Goal: Task Accomplishment & Management: Manage account settings

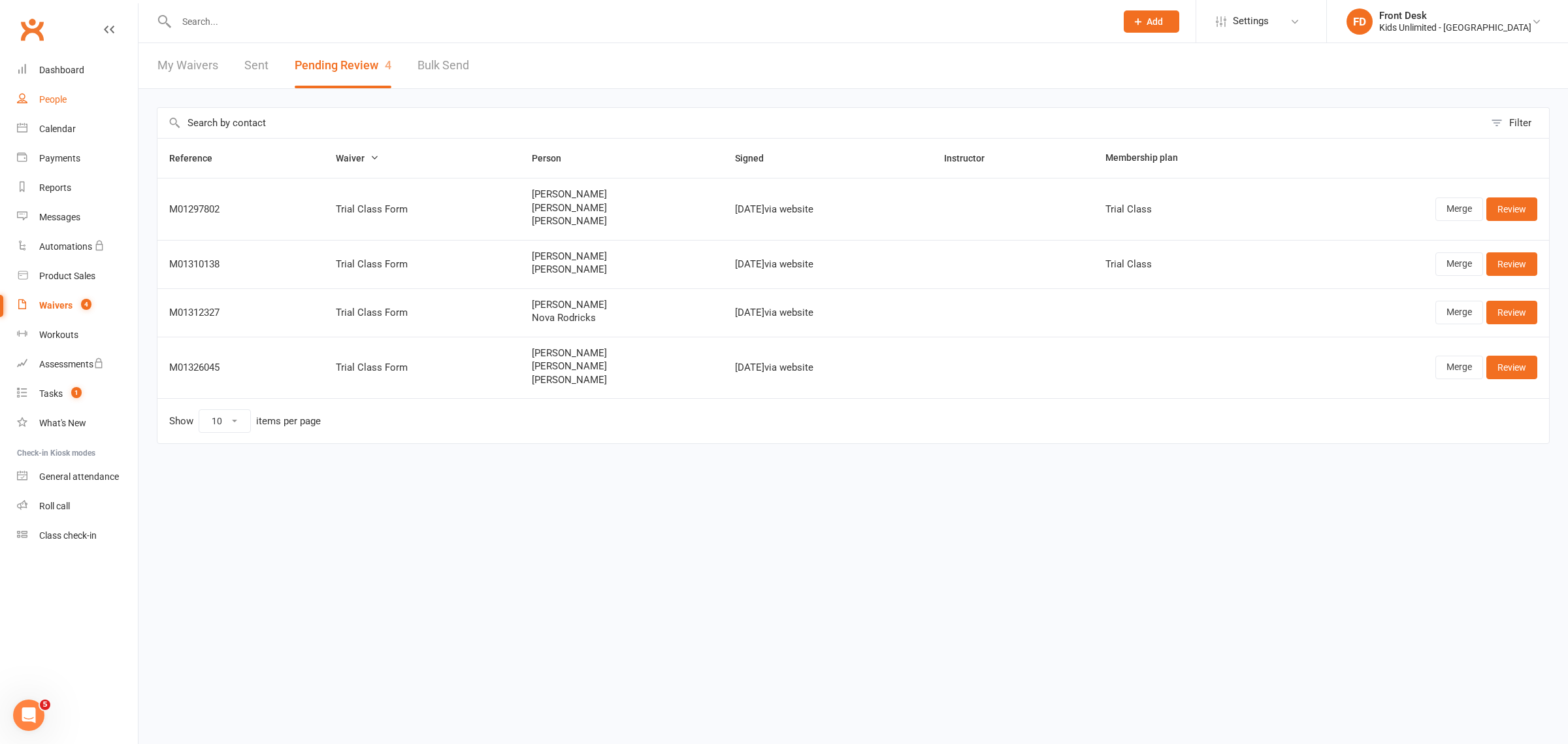
click at [54, 102] on div "People" at bounding box center [54, 99] width 28 height 11
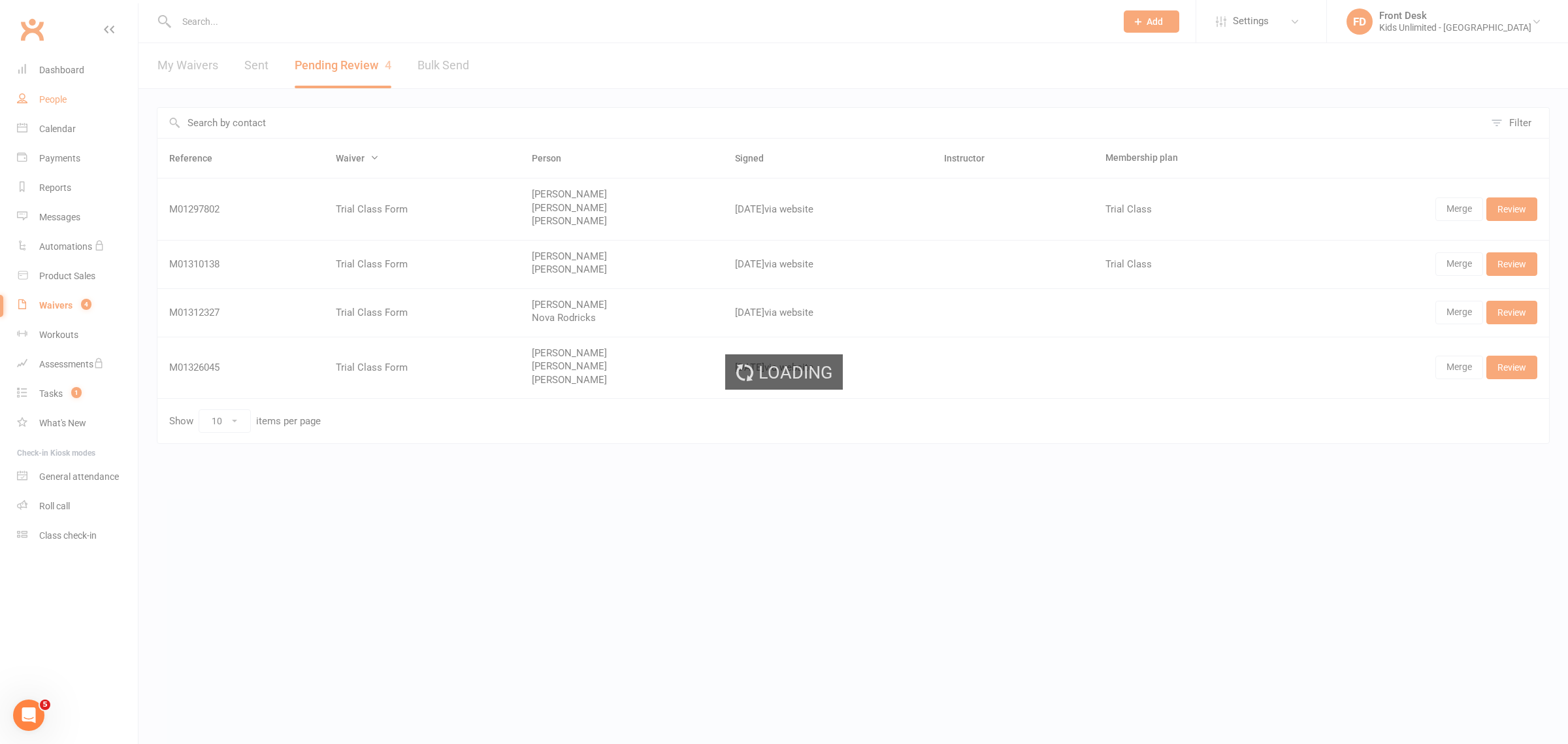
select select "100"
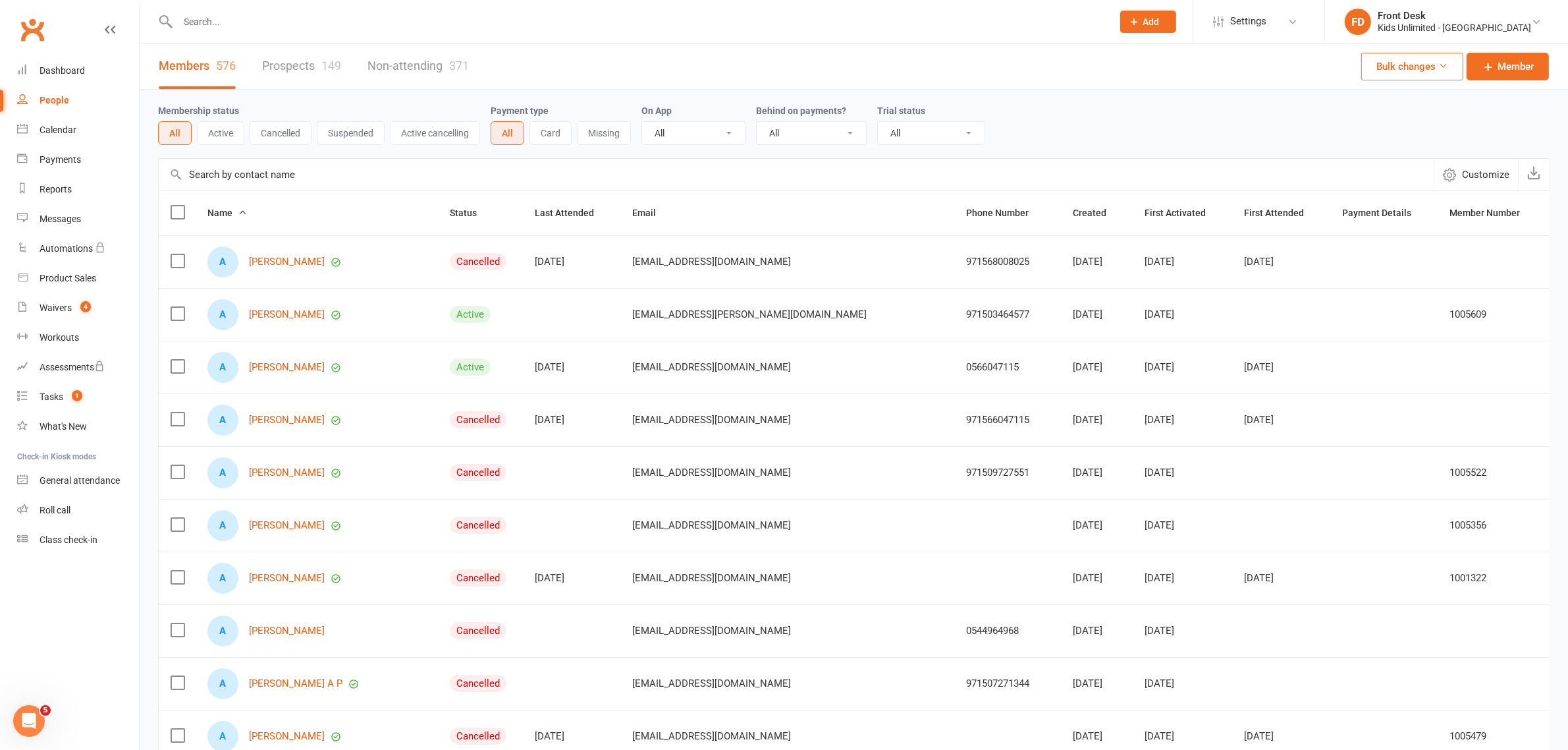
click at [280, 24] on input "text" at bounding box center [639, 22] width 929 height 18
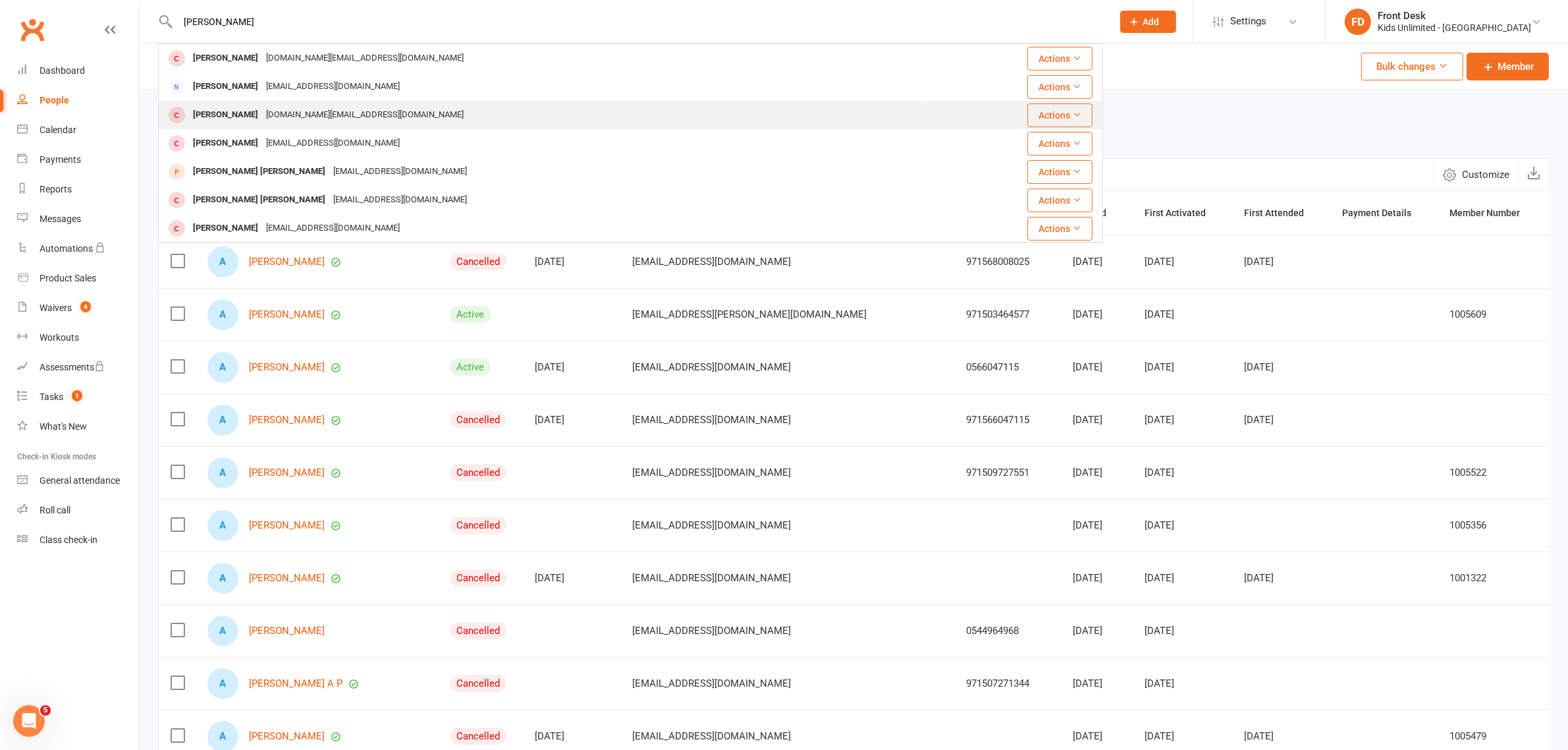
type input "[PERSON_NAME]"
click at [221, 110] on div "[PERSON_NAME]" at bounding box center [225, 114] width 73 height 19
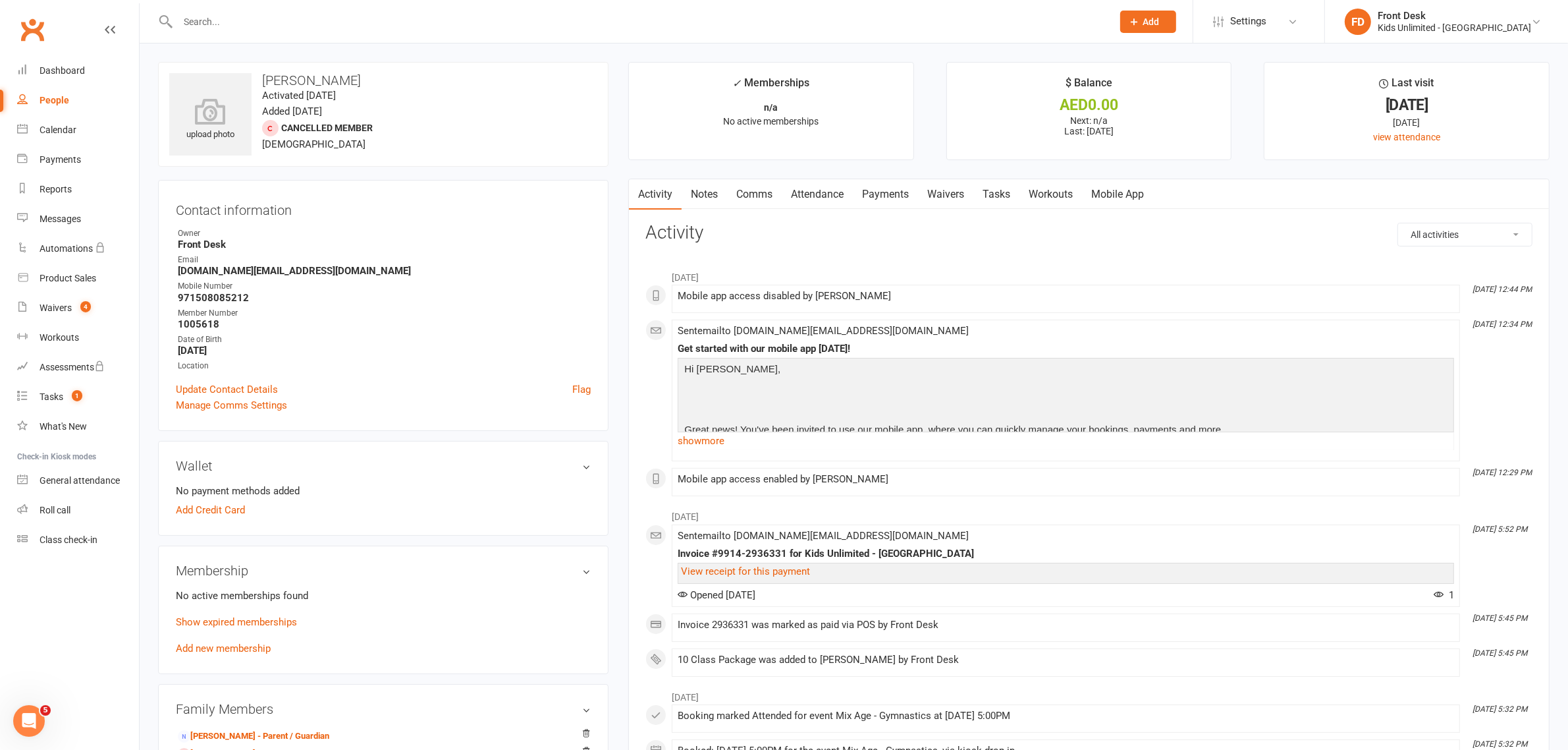
click at [886, 192] on link "Payments" at bounding box center [884, 194] width 65 height 30
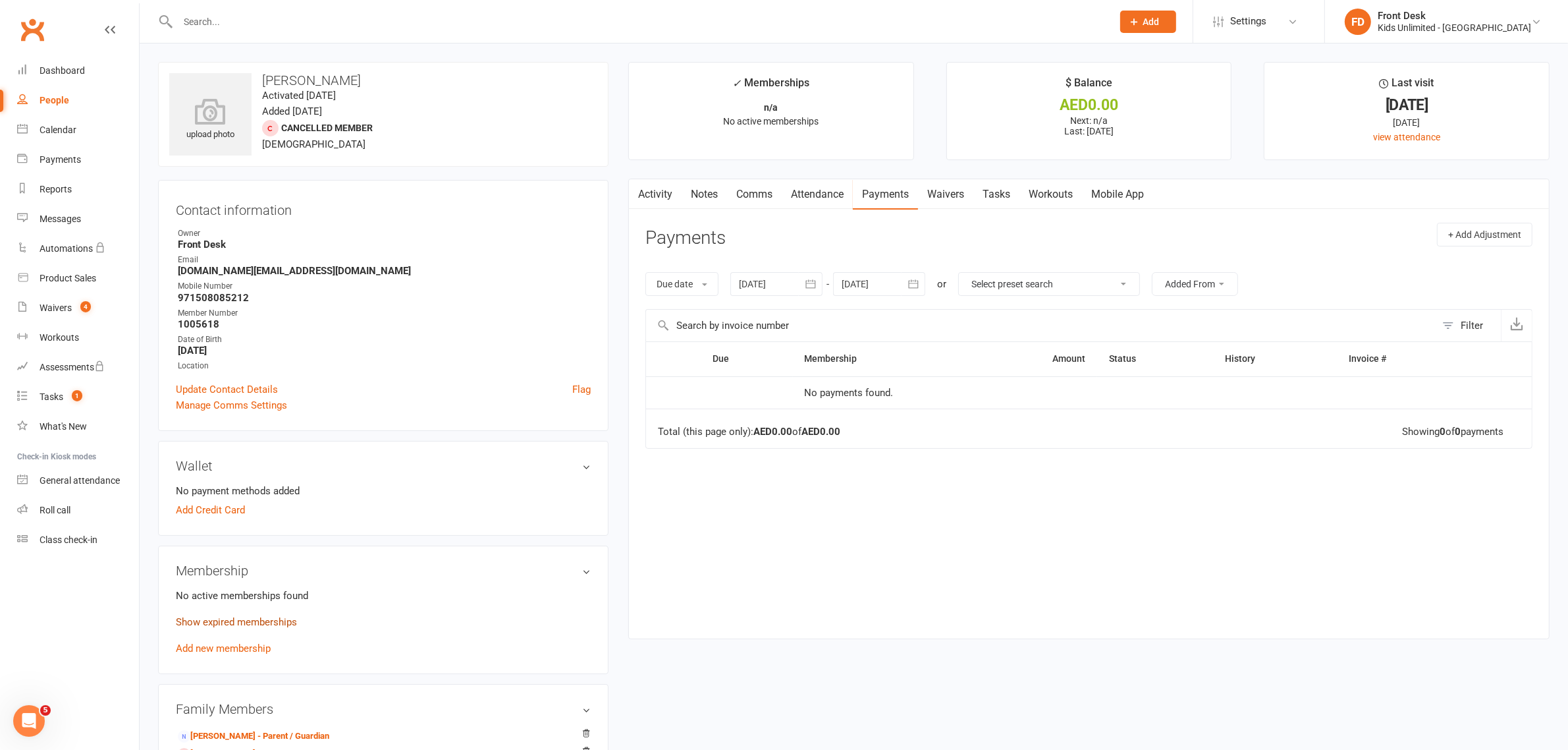
click at [219, 623] on link "Show expired memberships" at bounding box center [236, 622] width 121 height 12
click at [1365, 360] on th "Invoice #" at bounding box center [1407, 359] width 140 height 34
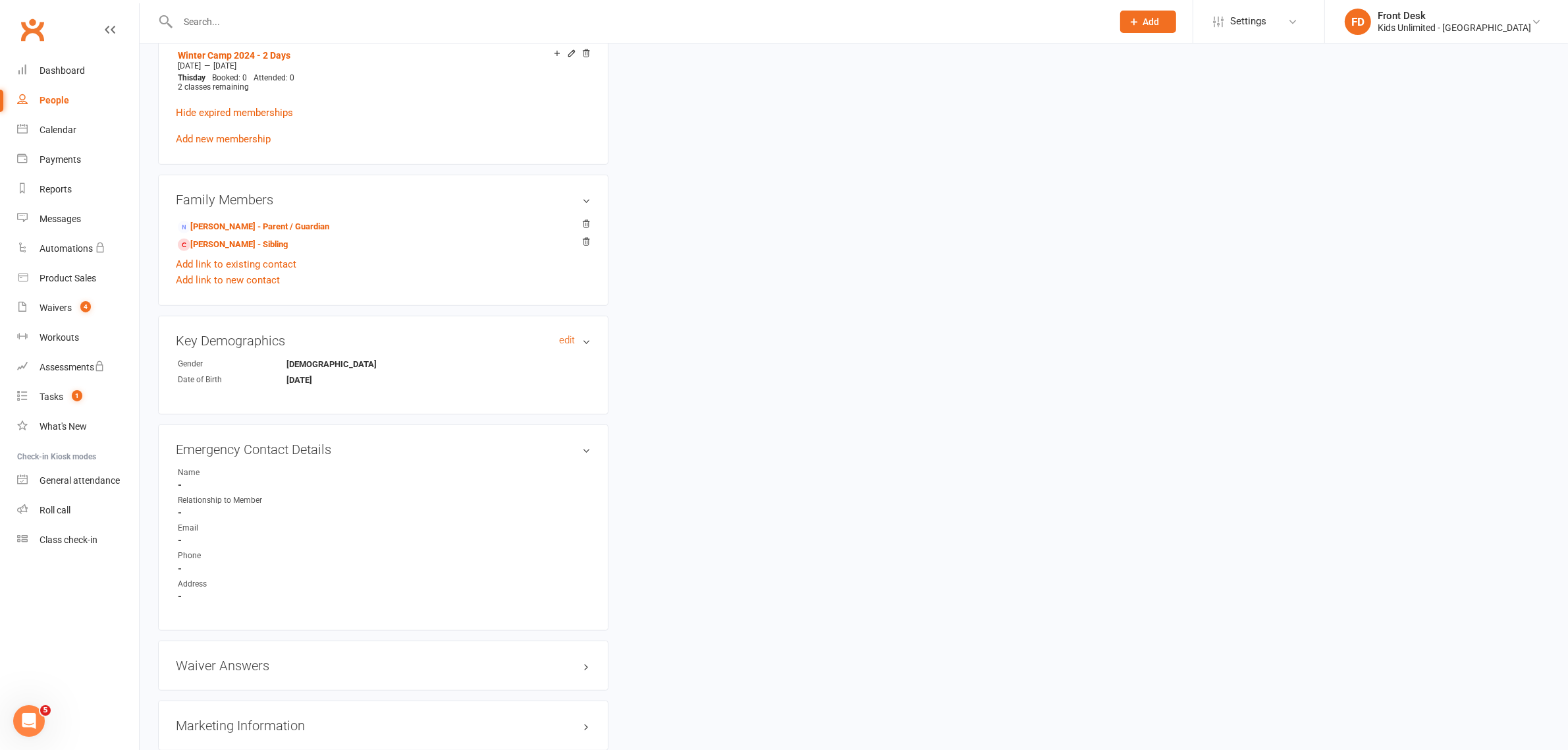
scroll to position [824, 0]
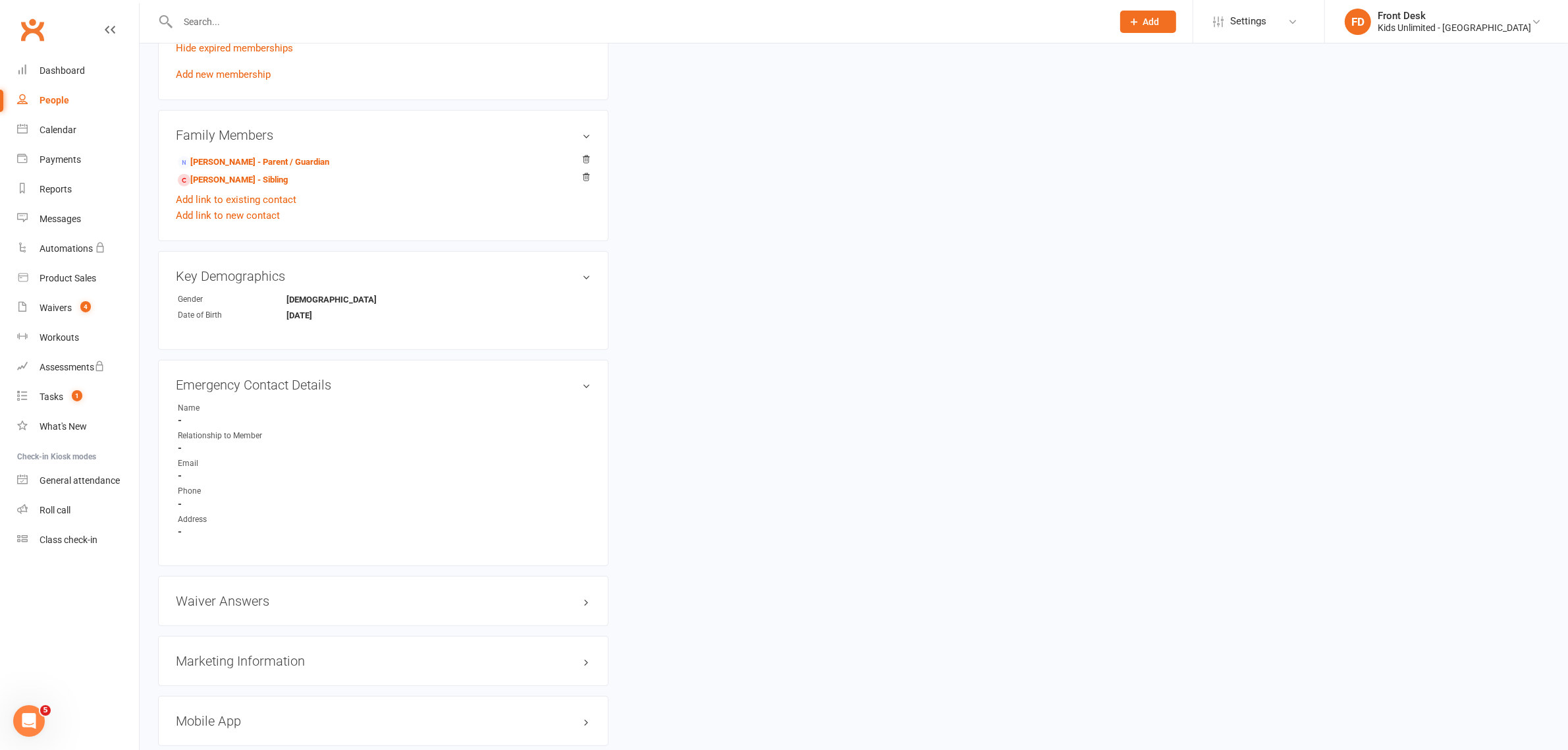
click at [254, 22] on input "text" at bounding box center [639, 22] width 929 height 18
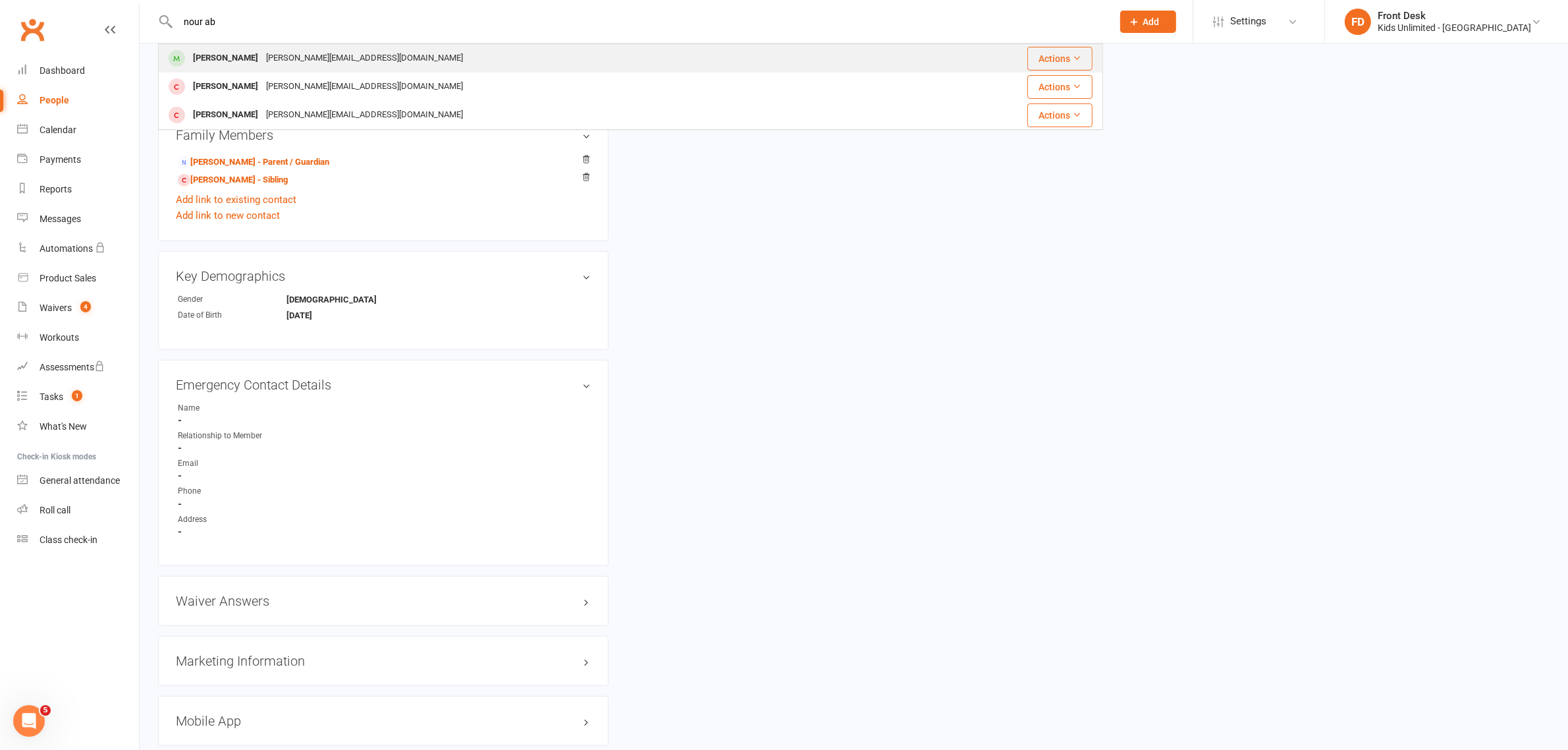
type input "nour ab"
click at [215, 63] on div "[PERSON_NAME]" at bounding box center [225, 58] width 73 height 19
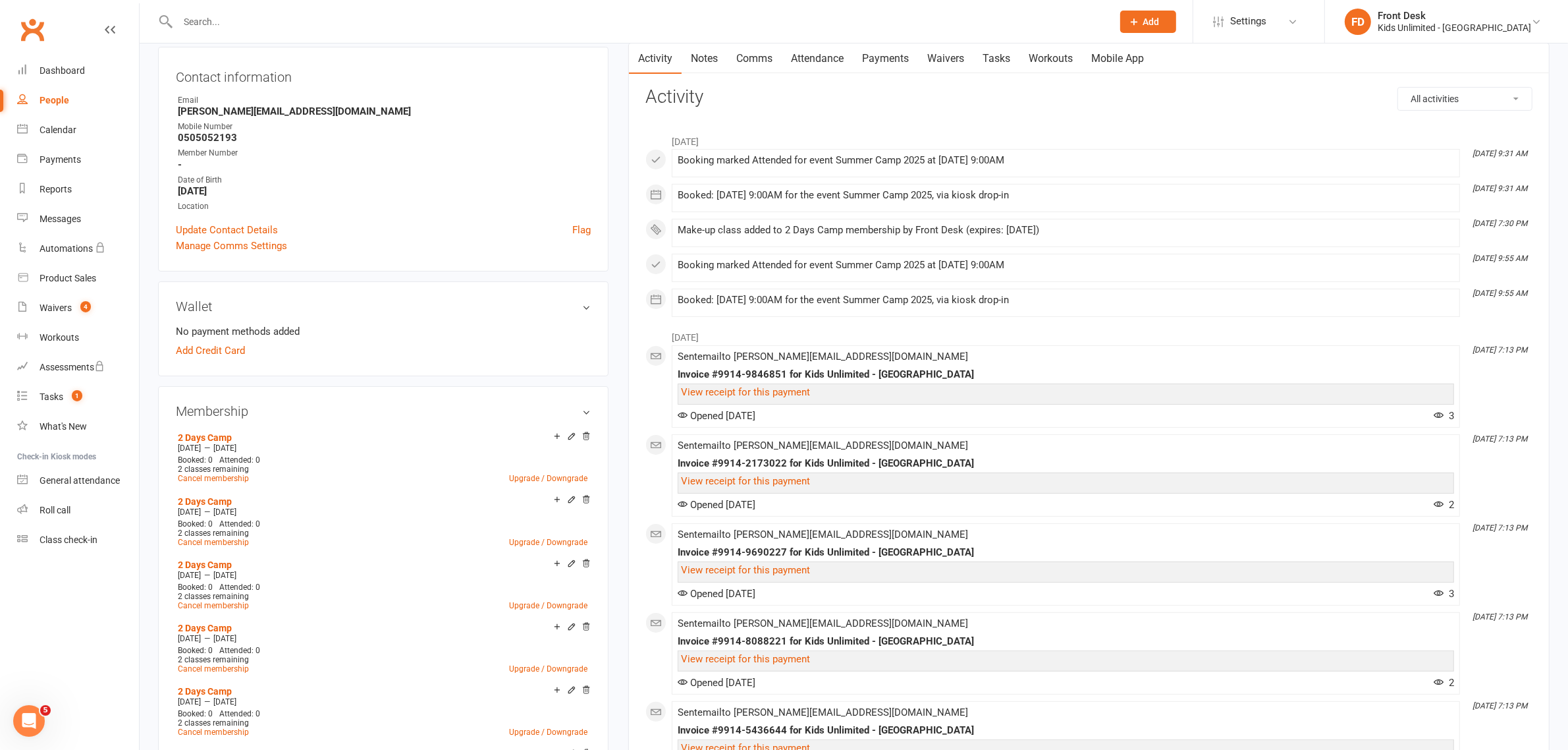
scroll to position [165, 0]
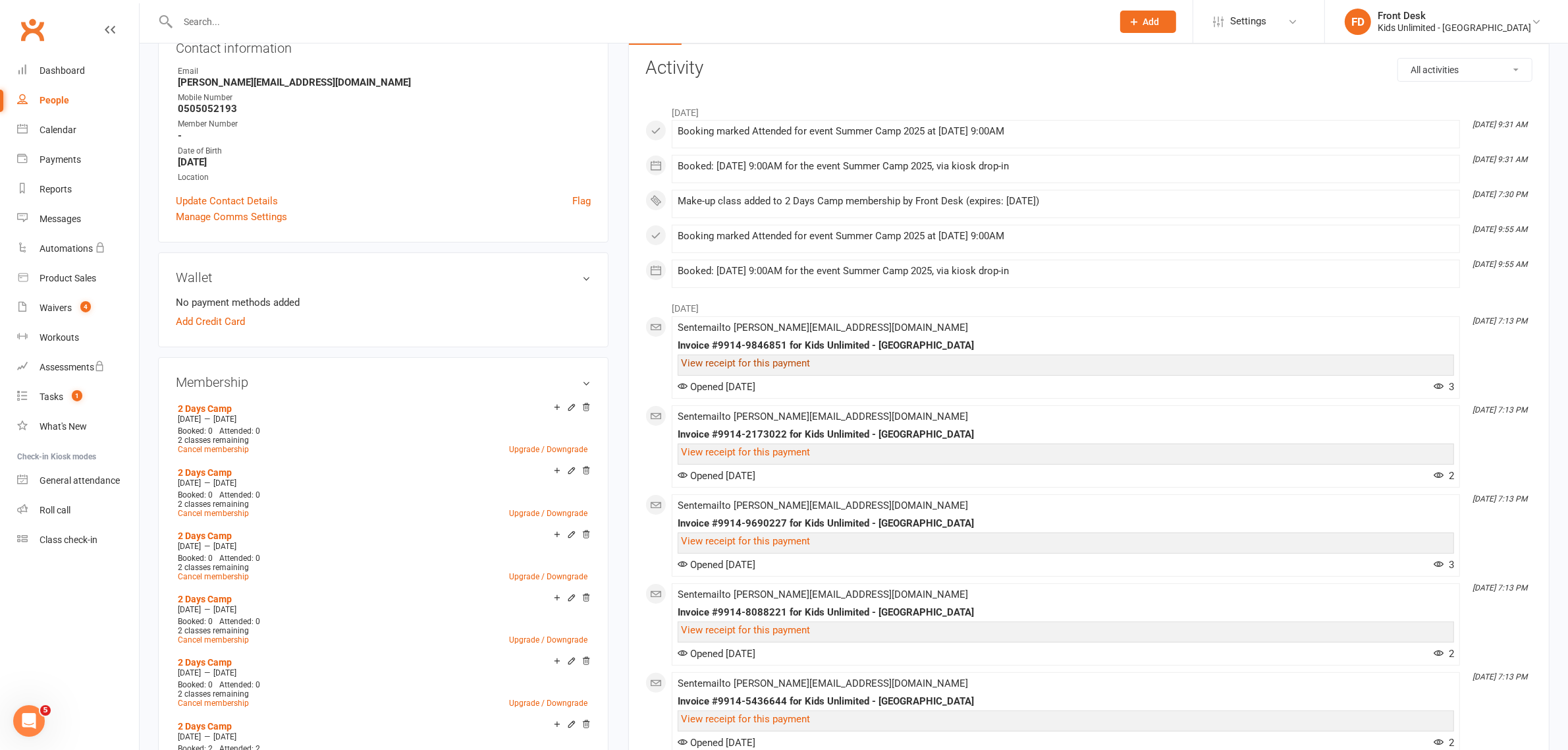
click at [741, 366] on link "View receipt for this payment" at bounding box center [745, 363] width 129 height 12
click at [57, 132] on div "Calendar" at bounding box center [58, 130] width 37 height 11
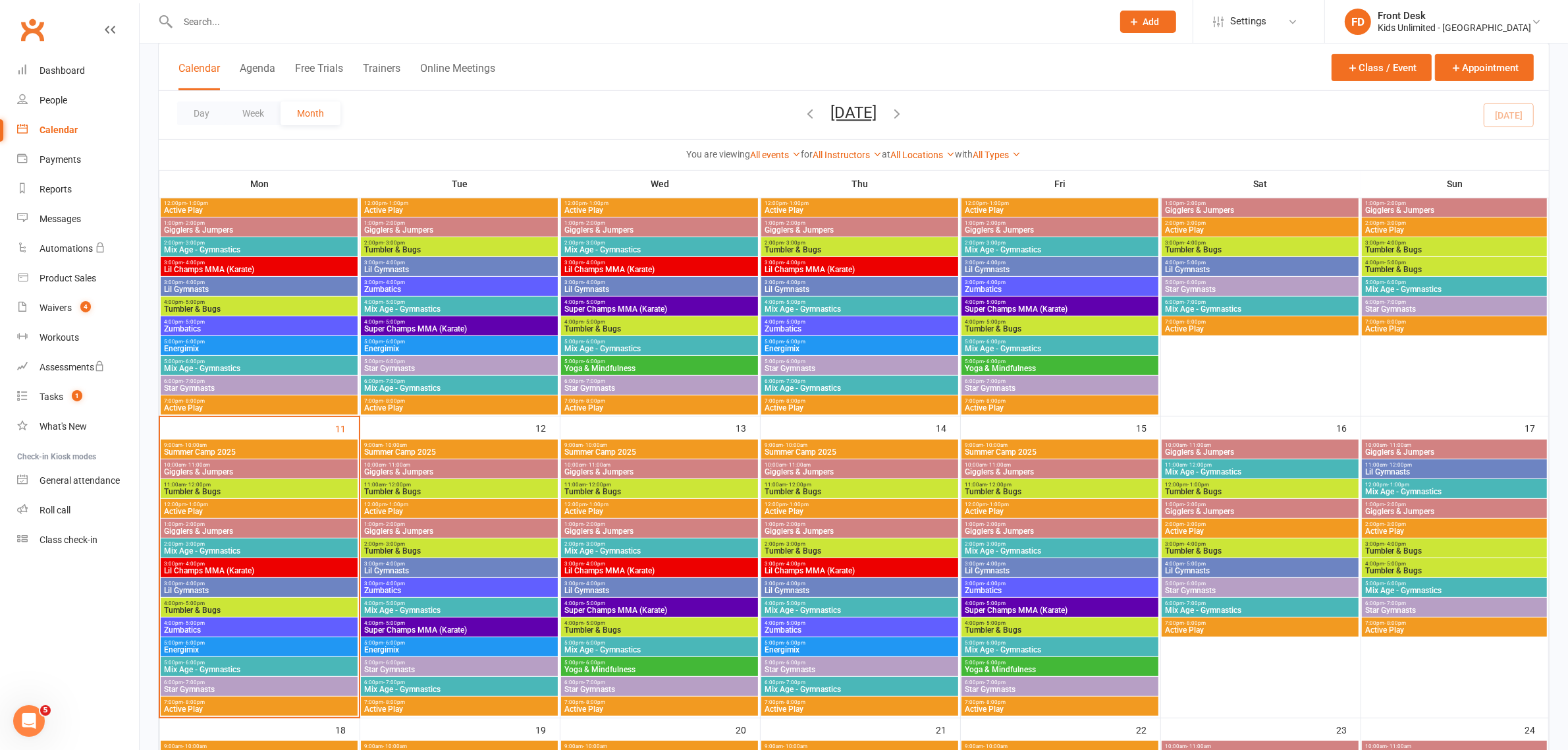
scroll to position [494, 0]
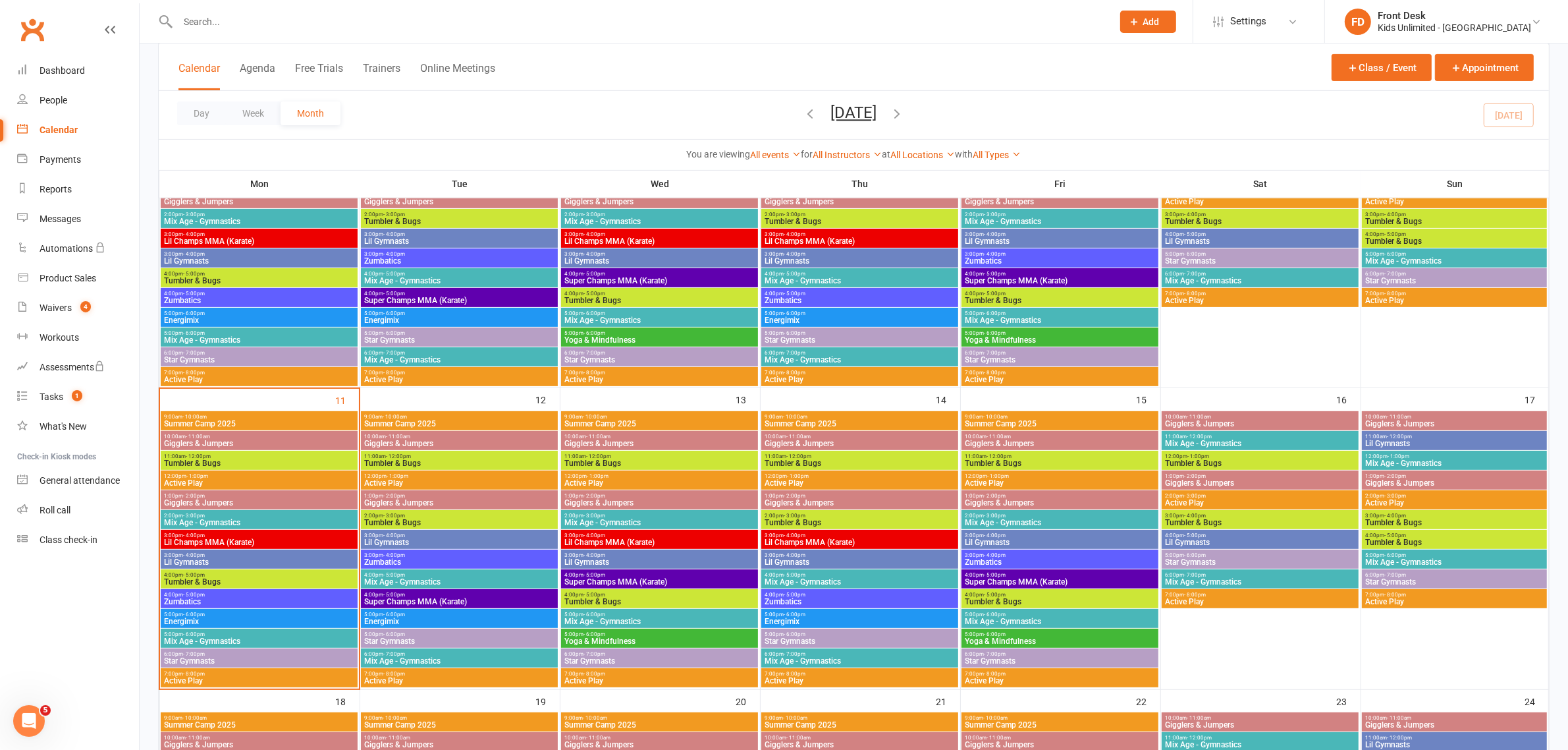
click at [213, 557] on span "3:00pm - 4:00pm" at bounding box center [259, 555] width 192 height 6
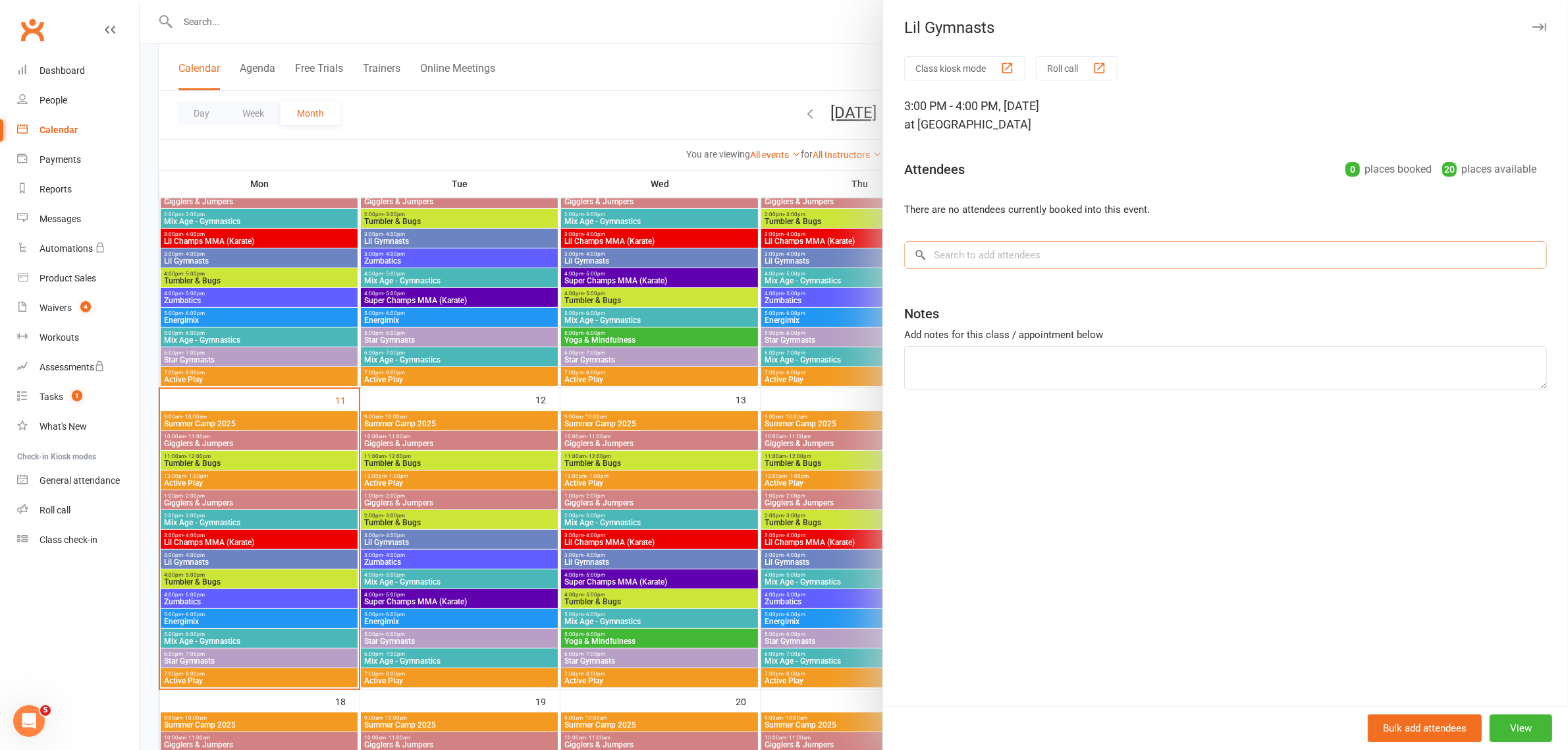
click at [946, 262] on input "search" at bounding box center [1225, 255] width 643 height 28
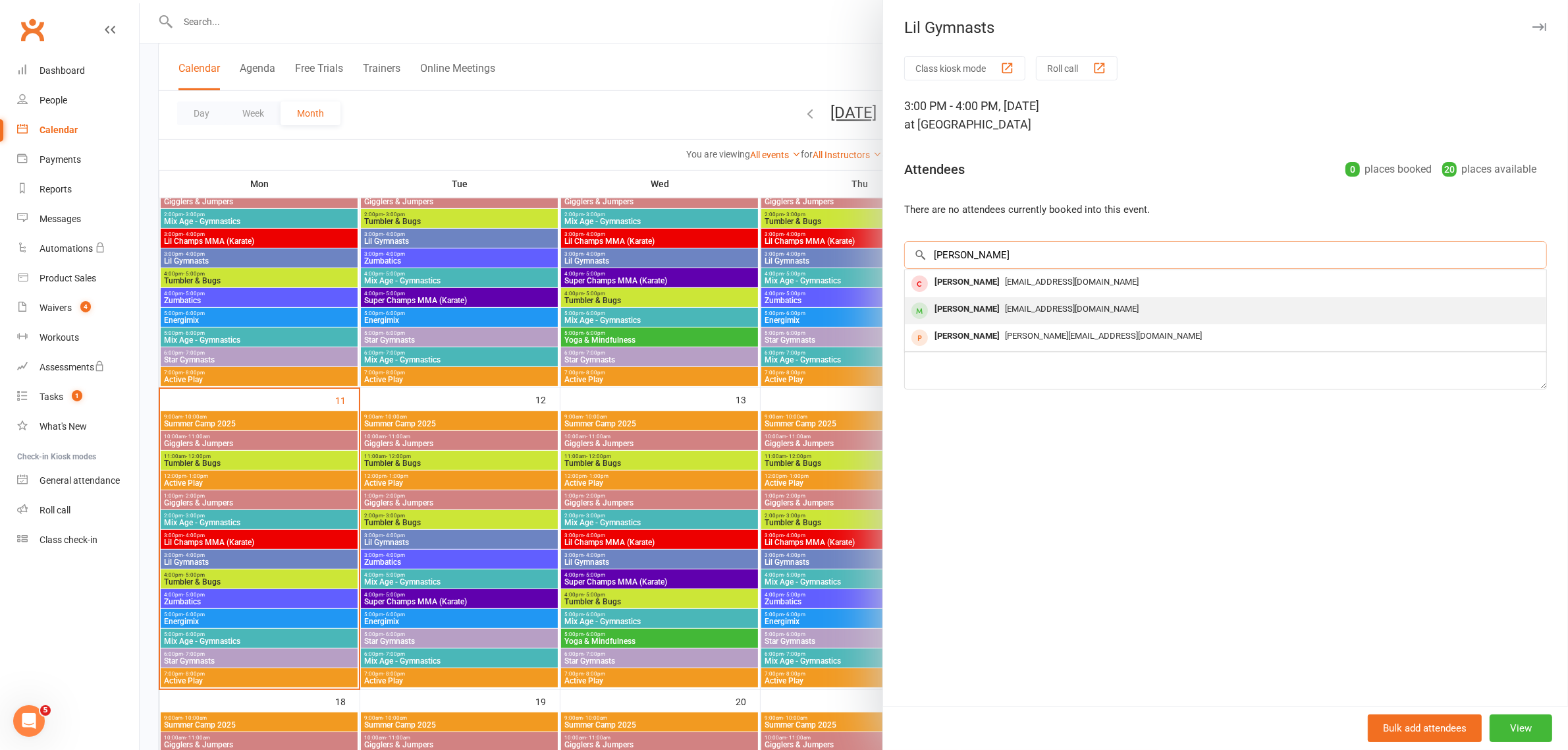
type input "[PERSON_NAME]"
click at [968, 314] on div "[PERSON_NAME]" at bounding box center [967, 309] width 76 height 19
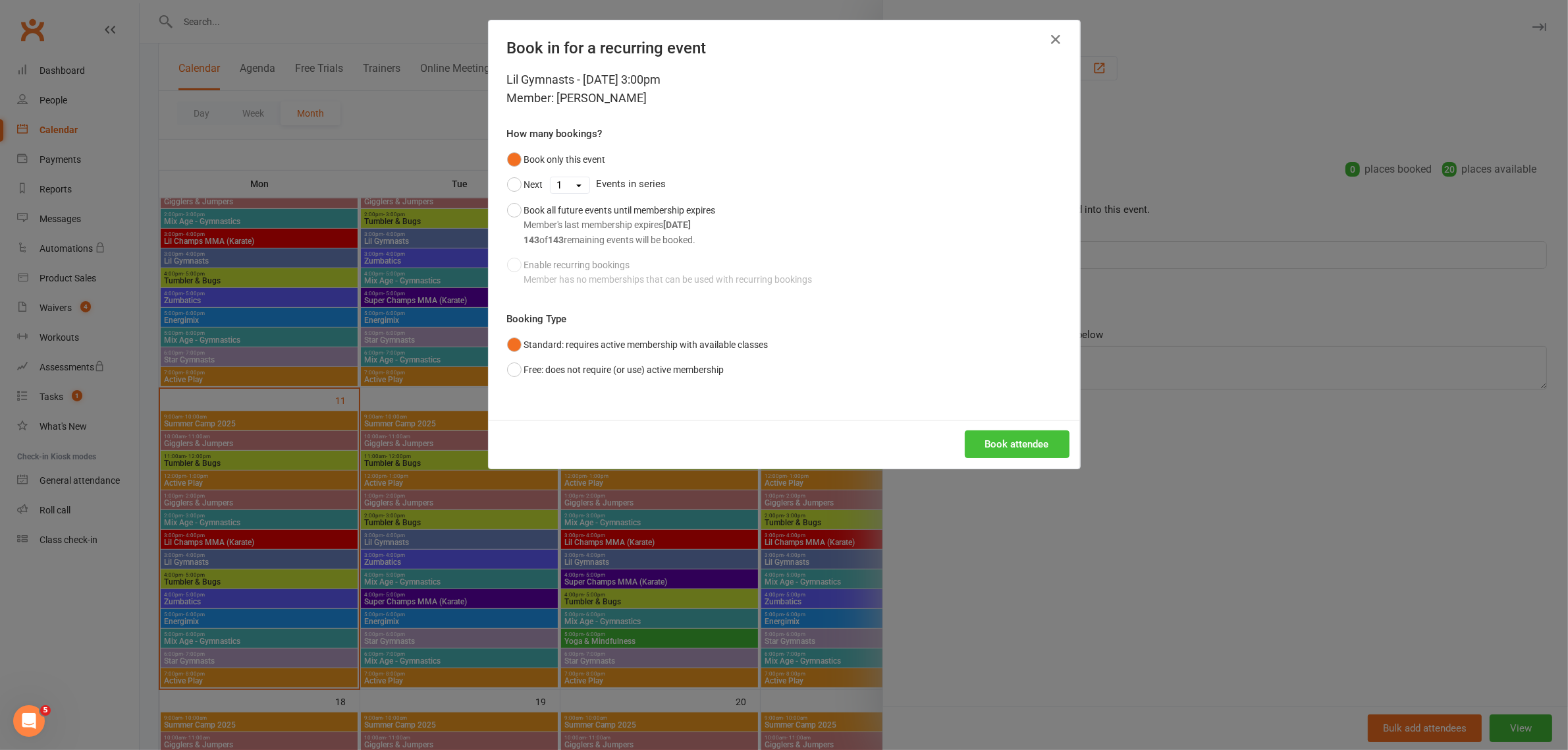
click at [1039, 443] on button "Book attendee" at bounding box center [1016, 444] width 105 height 28
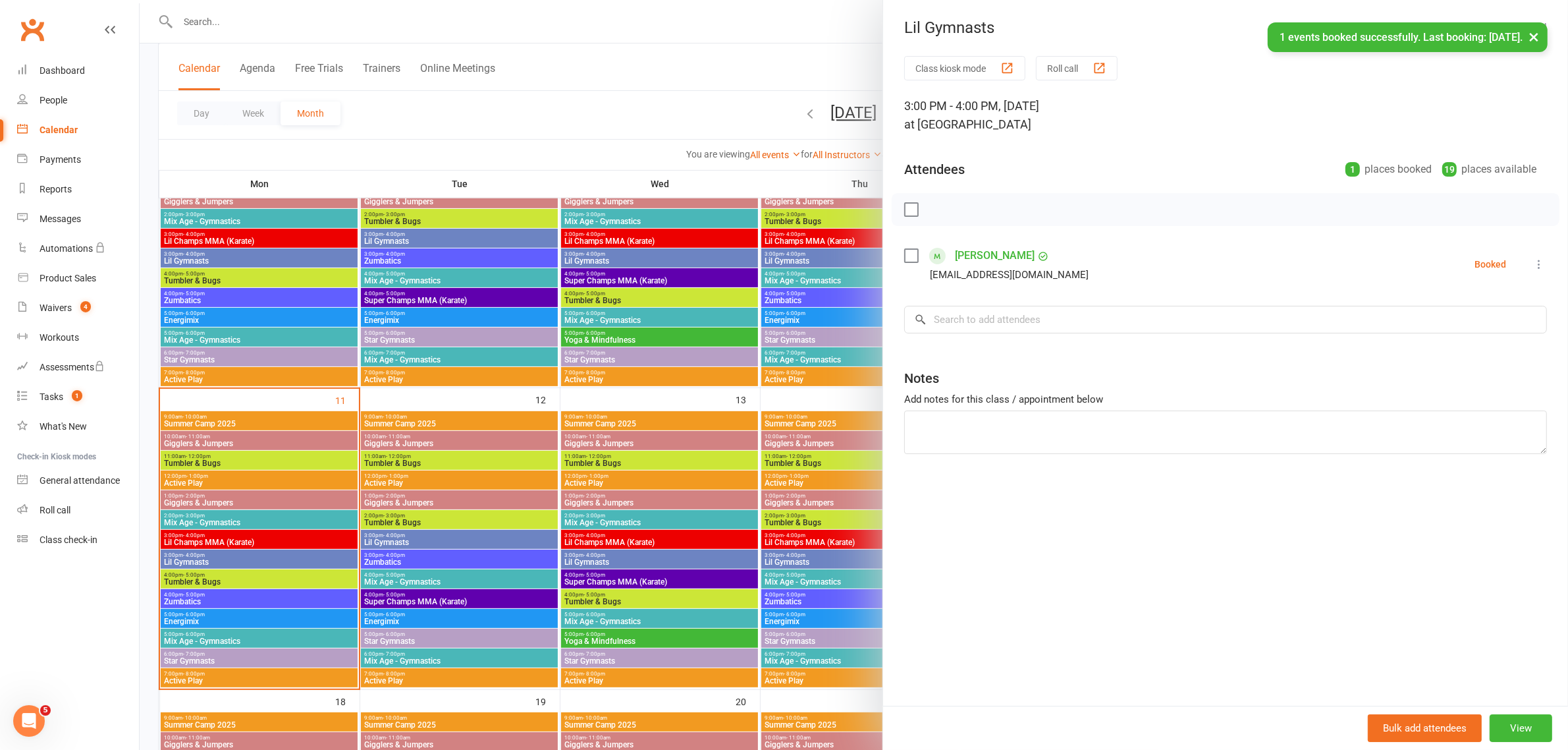
click at [210, 567] on div at bounding box center [853, 375] width 1428 height 750
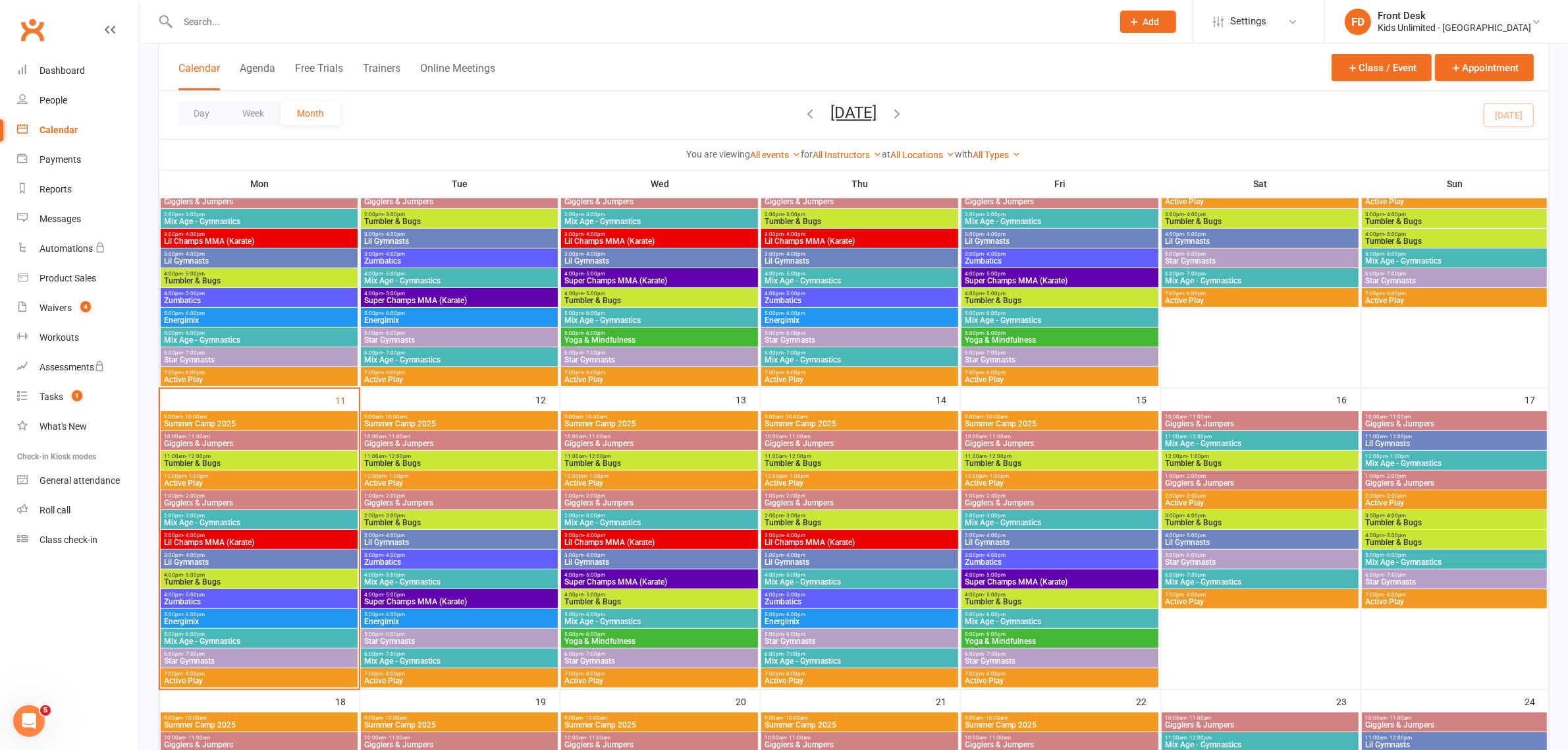
click at [234, 561] on span "Lil Gymnasts" at bounding box center [259, 562] width 192 height 8
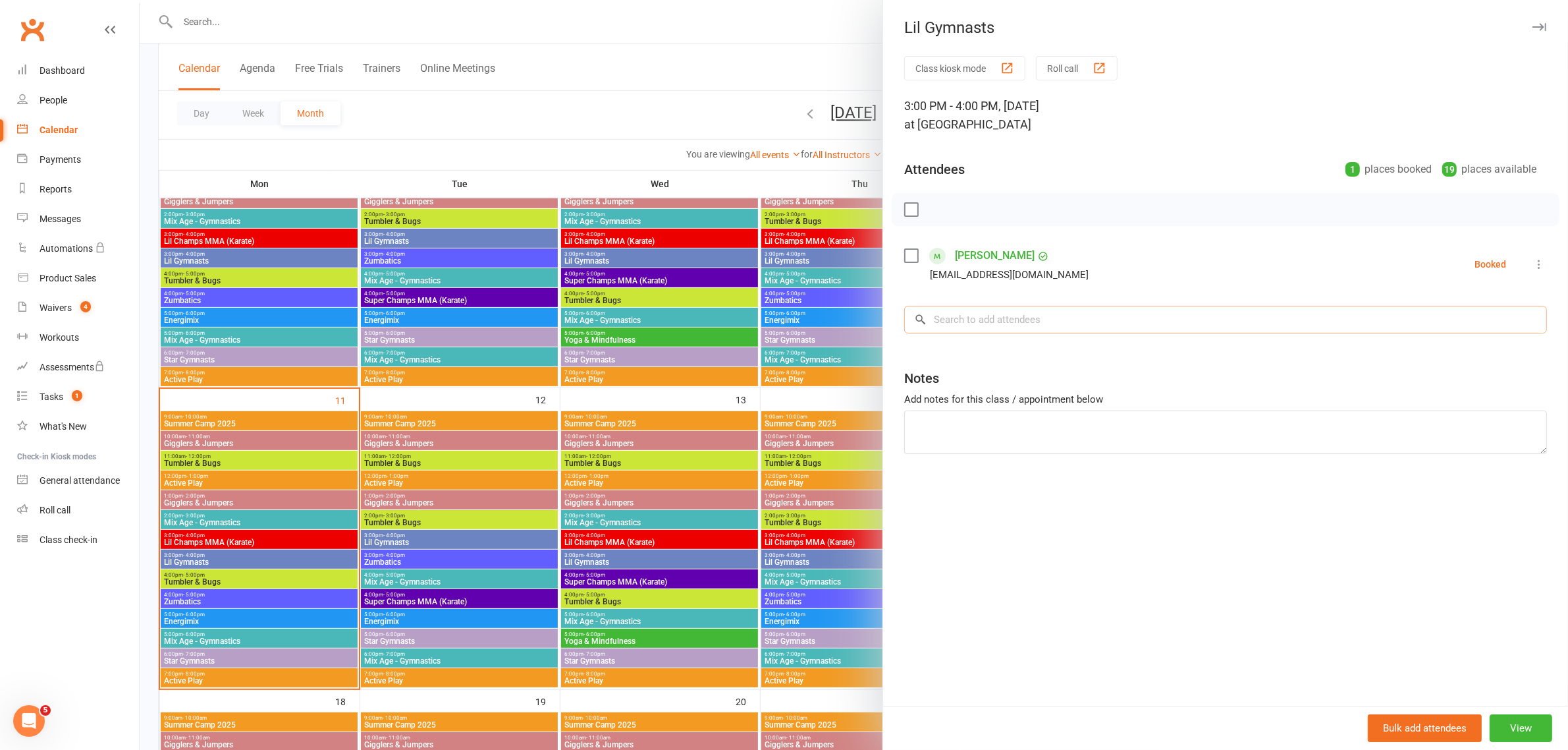
click at [946, 318] on input "search" at bounding box center [1225, 320] width 643 height 28
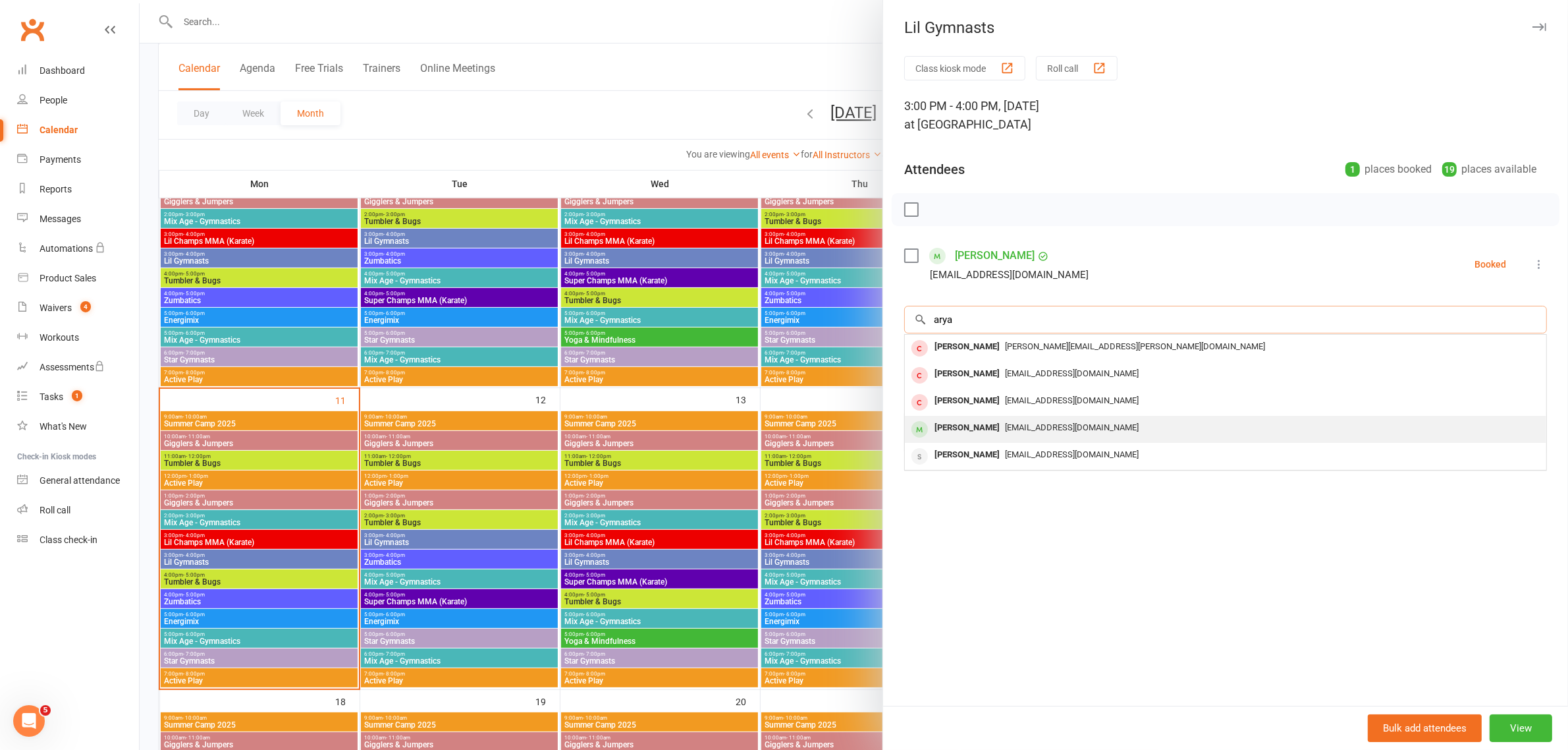
type input "arya"
click at [952, 432] on div "[PERSON_NAME]" at bounding box center [967, 427] width 76 height 19
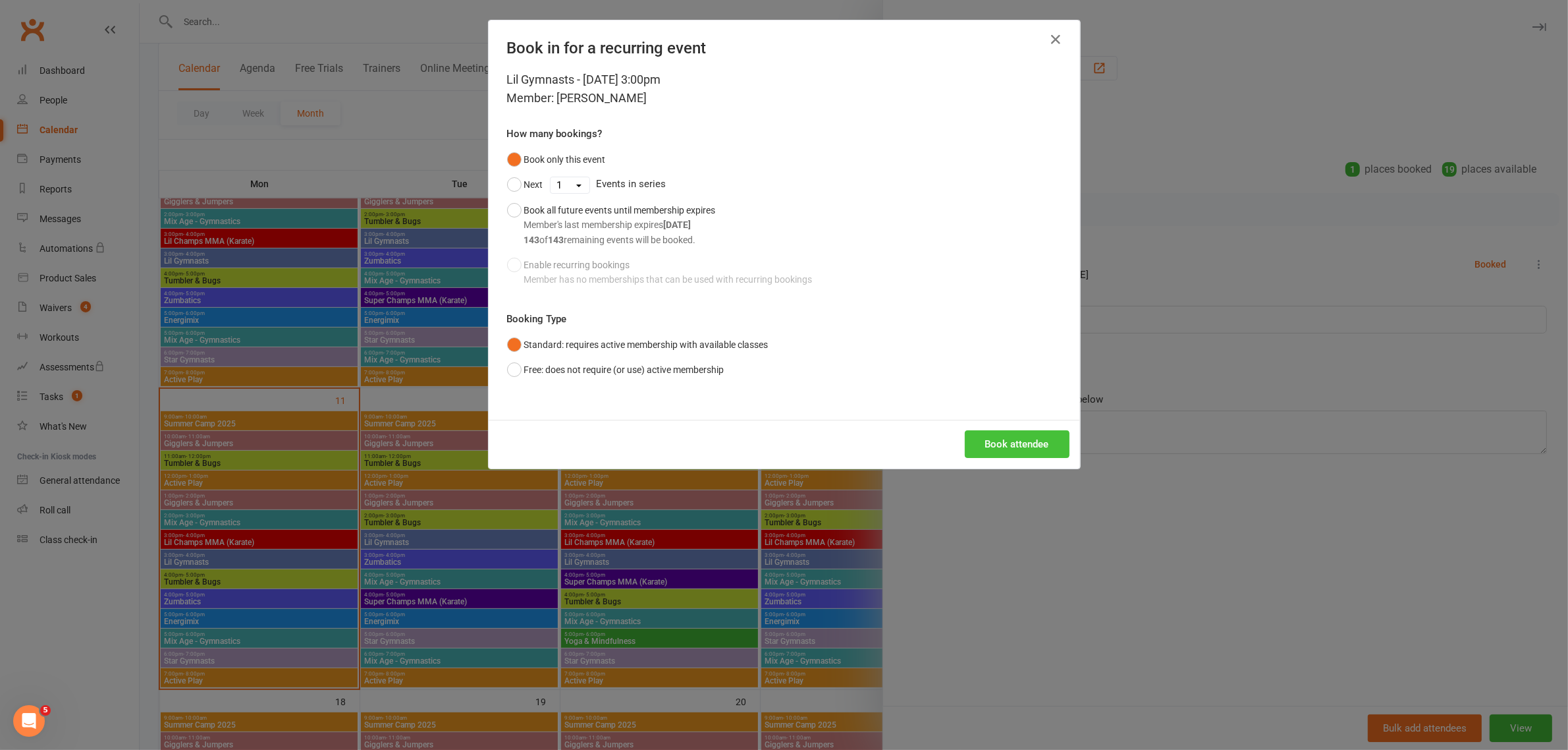
click at [1012, 446] on button "Book attendee" at bounding box center [1016, 444] width 105 height 28
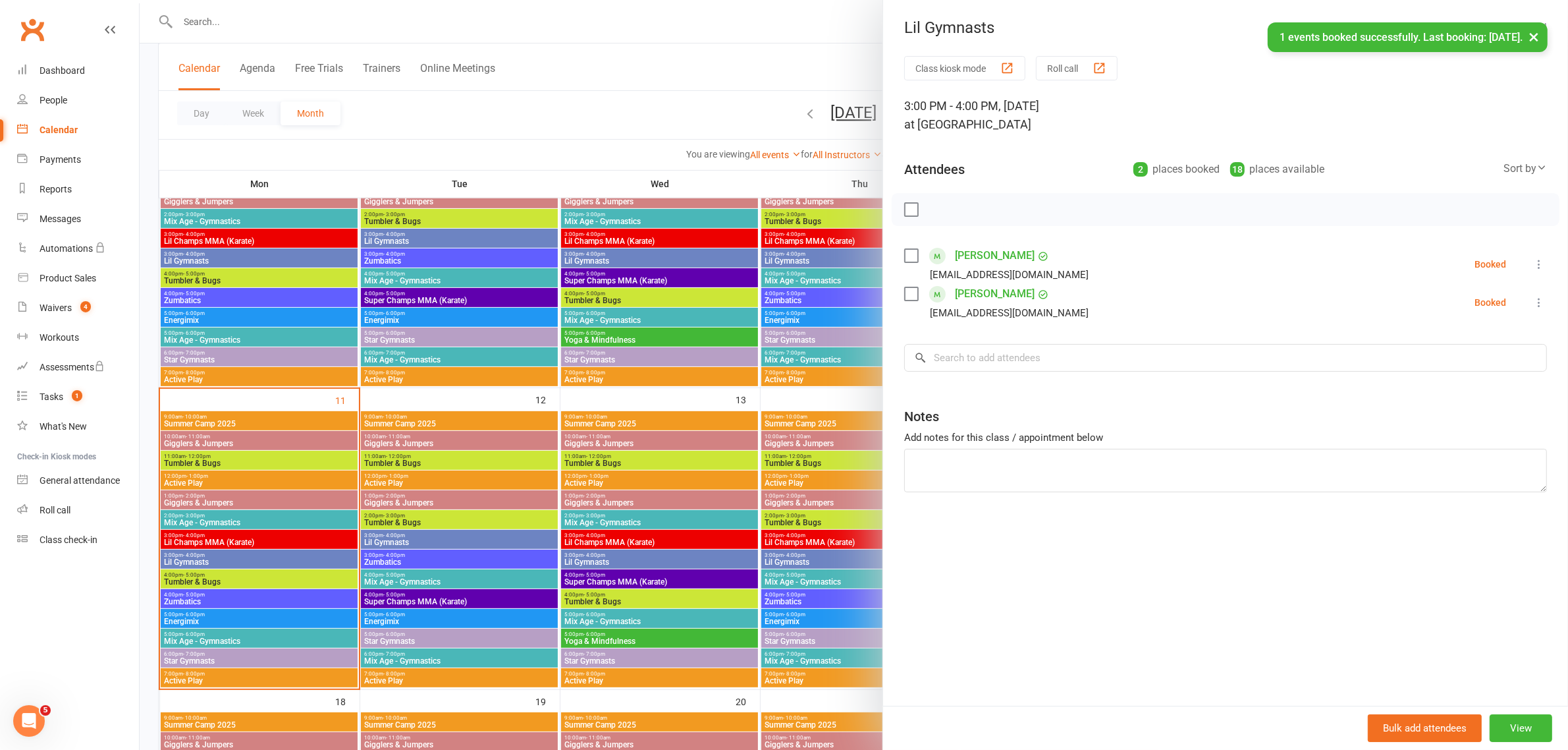
click at [1532, 262] on icon at bounding box center [1538, 264] width 13 height 13
click at [1449, 337] on link "Check in" at bounding box center [1469, 342] width 154 height 26
click at [1532, 301] on icon at bounding box center [1538, 302] width 13 height 13
click at [1434, 374] on link "Check in" at bounding box center [1469, 381] width 154 height 26
click at [1532, 24] on icon "button" at bounding box center [1539, 27] width 14 height 8
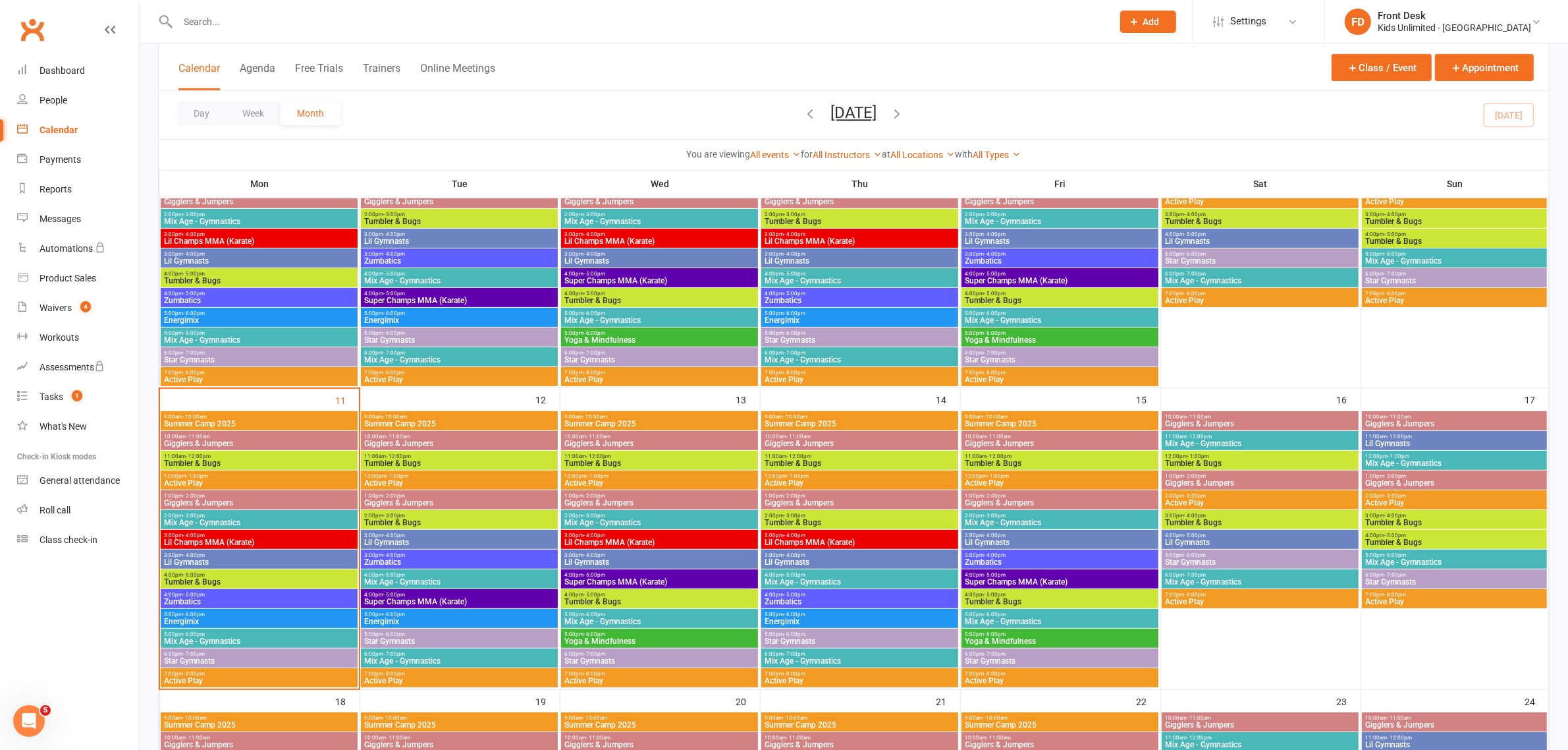
click at [194, 582] on span "Tumbler & Bugs" at bounding box center [259, 582] width 192 height 8
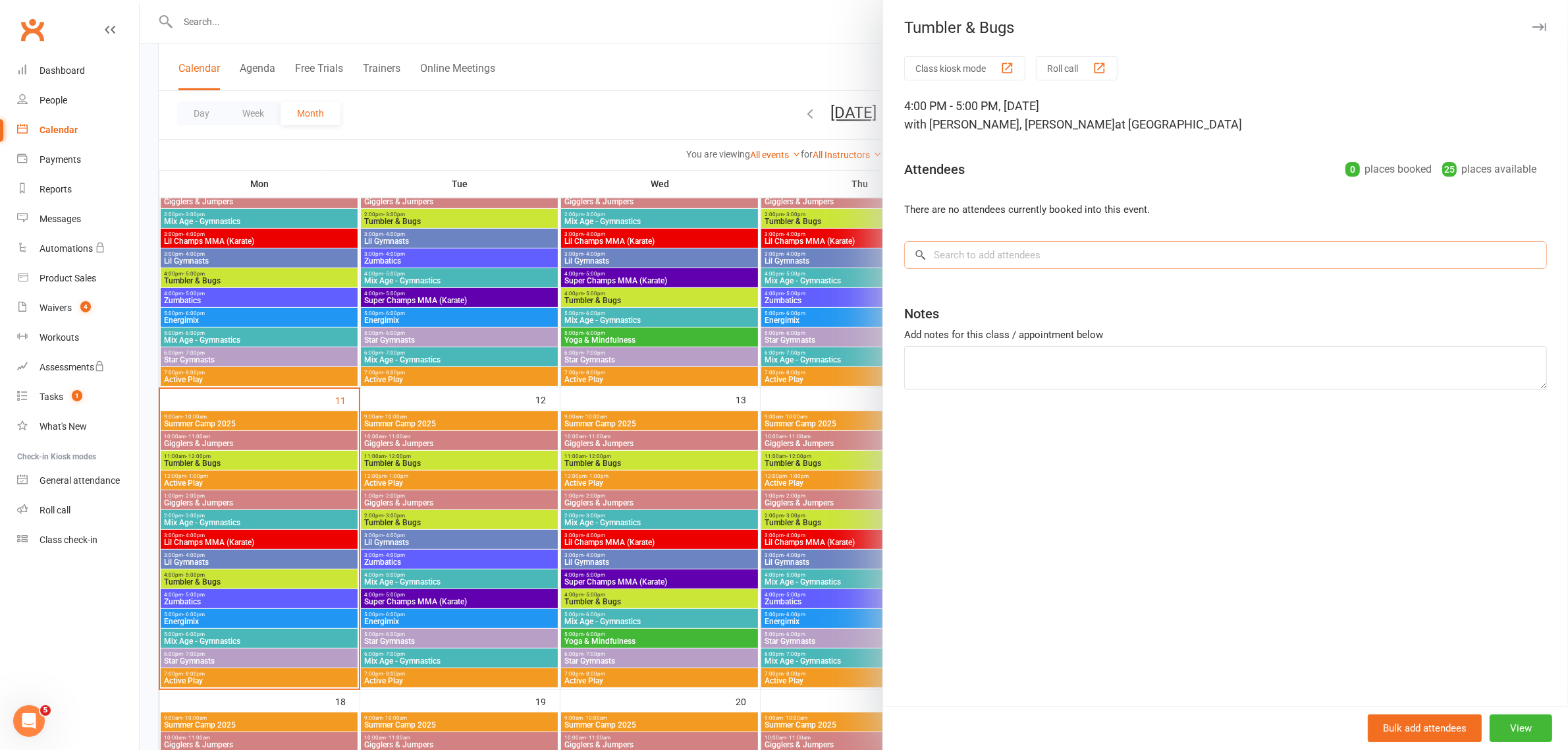
click at [946, 255] on input "search" at bounding box center [1225, 255] width 643 height 28
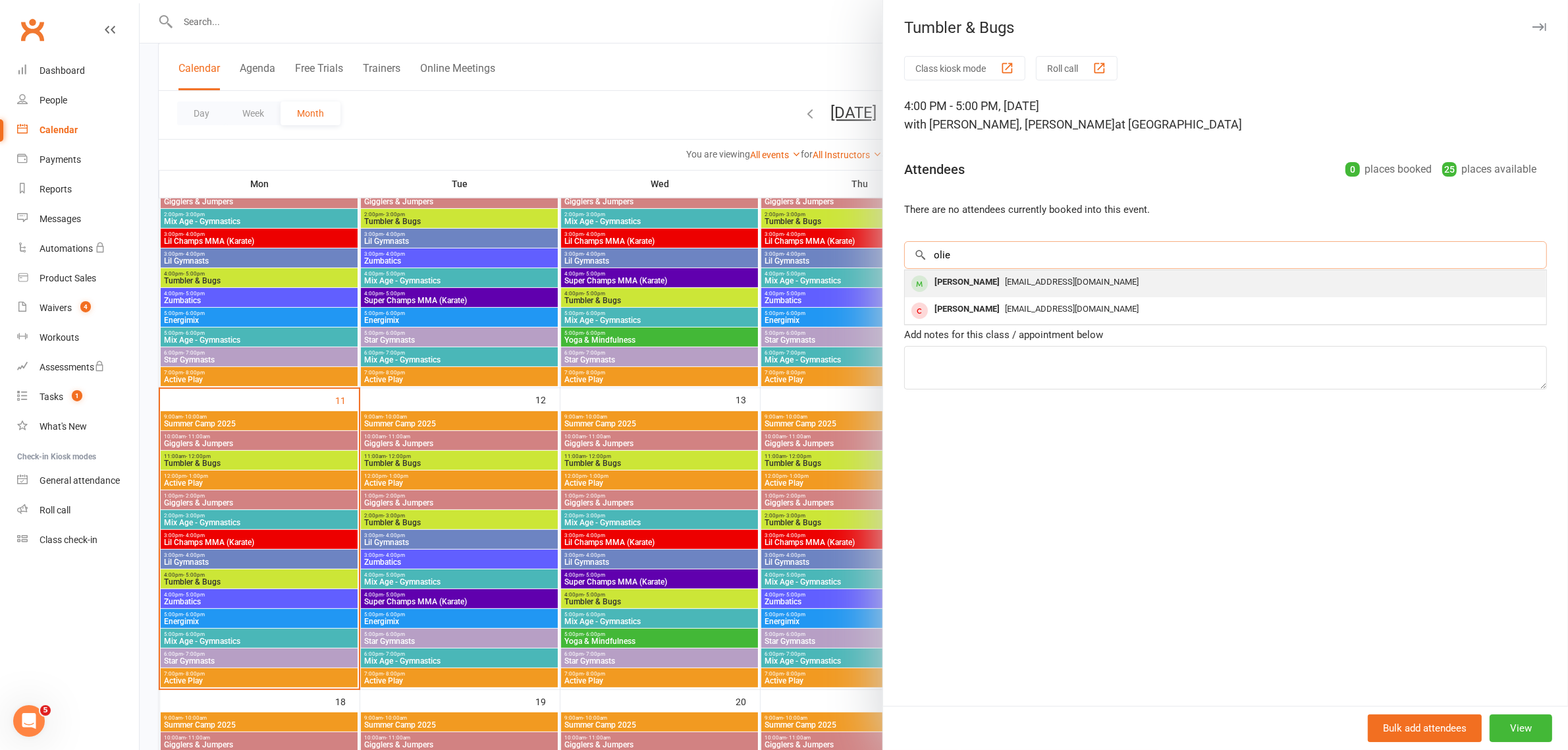
type input "olie"
click at [946, 287] on div "[PERSON_NAME]" at bounding box center [967, 282] width 76 height 19
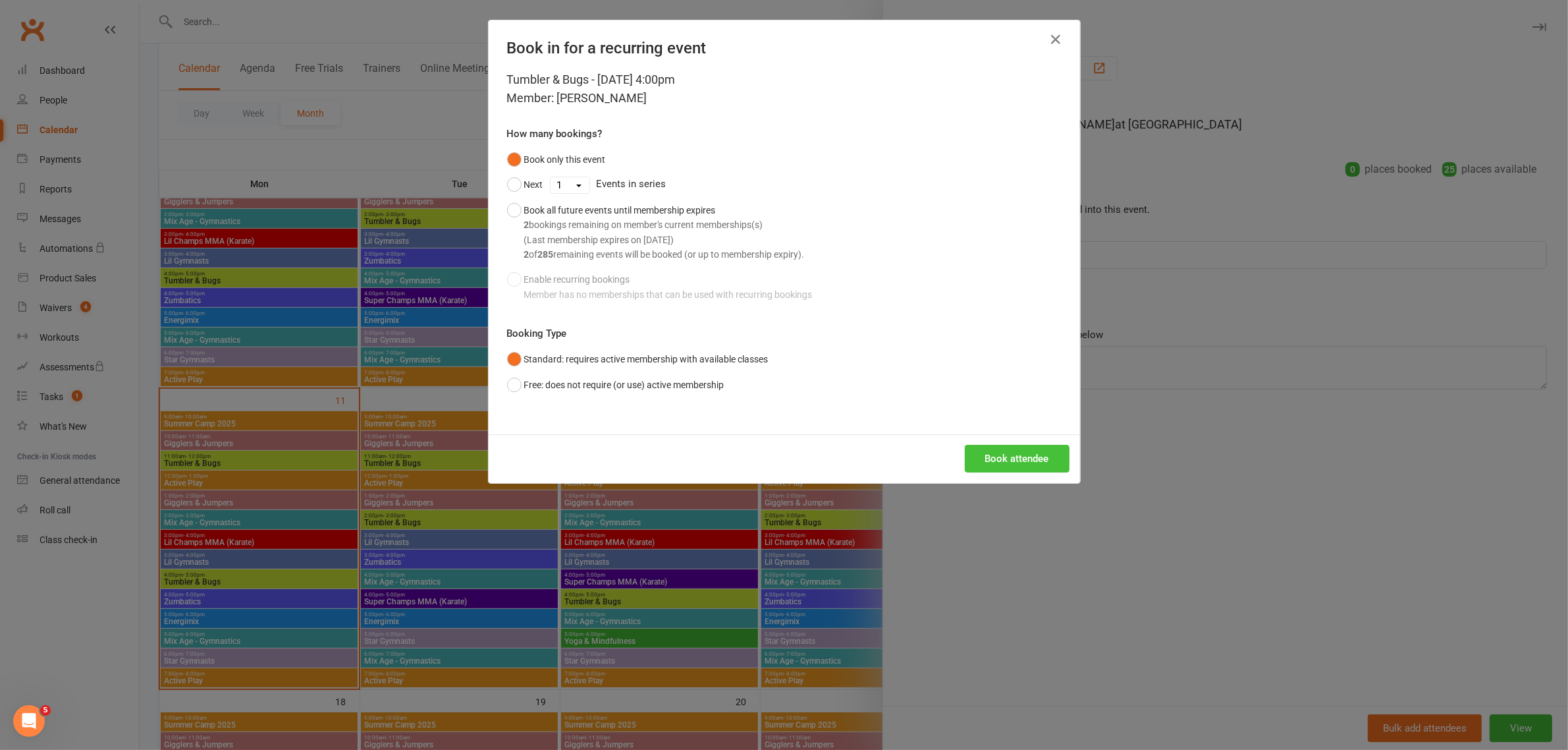
click at [1012, 459] on button "Book attendee" at bounding box center [1016, 459] width 105 height 28
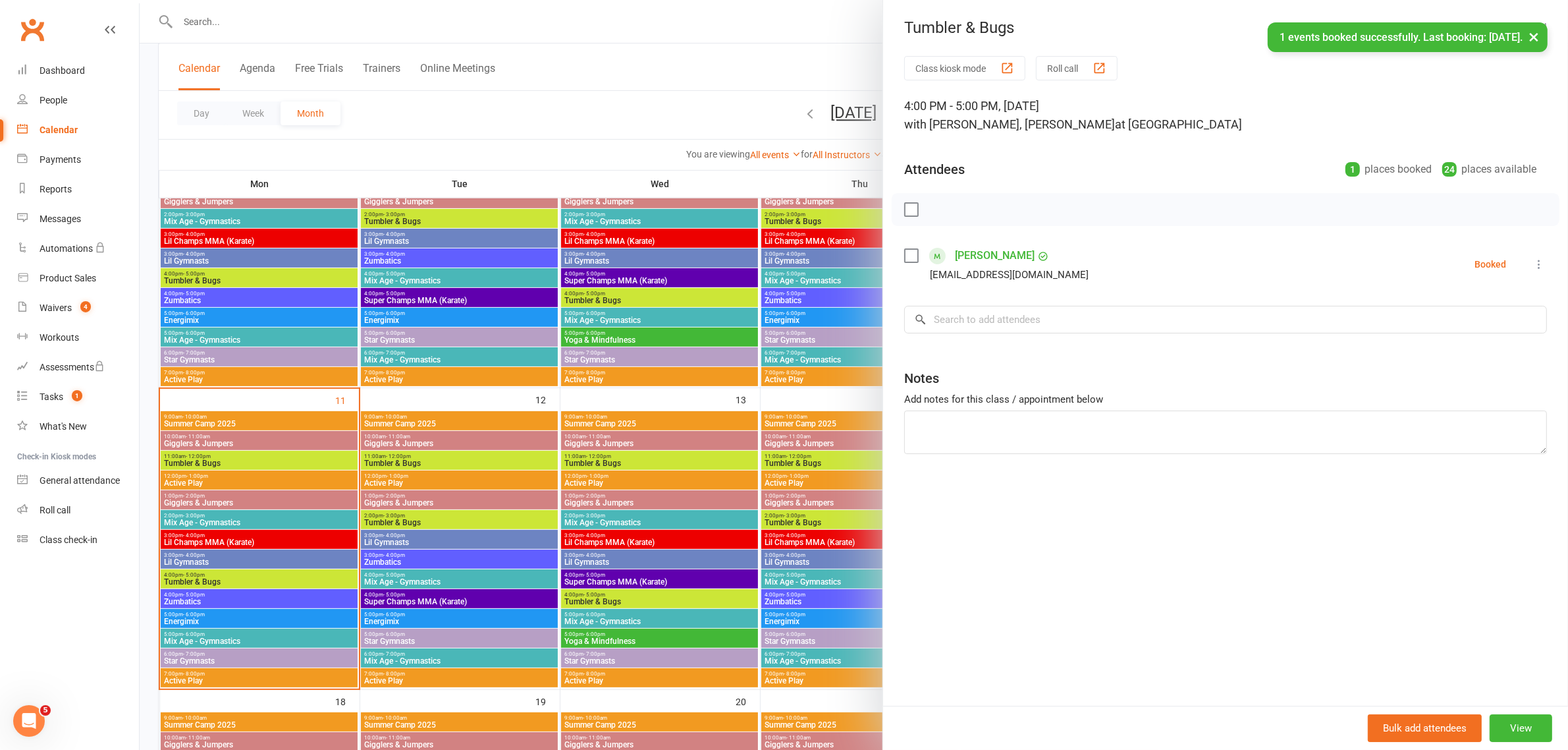
click at [1531, 268] on button at bounding box center [1539, 264] width 16 height 16
click at [1466, 339] on link "Check in" at bounding box center [1469, 342] width 154 height 26
click at [1532, 45] on body "Prospect Member Non-attending contact Class / event Appointment Task Membership…" at bounding box center [784, 550] width 1568 height 2083
click at [1532, 27] on icon "button" at bounding box center [1539, 27] width 14 height 8
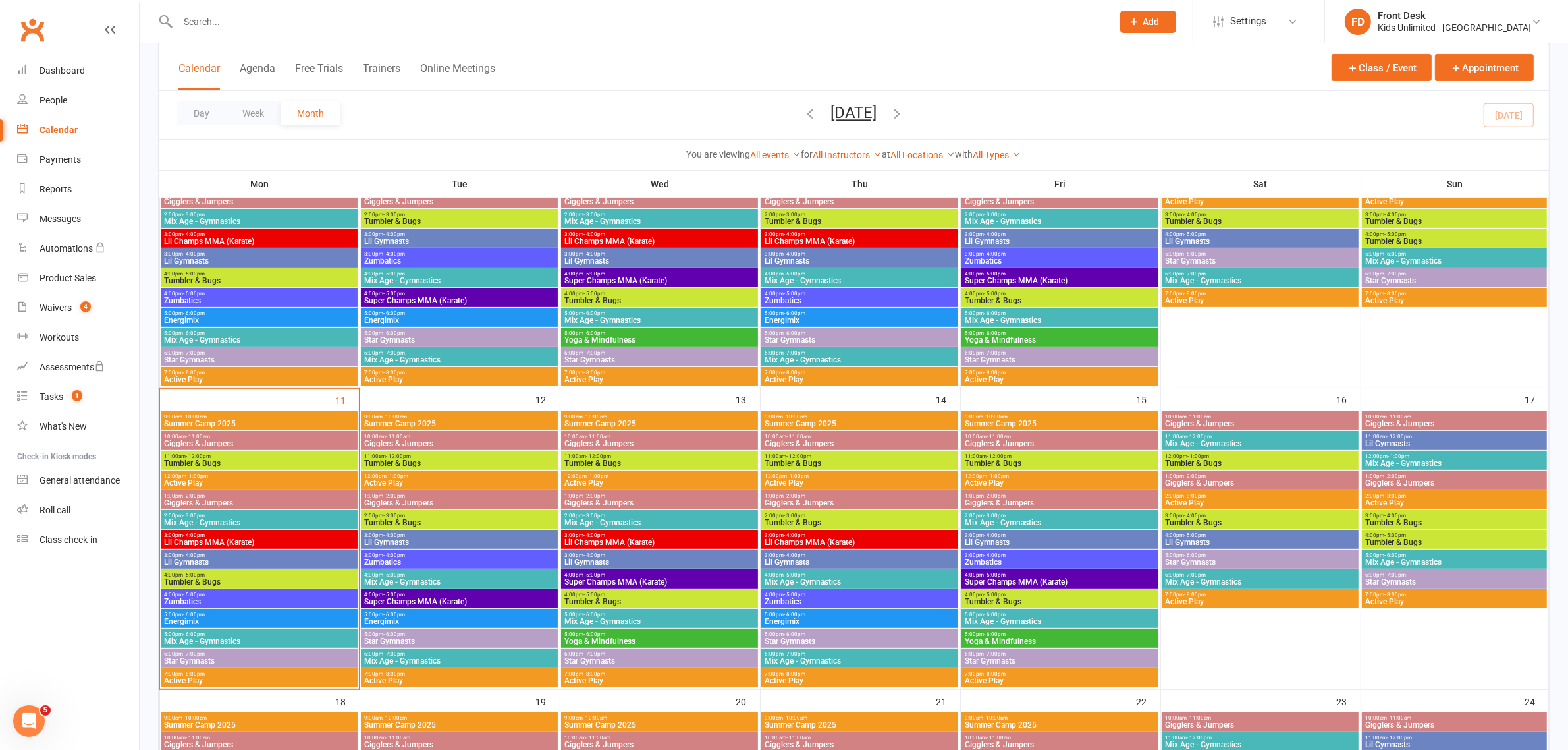
click at [1455, 502] on span "Active Play" at bounding box center [1453, 503] width 179 height 8
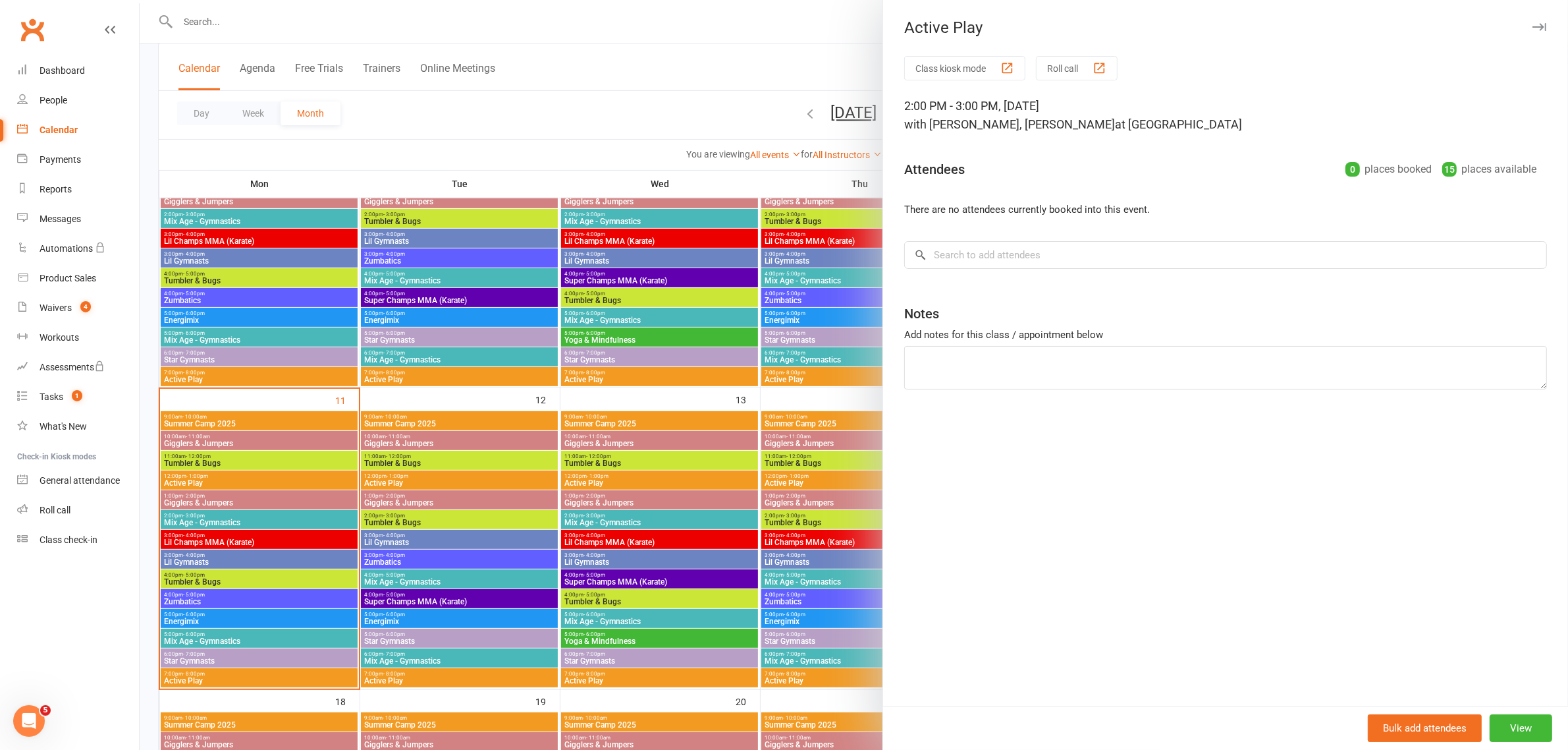
click at [665, 28] on div at bounding box center [853, 375] width 1428 height 750
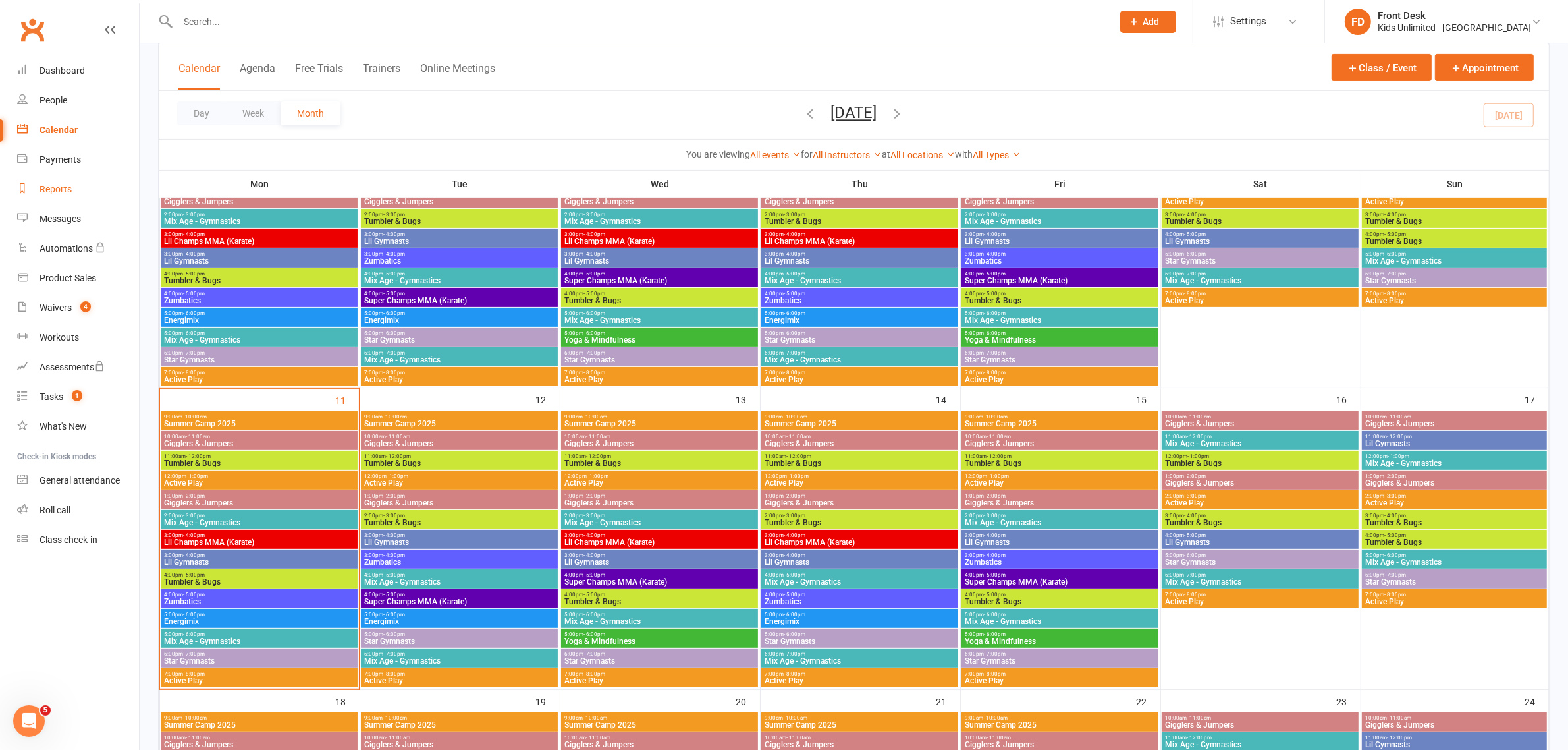
click at [57, 188] on div "Reports" at bounding box center [56, 189] width 32 height 11
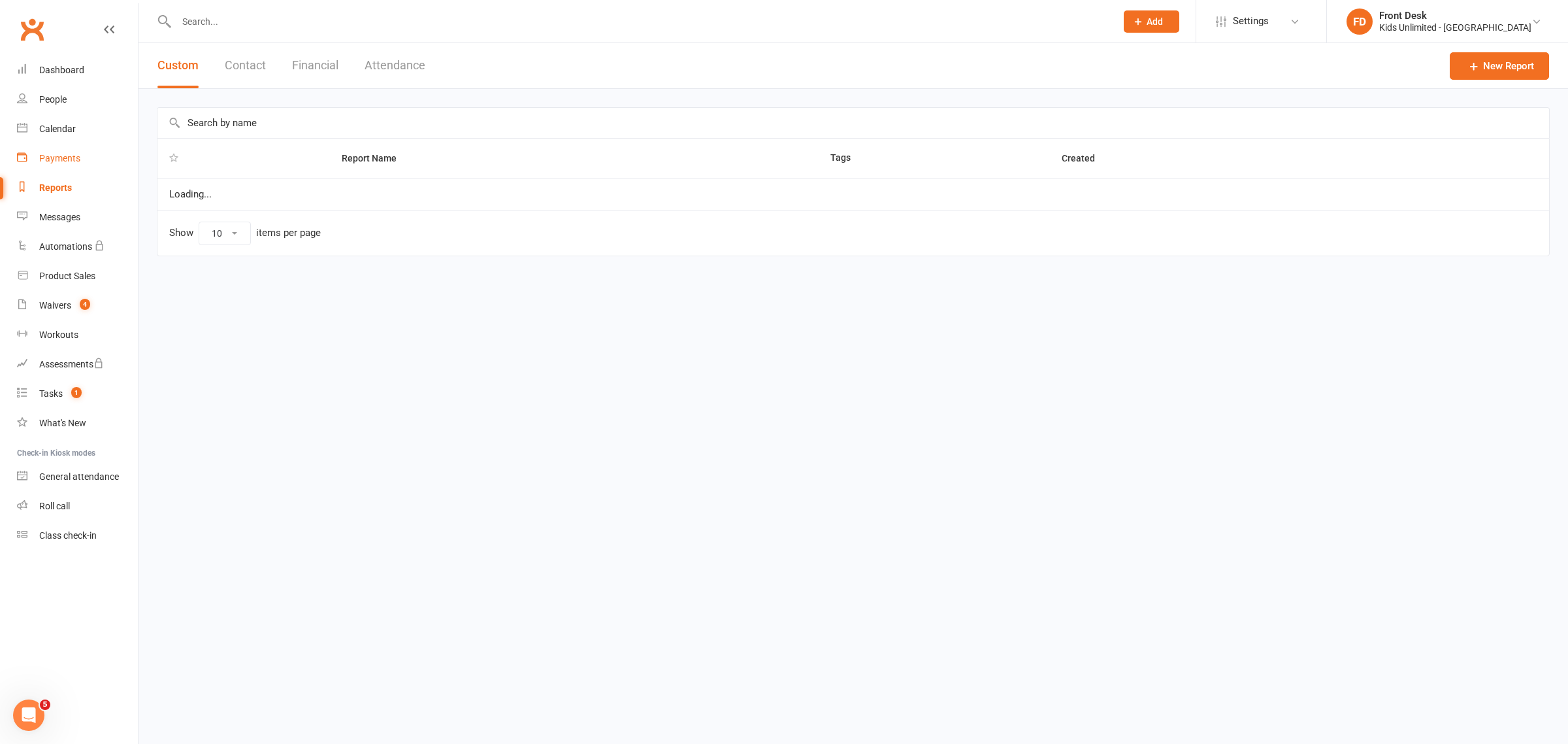
select select "100"
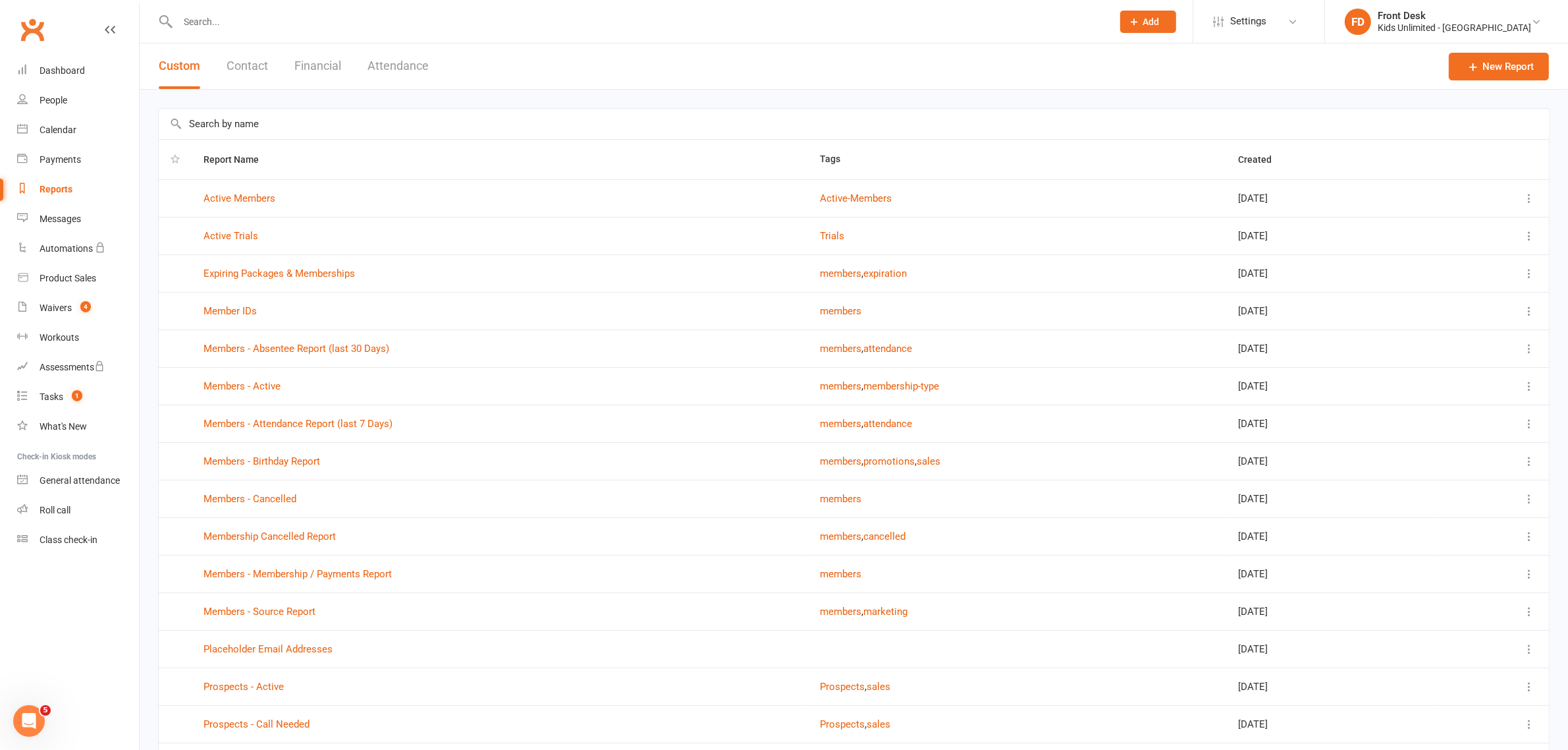
click at [396, 63] on button "Attendance" at bounding box center [398, 65] width 61 height 45
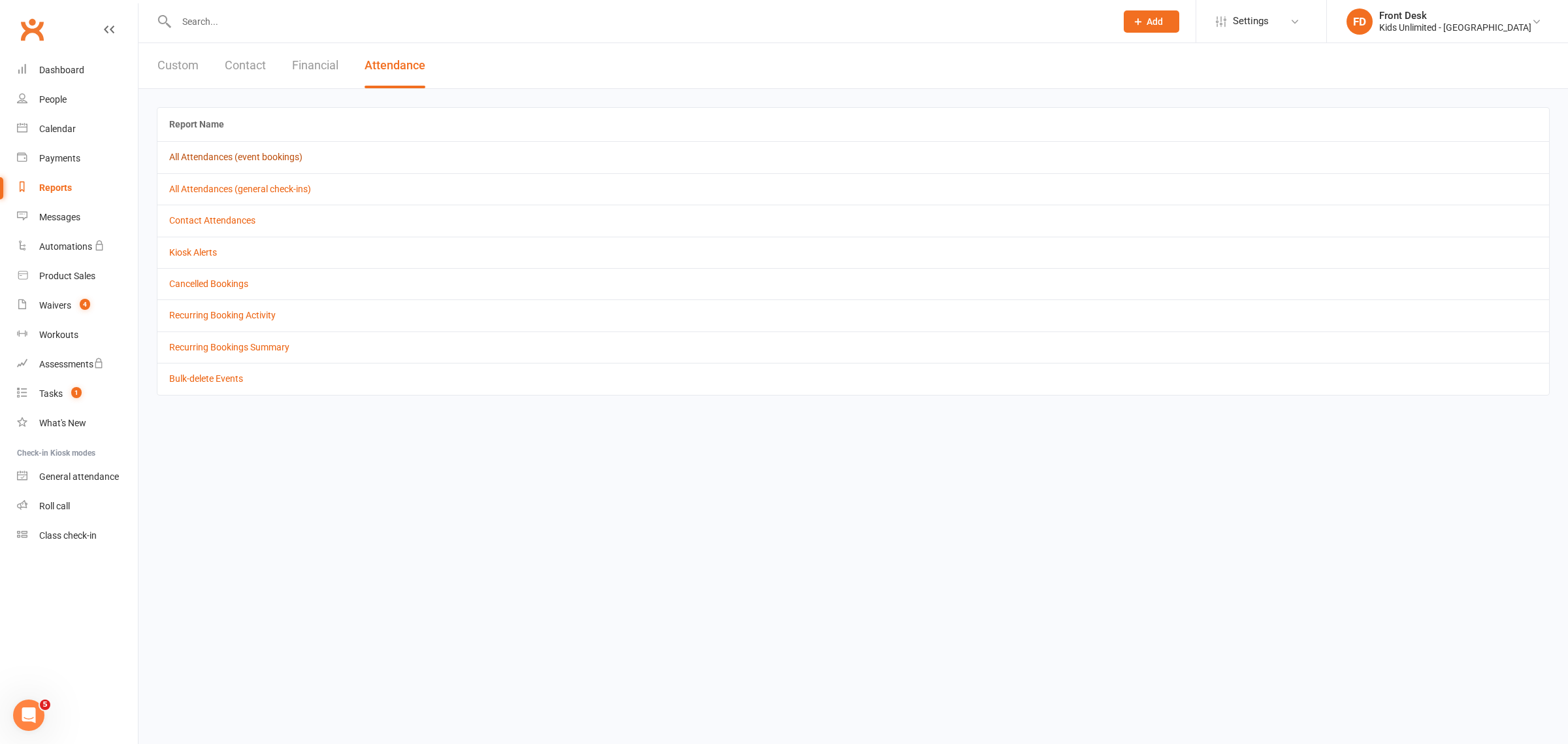
click at [226, 152] on link "All Attendances (event bookings)" at bounding box center [236, 157] width 133 height 11
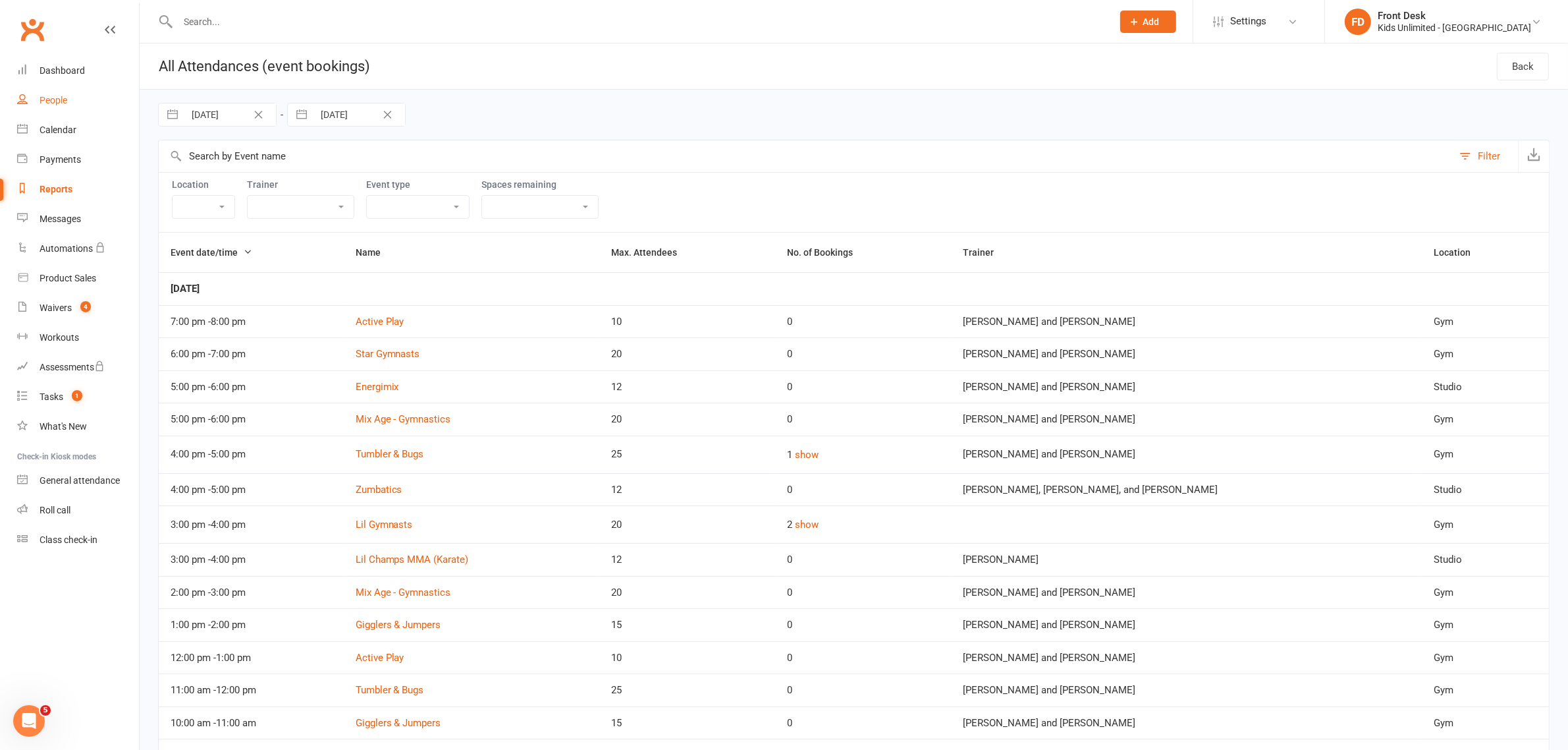
click at [61, 100] on div "People" at bounding box center [54, 100] width 28 height 11
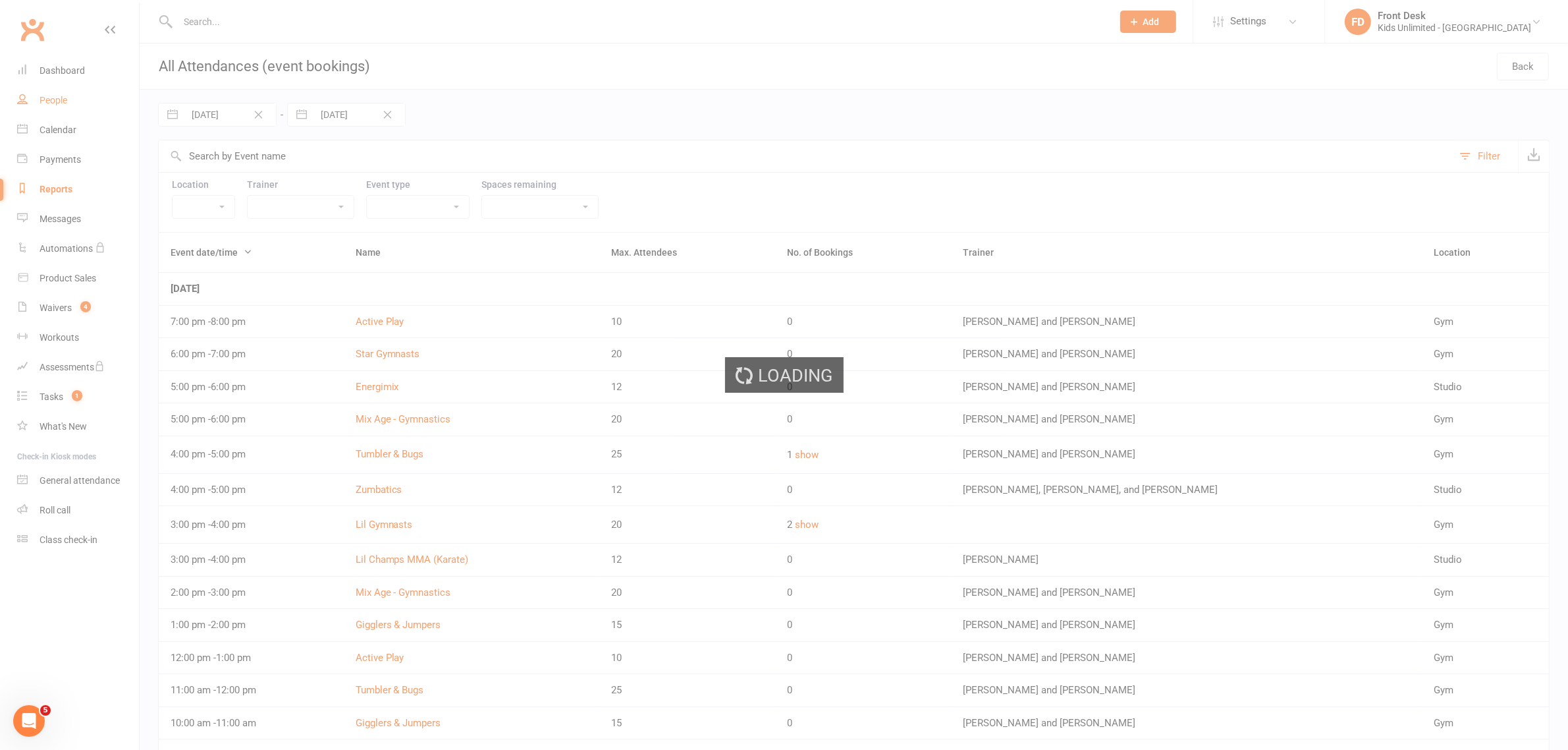
select select "100"
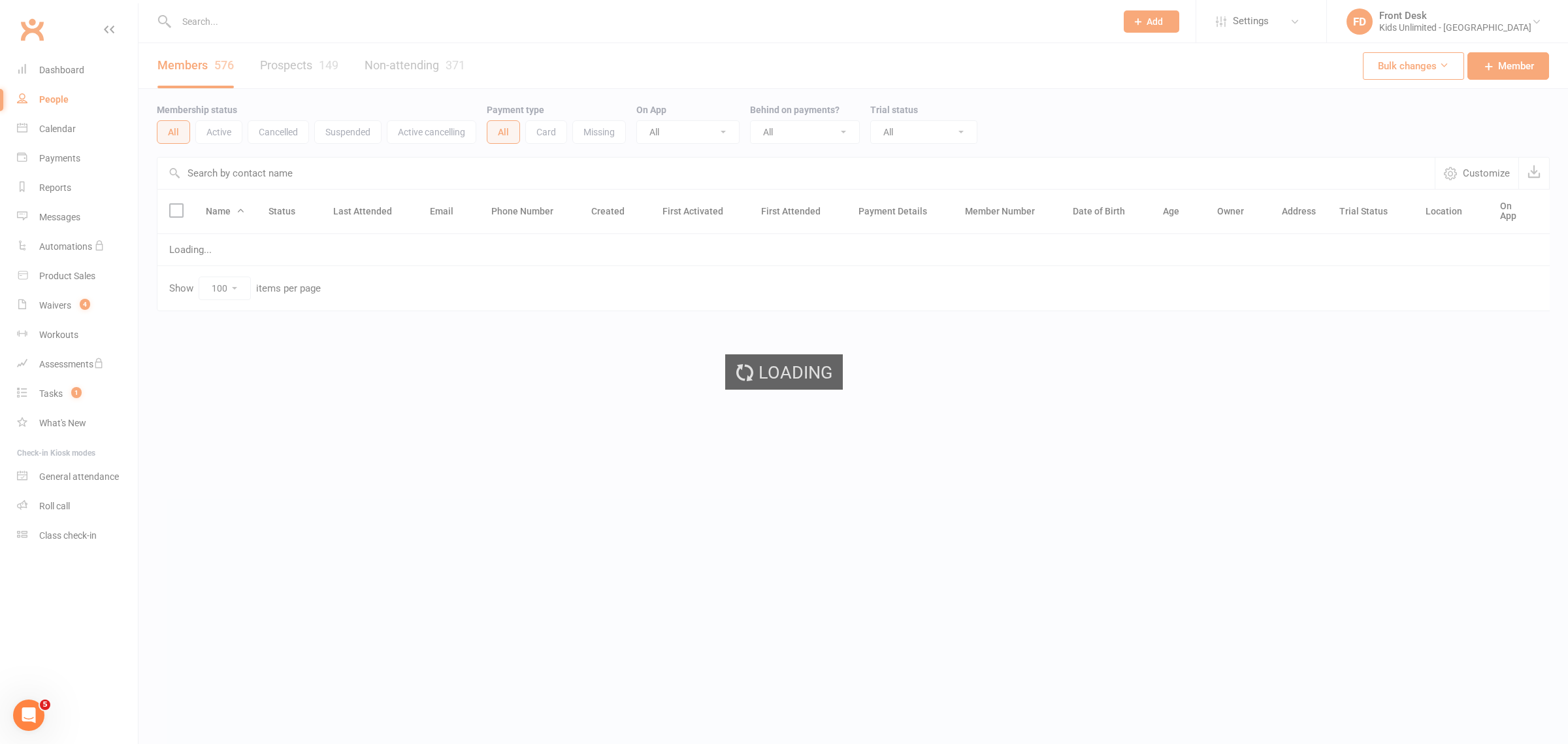
click at [291, 27] on div "Loading" at bounding box center [784, 372] width 1568 height 744
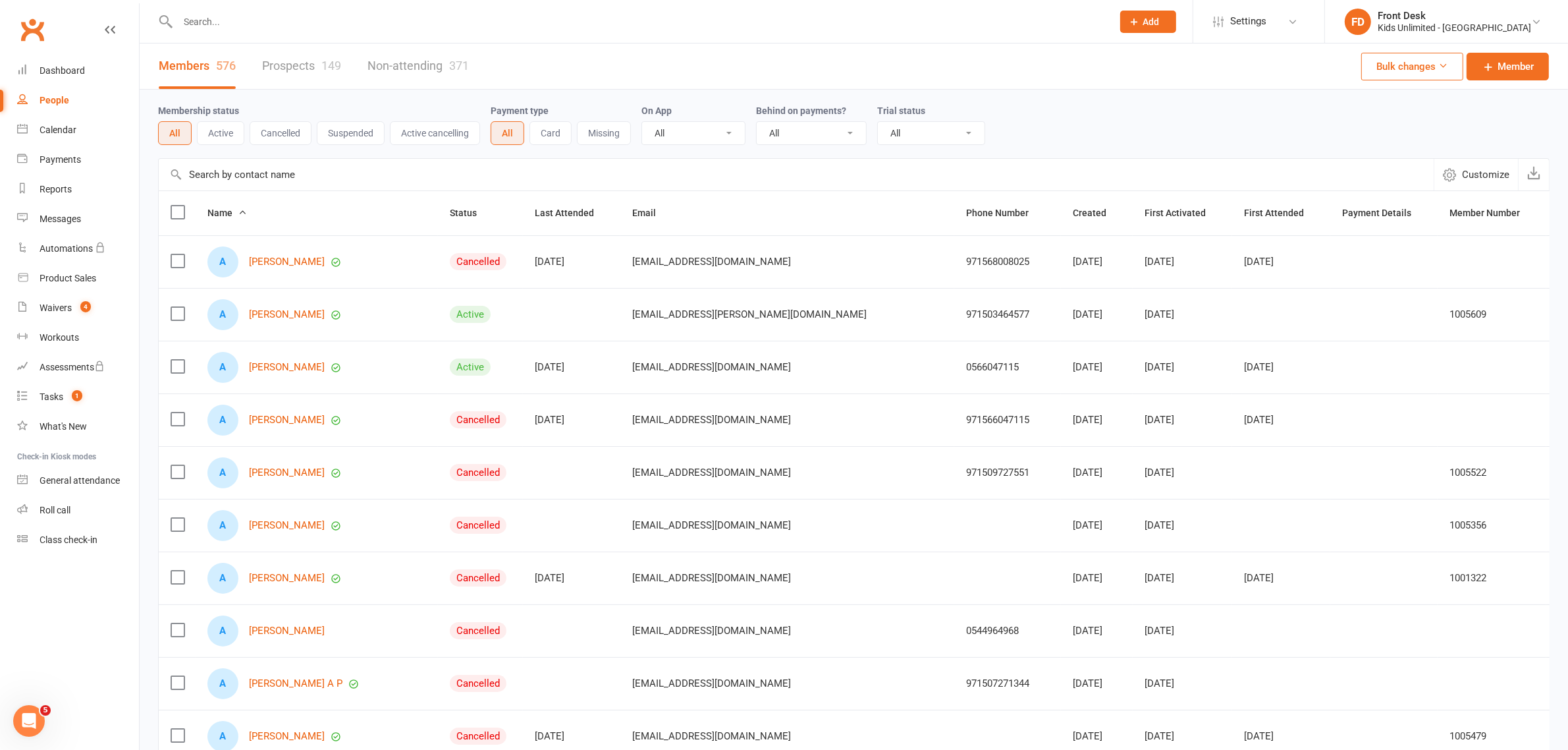
click at [325, 22] on input "text" at bounding box center [639, 22] width 929 height 18
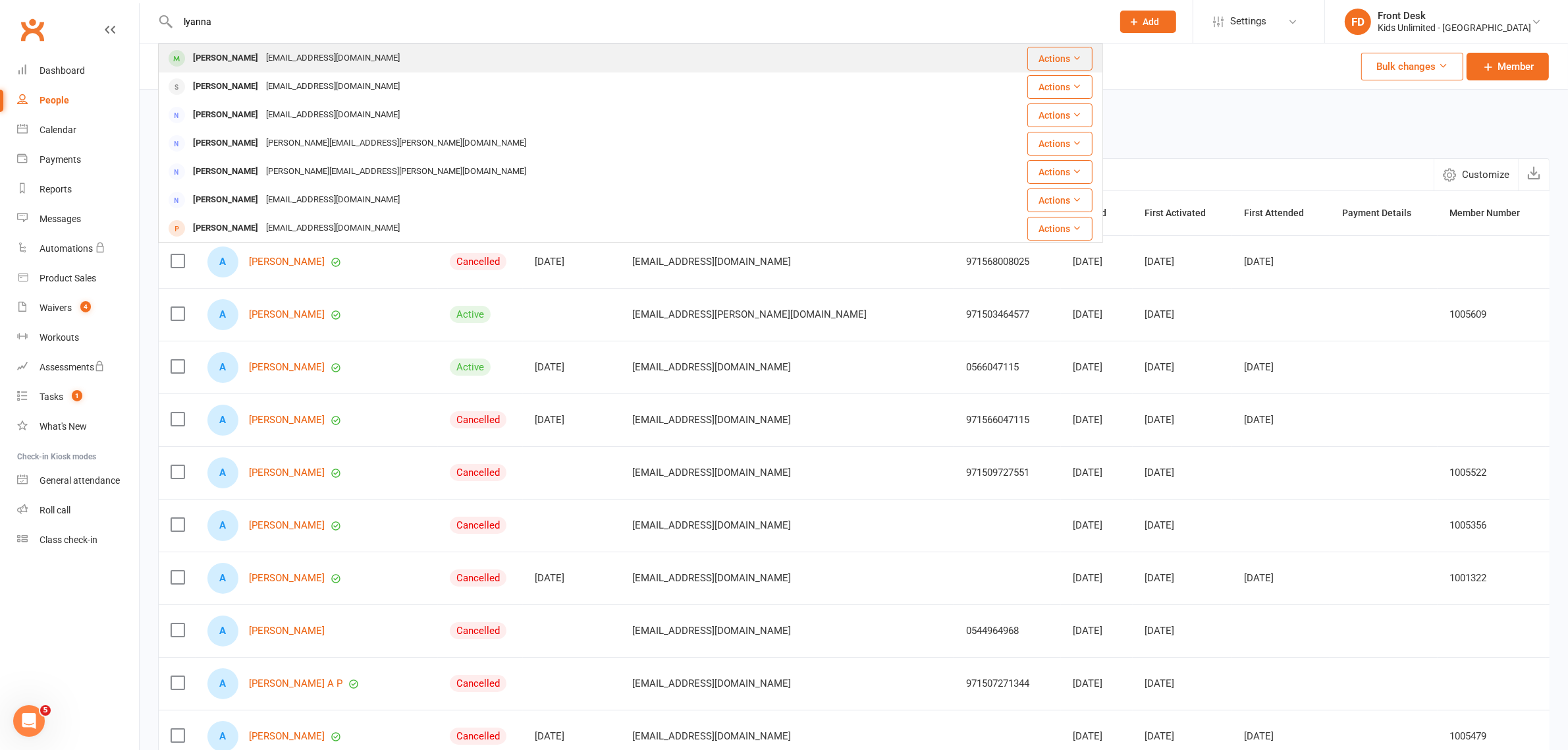
type input "lyanna"
click at [209, 61] on div "[PERSON_NAME]" at bounding box center [225, 58] width 73 height 19
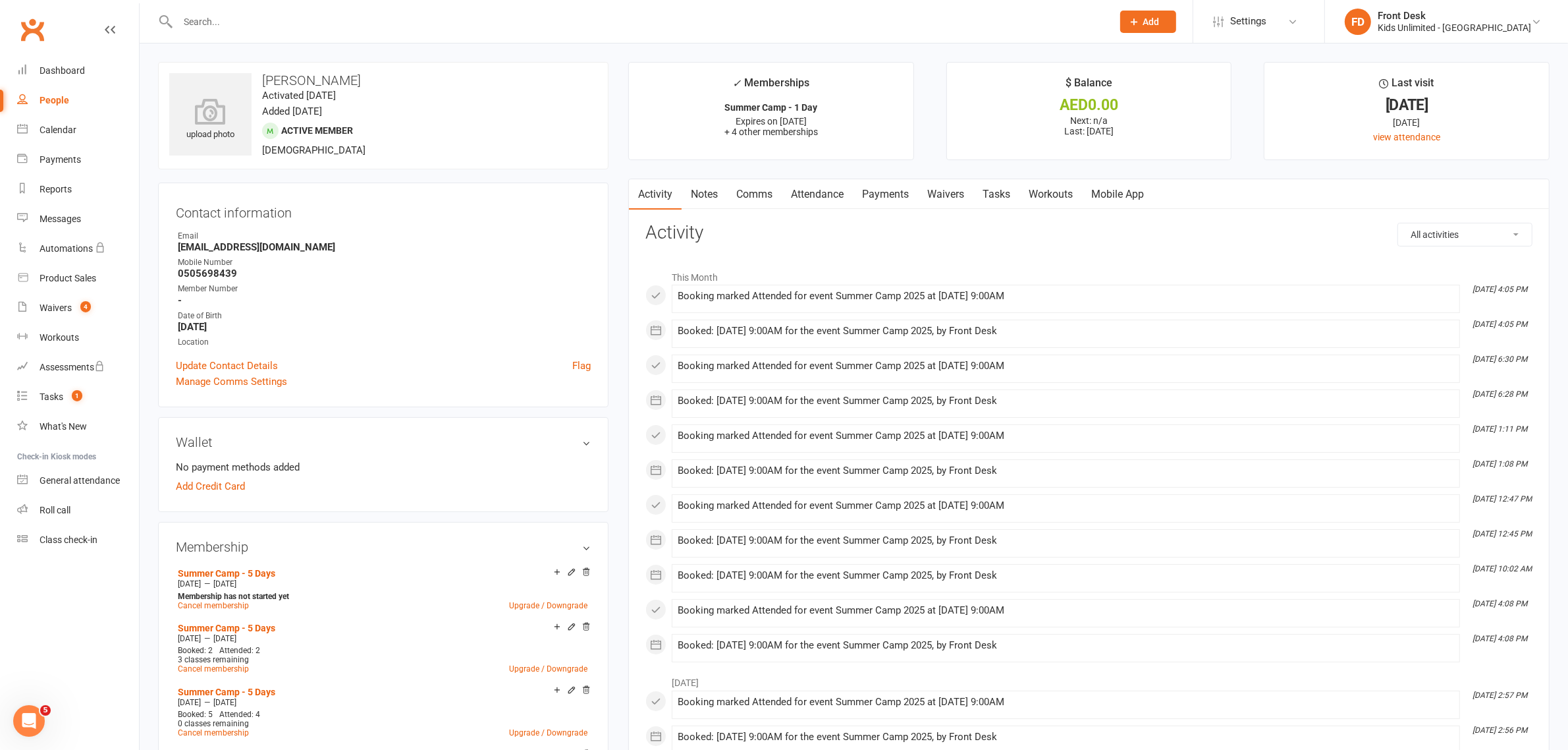
click at [814, 189] on link "Attendance" at bounding box center [816, 194] width 71 height 30
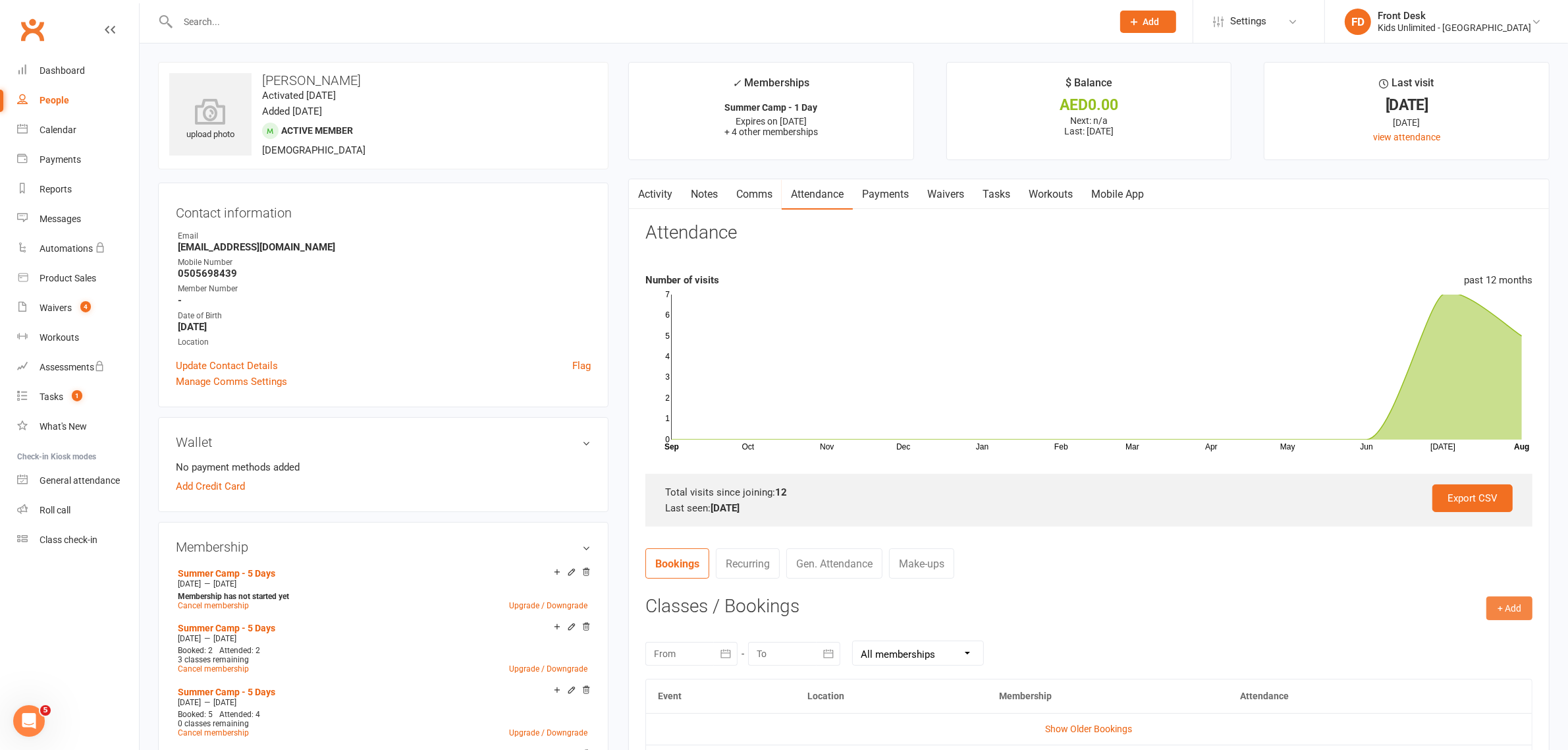
click at [1506, 608] on button "+ Add" at bounding box center [1509, 608] width 46 height 24
click at [1444, 636] on link "Book Event" at bounding box center [1466, 638] width 130 height 26
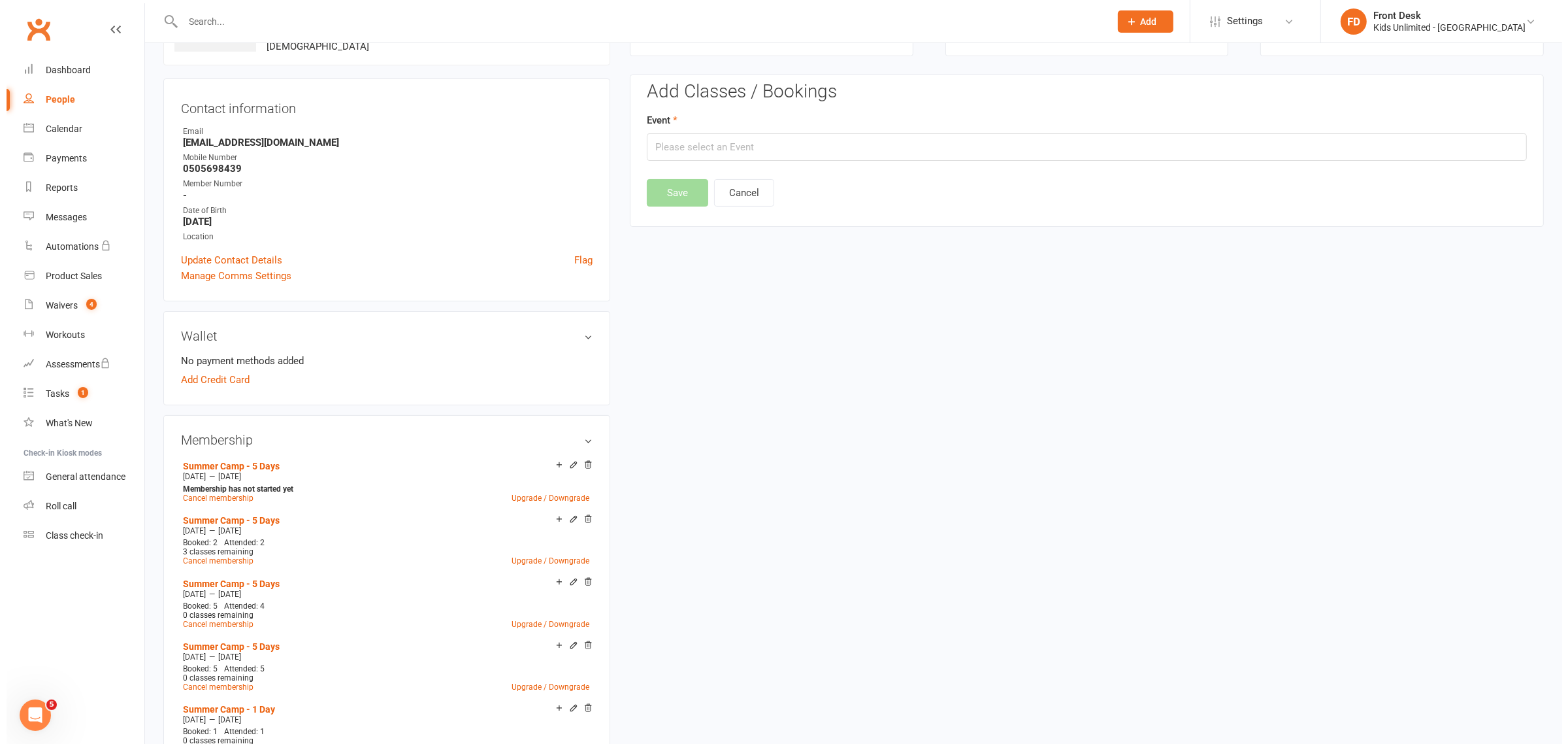
scroll to position [112, 0]
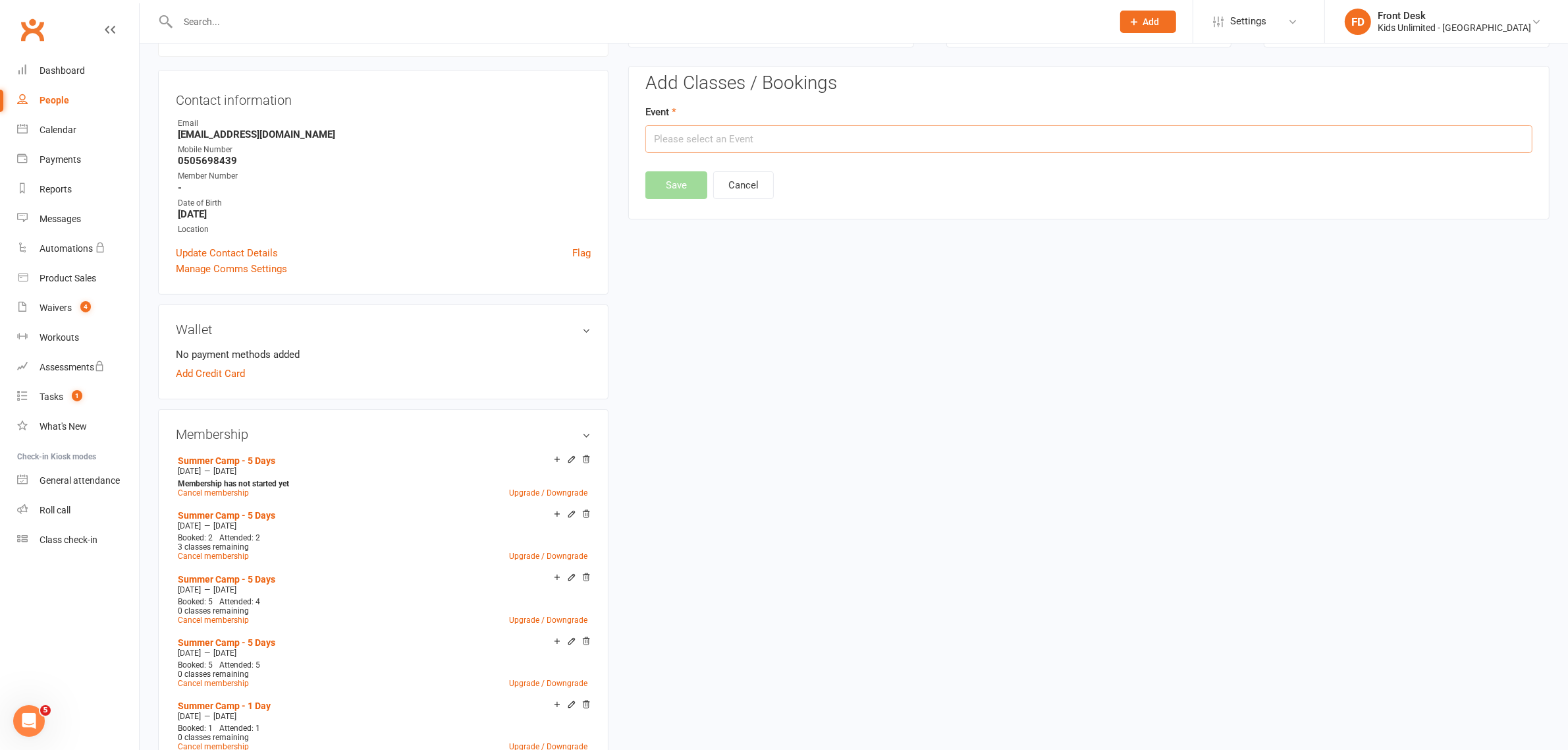
click at [978, 142] on input "text" at bounding box center [1089, 139] width 887 height 28
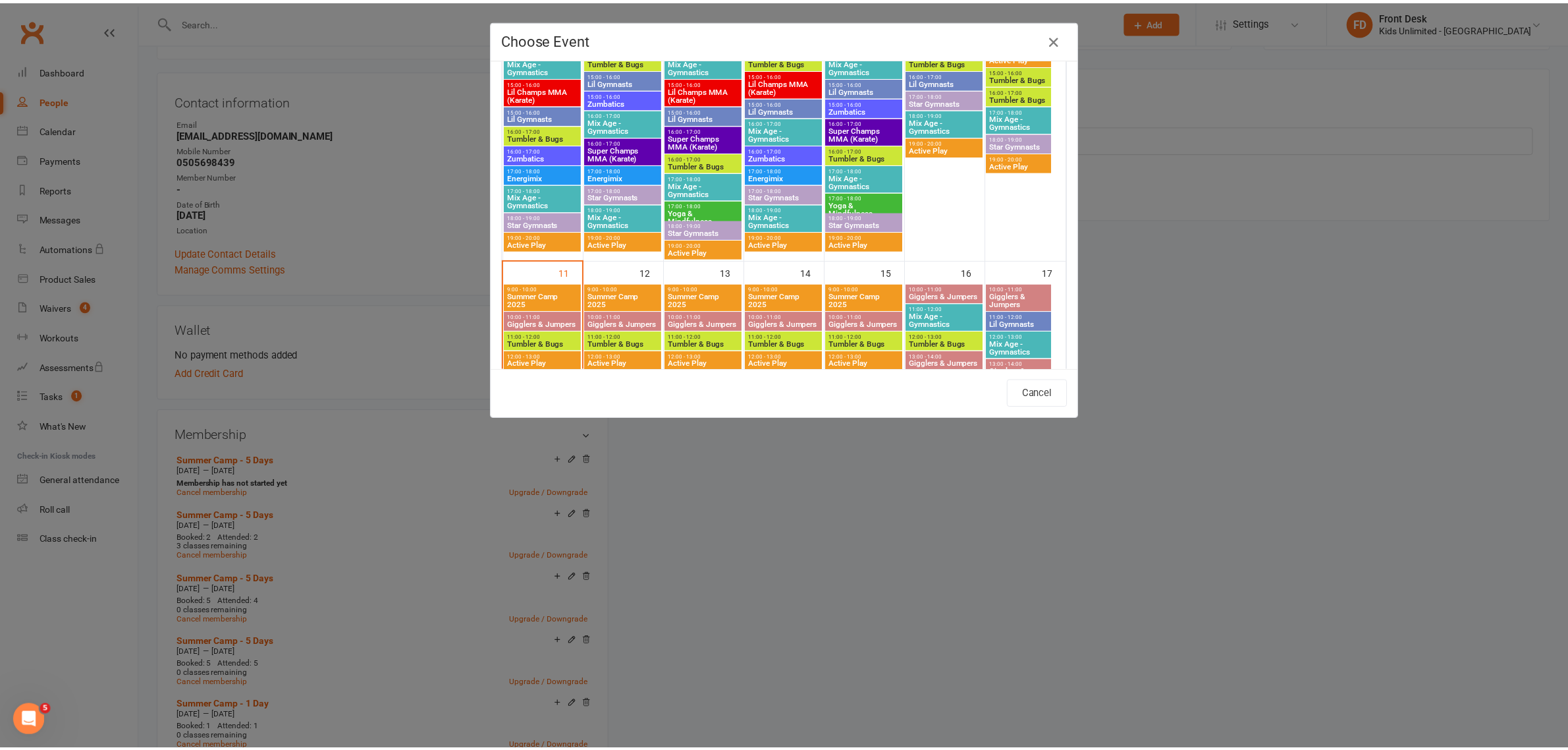
scroll to position [577, 0]
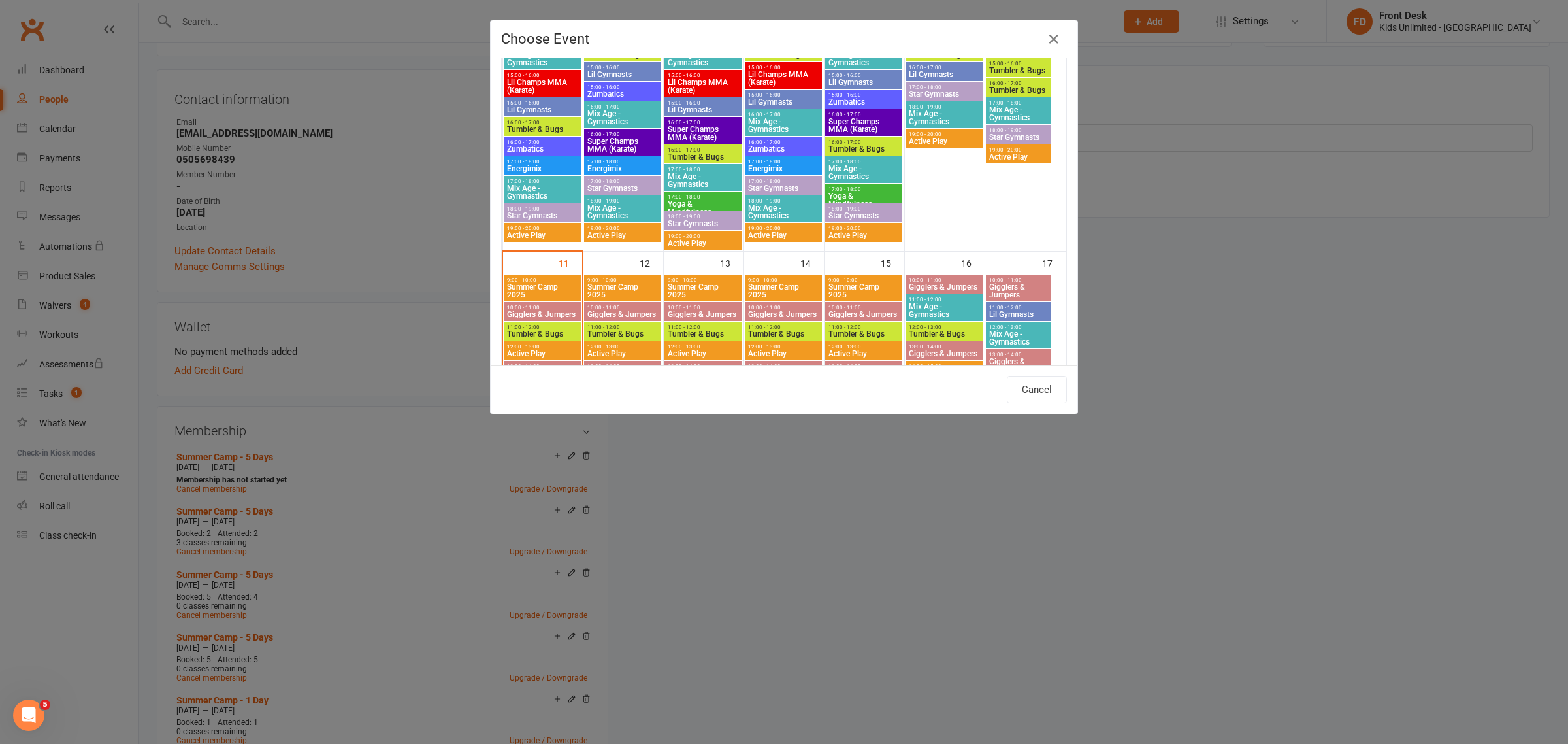
click at [531, 286] on span "Summer Camp 2025" at bounding box center [543, 291] width 71 height 16
type input "Summer Camp 2025 - [DATE] 9:00:00 AM"
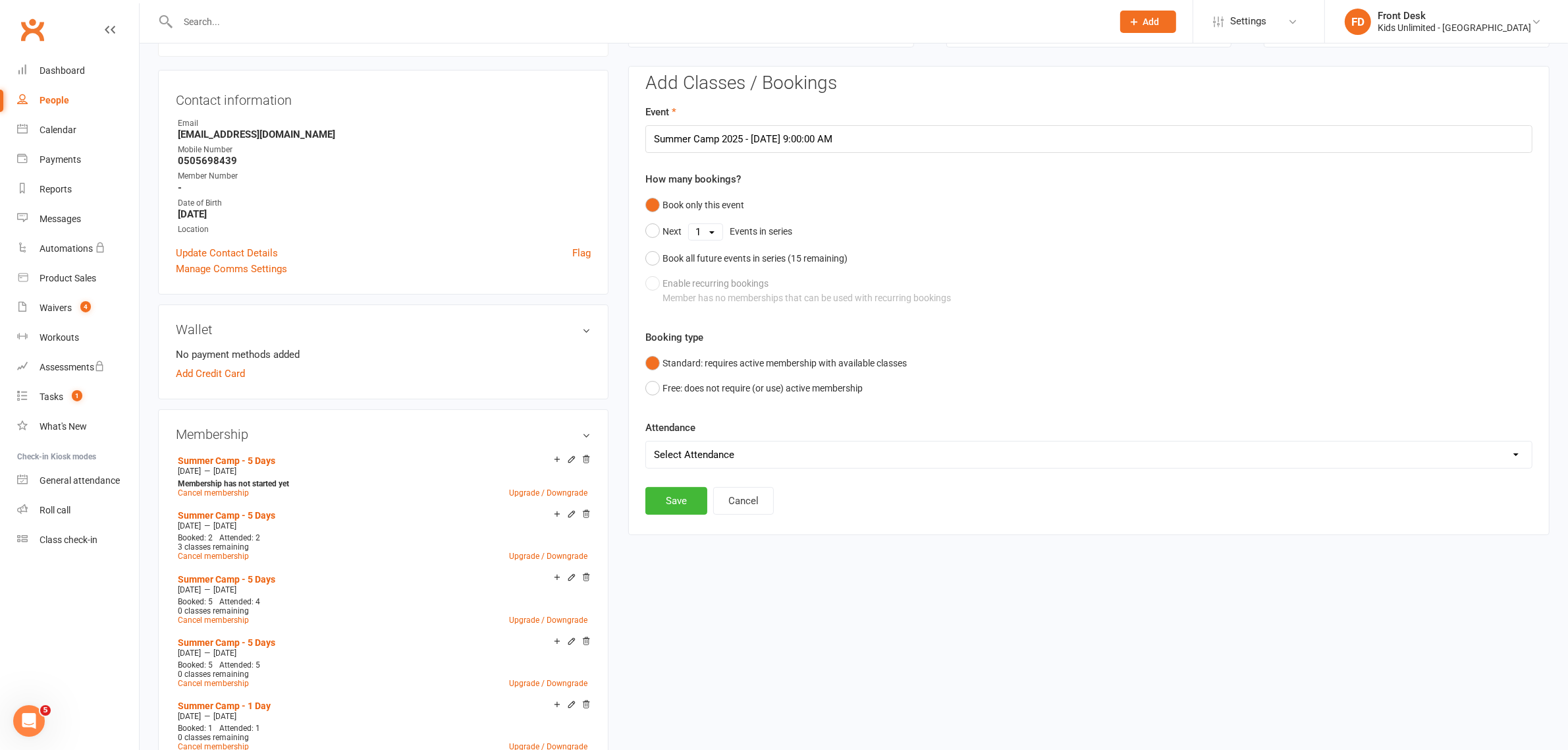
click at [671, 456] on select "Select Attendance Attended Absent" at bounding box center [1088, 454] width 885 height 26
select select "0"
click at [646, 441] on select "Select Attendance Attended Absent" at bounding box center [1088, 454] width 885 height 26
click at [670, 505] on button "Save" at bounding box center [677, 501] width 62 height 28
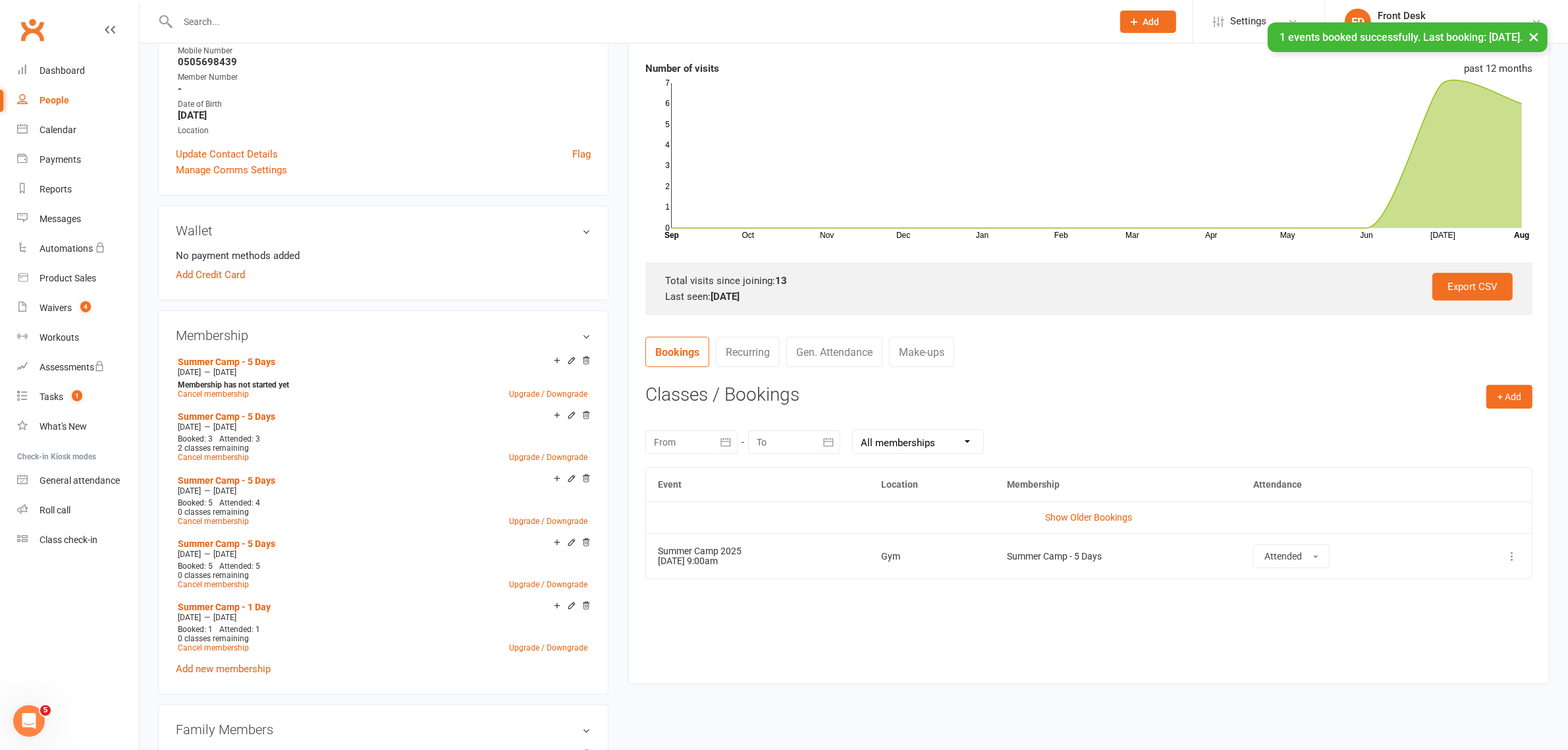
scroll to position [442, 0]
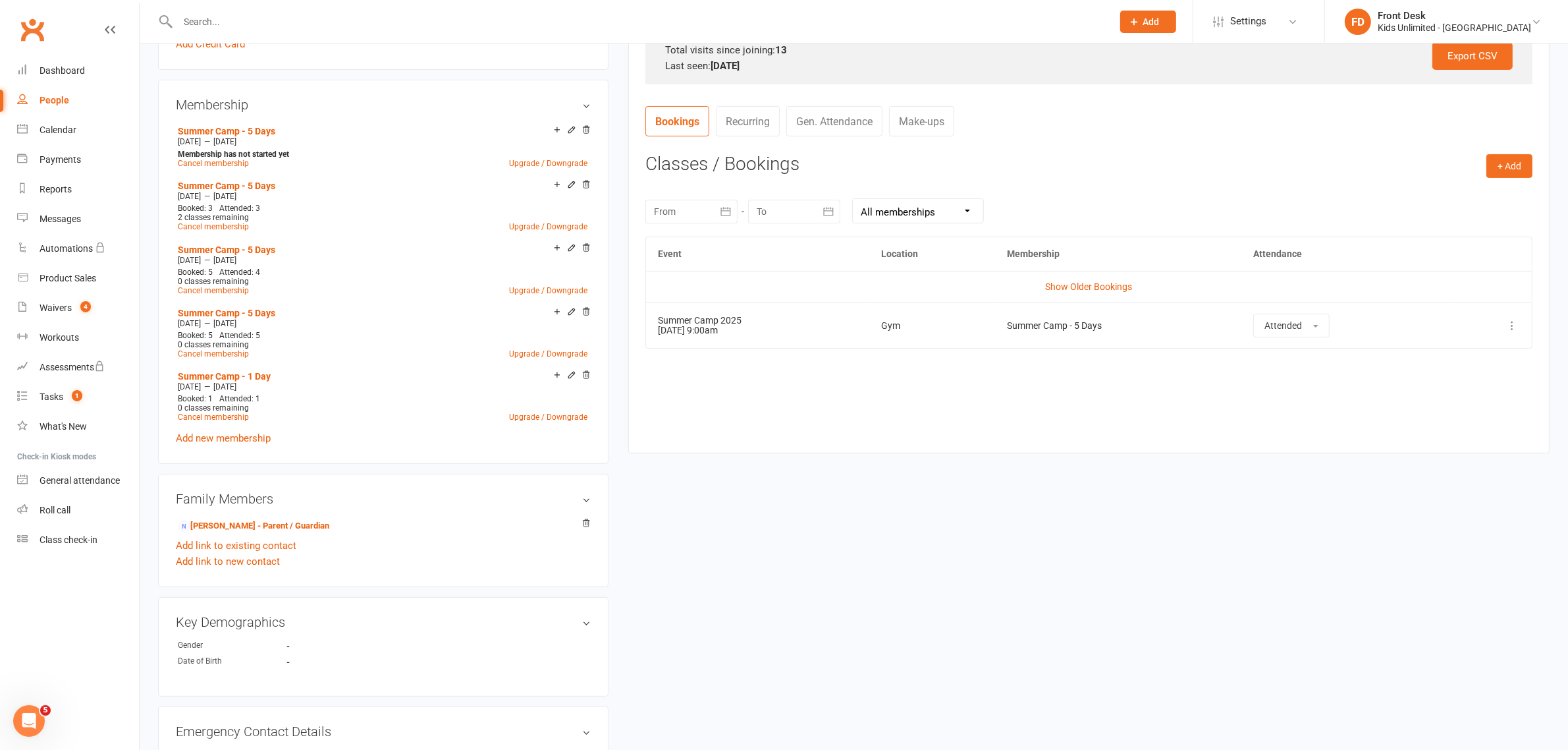
click at [225, 24] on input "text" at bounding box center [639, 22] width 929 height 18
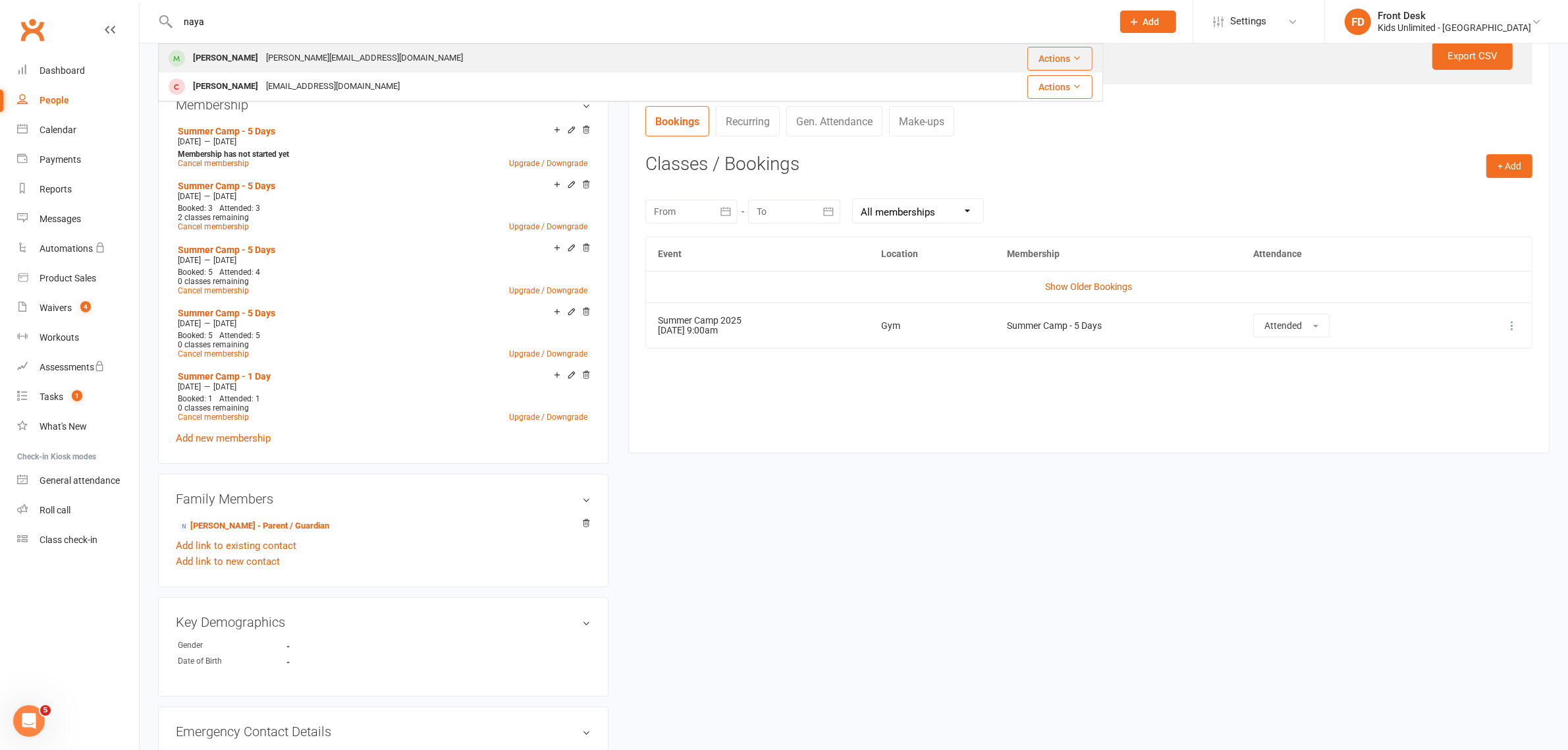
type input "naya"
click at [235, 60] on div "[PERSON_NAME]" at bounding box center [225, 58] width 73 height 19
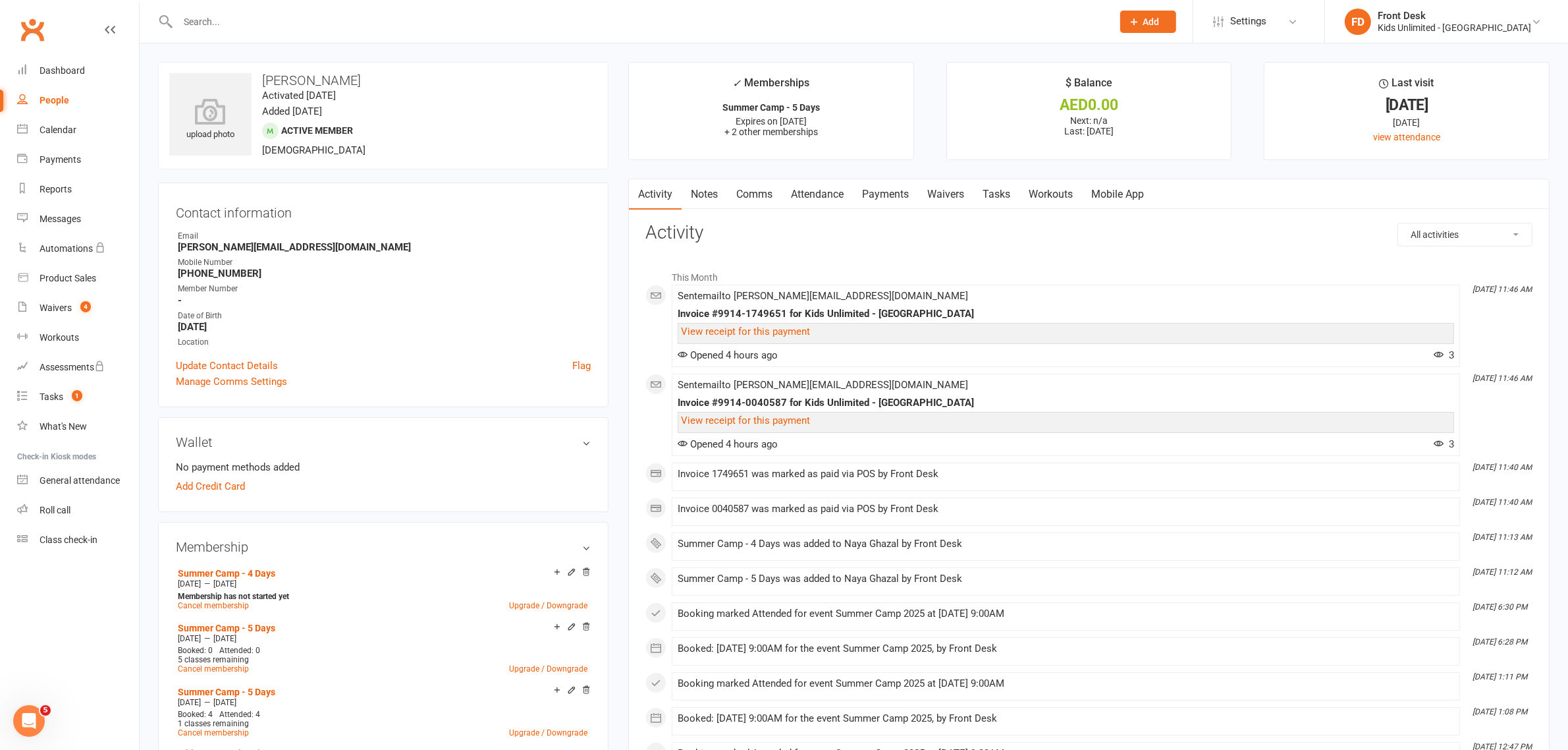
click at [826, 198] on link "Attendance" at bounding box center [816, 194] width 71 height 30
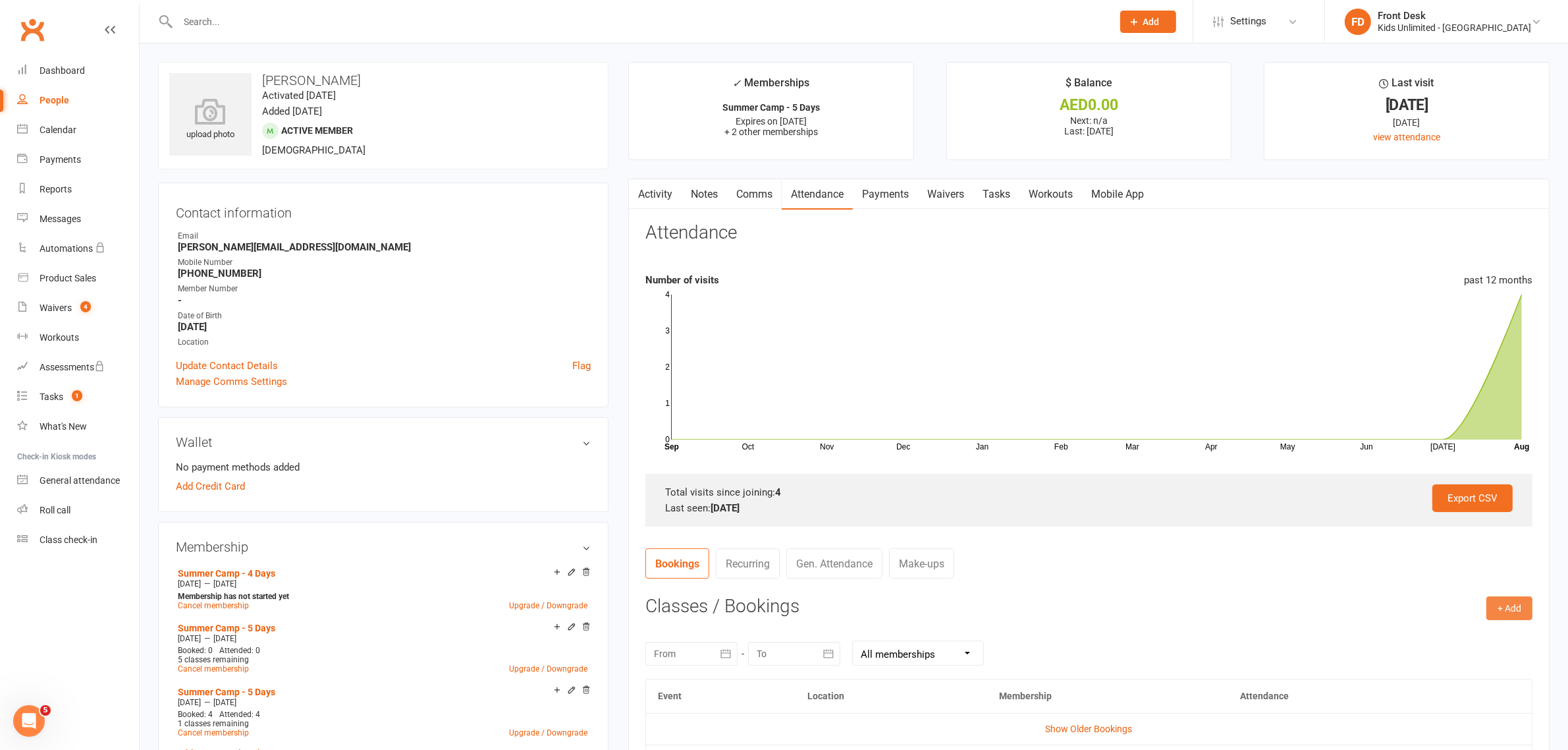
click at [1505, 603] on button "+ Add" at bounding box center [1509, 608] width 46 height 24
click at [1429, 633] on link "Book Event" at bounding box center [1466, 638] width 130 height 26
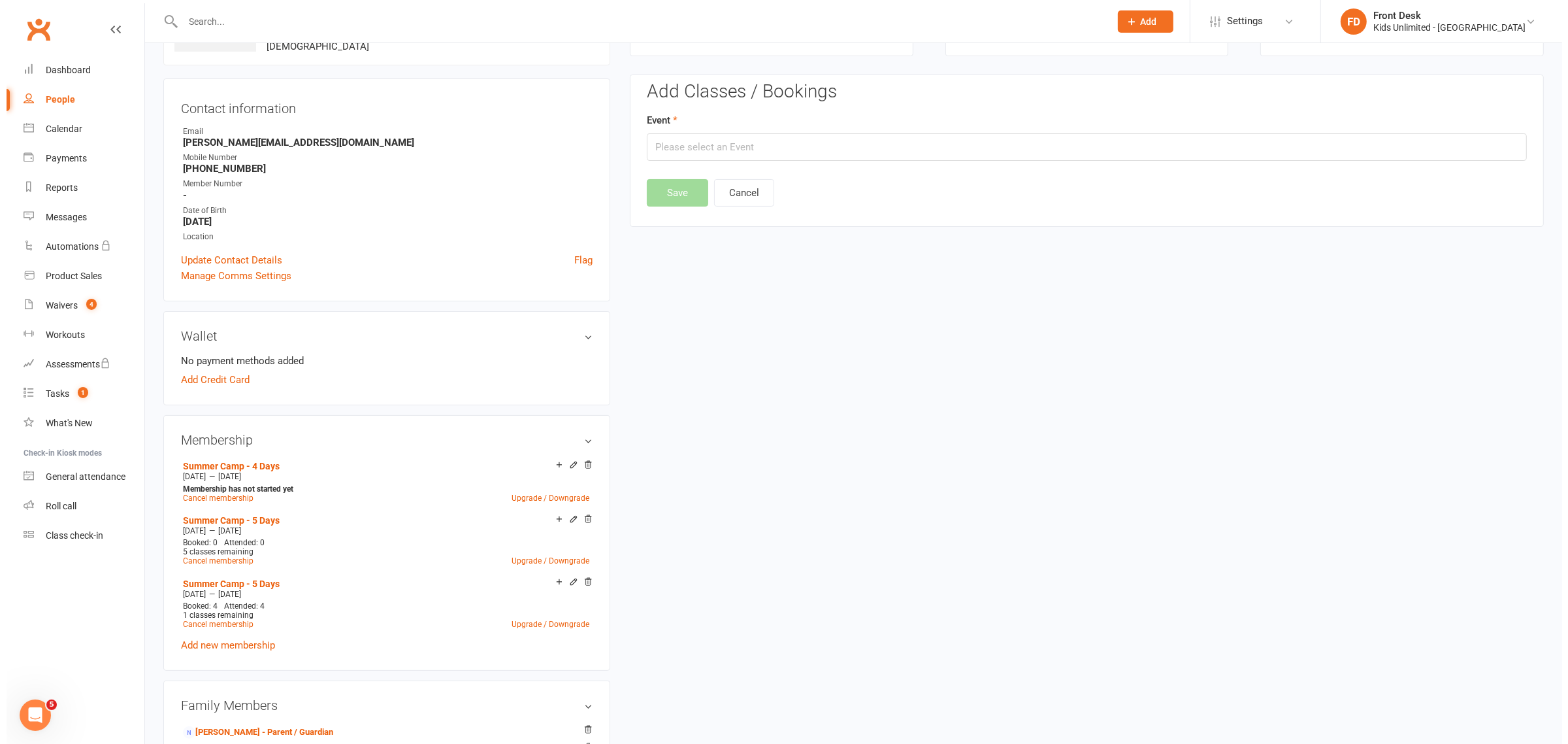
scroll to position [112, 0]
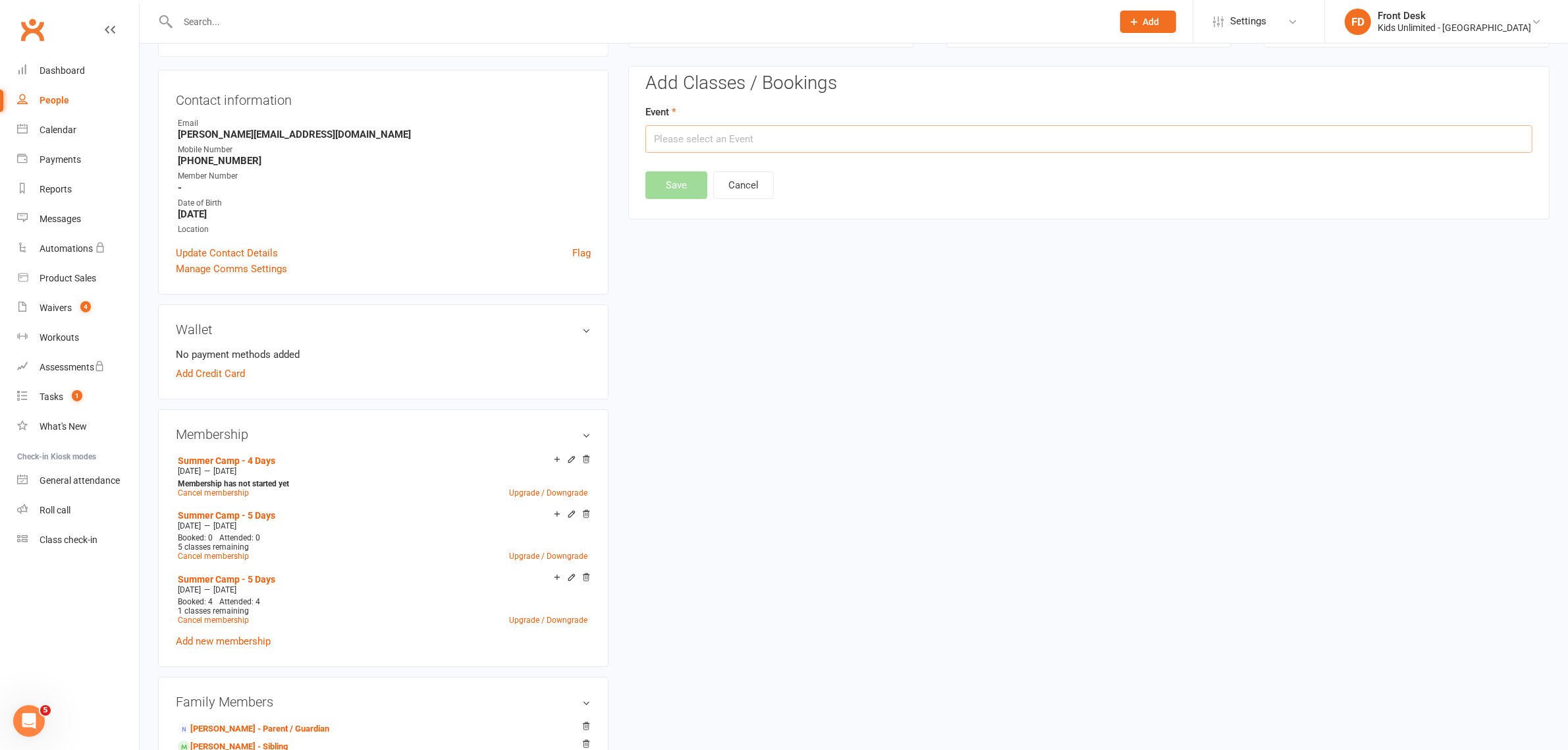
click at [1057, 145] on input "text" at bounding box center [1089, 139] width 887 height 28
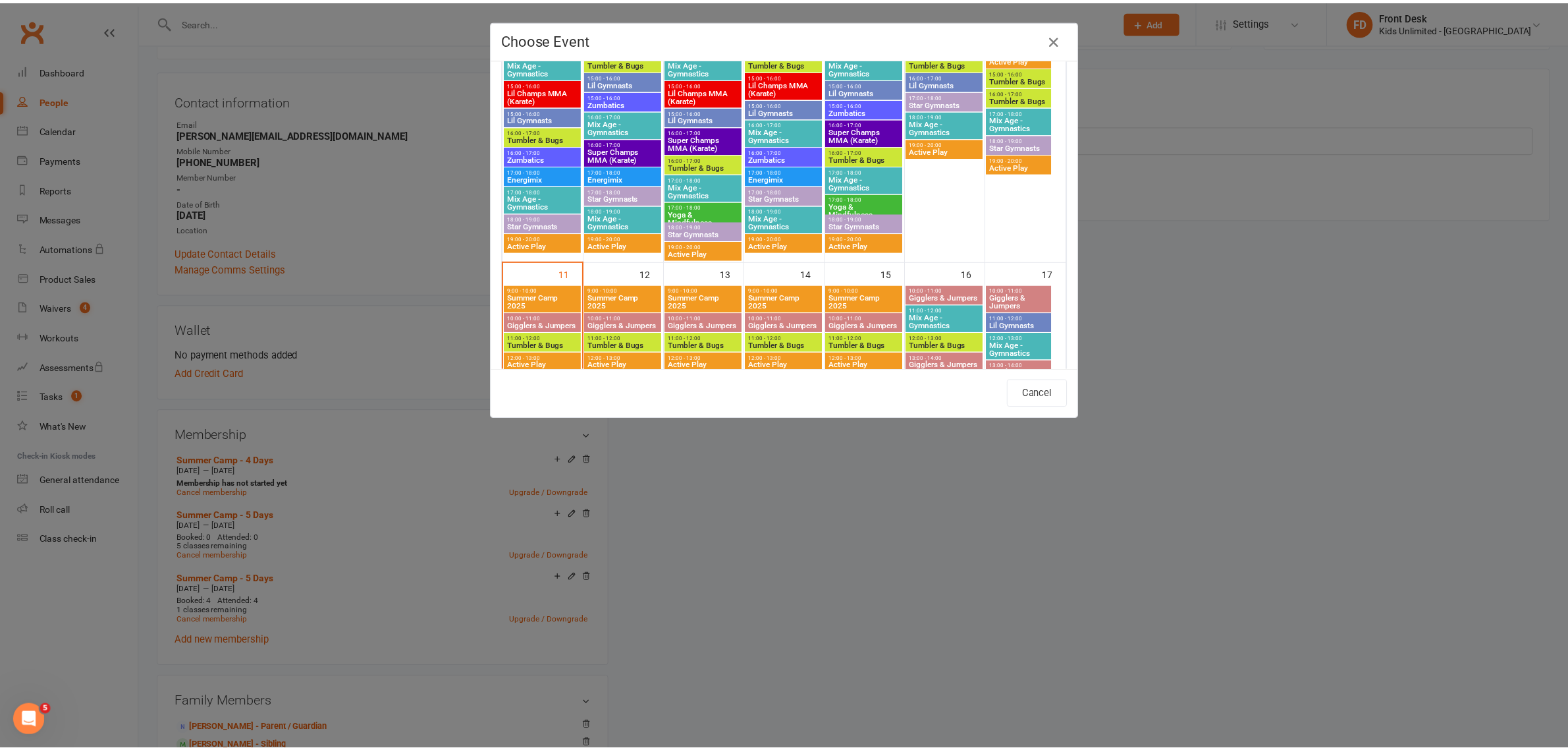
scroll to position [577, 0]
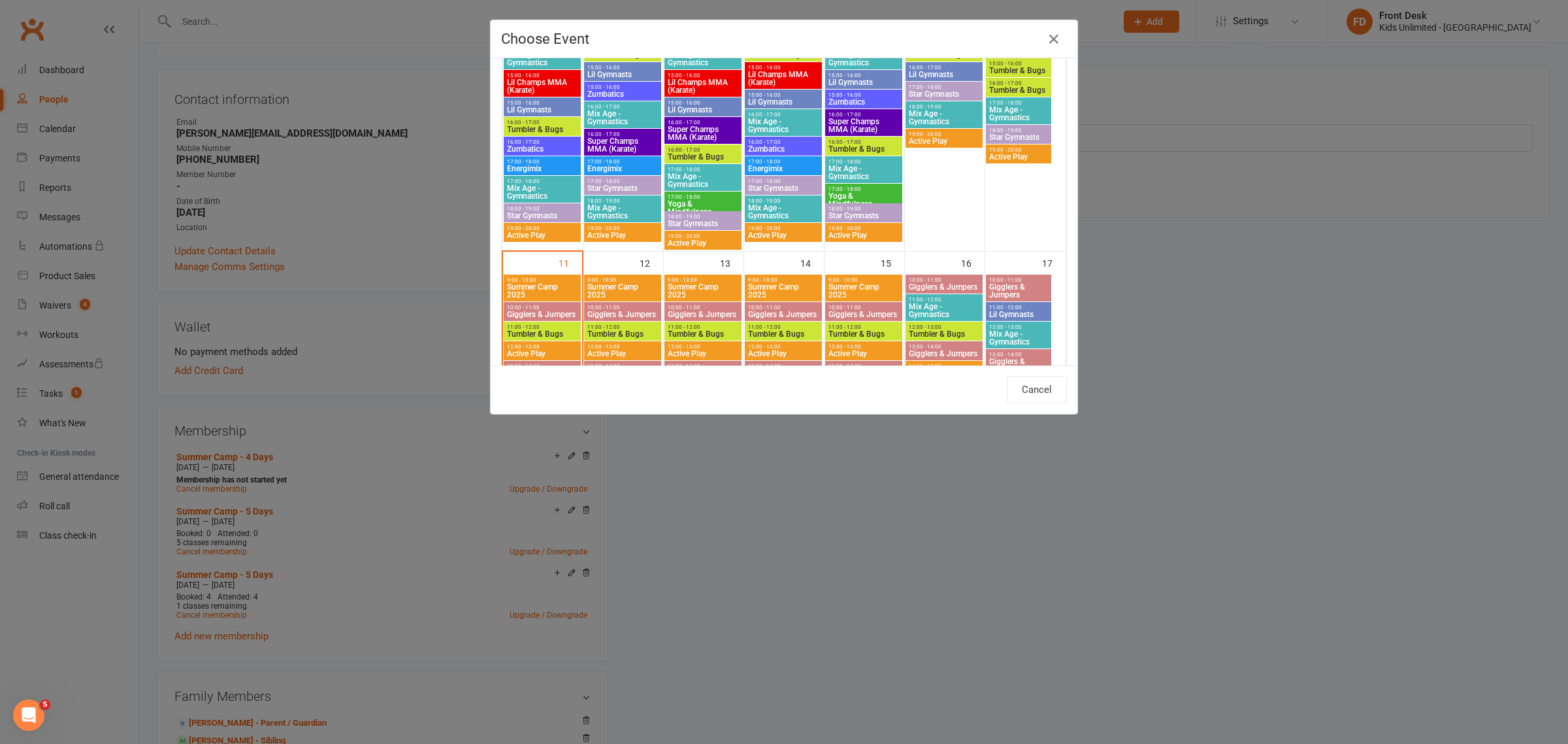
click at [544, 288] on span "Summer Camp 2025" at bounding box center [543, 291] width 71 height 16
type input "Summer Camp 2025 - [DATE] 9:00:00 AM"
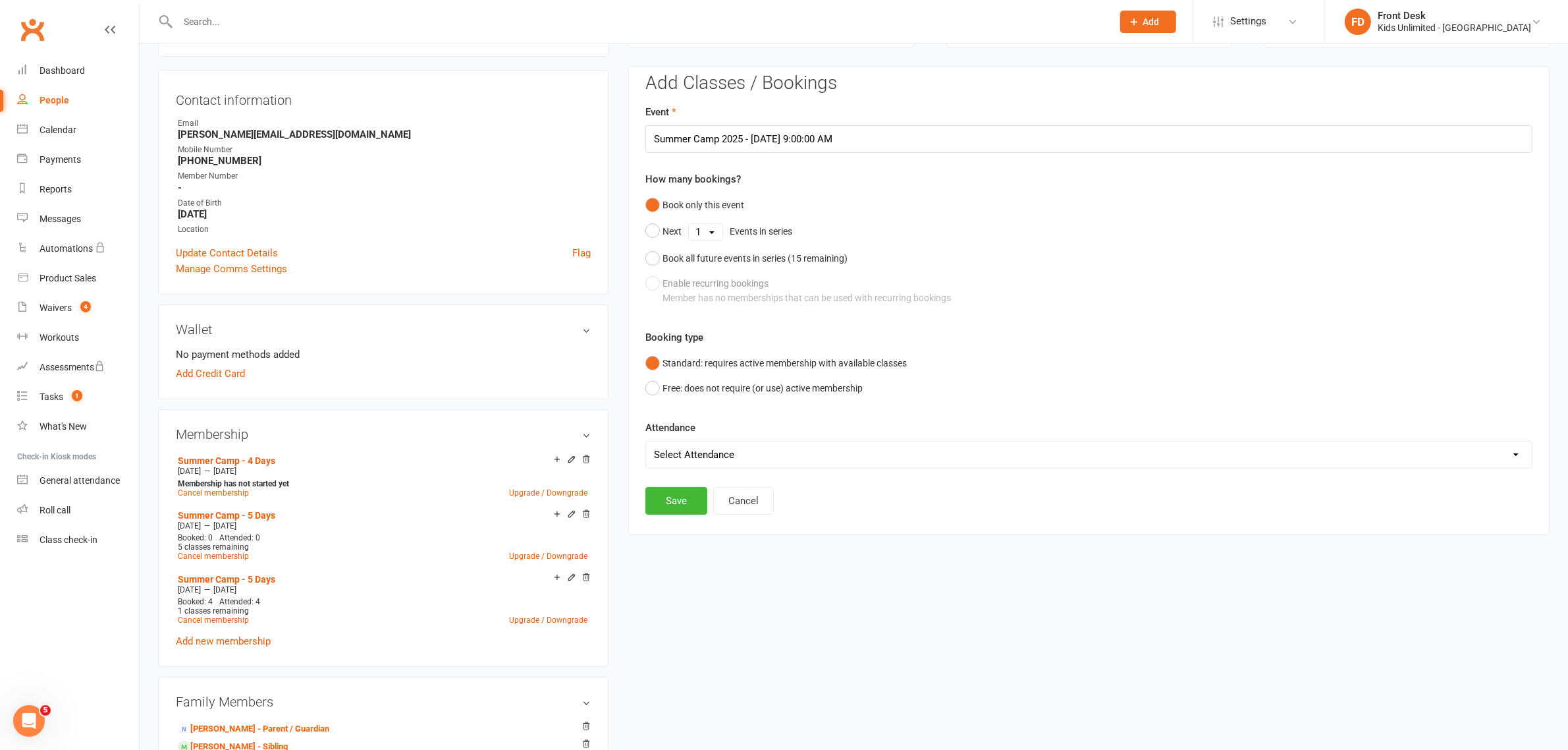
click at [803, 453] on select "Select Attendance Attended Absent" at bounding box center [1088, 454] width 885 height 26
select select "0"
click at [646, 441] on select "Select Attendance Attended Absent" at bounding box center [1088, 454] width 885 height 26
click at [676, 505] on button "Save" at bounding box center [677, 501] width 62 height 28
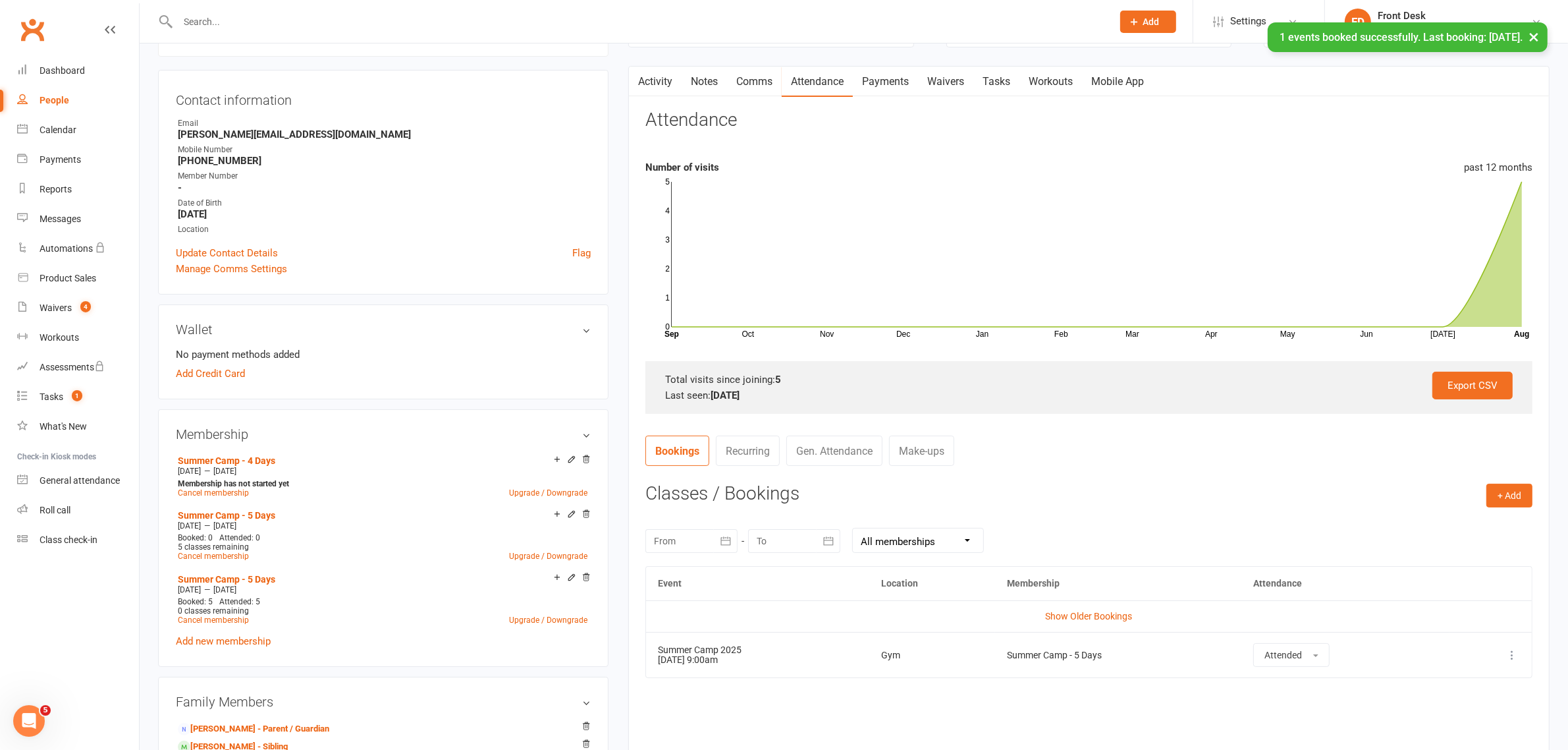
click at [448, 11] on div at bounding box center [631, 21] width 945 height 43
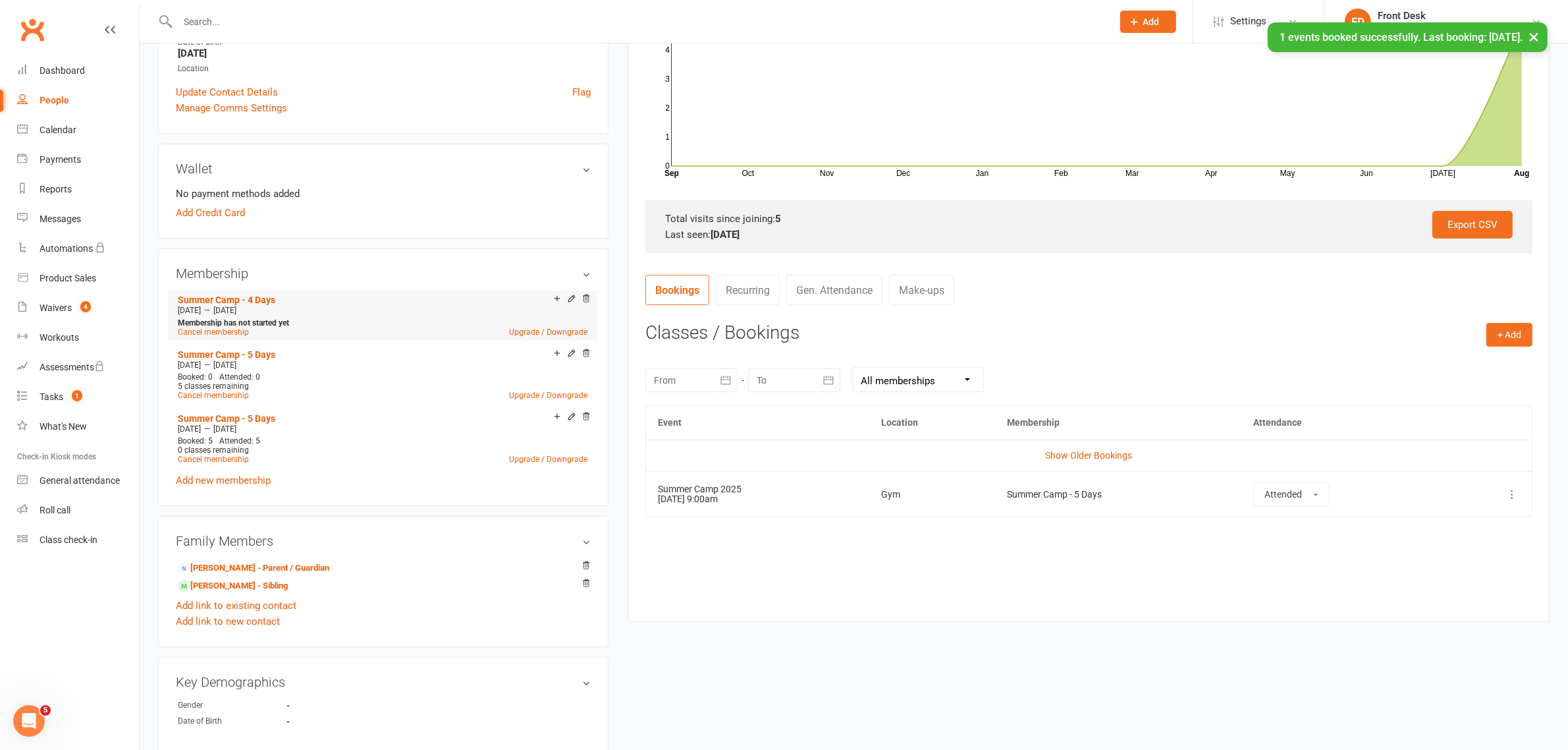
scroll to position [277, 0]
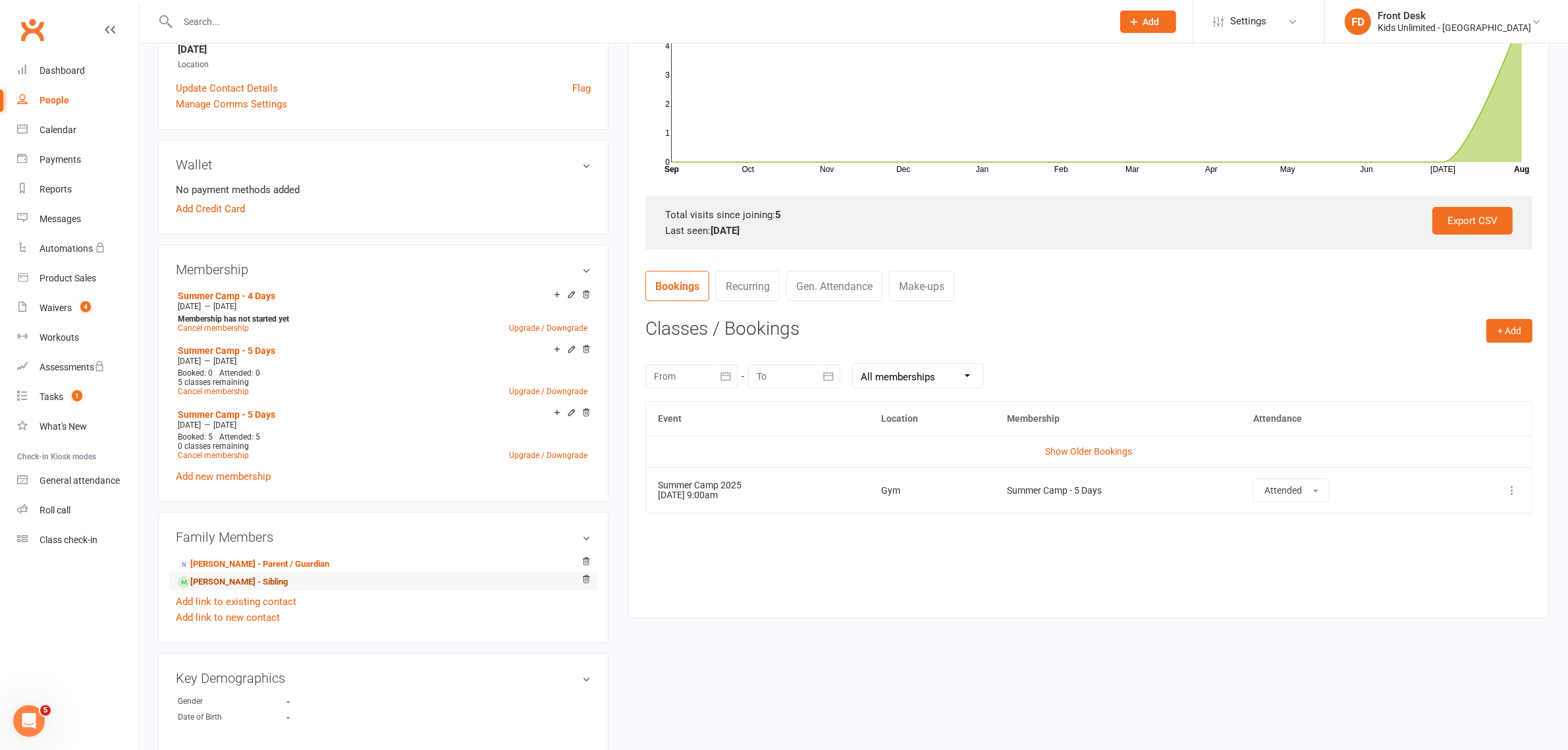
click at [208, 582] on link "[PERSON_NAME] - Sibling" at bounding box center [233, 582] width 110 height 14
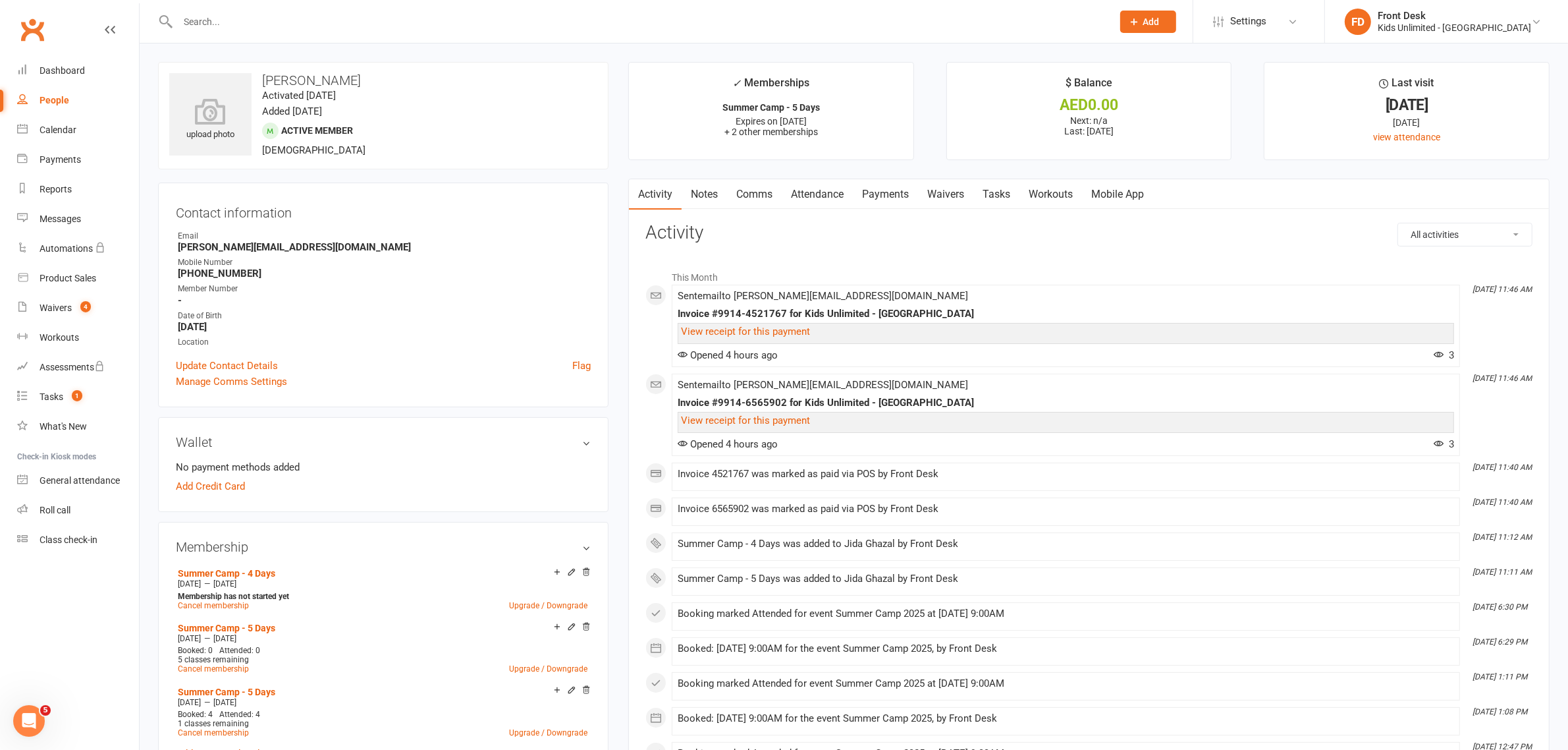
click at [826, 191] on link "Attendance" at bounding box center [816, 194] width 71 height 30
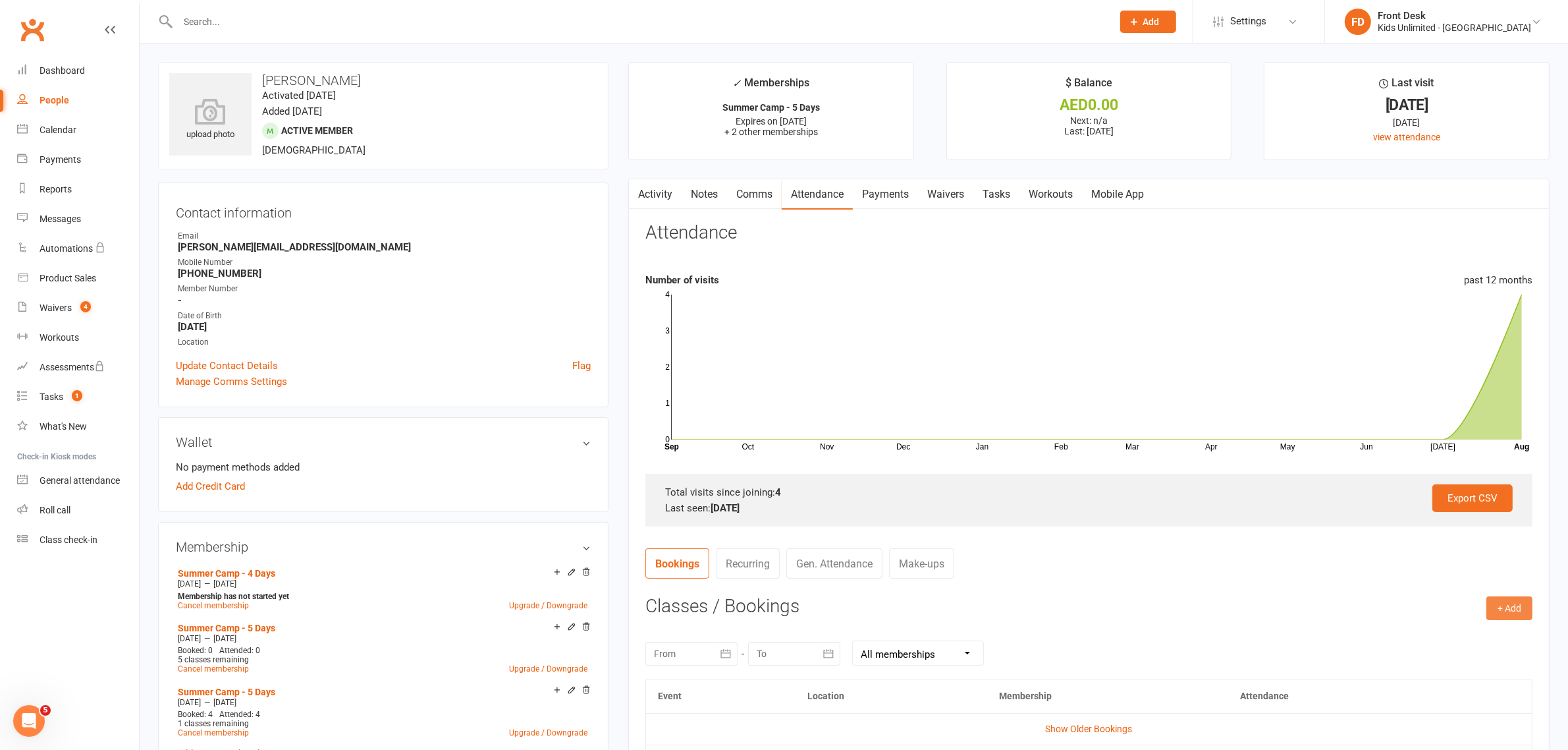
click at [1496, 607] on button "+ Add" at bounding box center [1509, 608] width 46 height 24
click at [1424, 639] on link "Book Event" at bounding box center [1466, 638] width 130 height 26
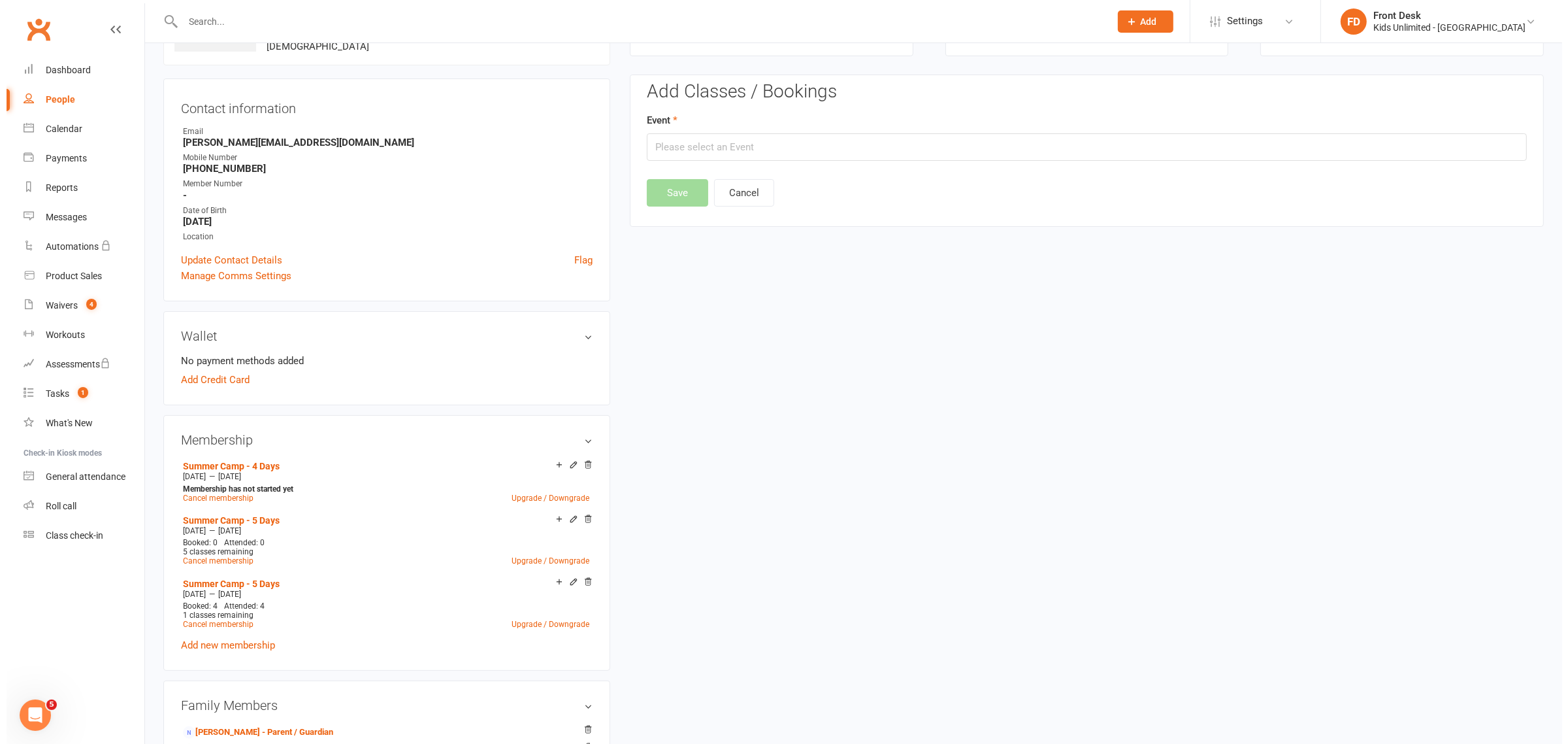
scroll to position [112, 0]
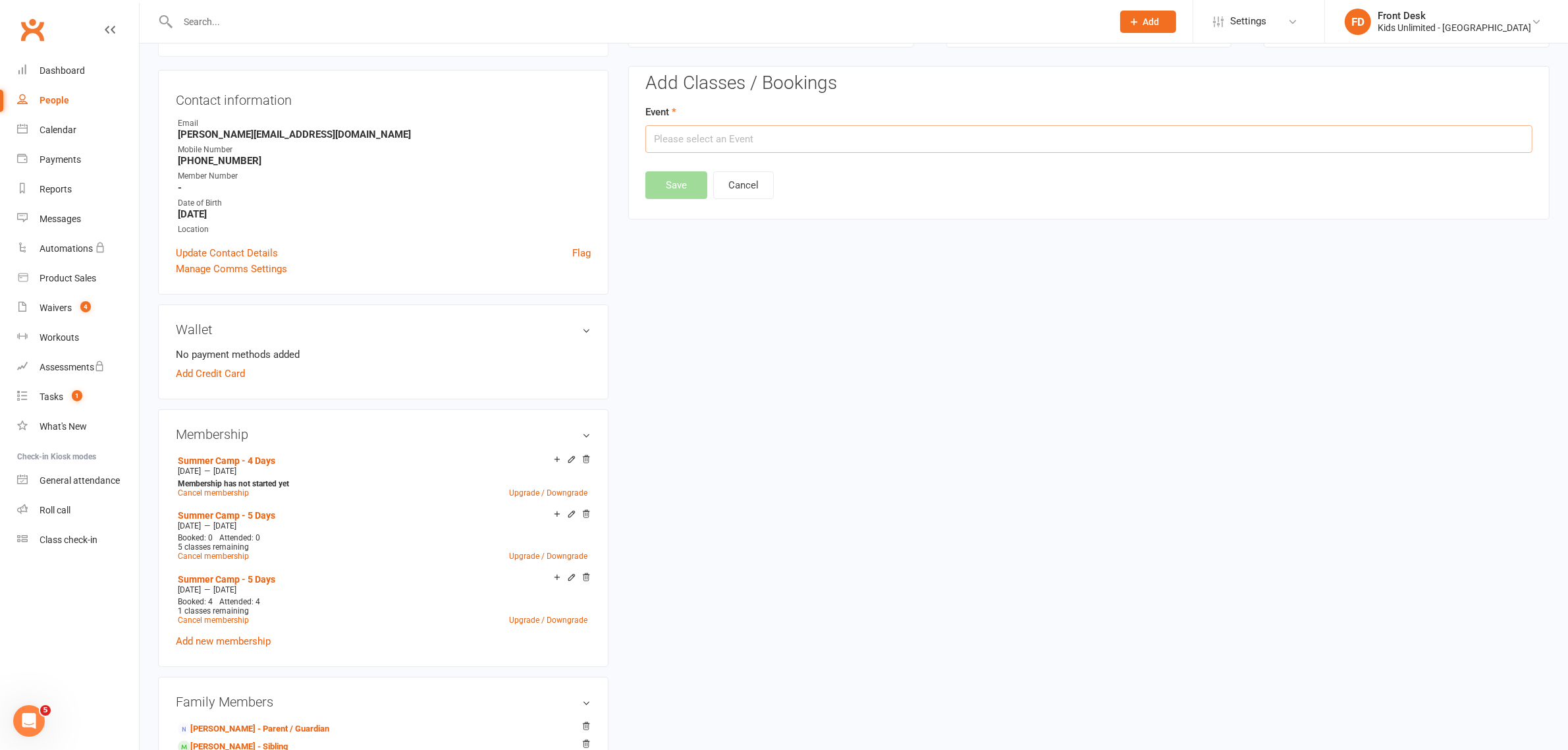
click at [846, 139] on input "text" at bounding box center [1089, 139] width 887 height 28
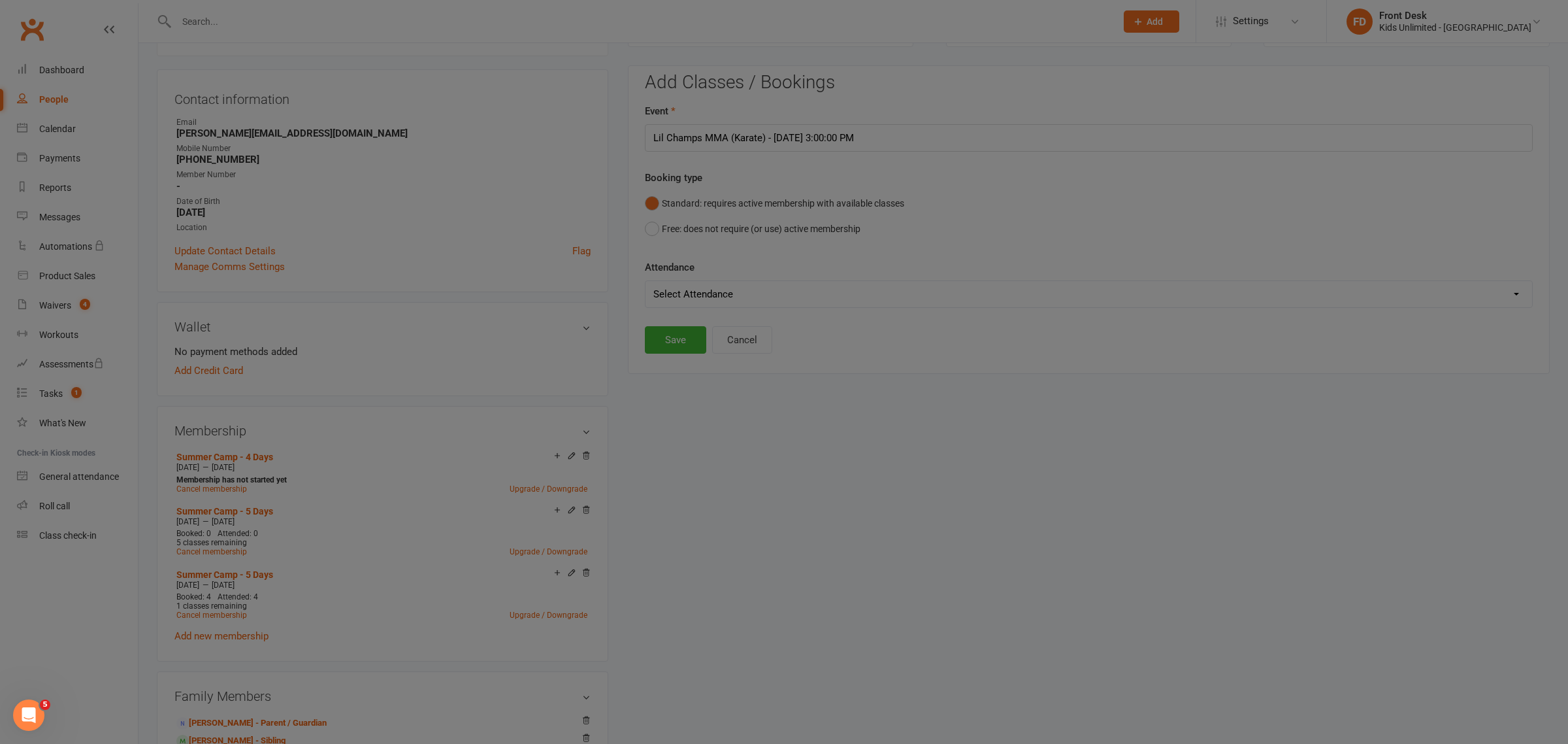
scroll to position [81, 0]
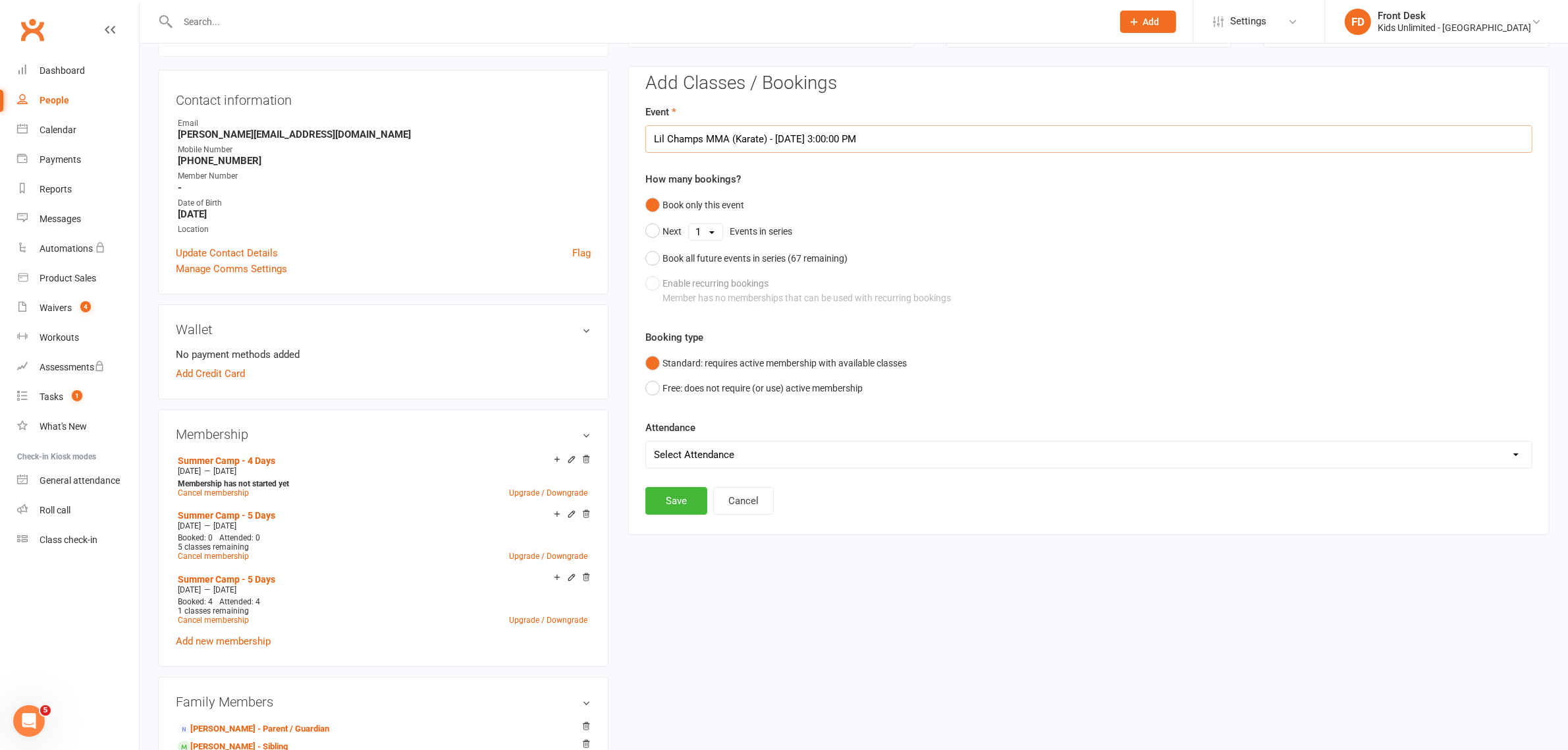
click at [925, 135] on input "Lil Champs MMA (Karate) - [DATE] 3:00:00 PM" at bounding box center [1089, 139] width 887 height 28
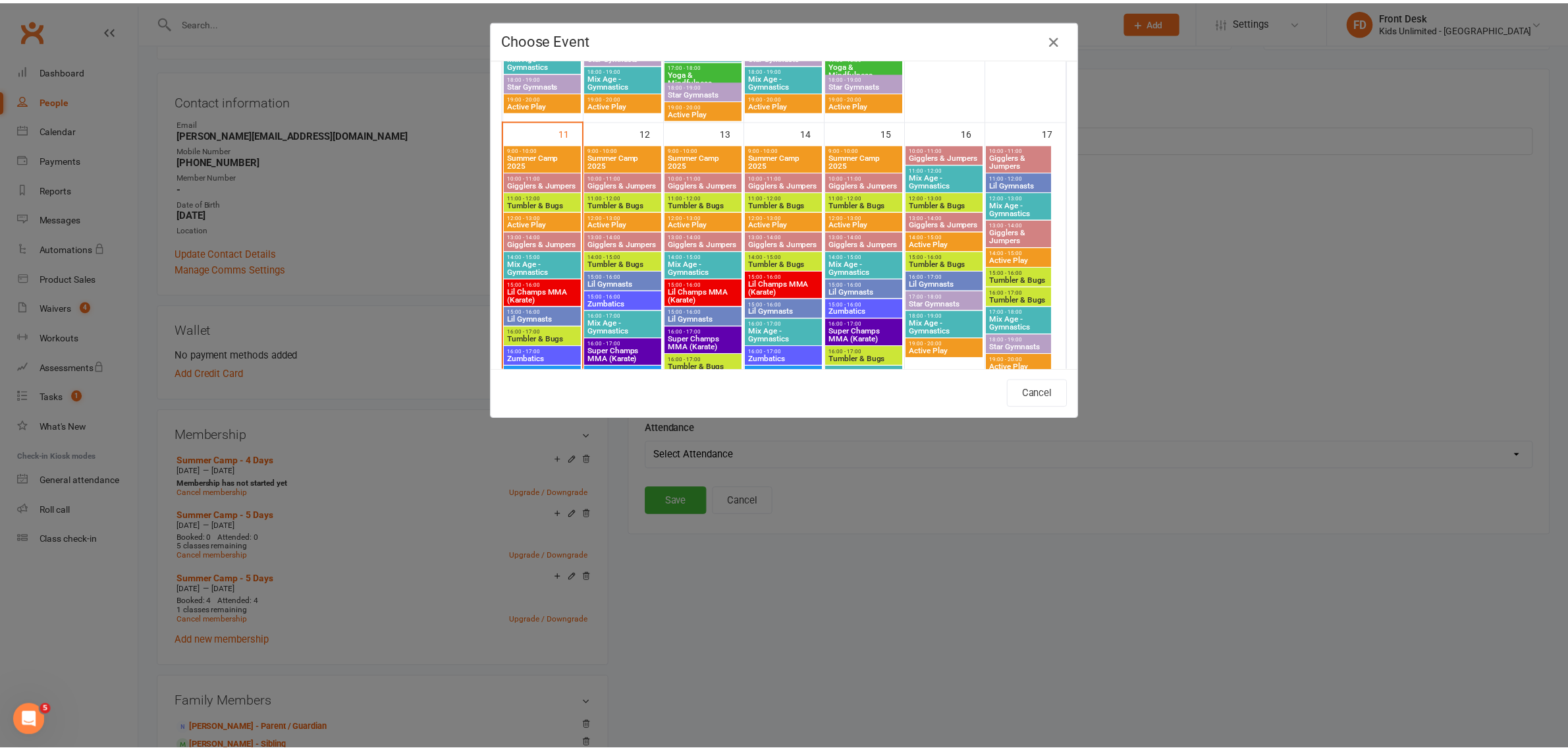
scroll to position [741, 0]
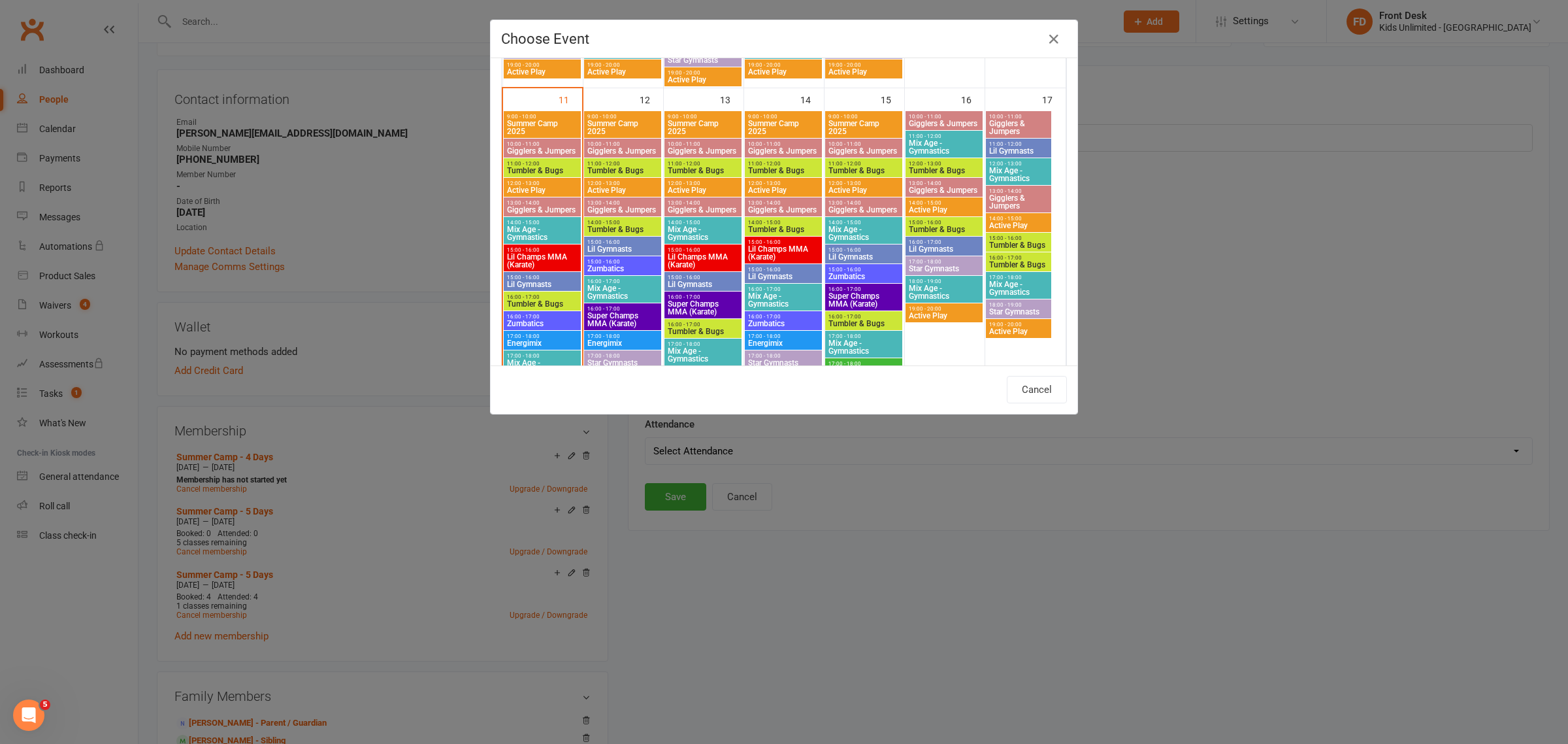
click at [525, 125] on span "Summer Camp 2025" at bounding box center [543, 128] width 71 height 16
type input "Summer Camp 2025 - [DATE] 9:00:00 AM"
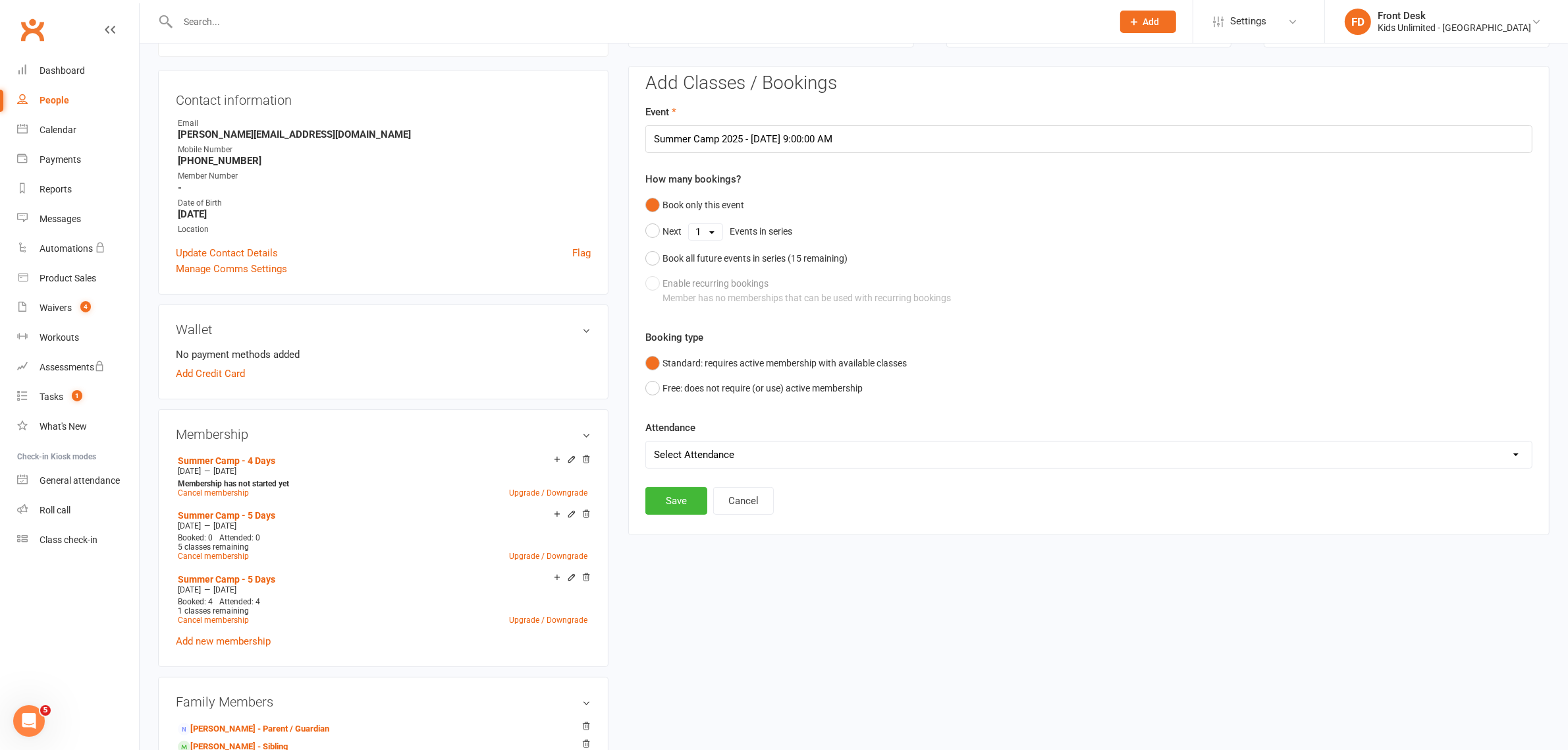
click at [738, 453] on select "Select Attendance Attended Absent" at bounding box center [1088, 454] width 885 height 26
select select "0"
click at [646, 441] on select "Select Attendance Attended Absent" at bounding box center [1088, 454] width 885 height 26
click at [686, 502] on button "Save" at bounding box center [677, 501] width 62 height 28
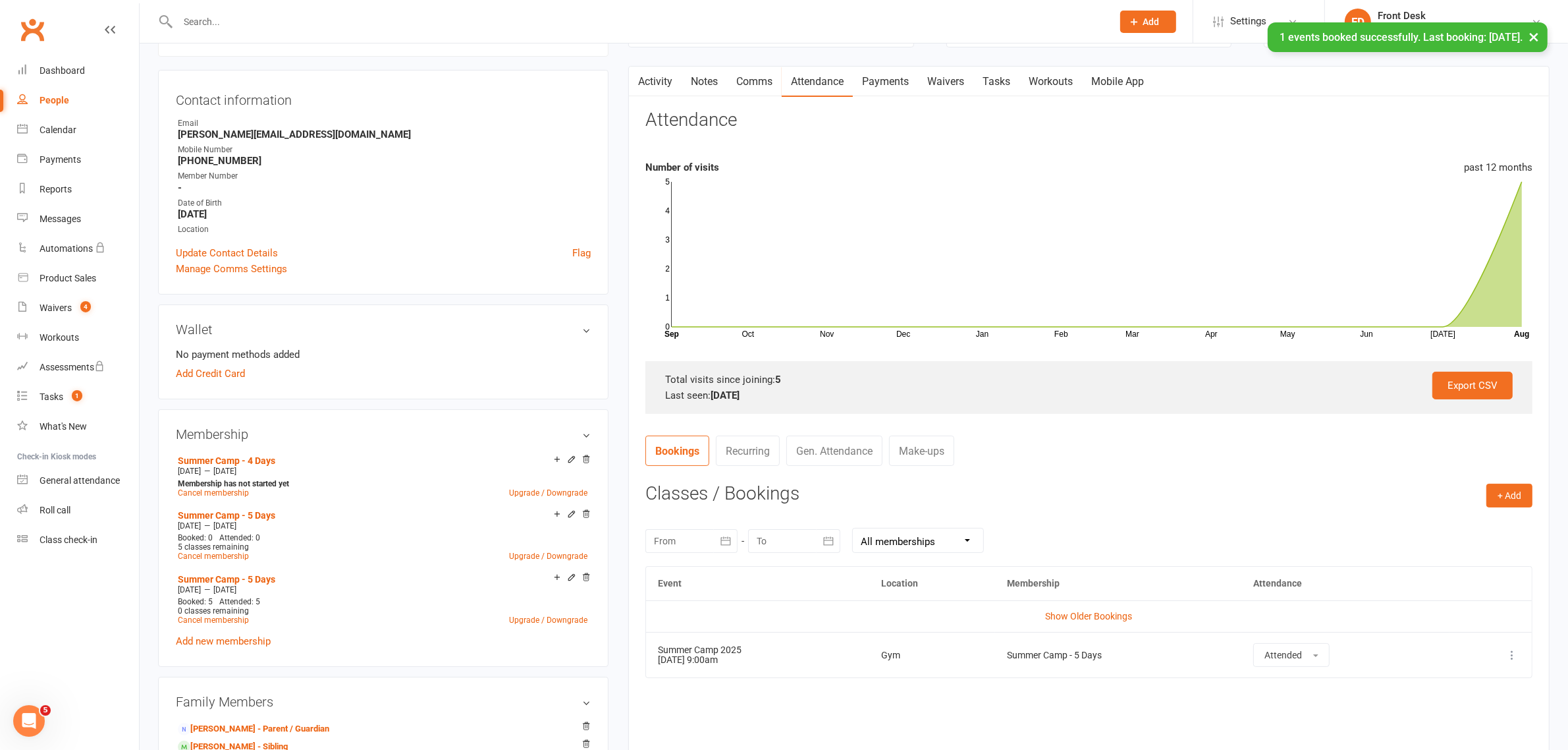
click at [804, 21] on input "text" at bounding box center [639, 22] width 929 height 18
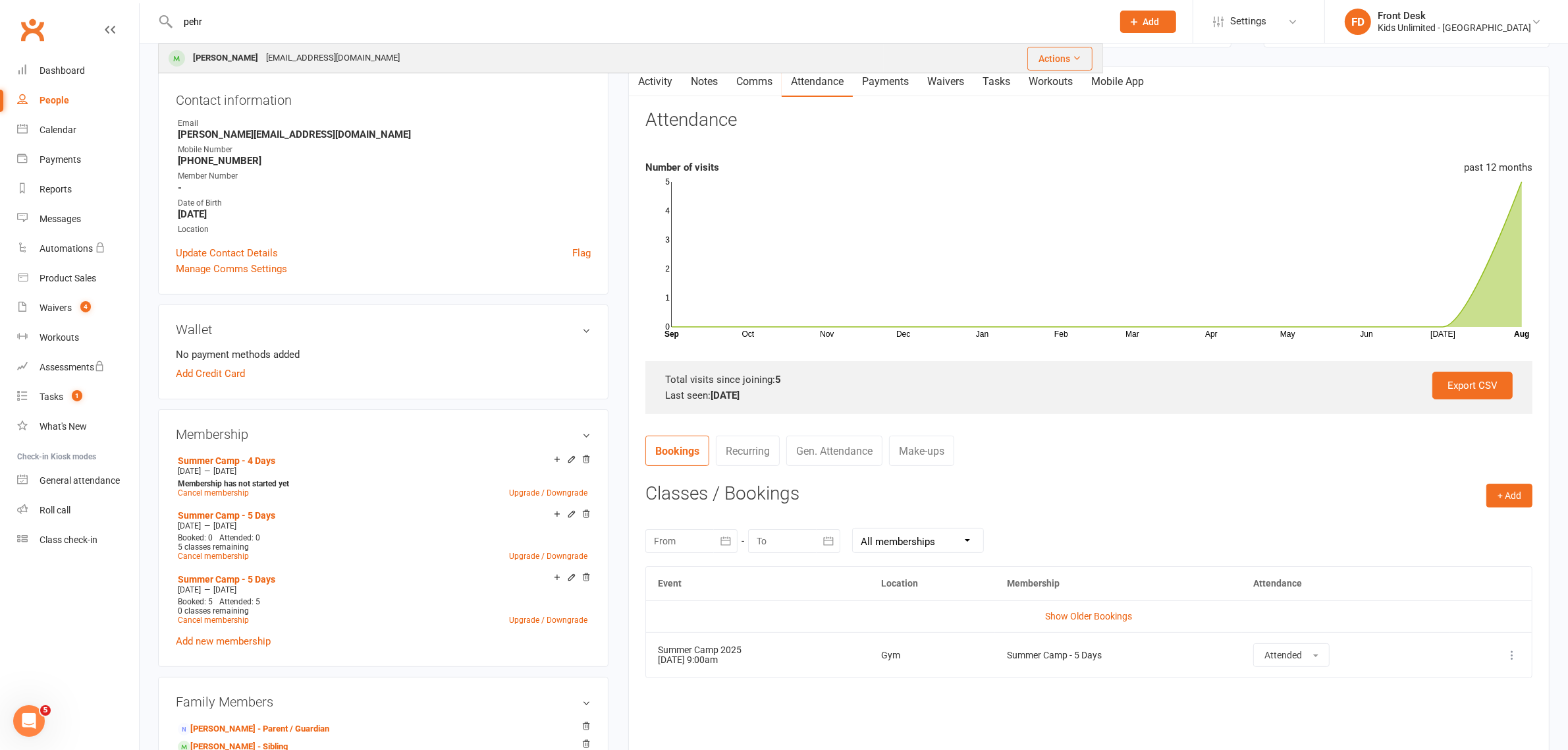
type input "pehr"
click at [262, 61] on div "[EMAIL_ADDRESS][DOMAIN_NAME]" at bounding box center [333, 58] width 142 height 19
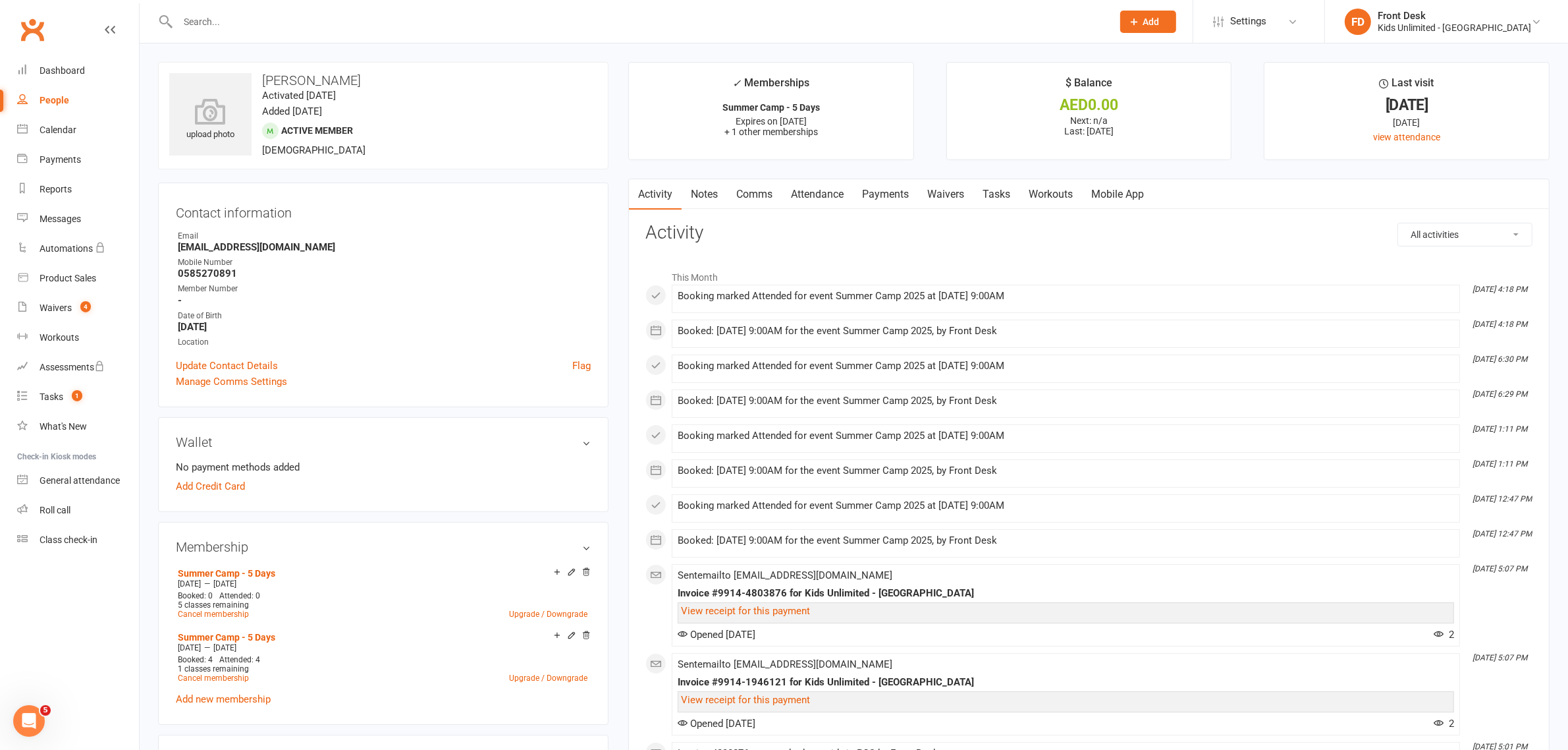
click at [815, 198] on link "Attendance" at bounding box center [816, 194] width 71 height 30
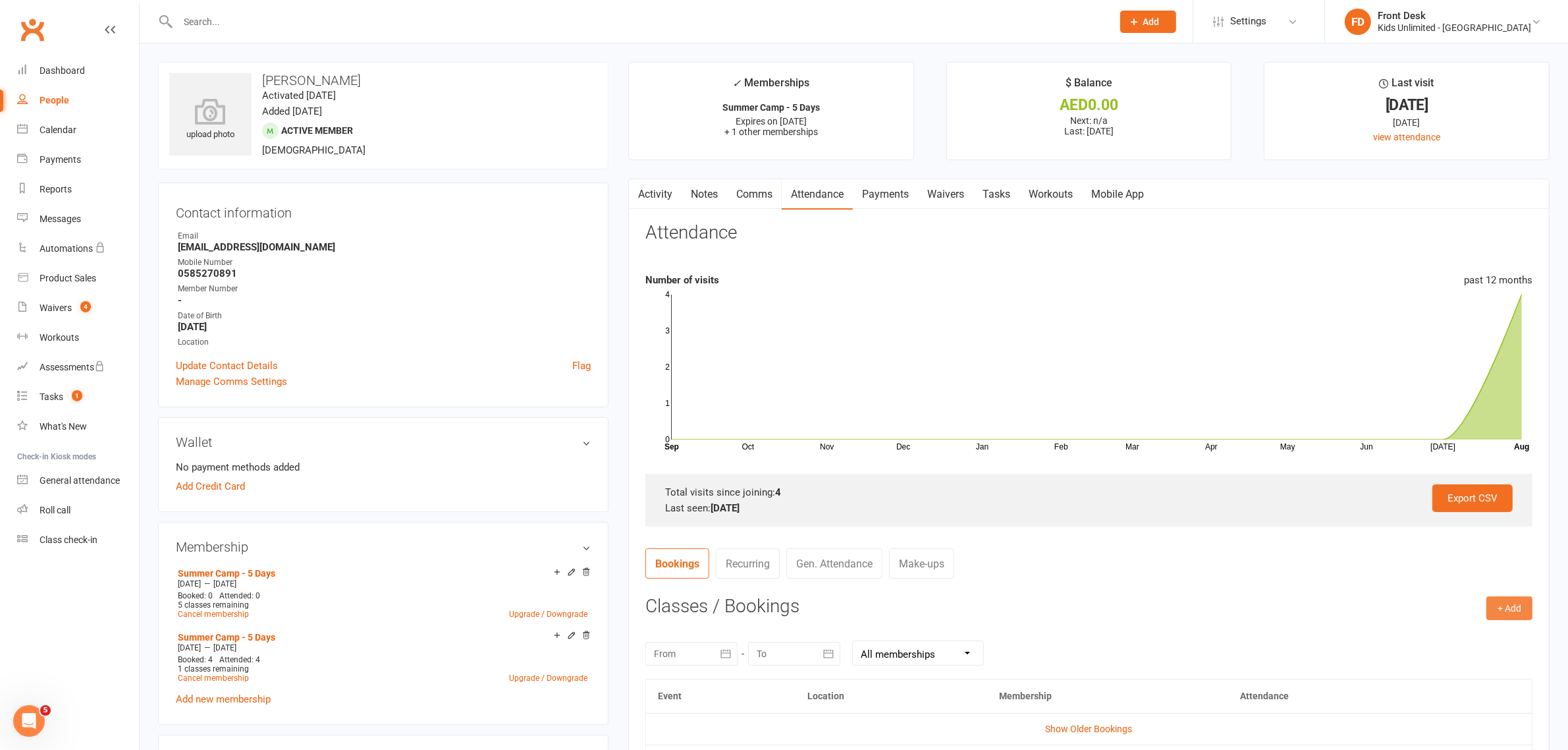
click at [1499, 602] on button "+ Add" at bounding box center [1509, 608] width 46 height 24
click at [1439, 638] on link "Book Event" at bounding box center [1466, 638] width 130 height 26
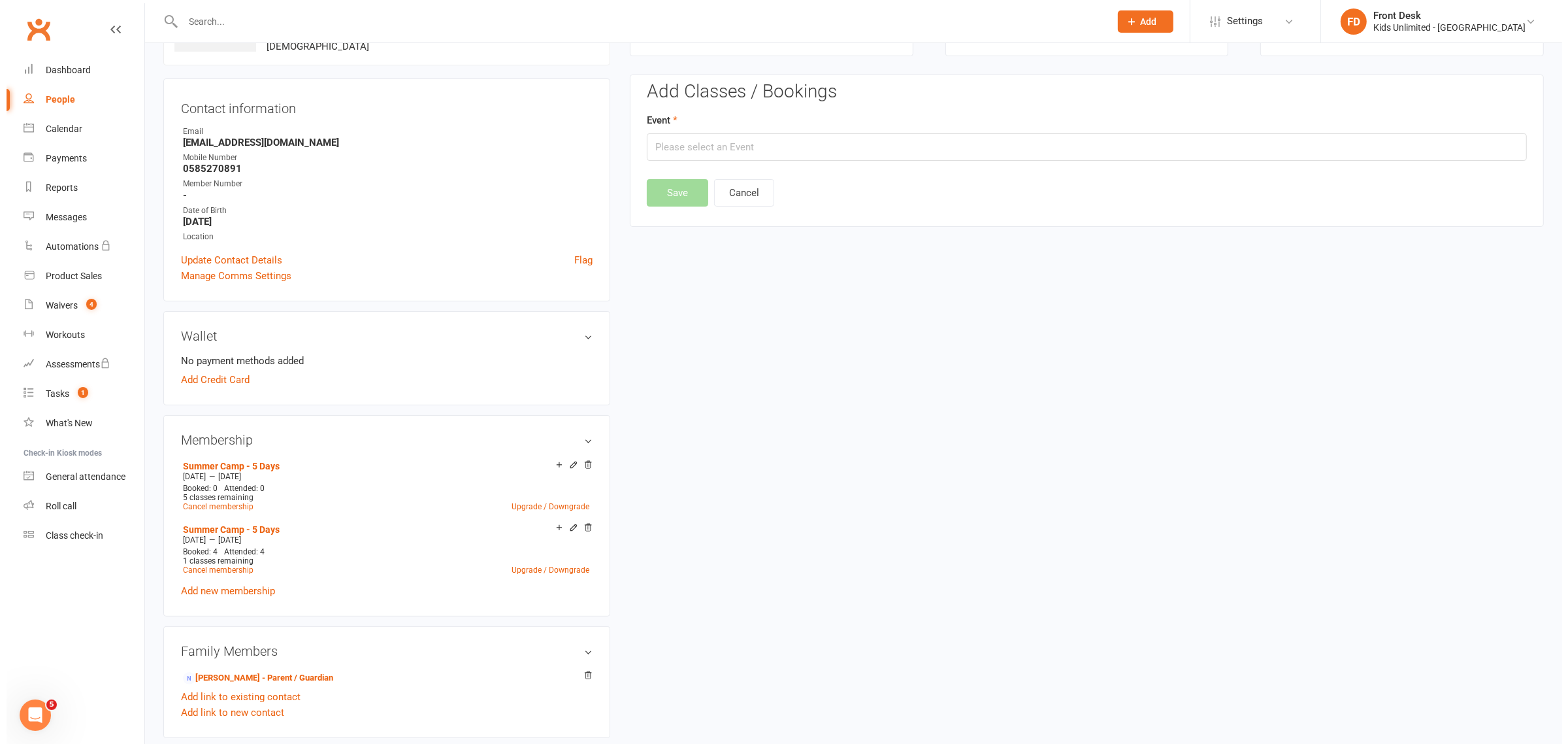
scroll to position [112, 0]
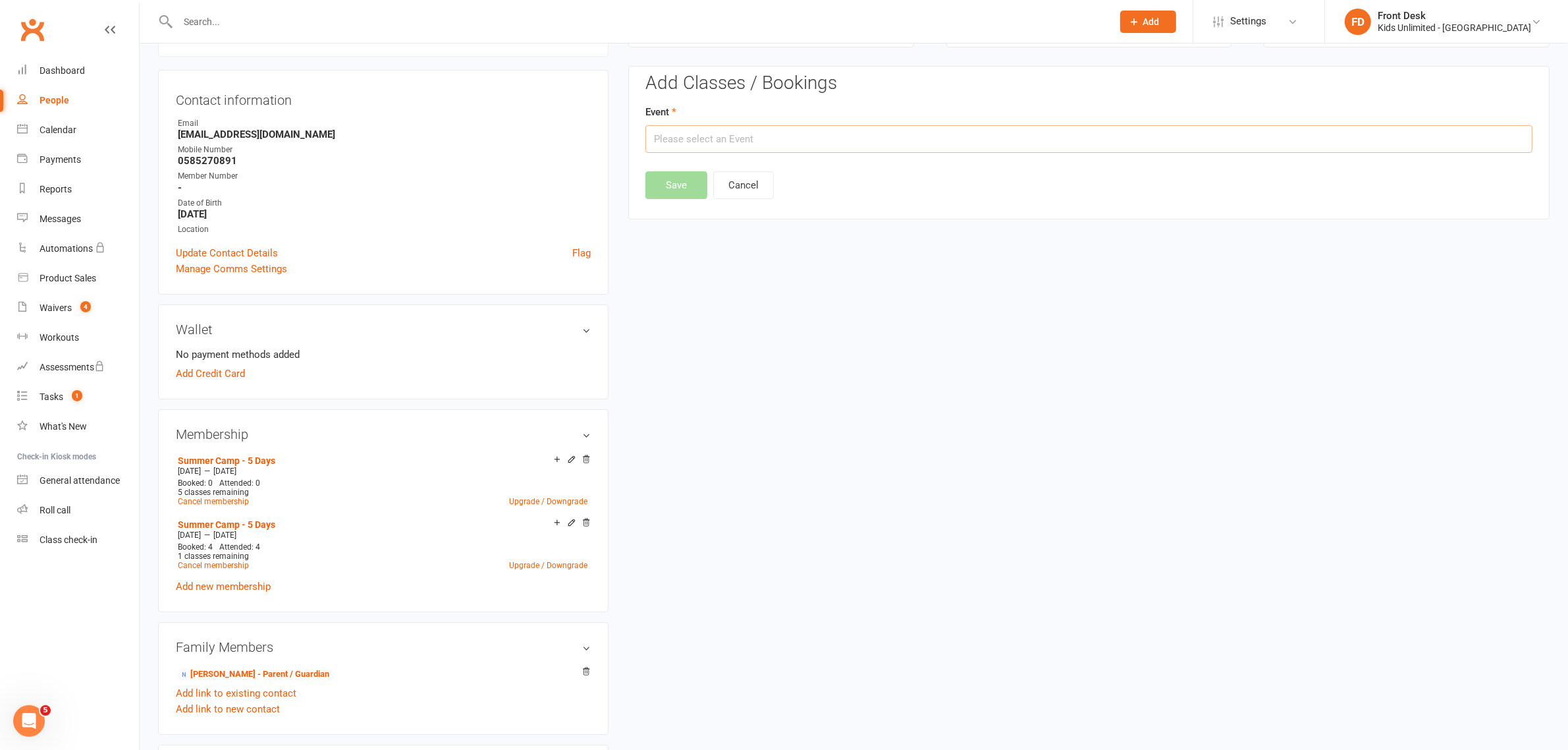
click at [714, 132] on input "text" at bounding box center [1089, 139] width 887 height 28
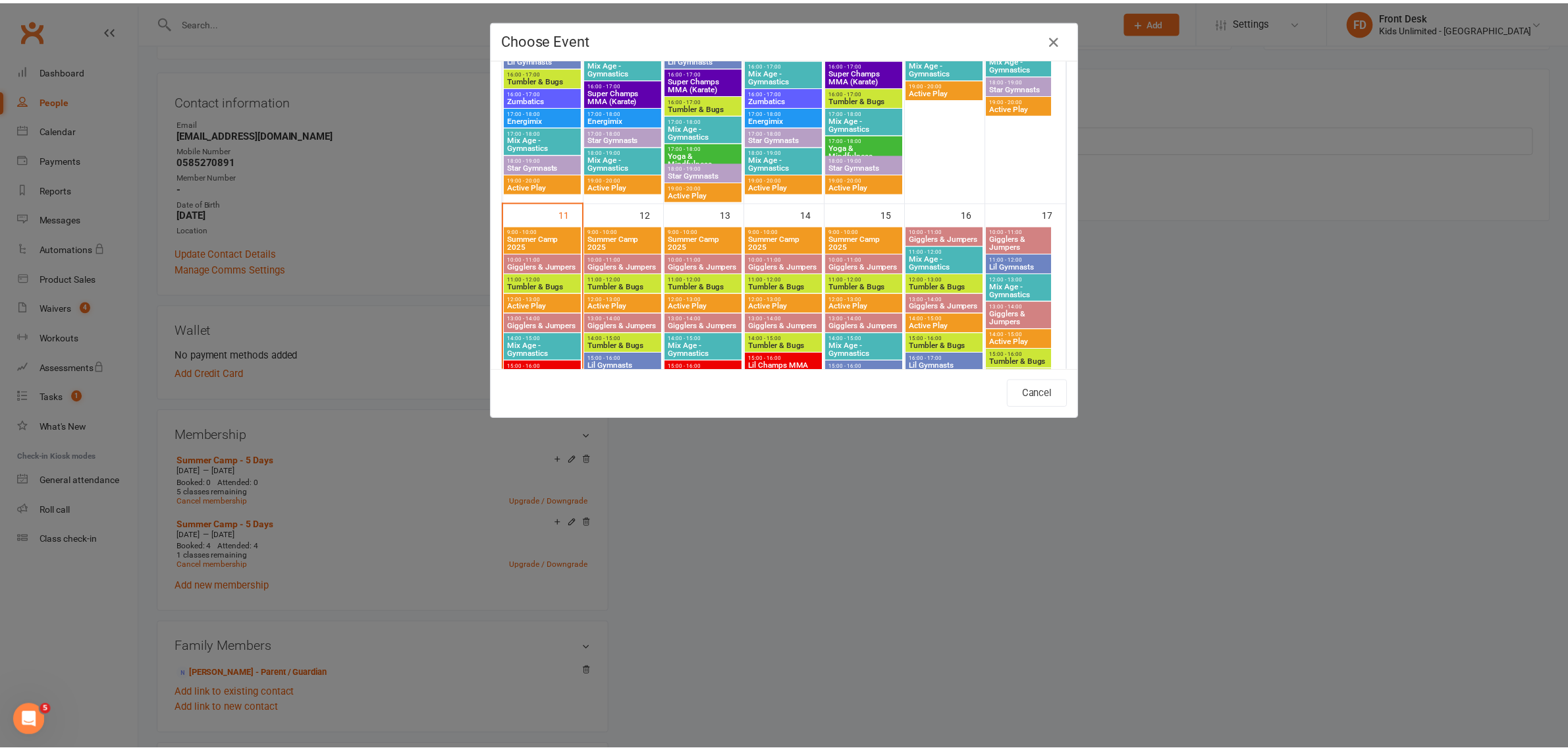
scroll to position [741, 0]
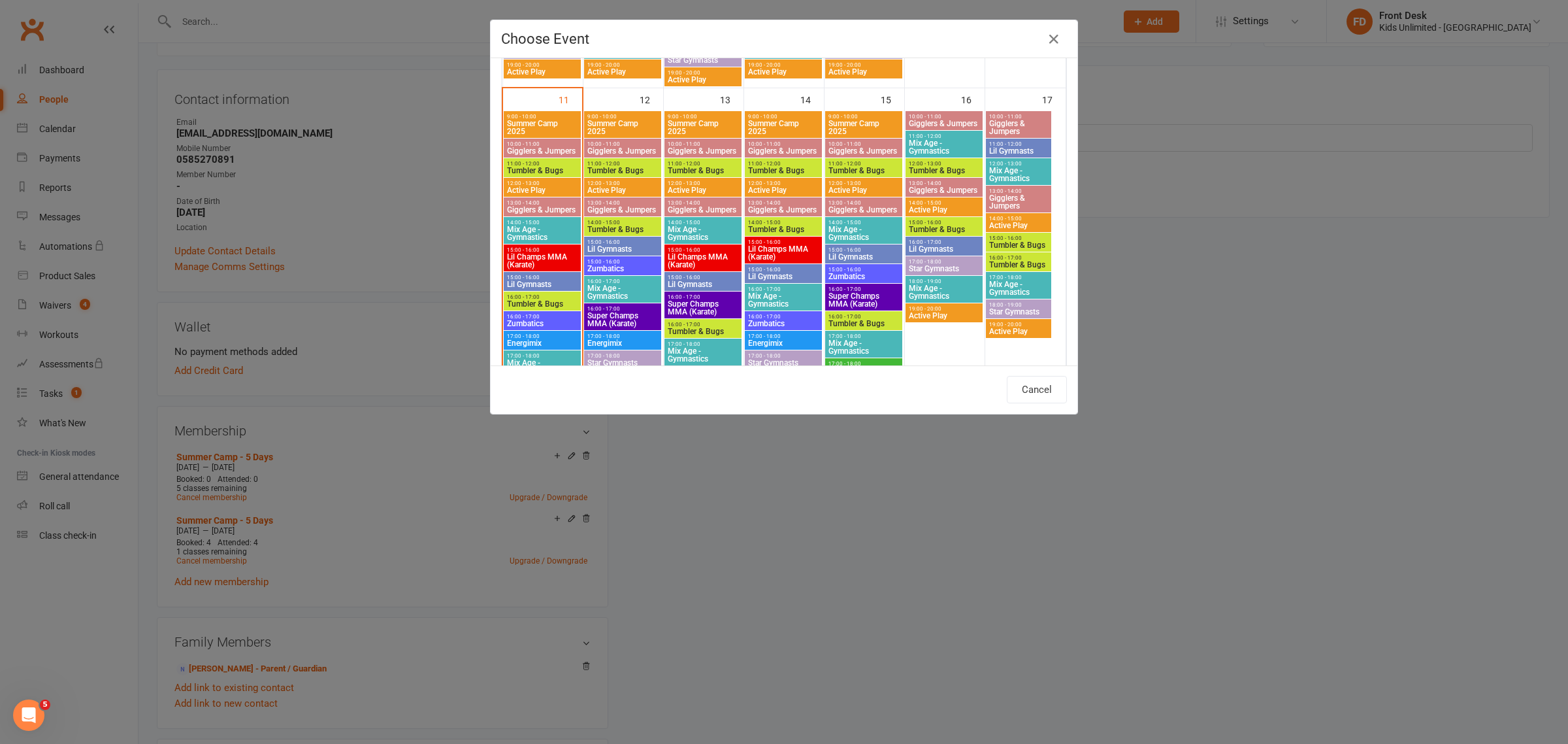
click at [515, 119] on span "9:00 - 10:00" at bounding box center [543, 117] width 71 height 6
type input "Summer Camp 2025 - [DATE] 9:00:00 AM"
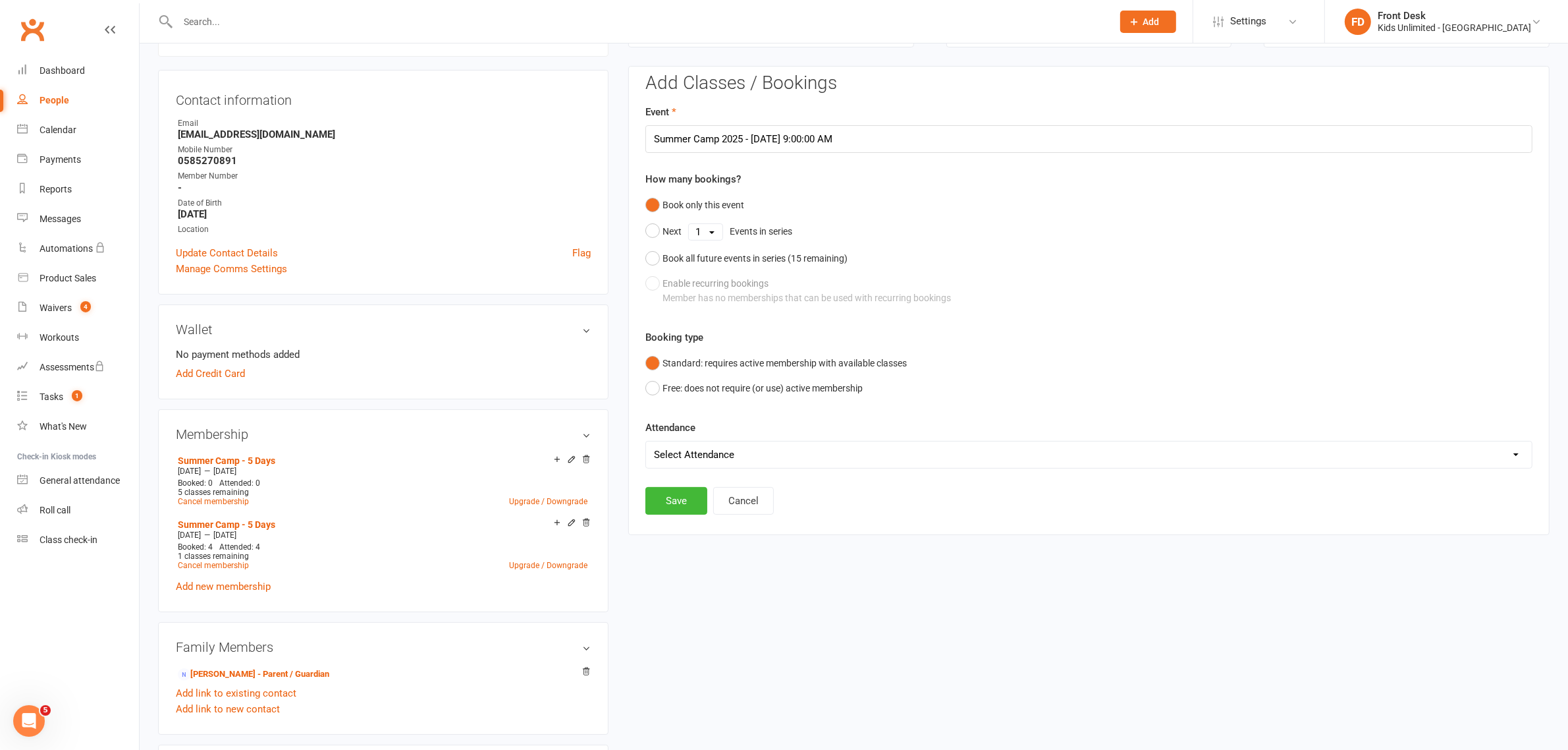
click at [689, 455] on select "Select Attendance Attended Absent" at bounding box center [1088, 454] width 885 height 26
select select "0"
click at [646, 441] on select "Select Attendance Attended Absent" at bounding box center [1088, 454] width 885 height 26
click at [683, 498] on button "Save" at bounding box center [677, 501] width 62 height 28
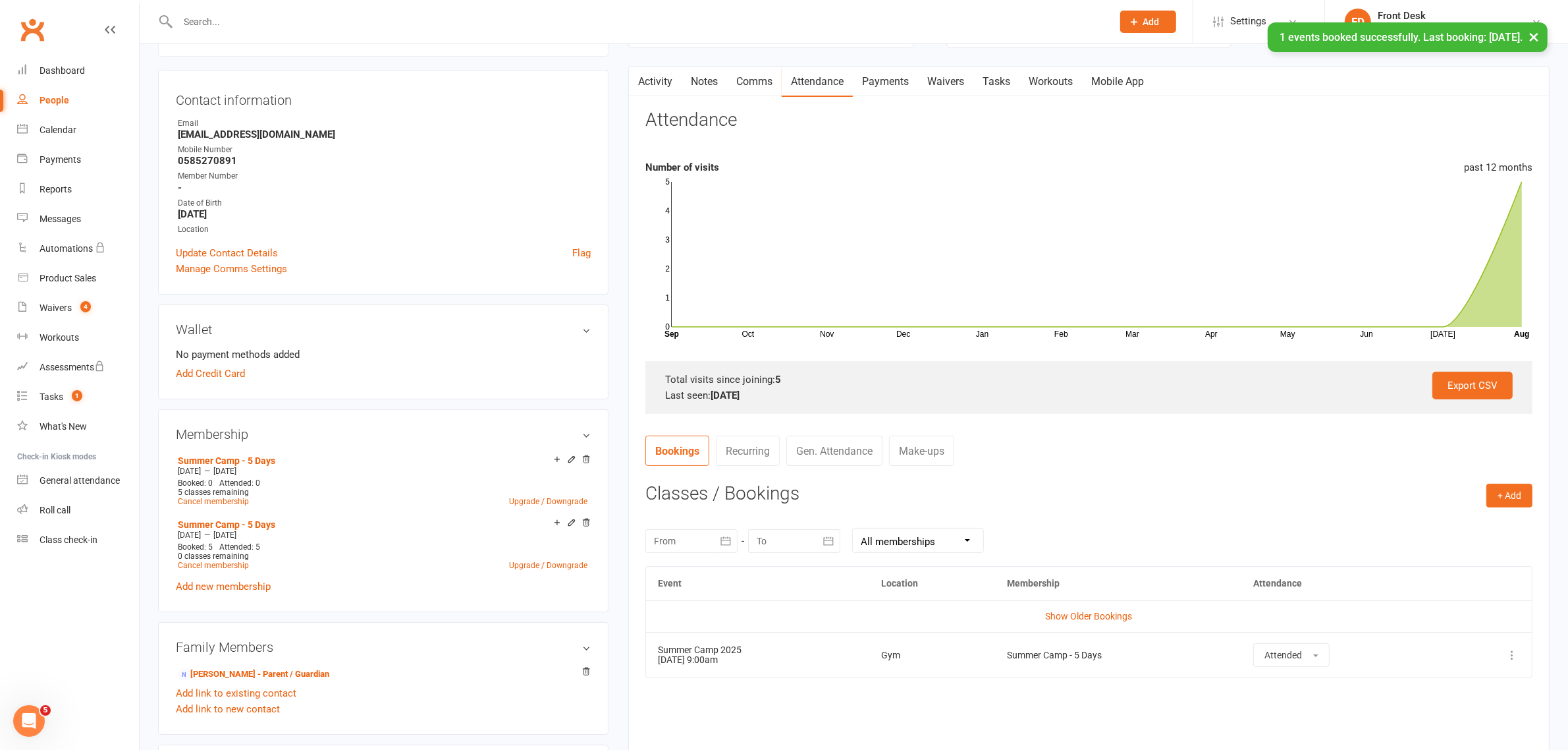
click at [455, 22] on div "× 1 events booked successfully. Last booking: [DATE]." at bounding box center [776, 22] width 1551 height 0
click at [436, 20] on input "text" at bounding box center [639, 22] width 929 height 18
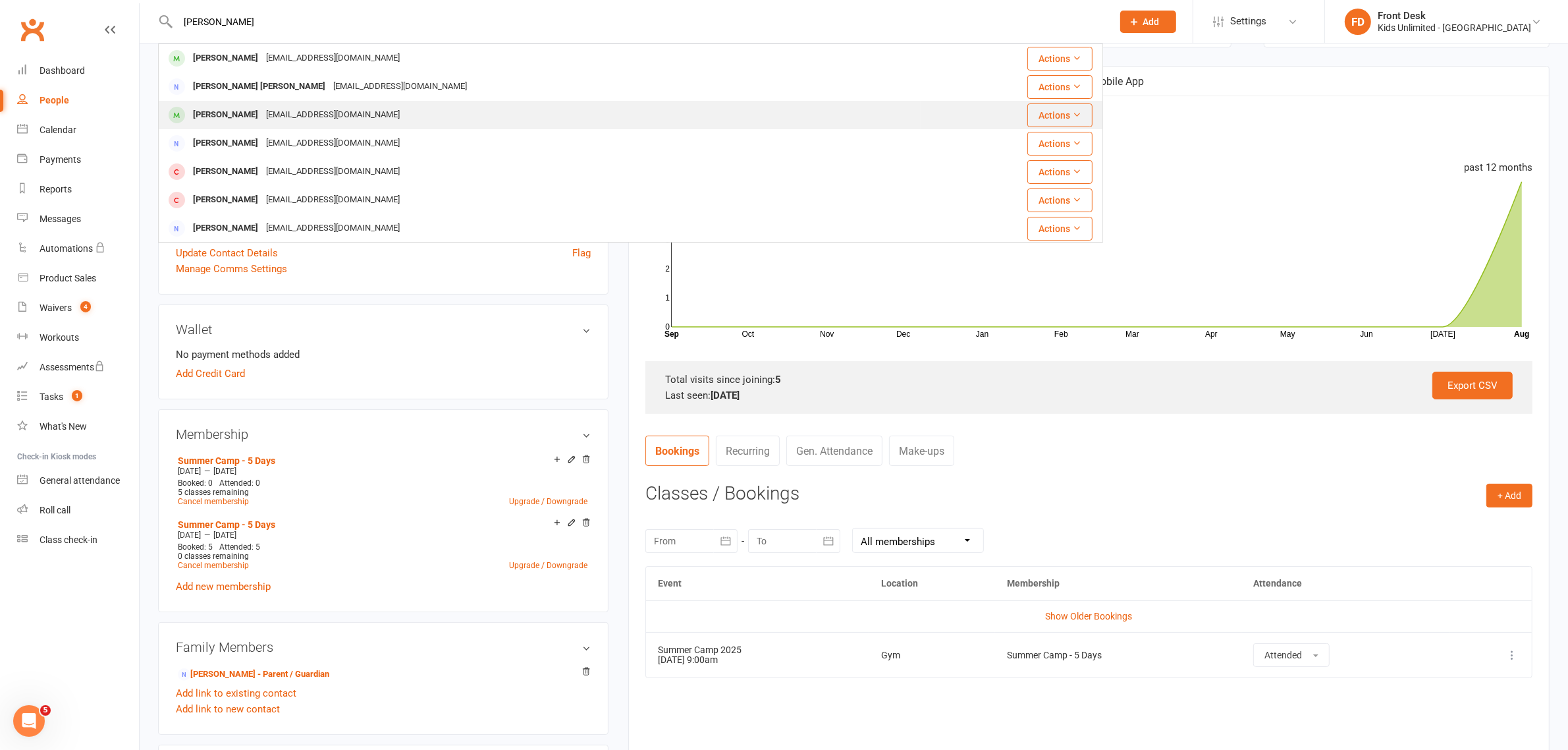
type input "[PERSON_NAME]"
click at [260, 116] on div "[PERSON_NAME]" at bounding box center [225, 114] width 73 height 19
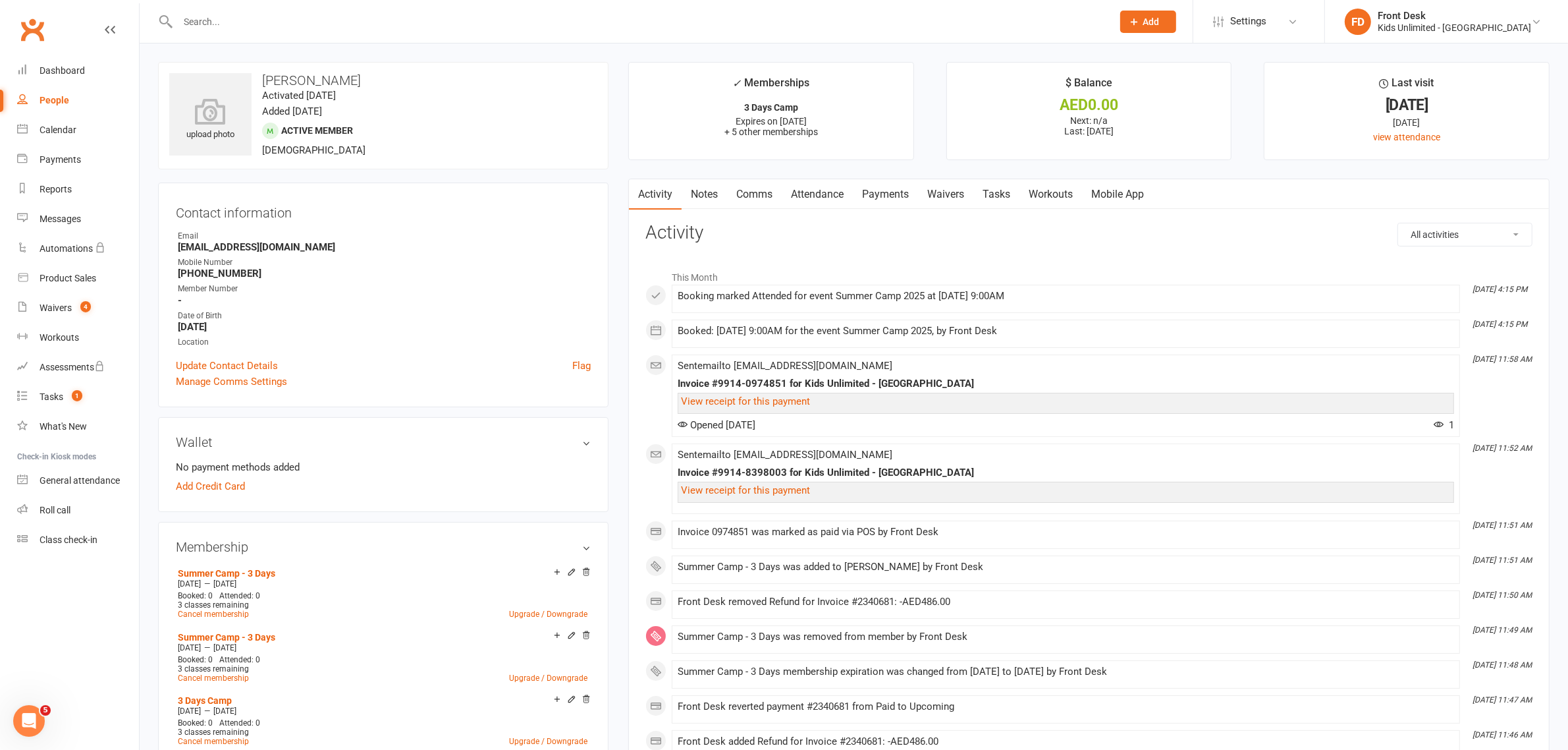
click at [811, 192] on link "Attendance" at bounding box center [816, 194] width 71 height 30
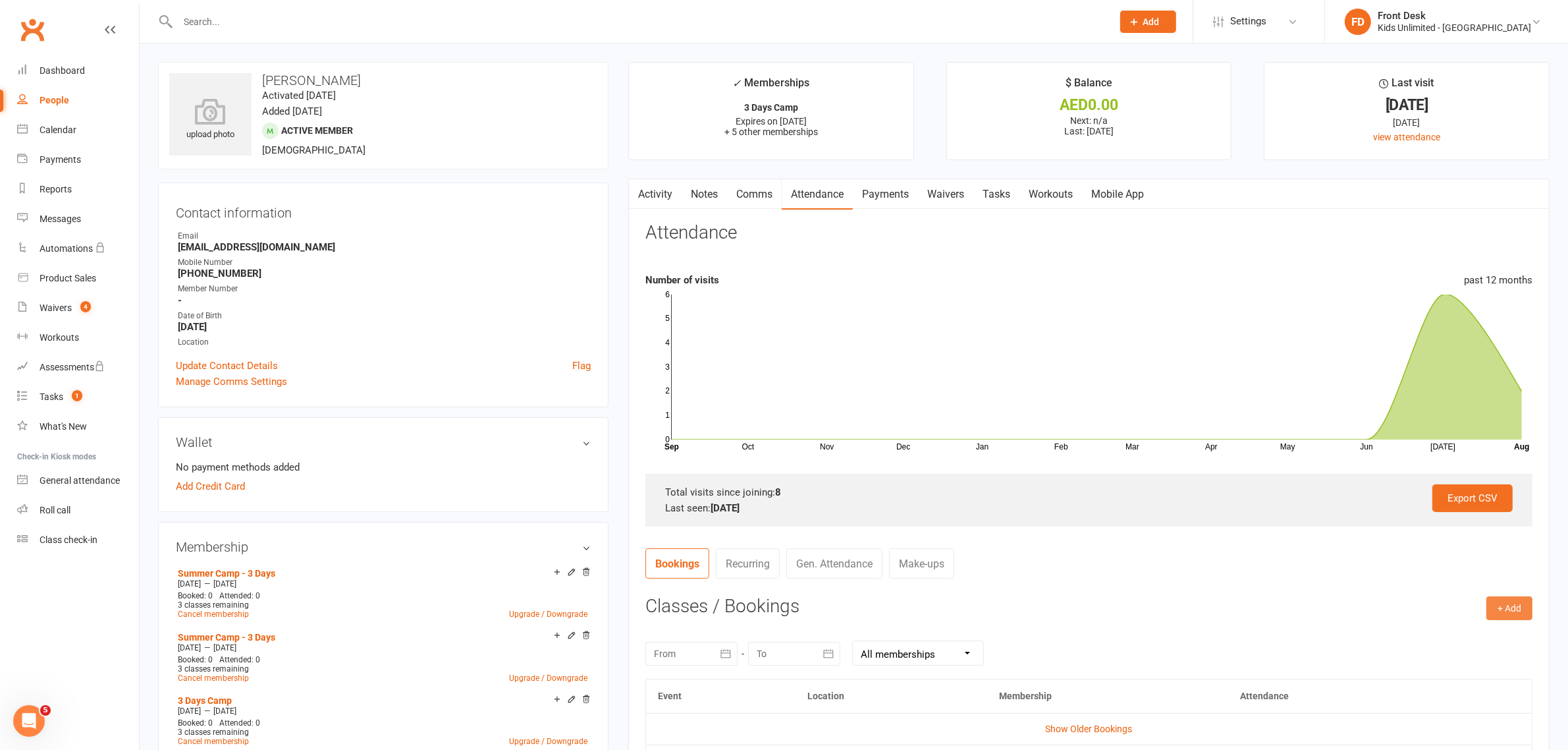
click at [1499, 605] on button "+ Add" at bounding box center [1509, 608] width 46 height 24
click at [1433, 637] on link "Book Event" at bounding box center [1466, 638] width 130 height 26
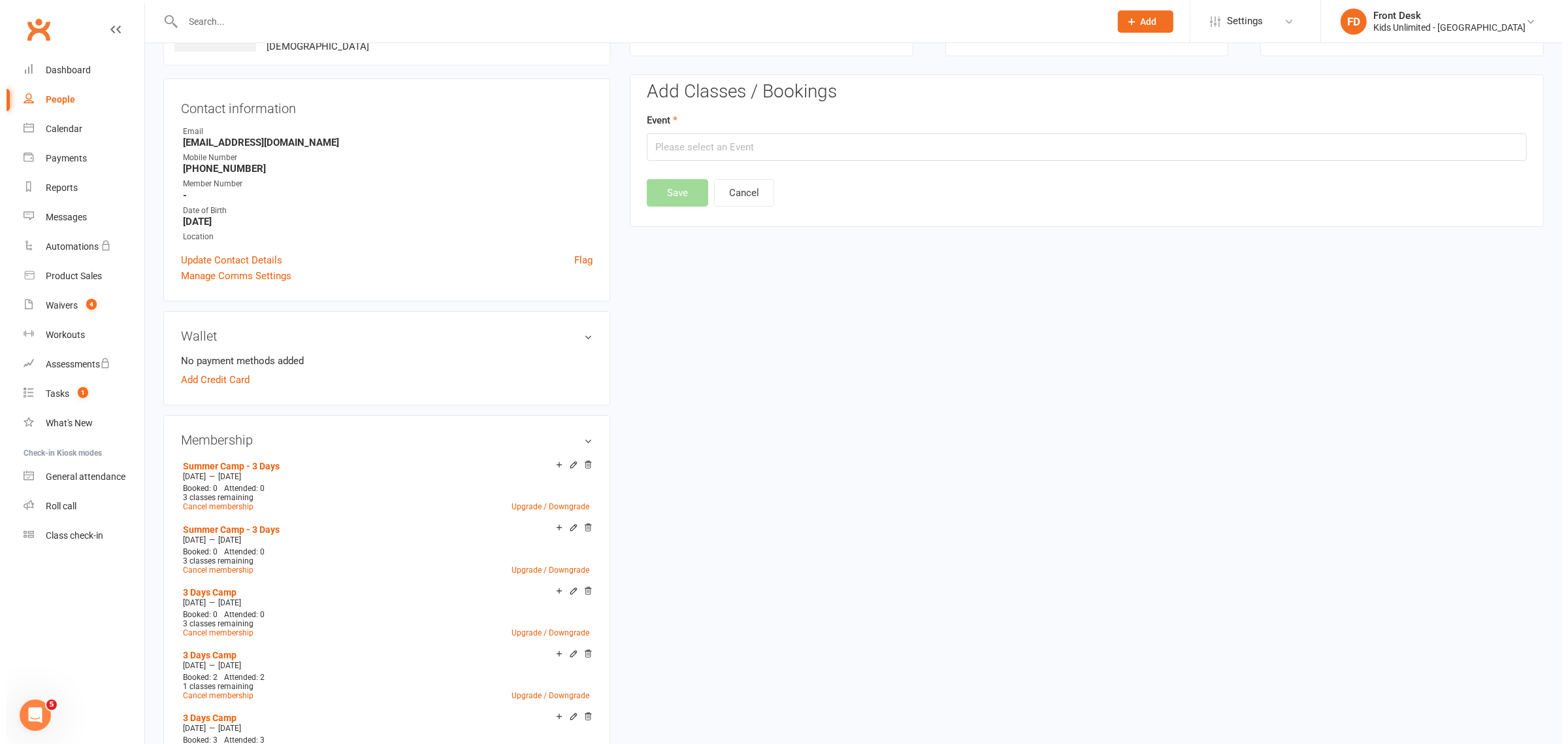
scroll to position [112, 0]
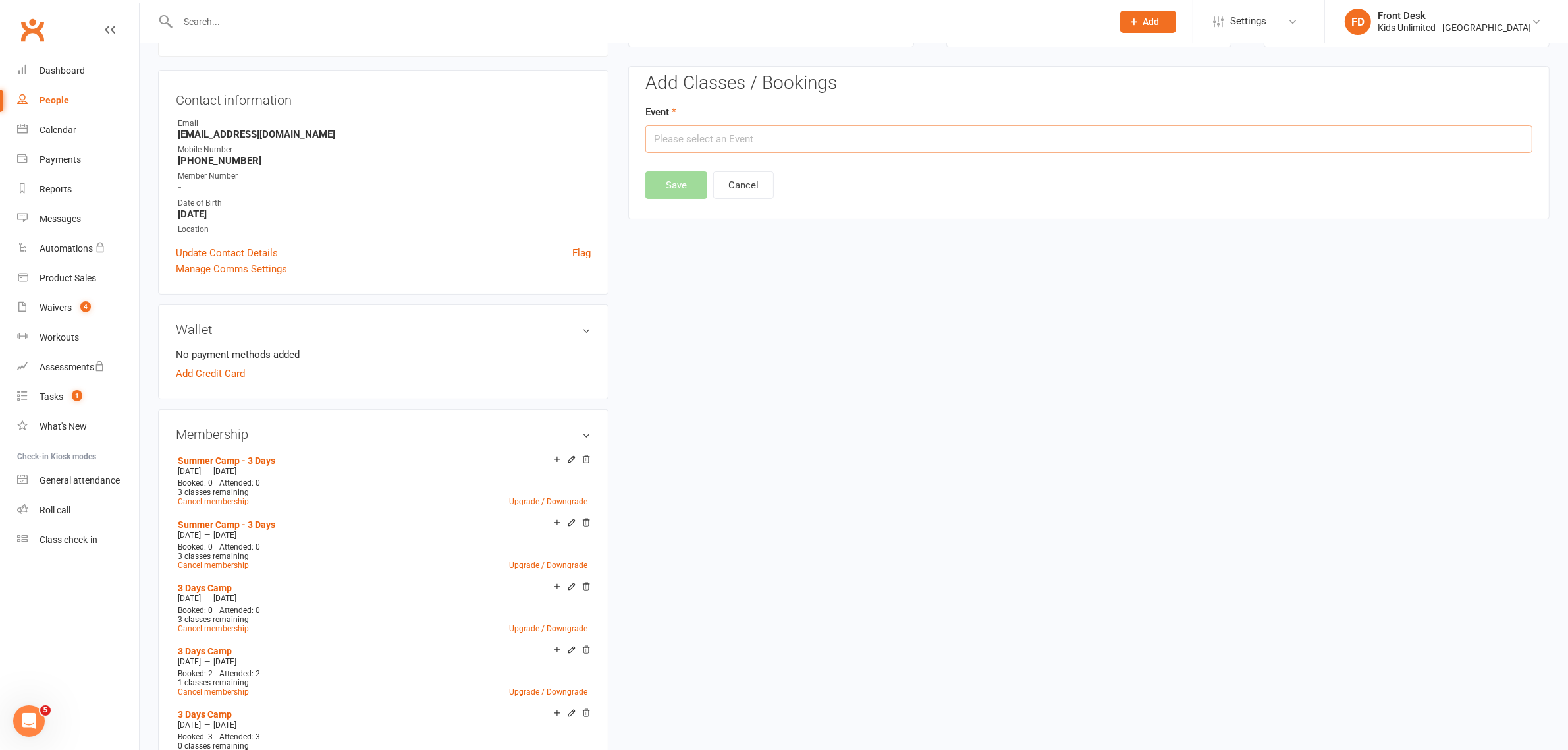
click at [892, 139] on input "text" at bounding box center [1089, 139] width 887 height 28
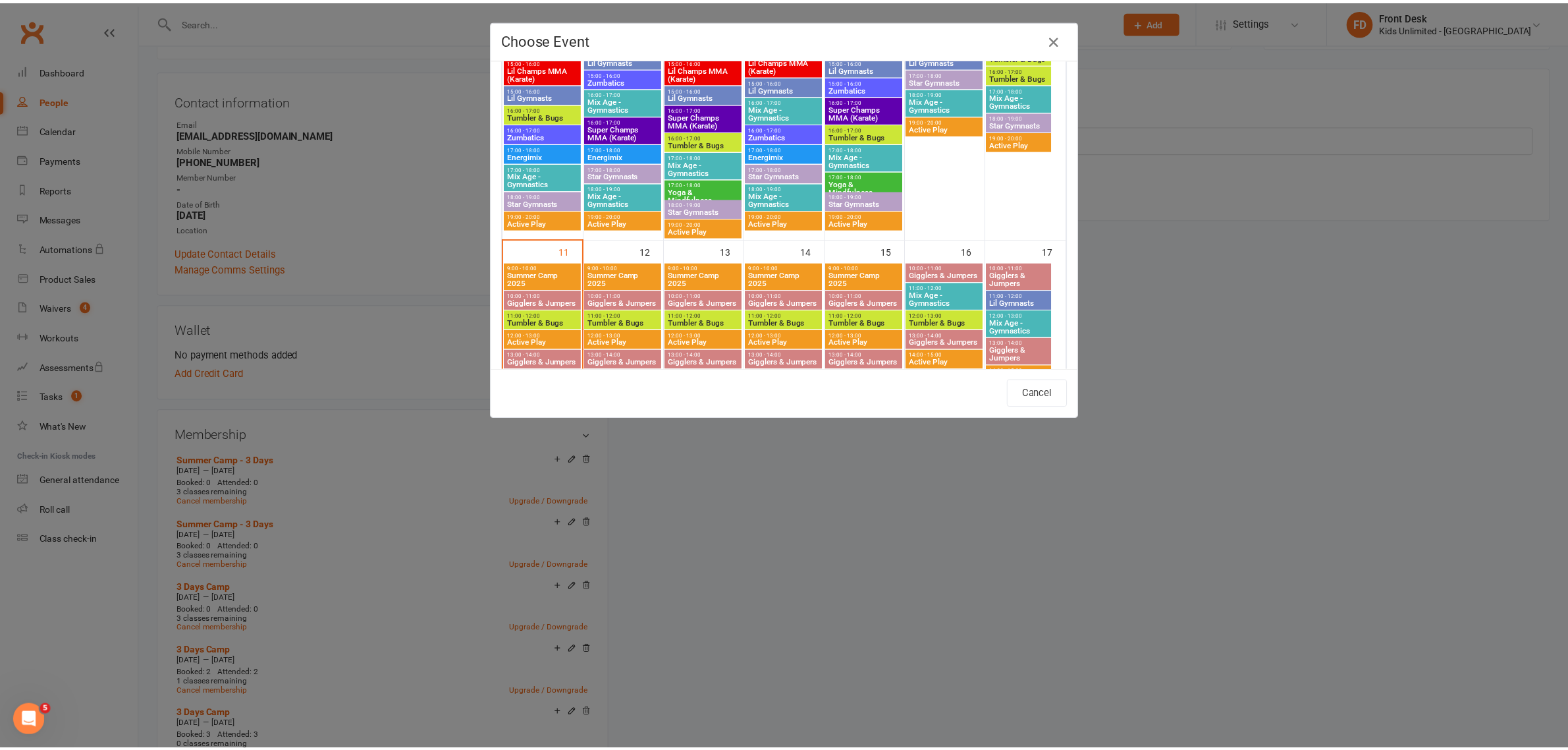
scroll to position [593, 0]
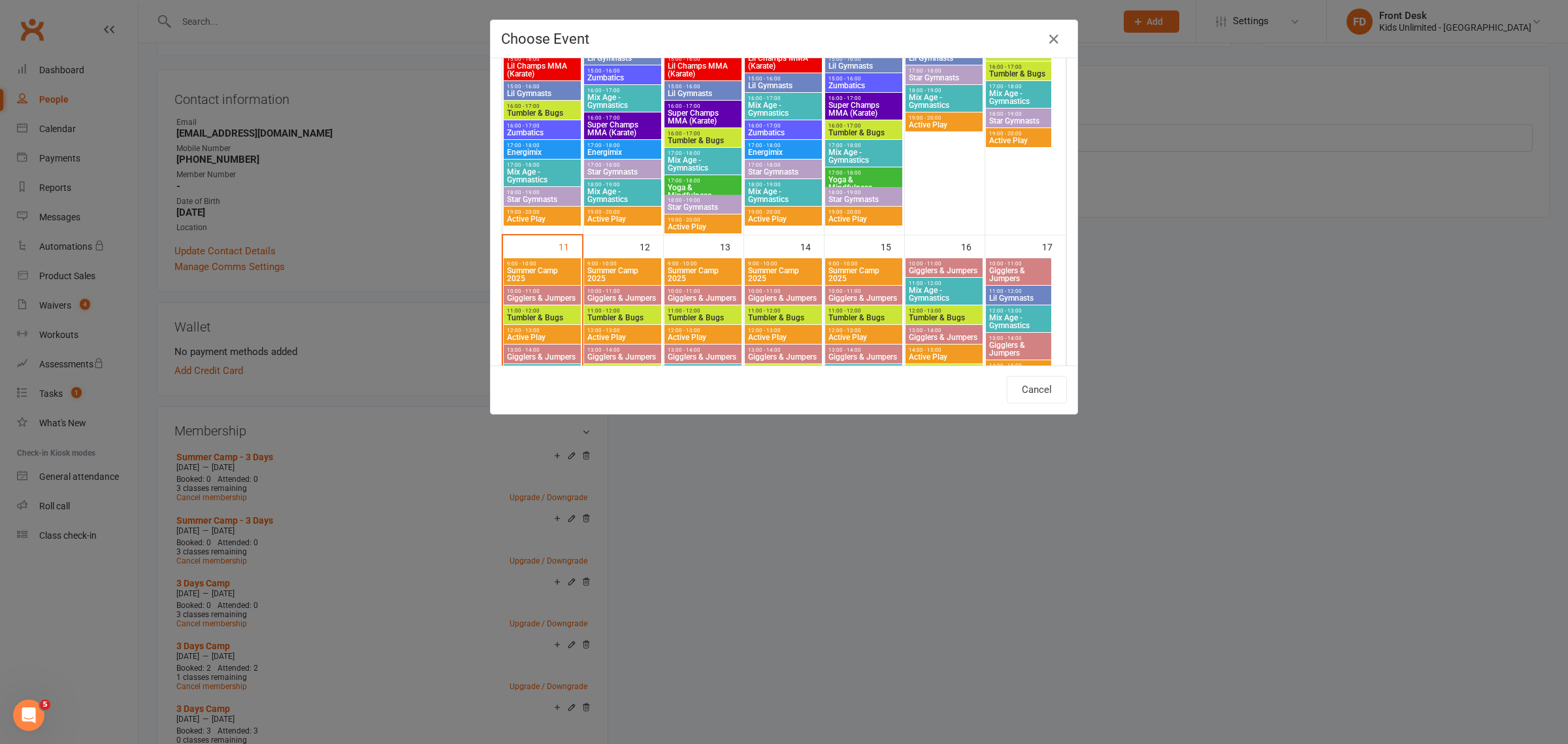
click at [522, 269] on span "Summer Camp 2025" at bounding box center [543, 275] width 71 height 16
type input "Summer Camp 2025 - [DATE] 9:00:00 AM"
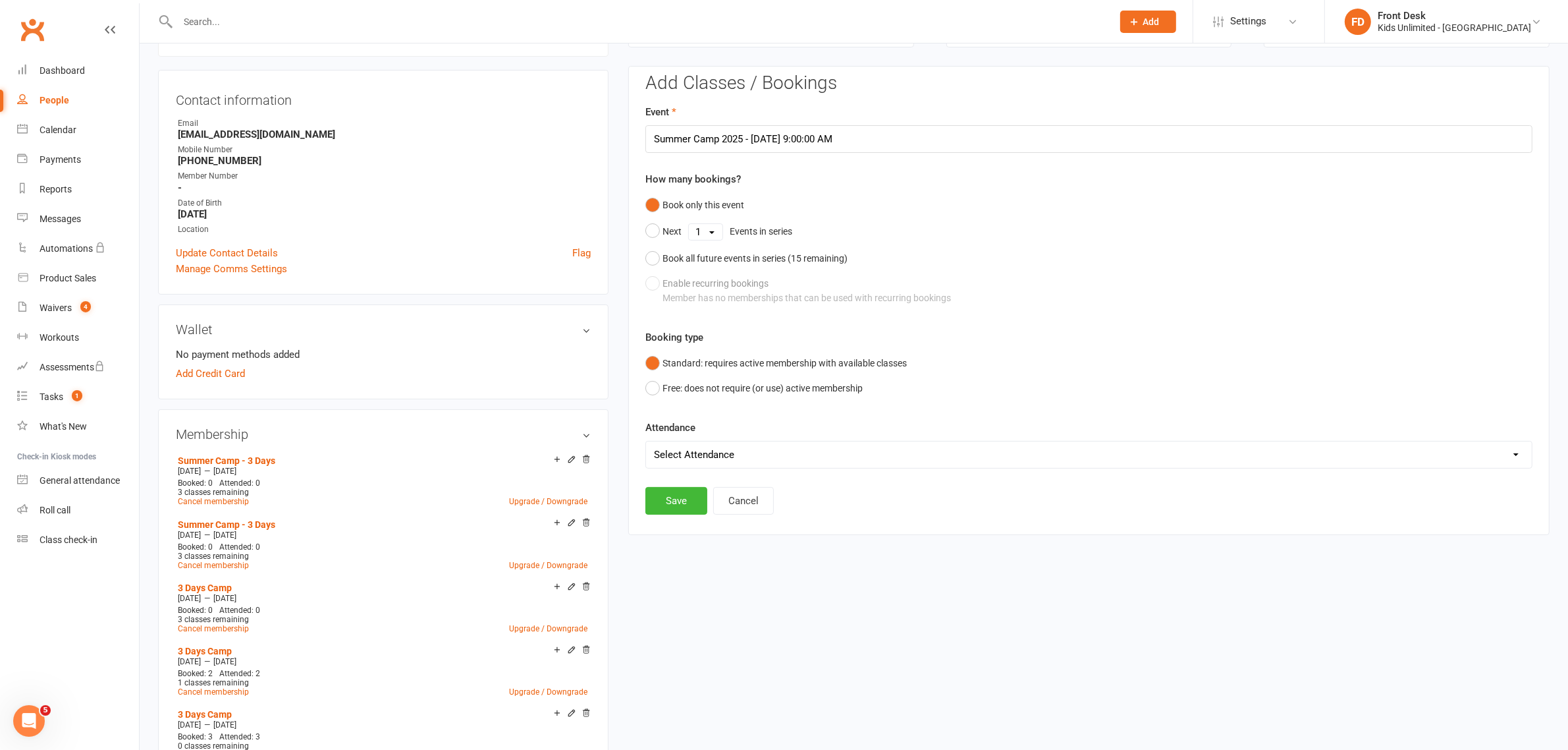
click at [743, 456] on select "Select Attendance Attended Absent" at bounding box center [1088, 454] width 885 height 26
select select "0"
click at [646, 441] on select "Select Attendance Attended Absent" at bounding box center [1088, 454] width 885 height 26
click at [679, 502] on button "Save" at bounding box center [677, 501] width 62 height 28
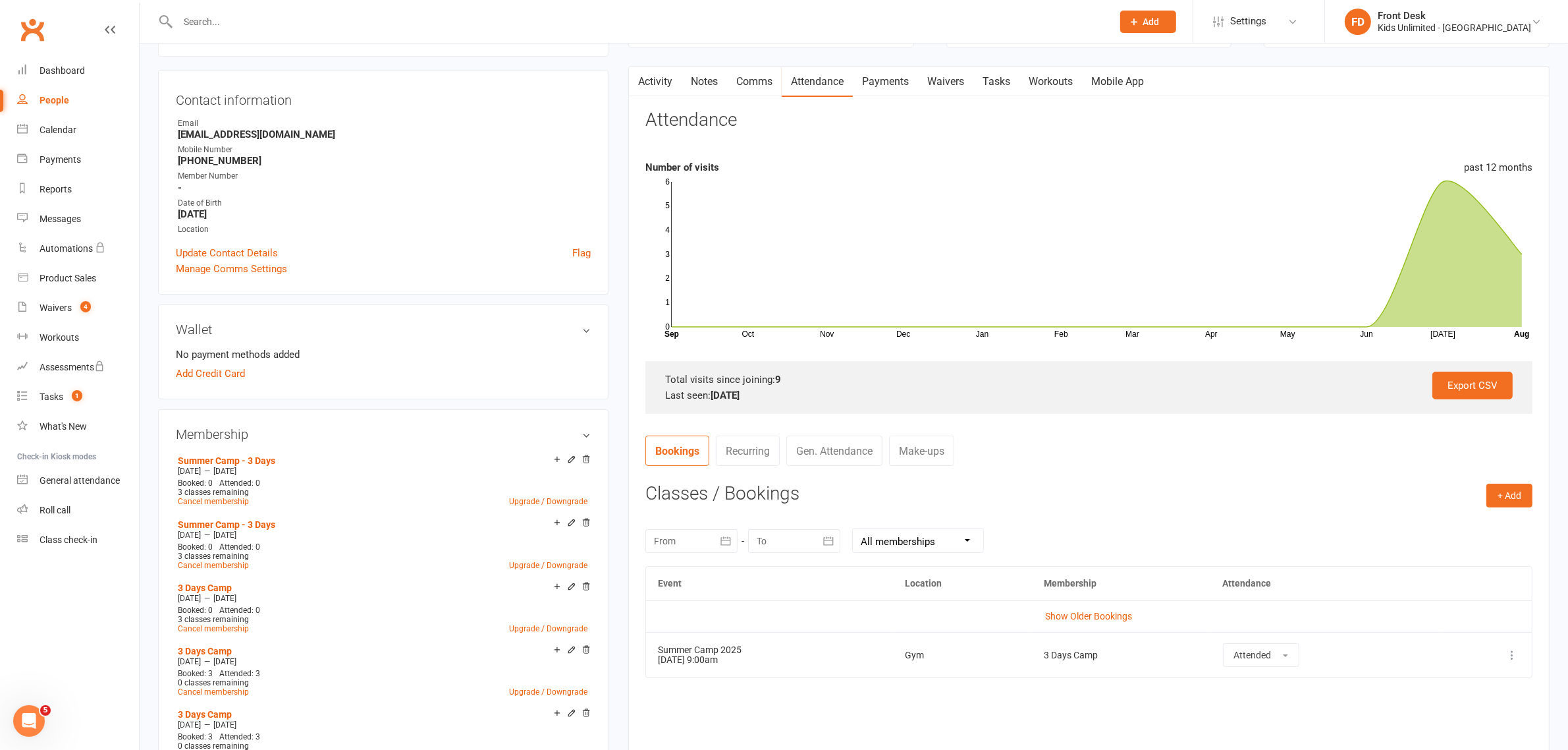
click at [772, 21] on input "text" at bounding box center [639, 22] width 929 height 18
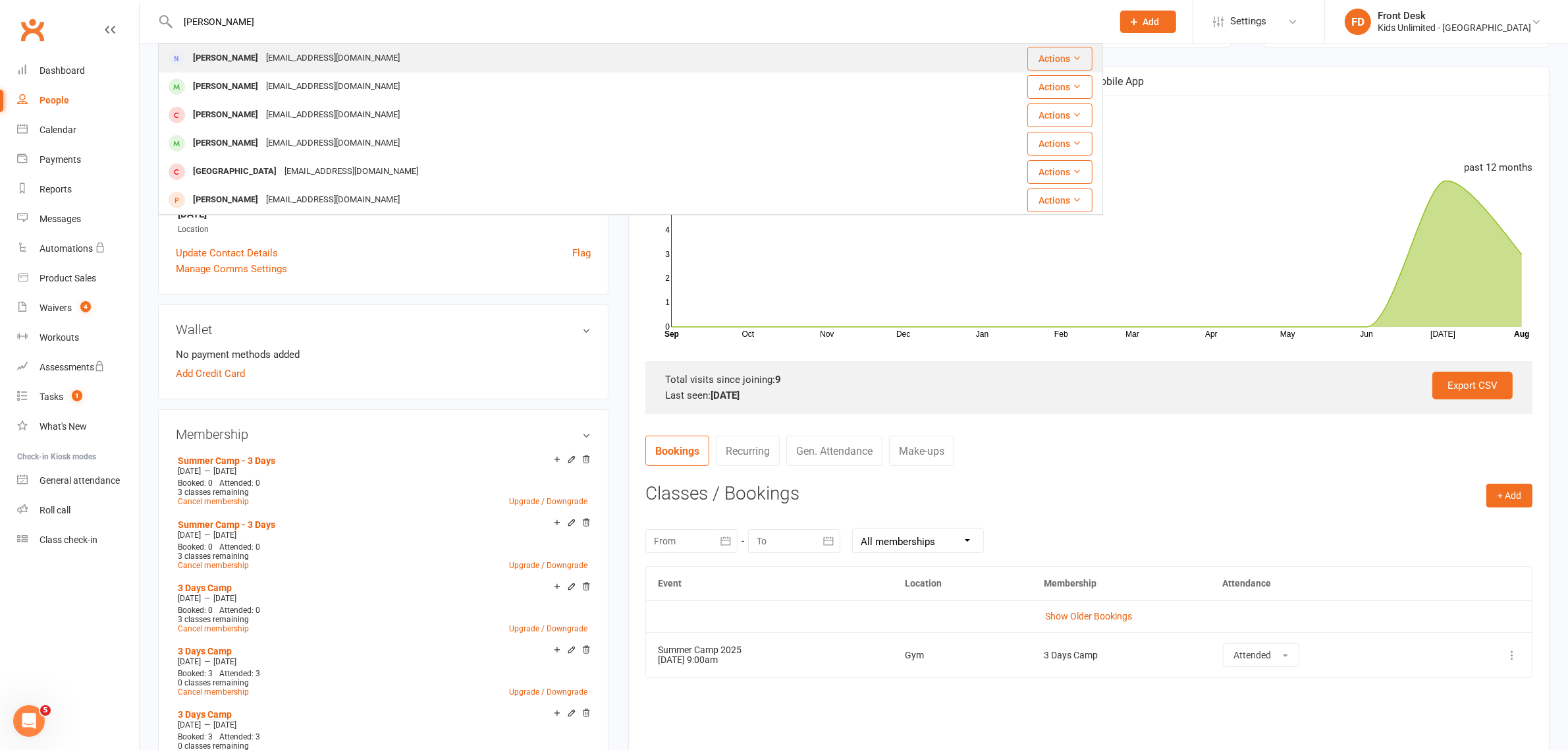
type input "[PERSON_NAME]"
click at [184, 57] on span at bounding box center [177, 58] width 16 height 16
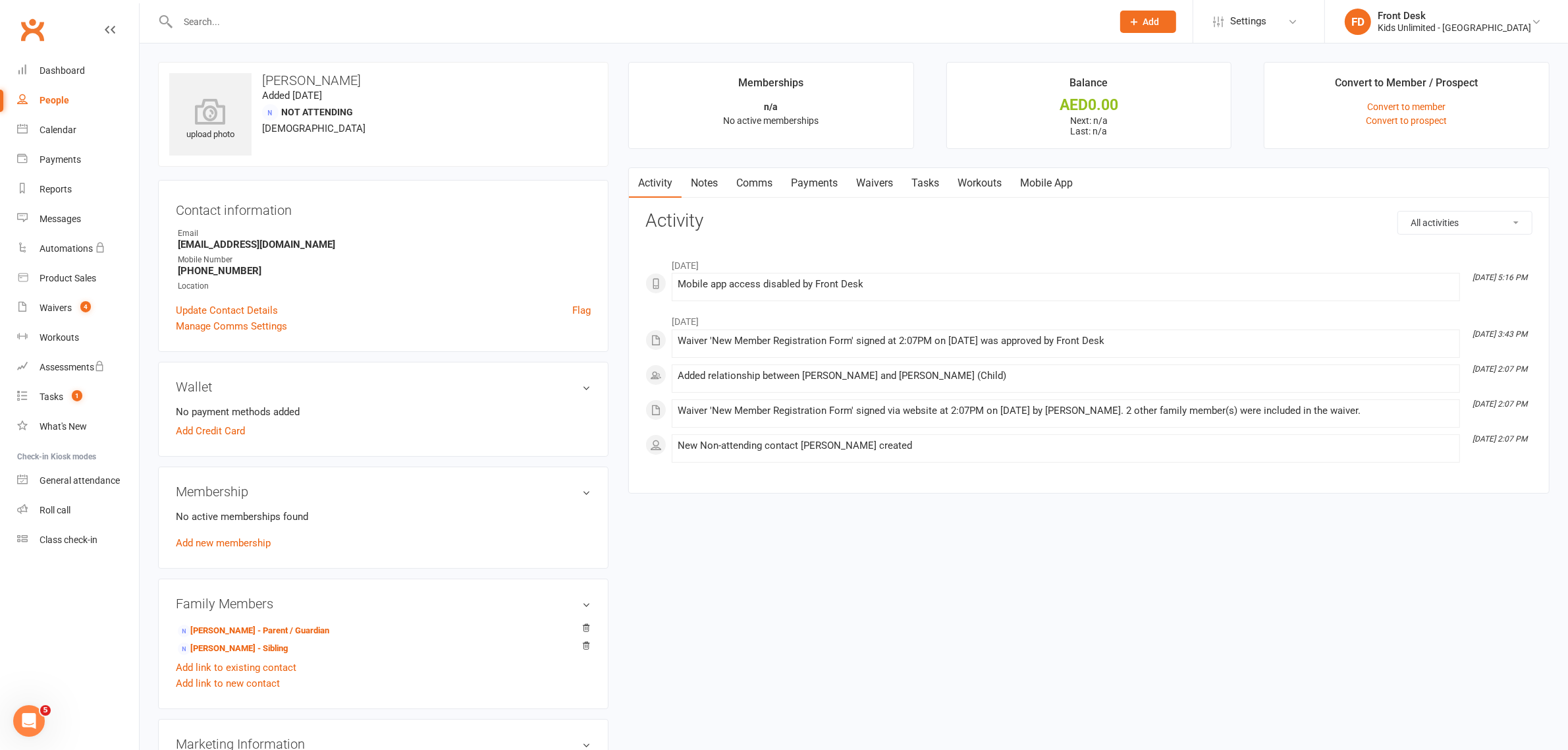
scroll to position [82, 0]
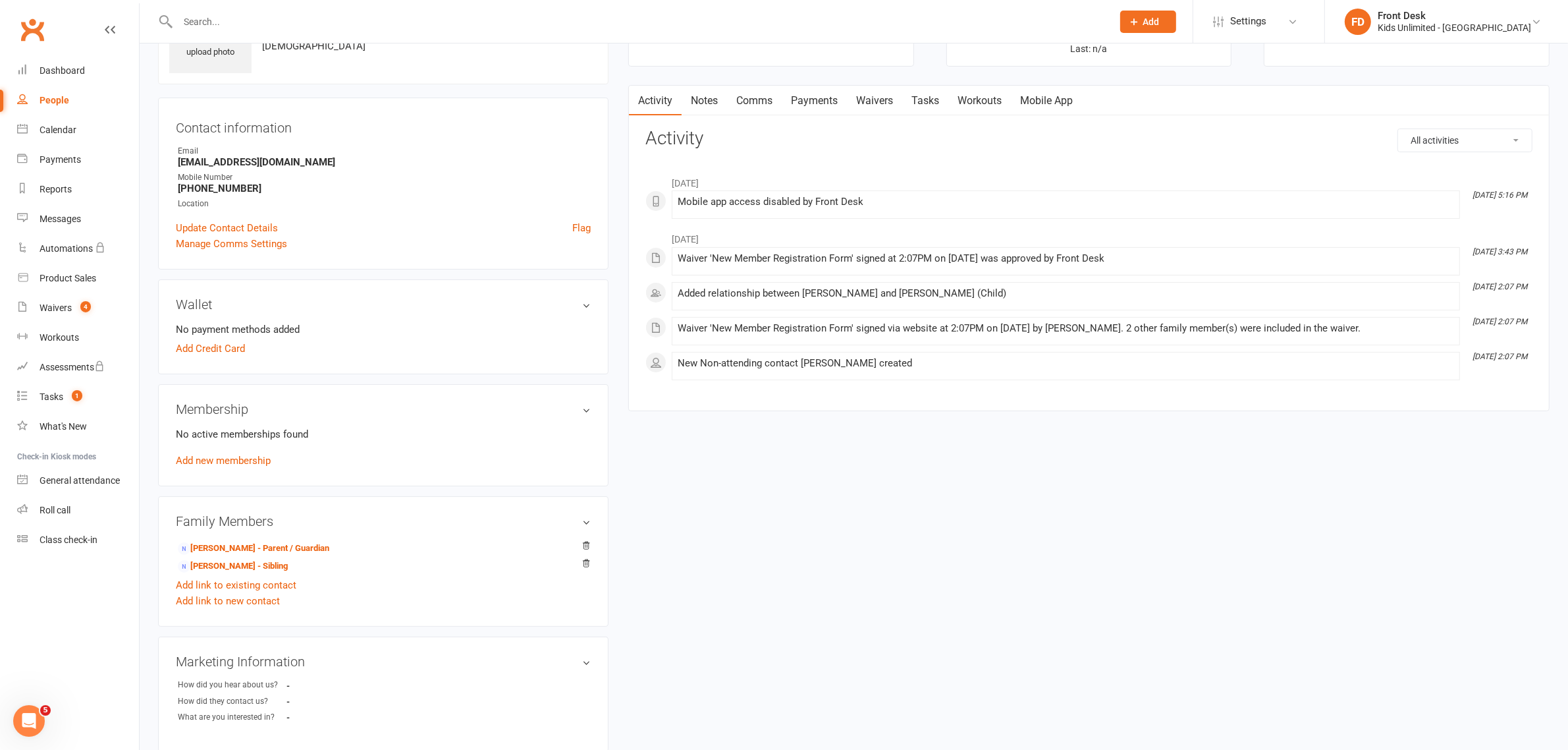
click at [274, 16] on input "text" at bounding box center [639, 22] width 929 height 18
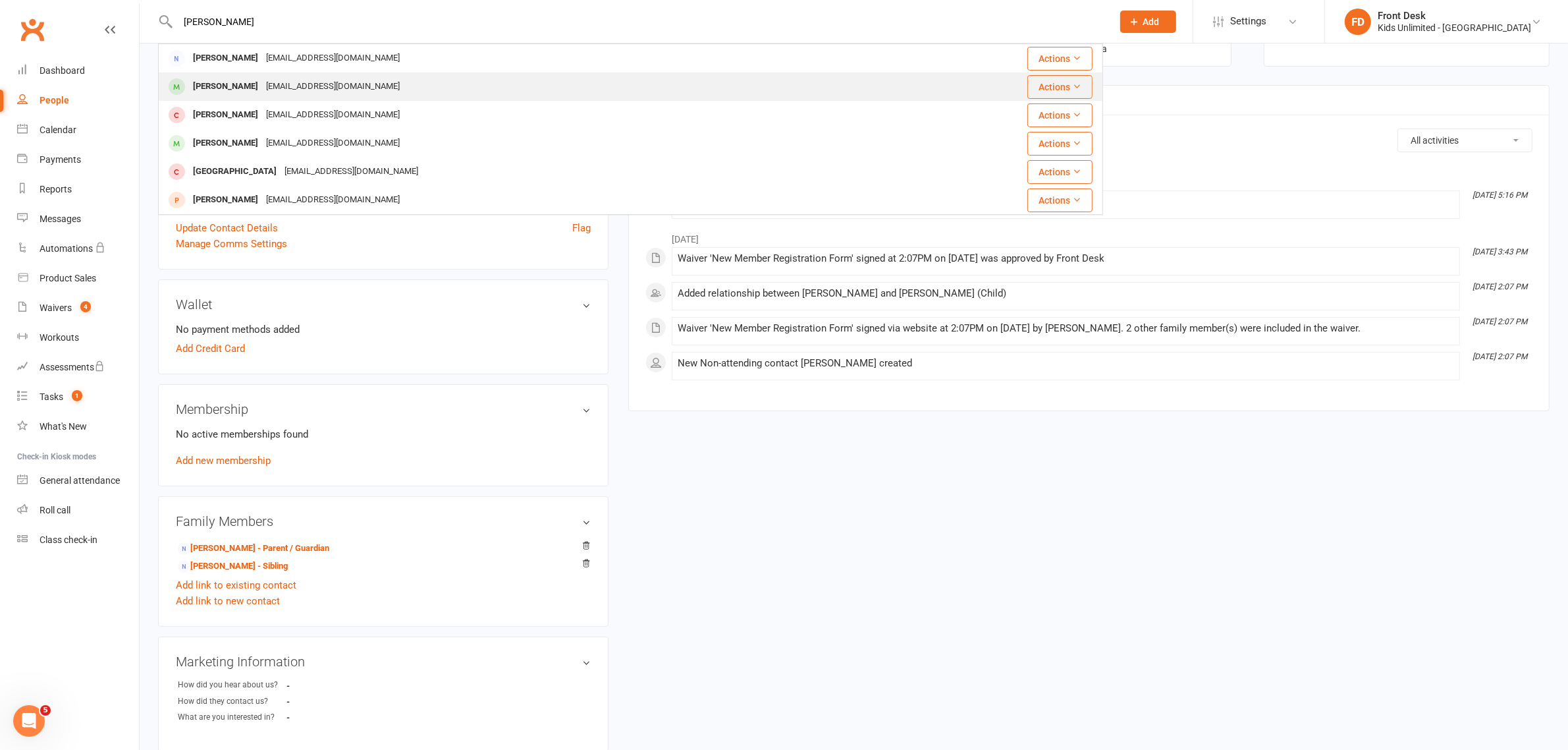
type input "[PERSON_NAME]"
click at [238, 90] on div "[PERSON_NAME]" at bounding box center [225, 86] width 73 height 19
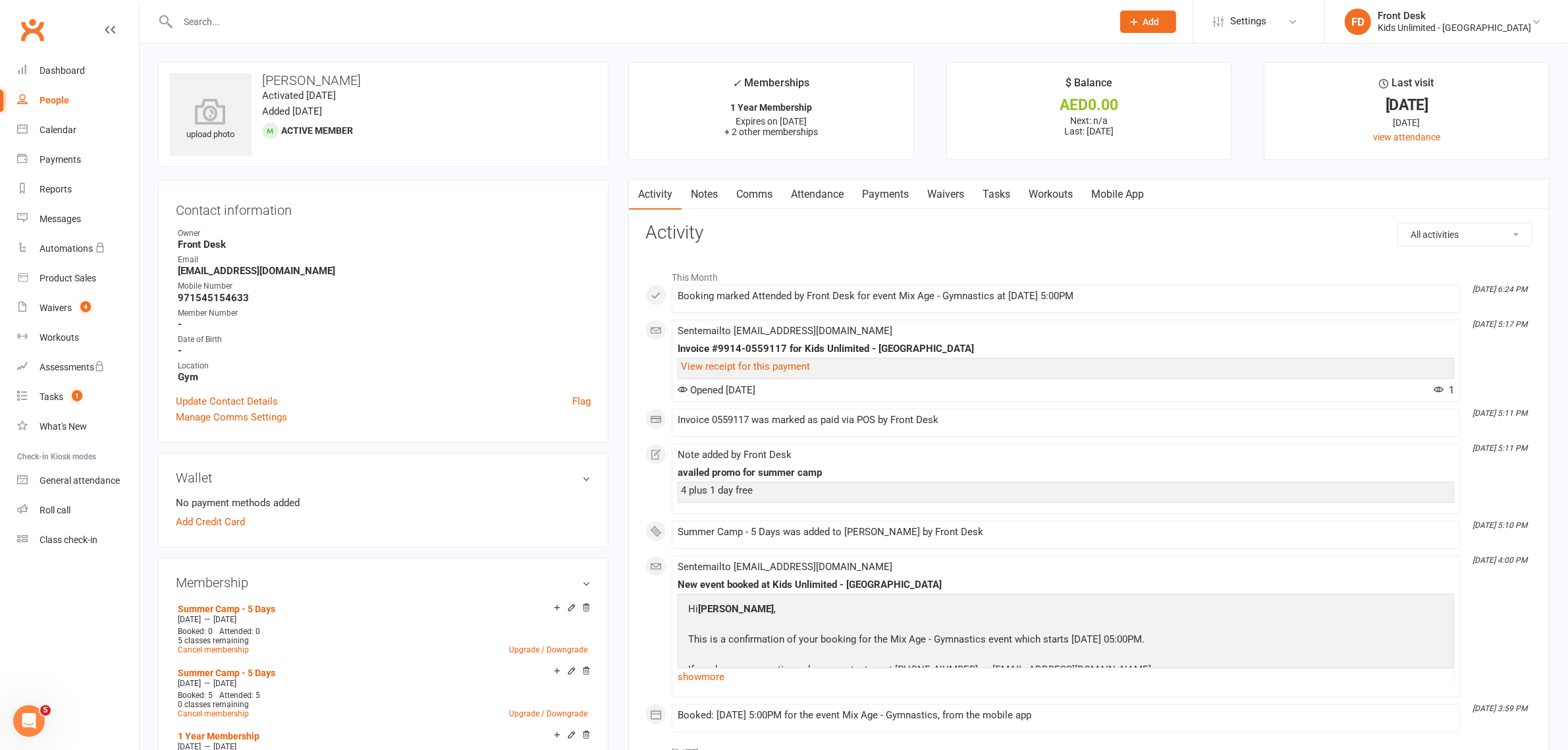
click at [824, 192] on link "Attendance" at bounding box center [816, 194] width 71 height 30
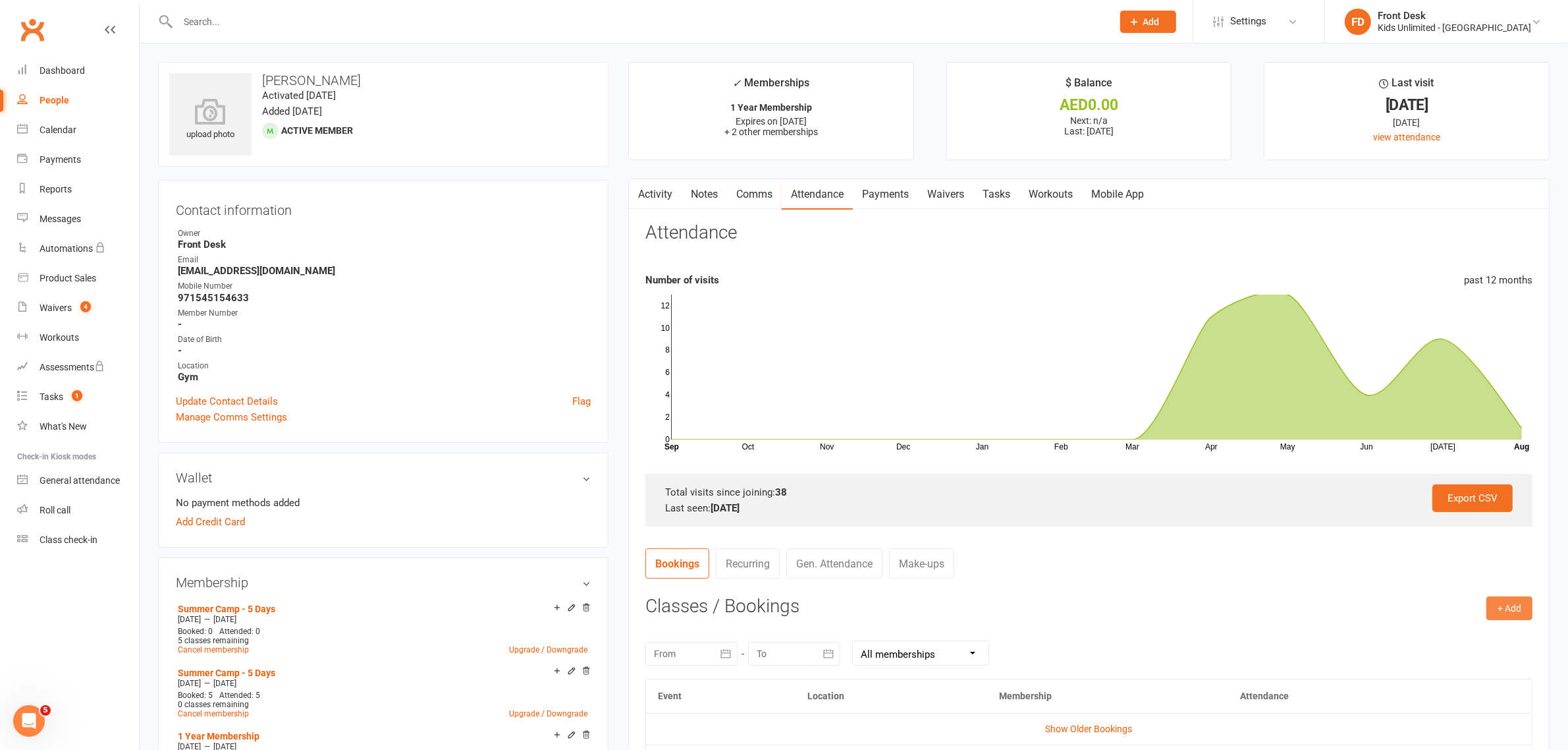
click at [1497, 607] on button "+ Add" at bounding box center [1509, 608] width 46 height 24
click at [1412, 637] on link "Book Event" at bounding box center [1466, 638] width 130 height 26
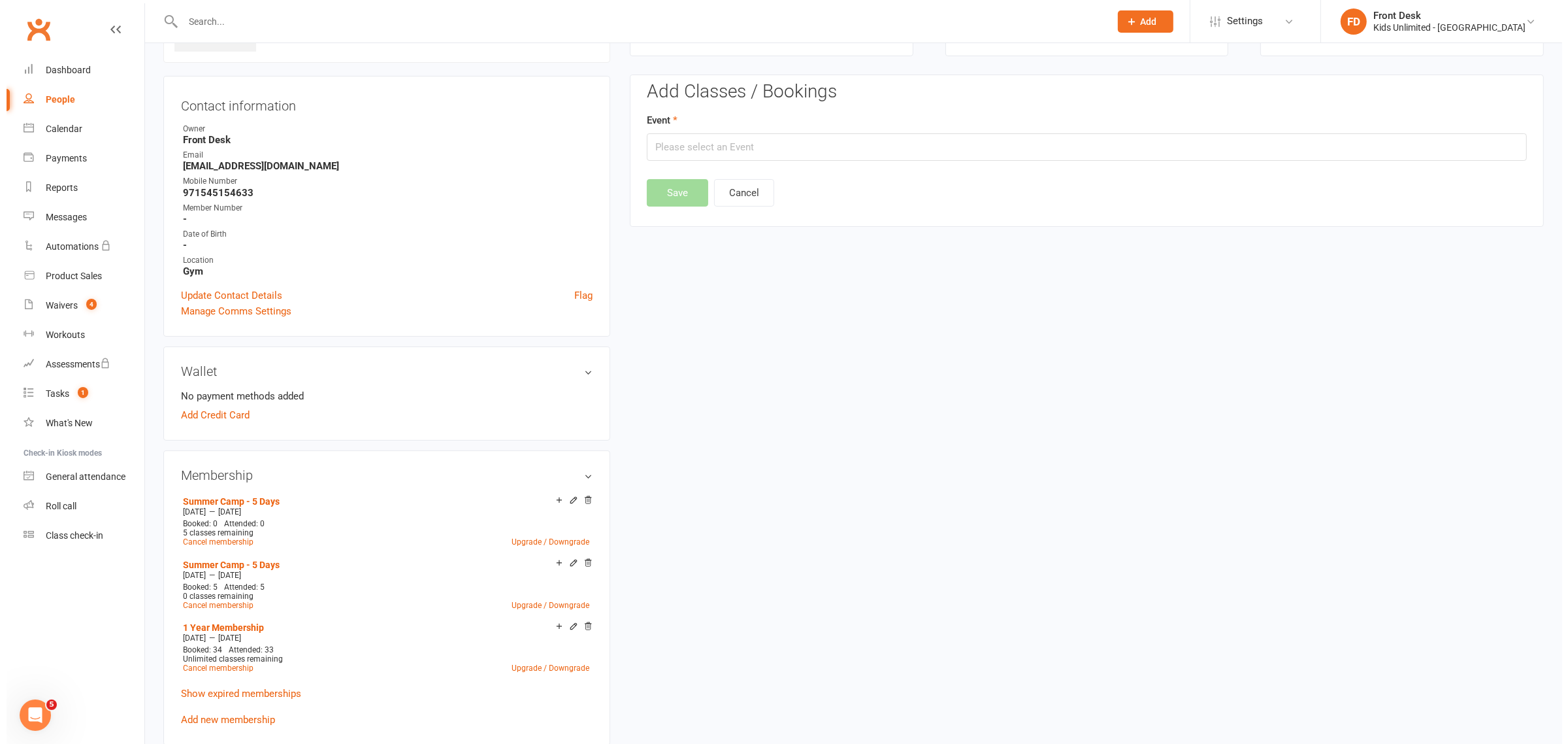
scroll to position [112, 0]
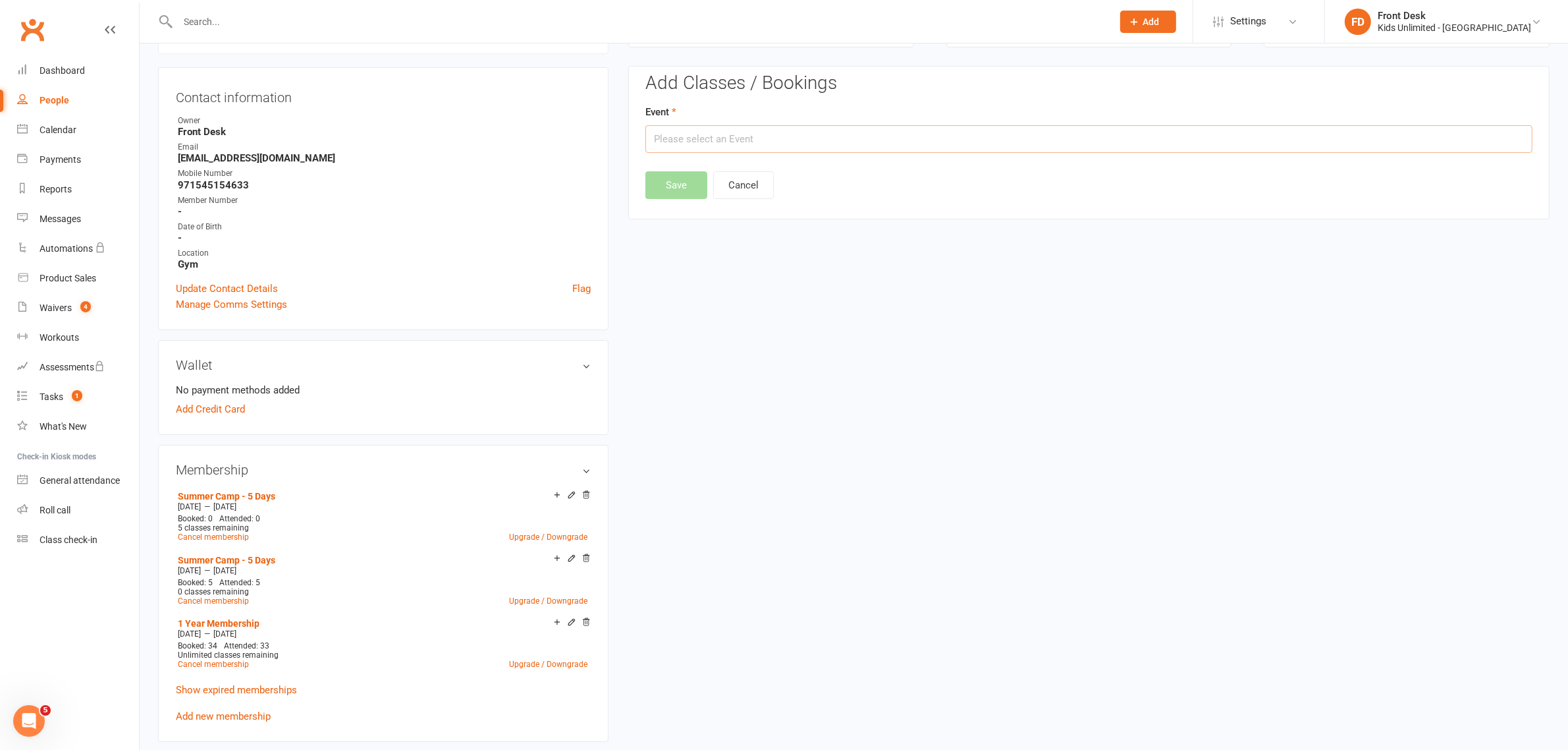
click at [828, 140] on input "text" at bounding box center [1089, 139] width 887 height 28
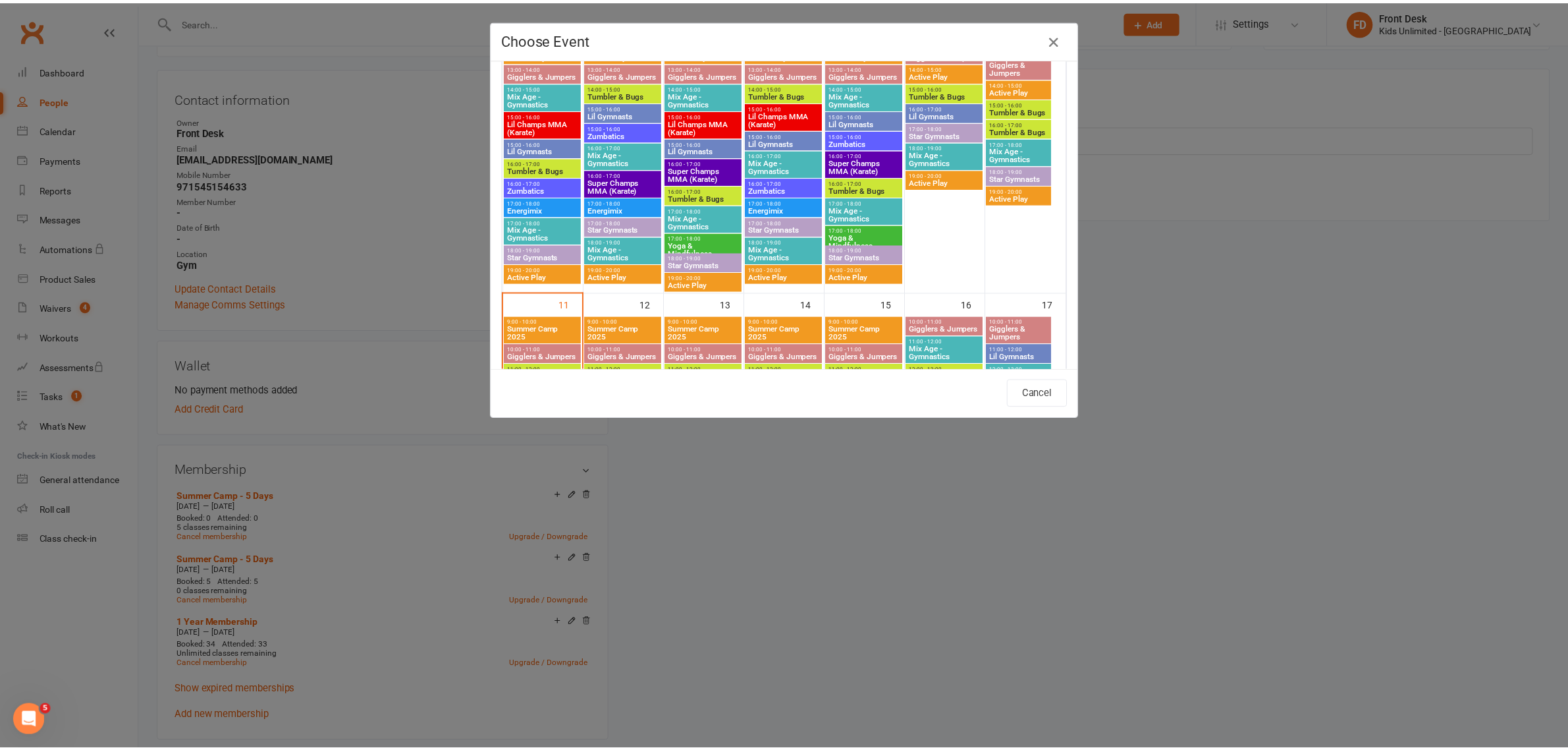
scroll to position [571, 0]
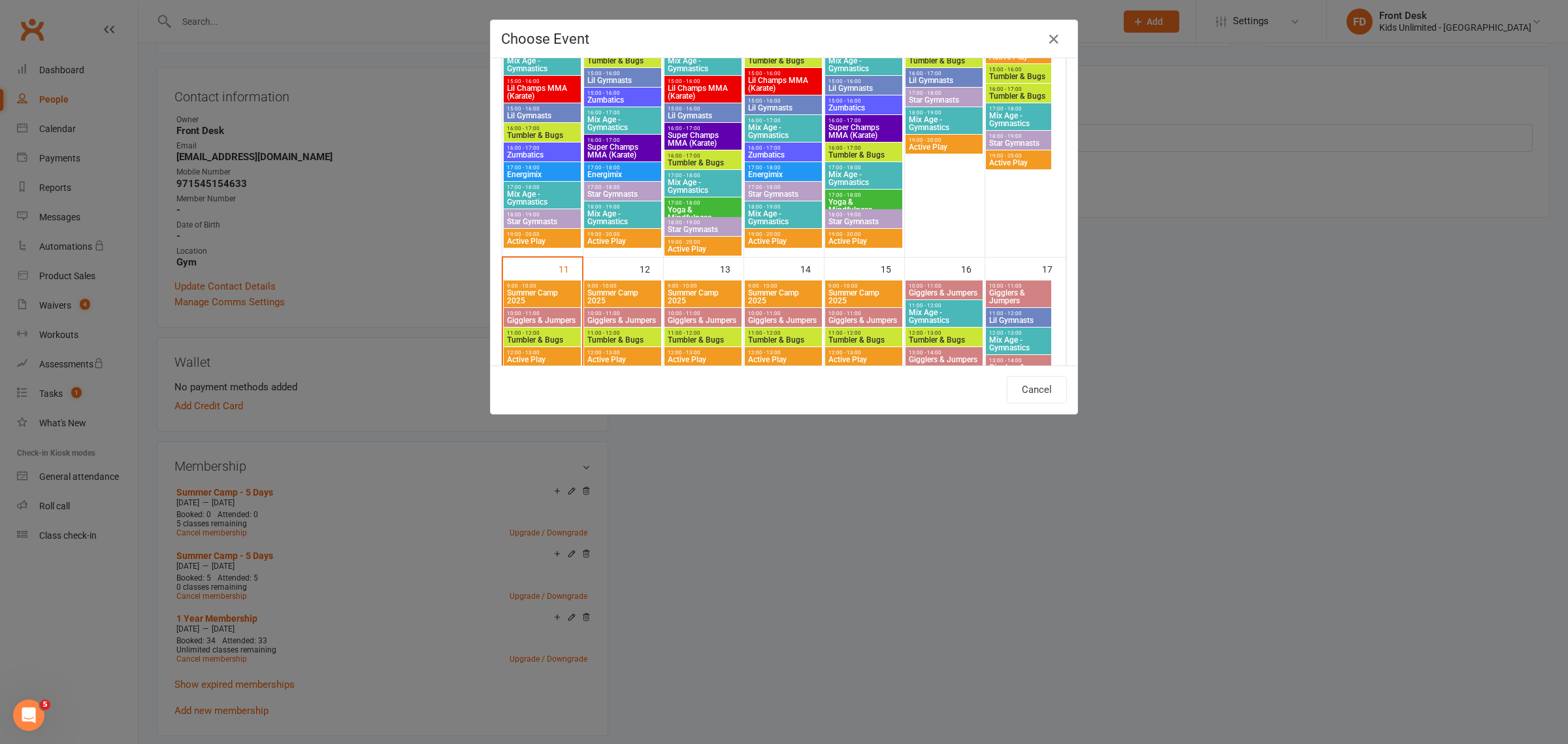
click at [538, 283] on span "9:00 - 10:00" at bounding box center [543, 286] width 71 height 6
type input "Summer Camp 2025 - [DATE] 9:00:00 AM"
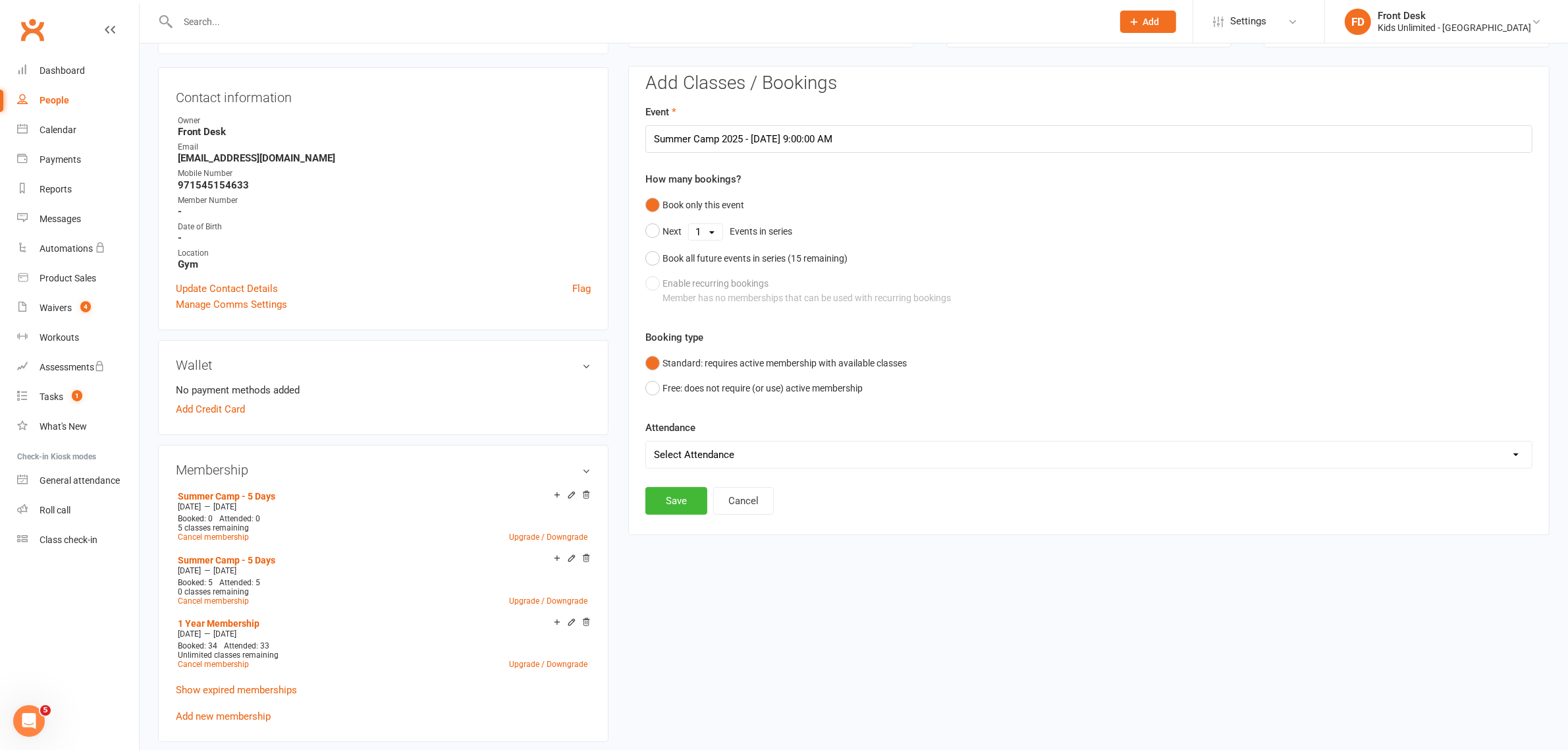
click at [785, 450] on select "Select Attendance Attended Absent" at bounding box center [1088, 454] width 885 height 26
select select "0"
click at [646, 441] on select "Select Attendance Attended Absent" at bounding box center [1088, 454] width 885 height 26
click at [672, 505] on button "Save" at bounding box center [677, 501] width 62 height 28
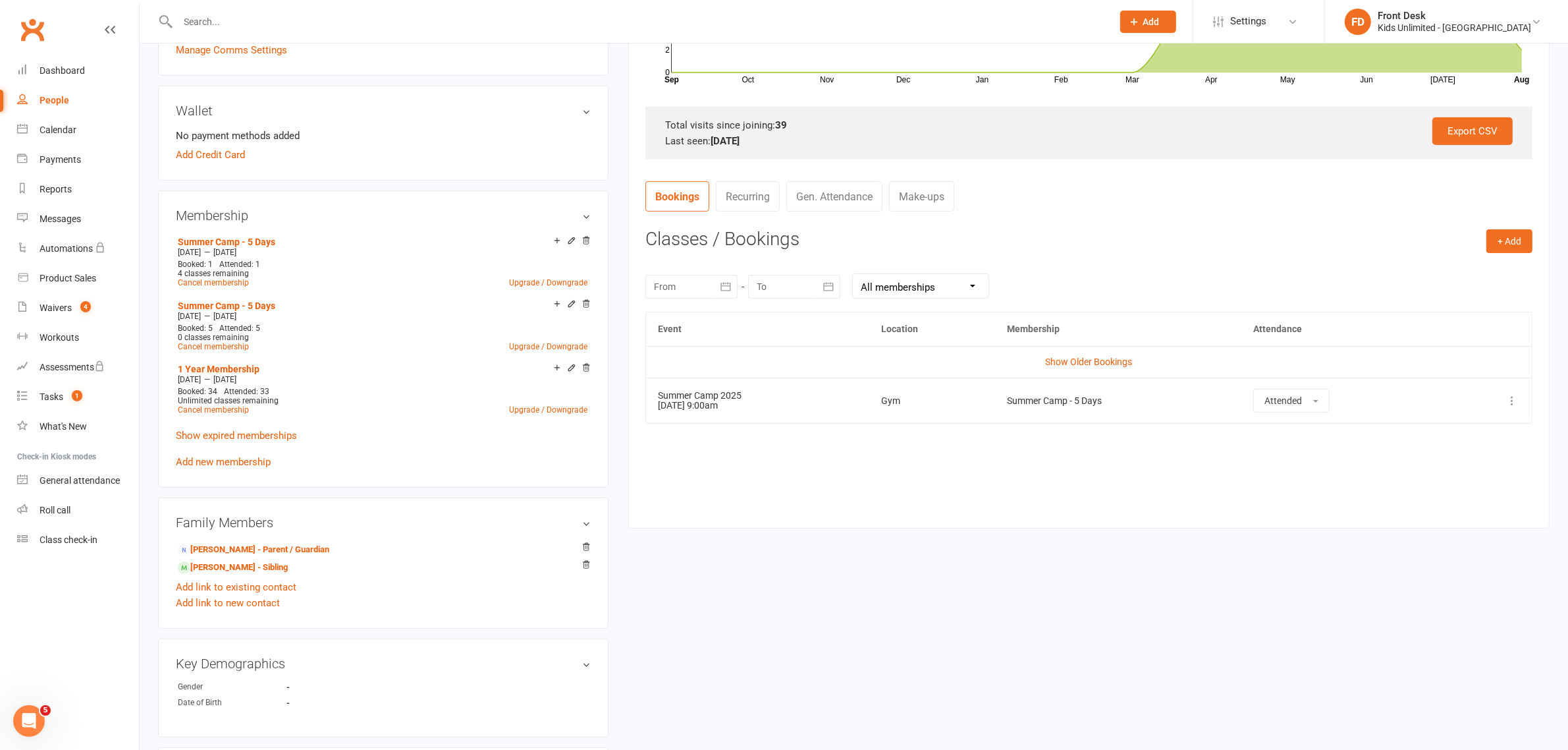
scroll to position [524, 0]
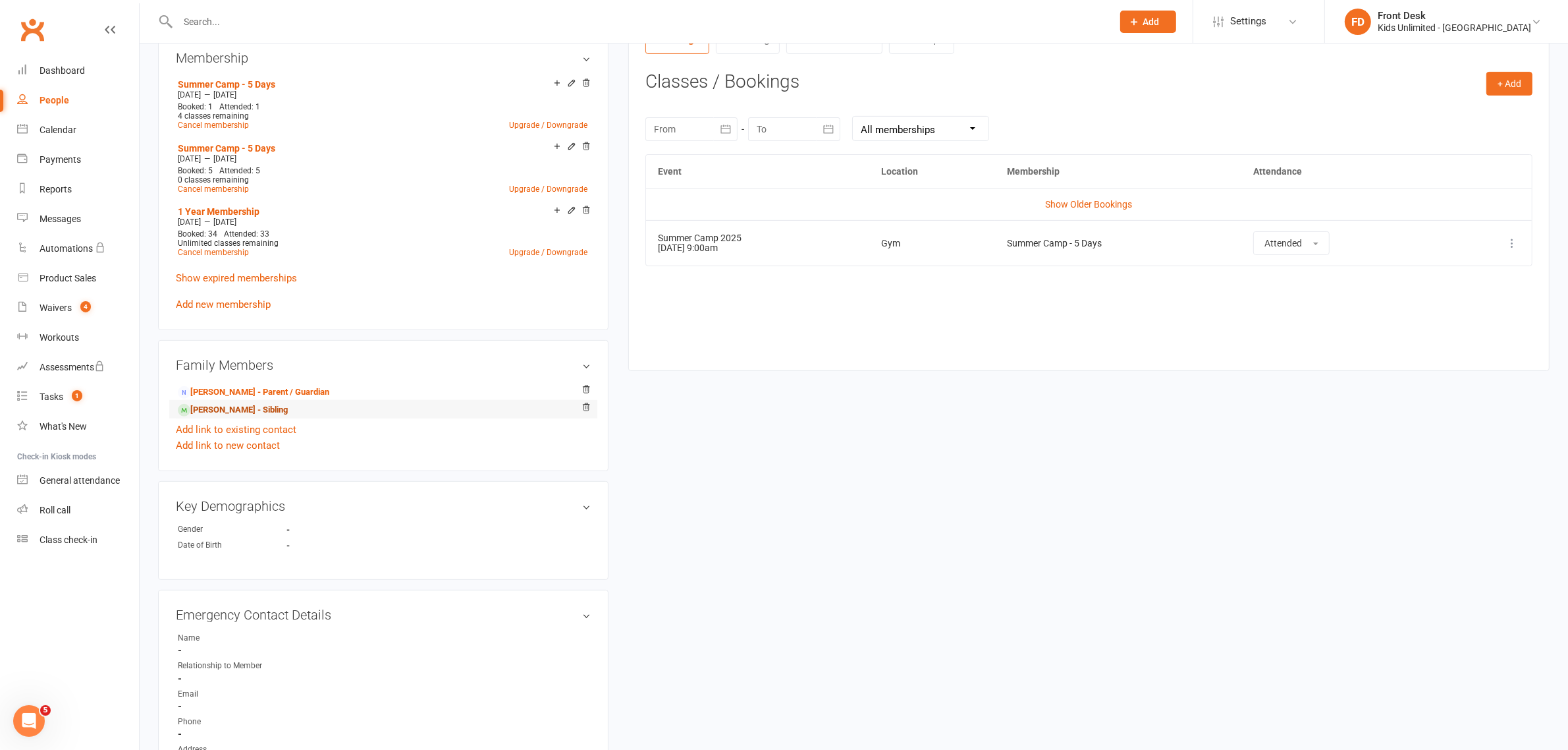
click at [232, 407] on link "[PERSON_NAME] - Sibling" at bounding box center [233, 410] width 110 height 14
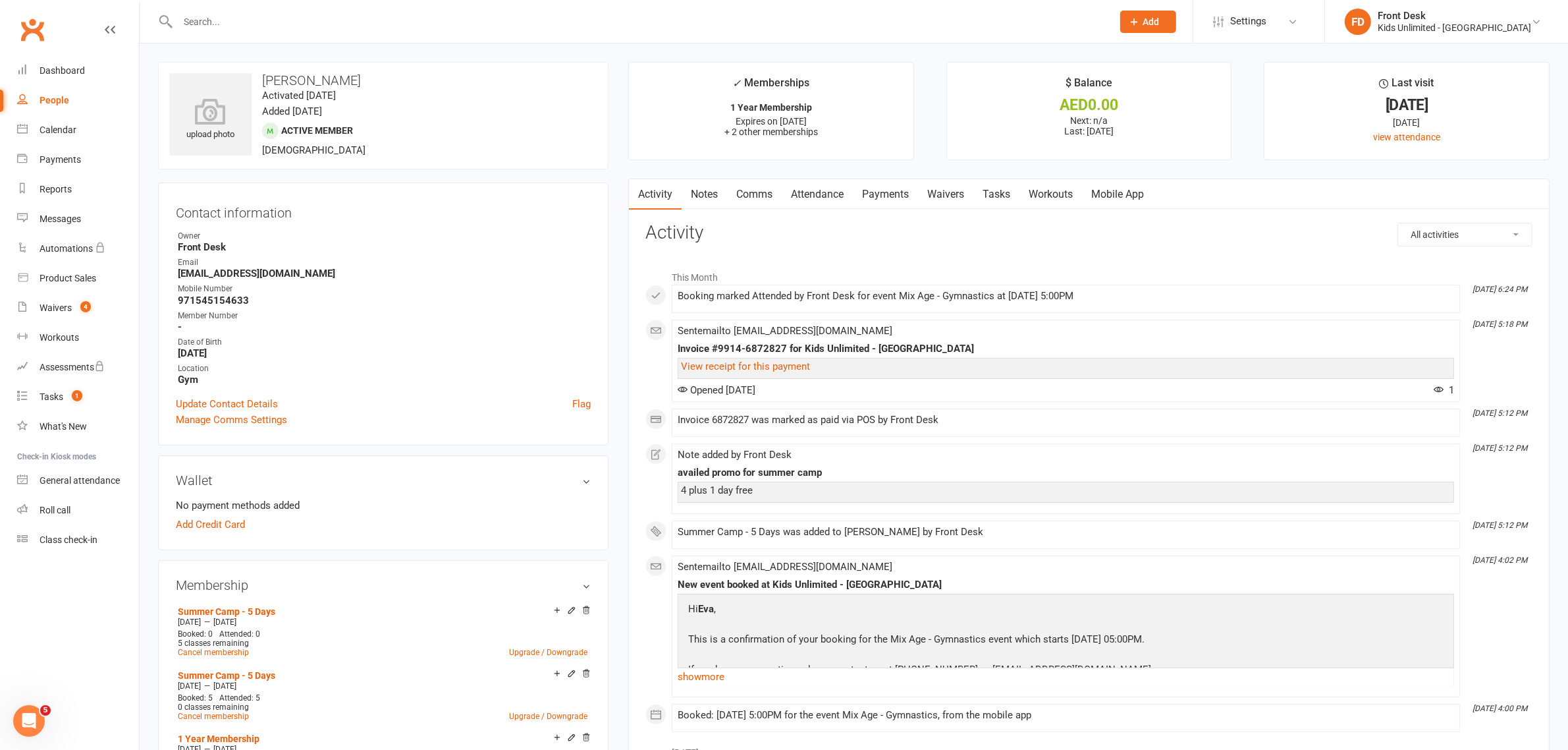
click at [809, 193] on link "Attendance" at bounding box center [816, 194] width 71 height 30
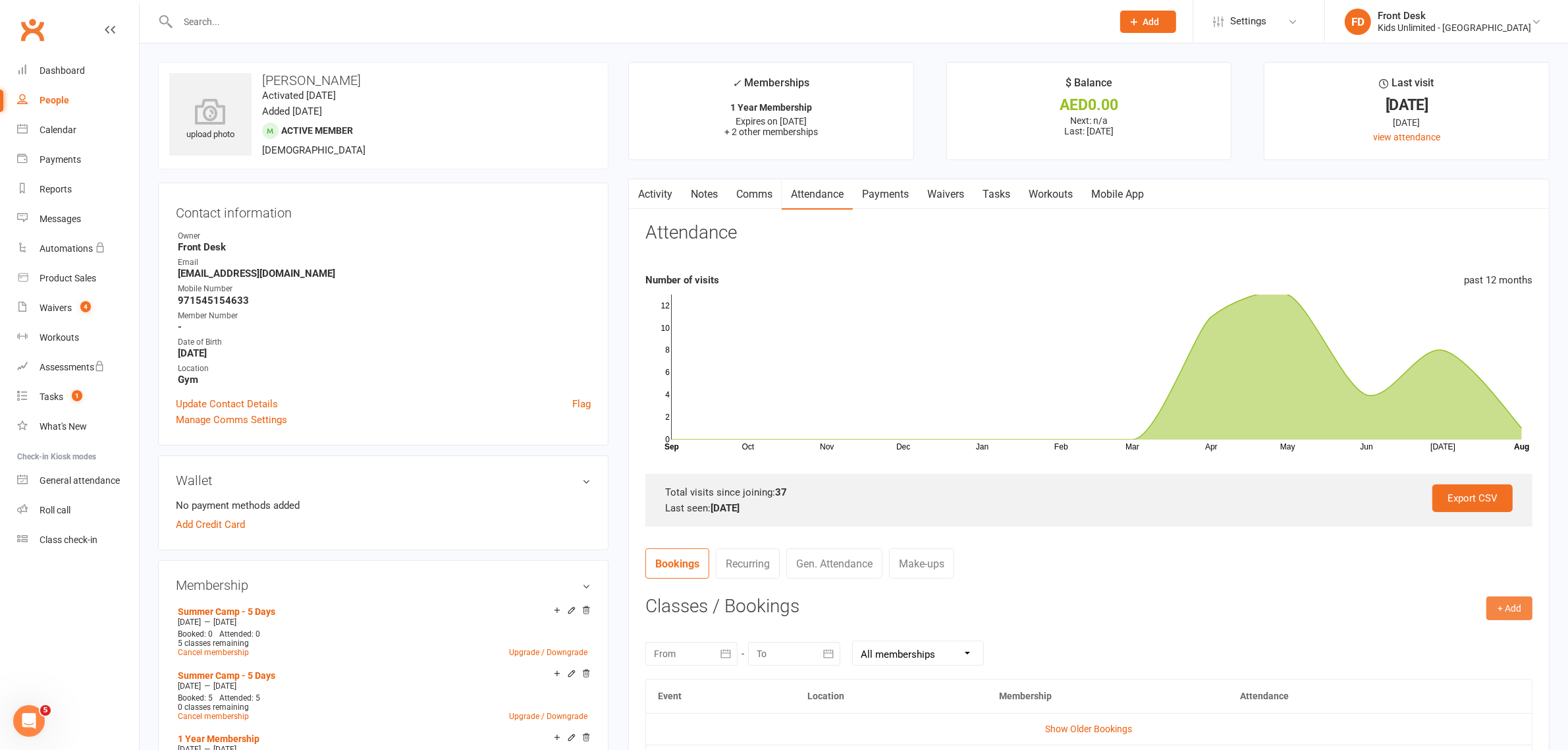
click at [1509, 598] on button "+ Add" at bounding box center [1509, 608] width 46 height 24
click at [1451, 639] on link "Book Event" at bounding box center [1466, 638] width 130 height 26
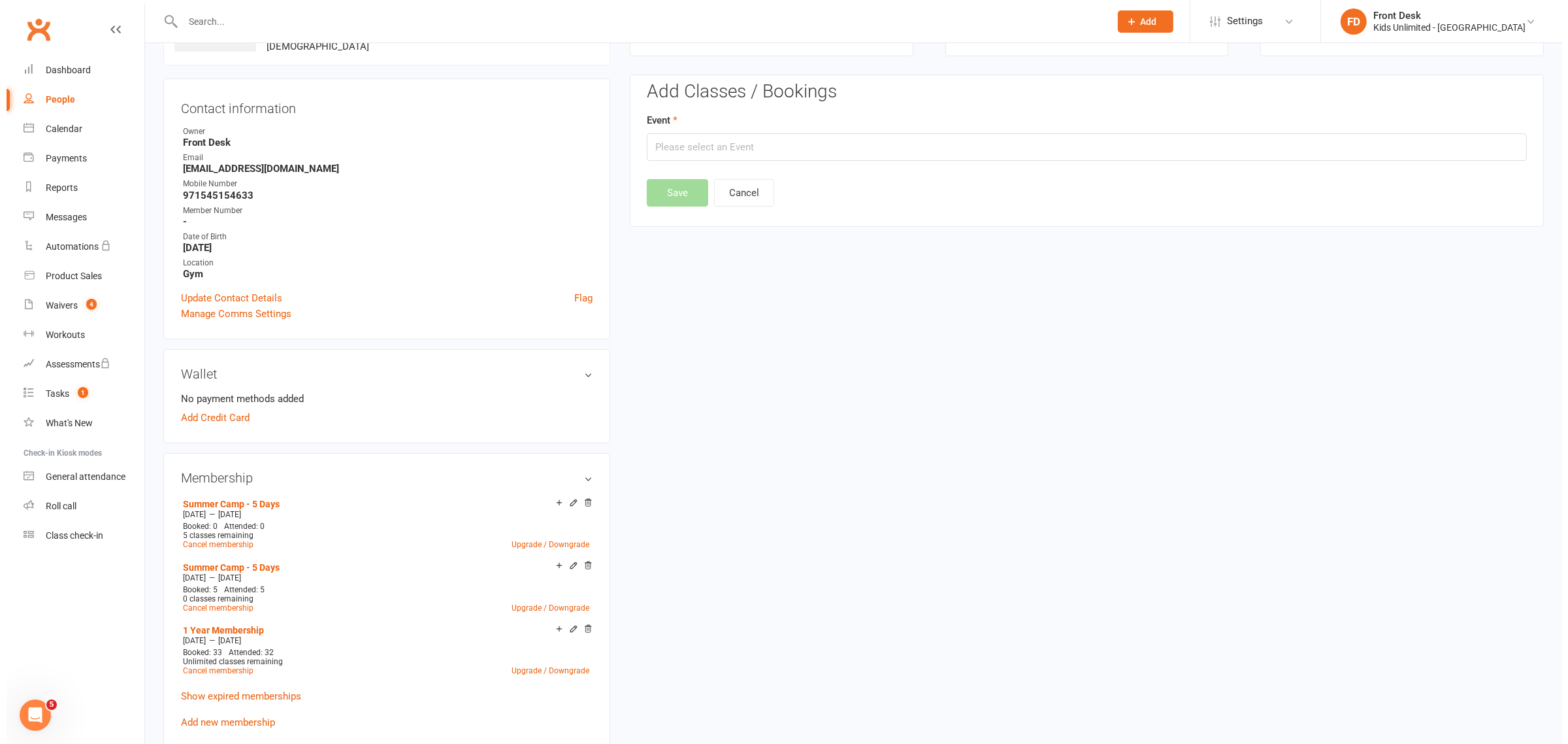
scroll to position [112, 0]
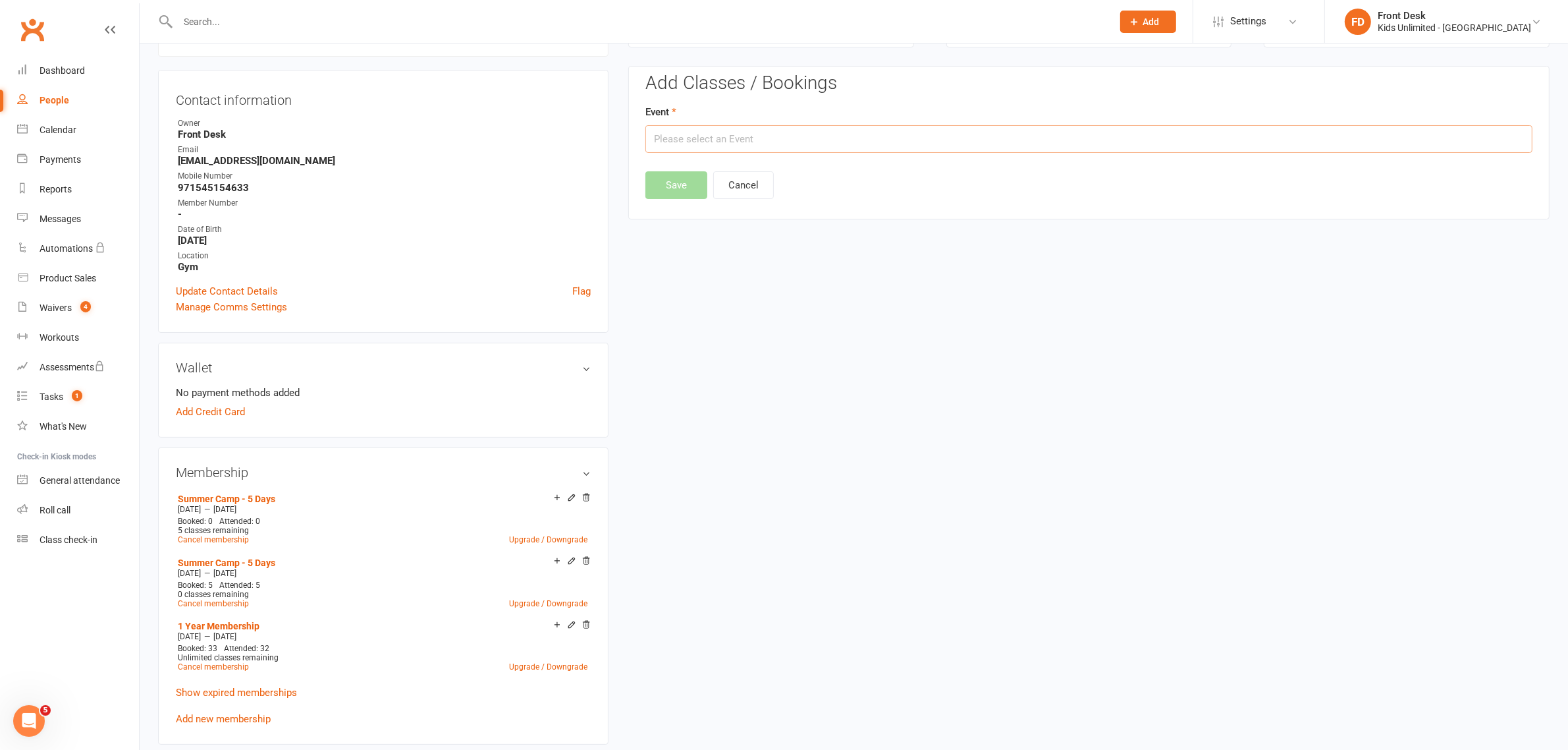
click at [776, 140] on input "text" at bounding box center [1089, 139] width 887 height 28
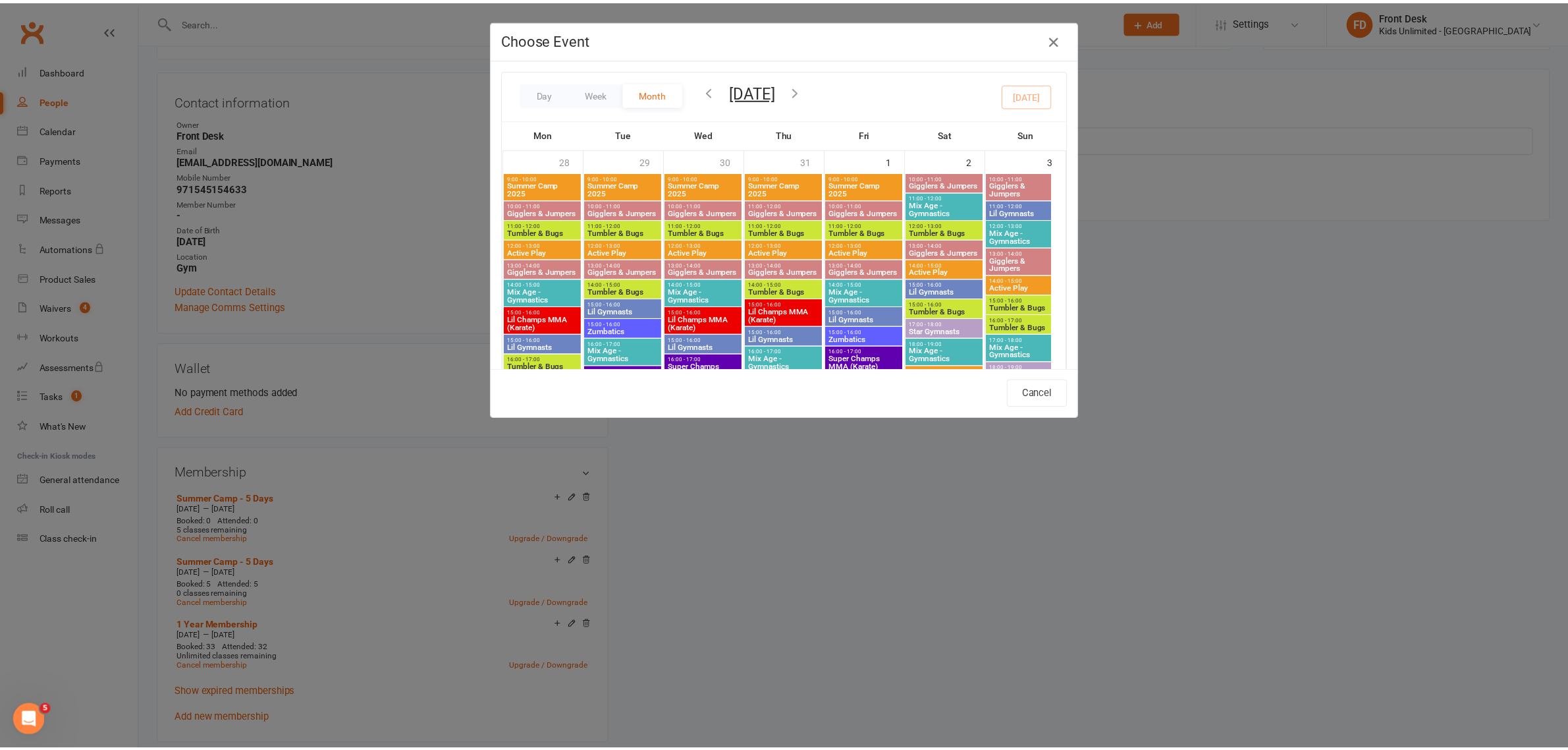
scroll to position [577, 0]
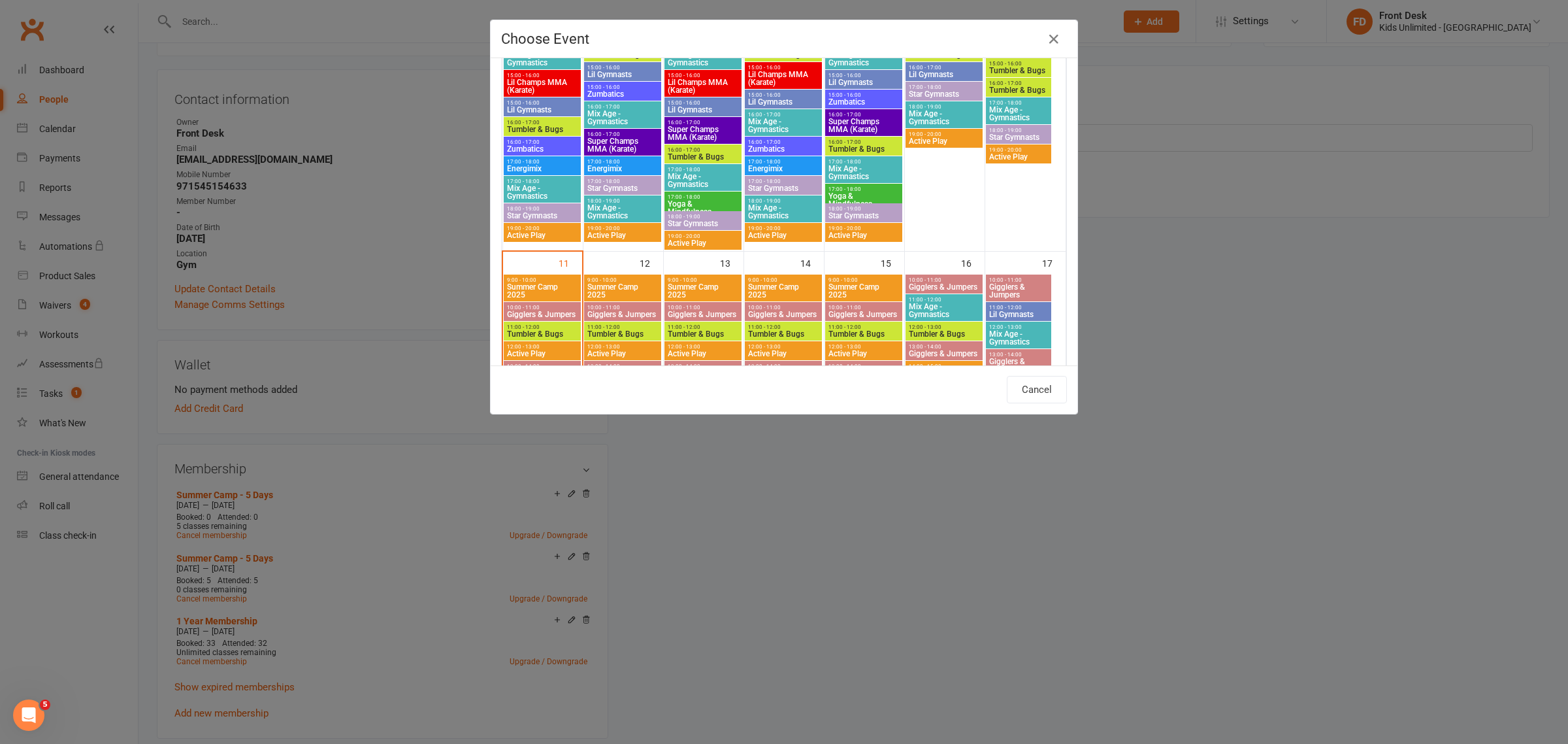
click at [534, 281] on span "9:00 - 10:00" at bounding box center [543, 280] width 71 height 6
type input "Summer Camp 2025 - [DATE] 9:00:00 AM"
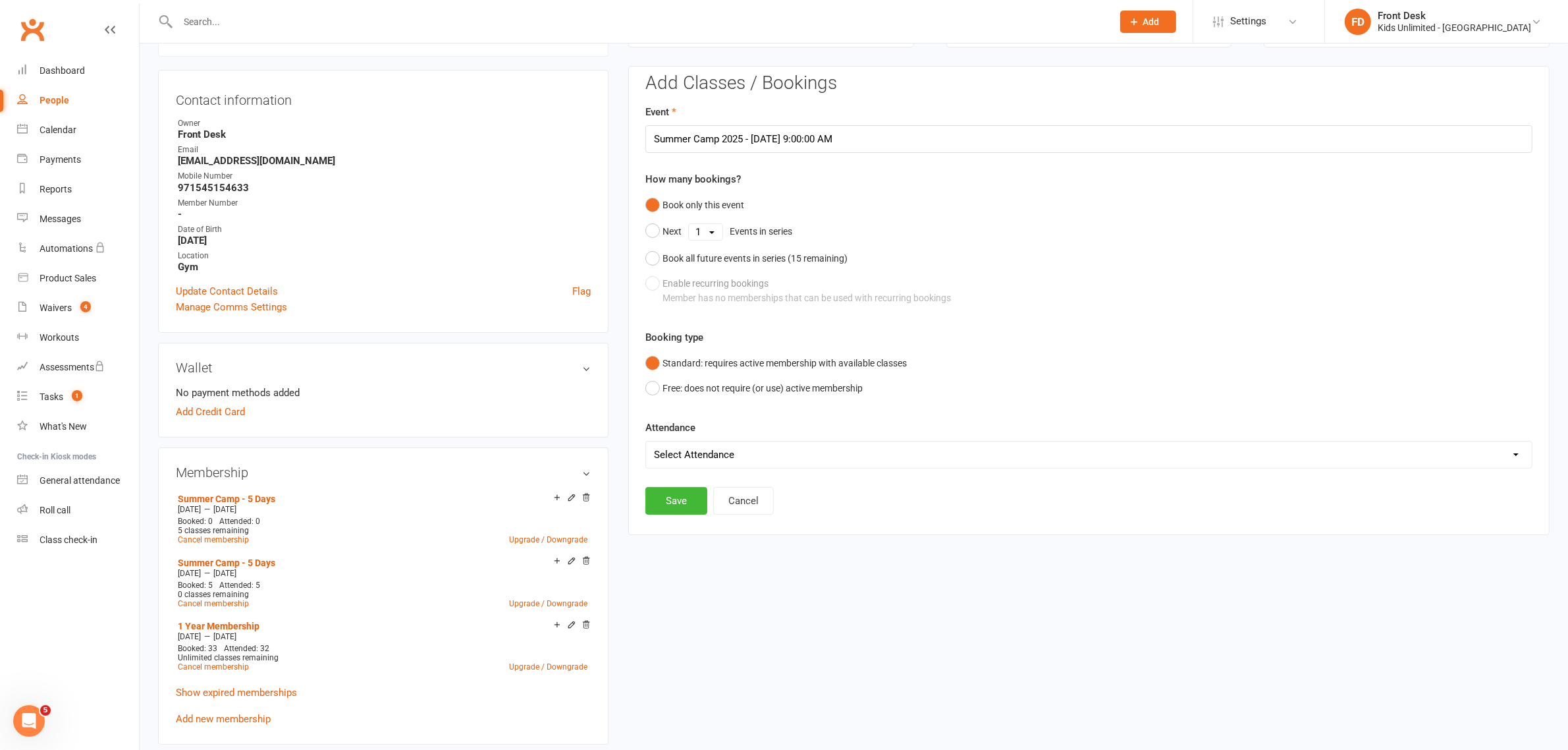
click at [716, 449] on select "Select Attendance Attended Absent" at bounding box center [1088, 454] width 885 height 26
select select "0"
click at [646, 441] on select "Select Attendance Attended Absent" at bounding box center [1088, 454] width 885 height 26
click at [664, 496] on button "Save" at bounding box center [677, 501] width 62 height 28
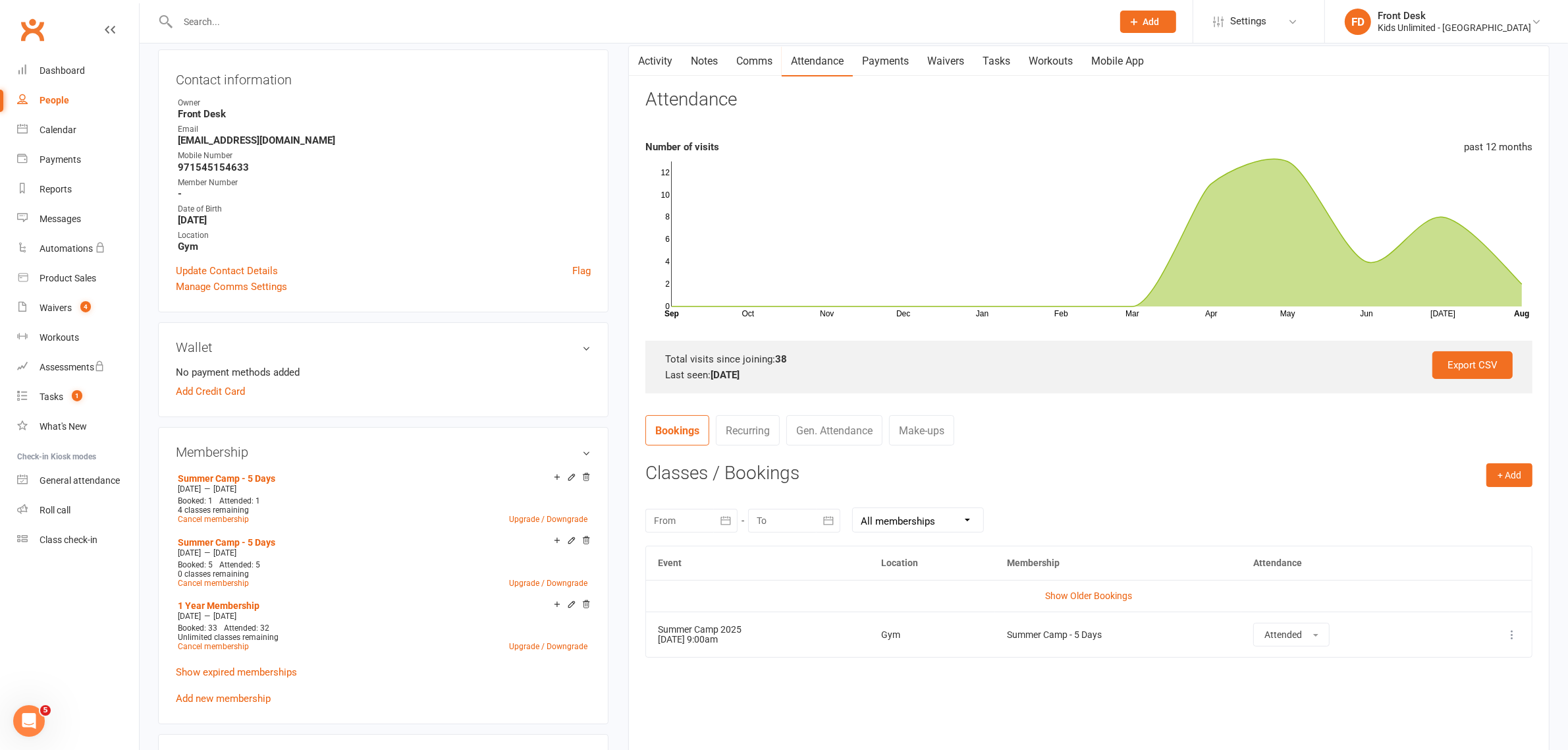
scroll to position [195, 0]
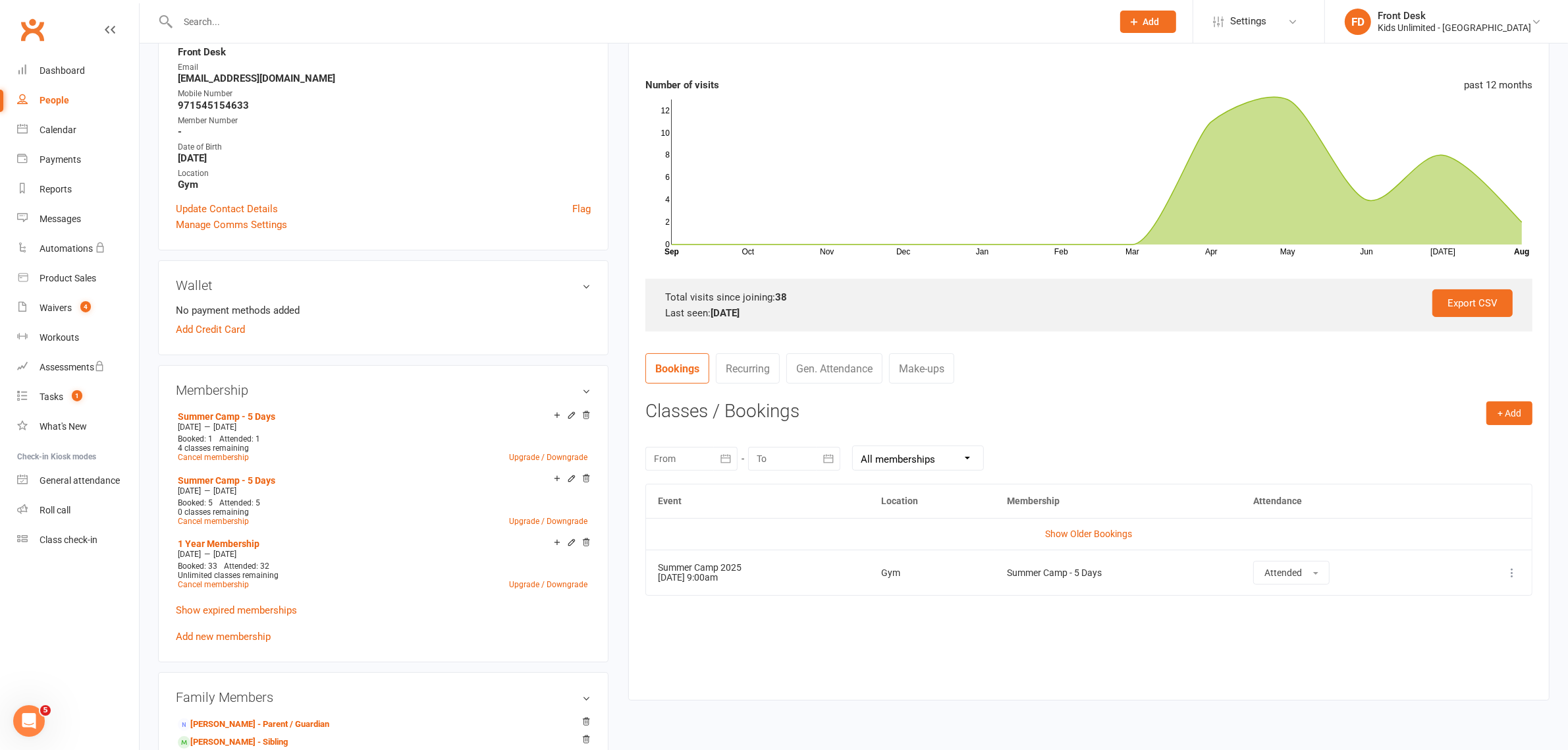
click at [271, 25] on input "text" at bounding box center [639, 22] width 929 height 18
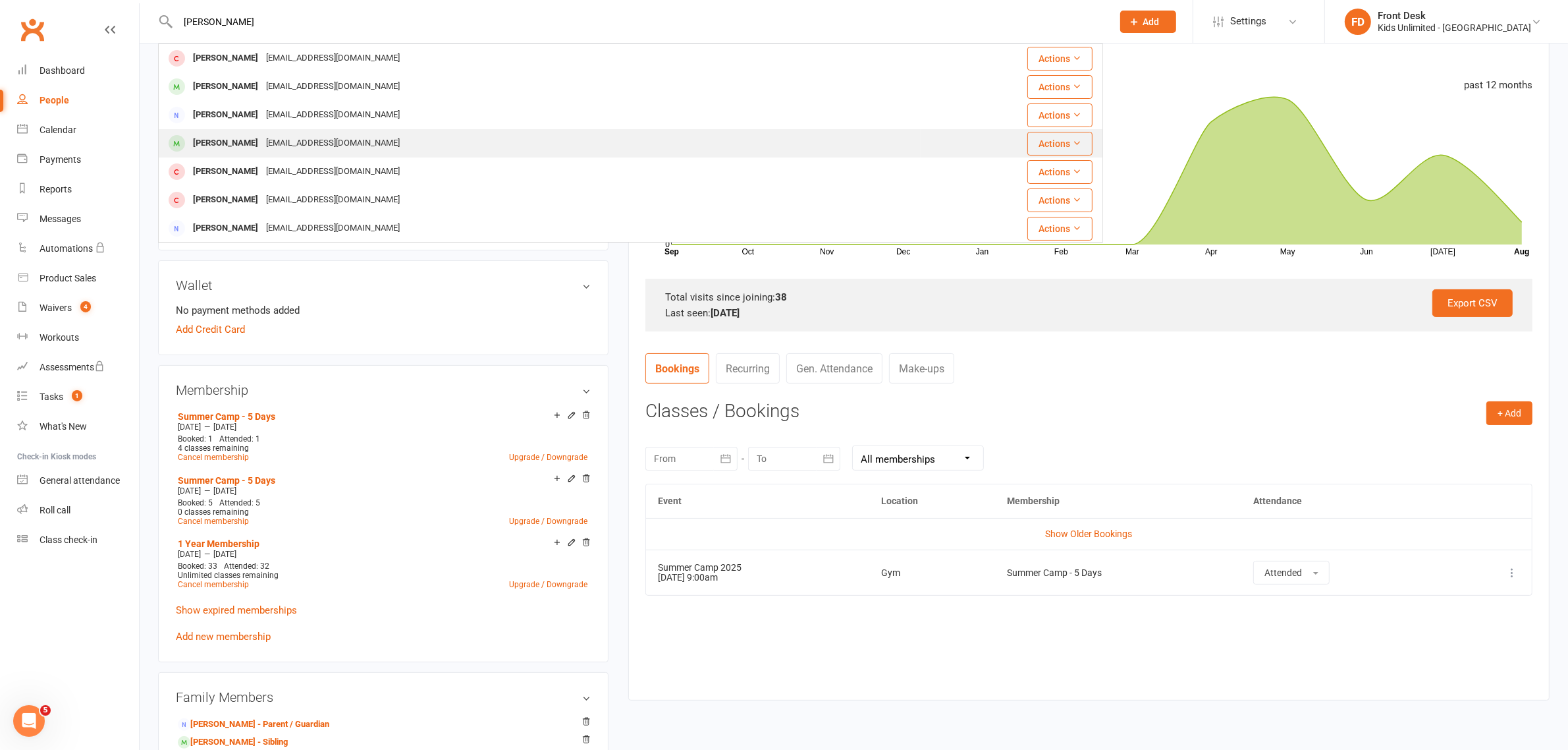
type input "[PERSON_NAME]"
click at [201, 142] on div "[PERSON_NAME]" at bounding box center [225, 143] width 73 height 19
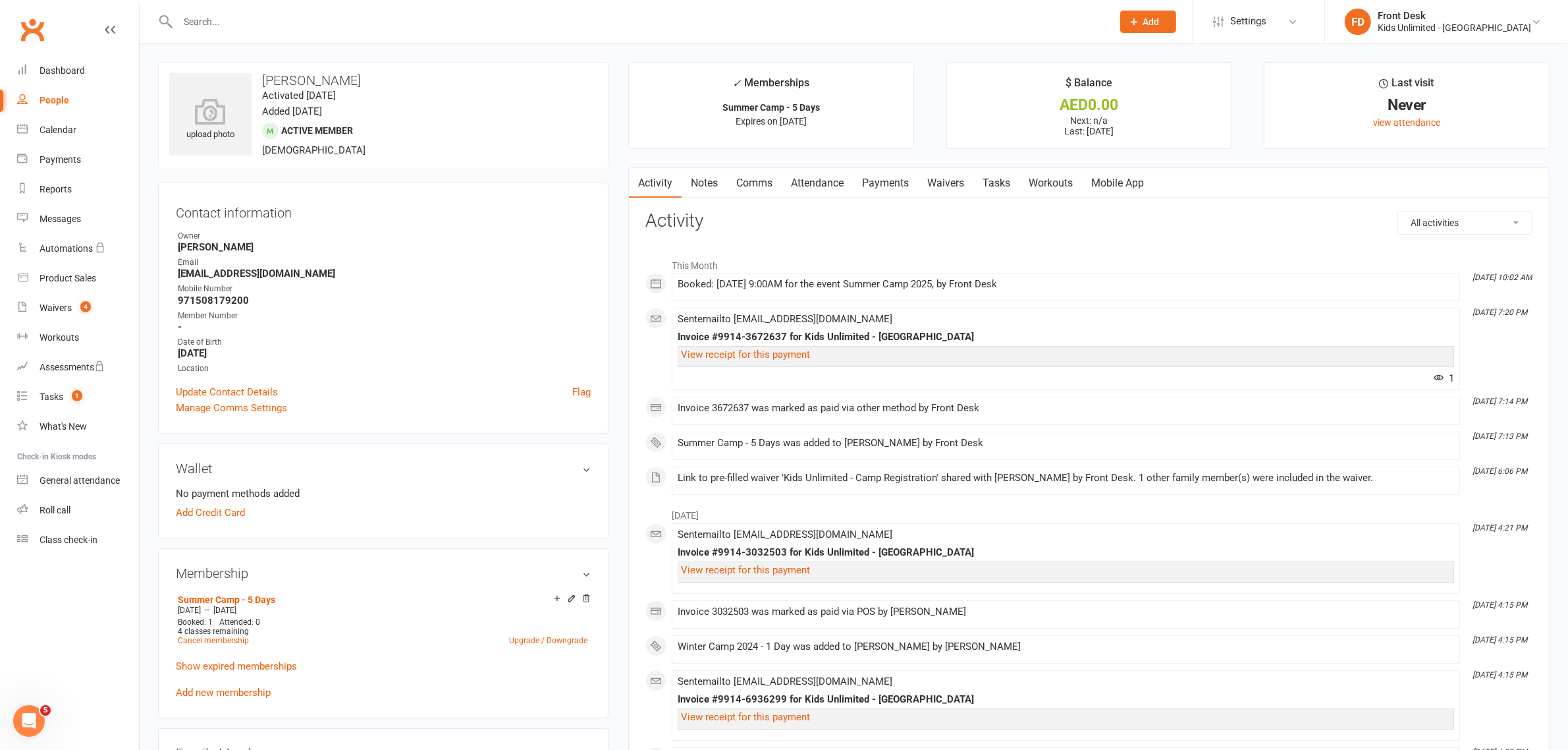
click at [826, 184] on link "Attendance" at bounding box center [816, 183] width 71 height 30
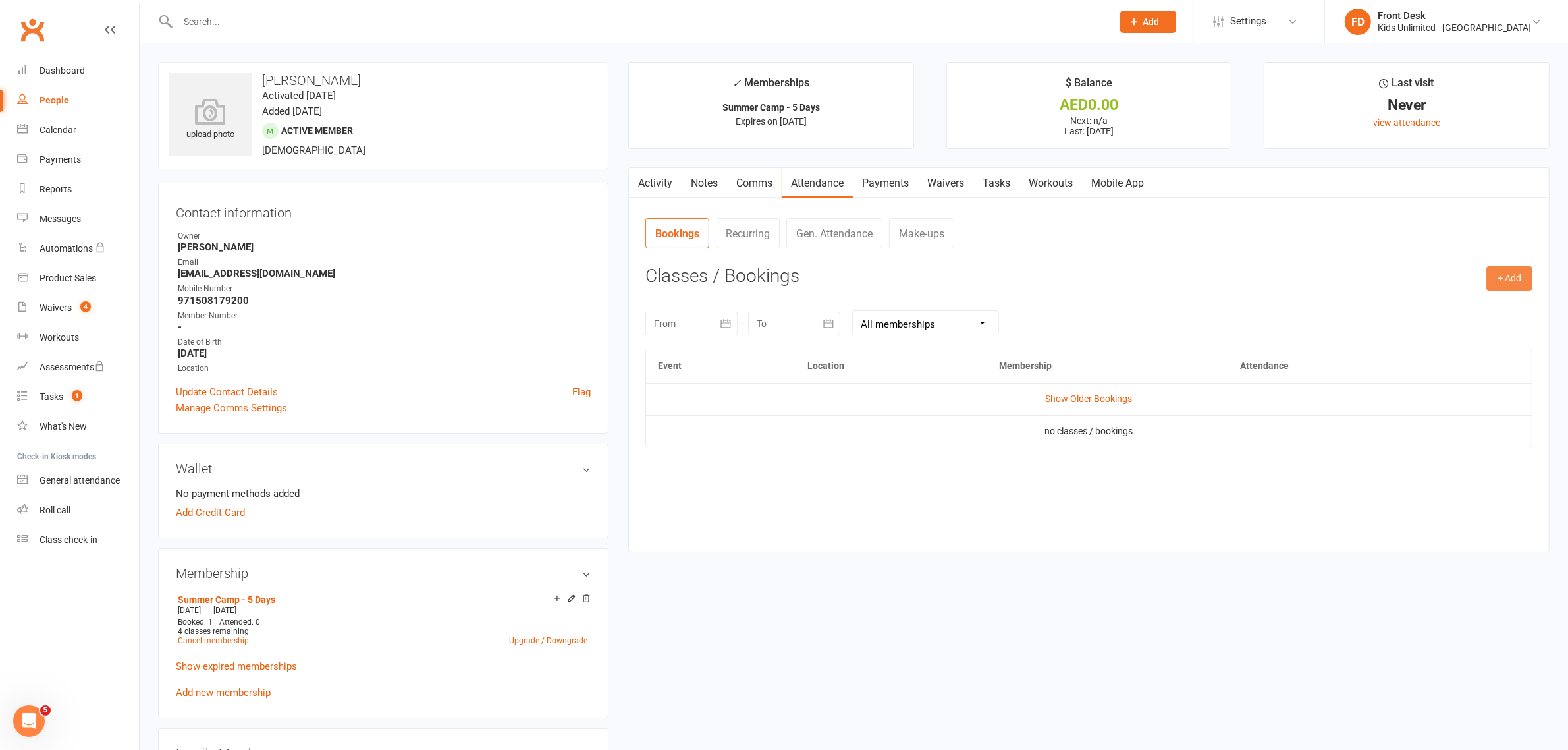
click at [1502, 279] on button "+ Add" at bounding box center [1509, 278] width 46 height 24
click at [1442, 308] on link "Book Event" at bounding box center [1466, 308] width 130 height 26
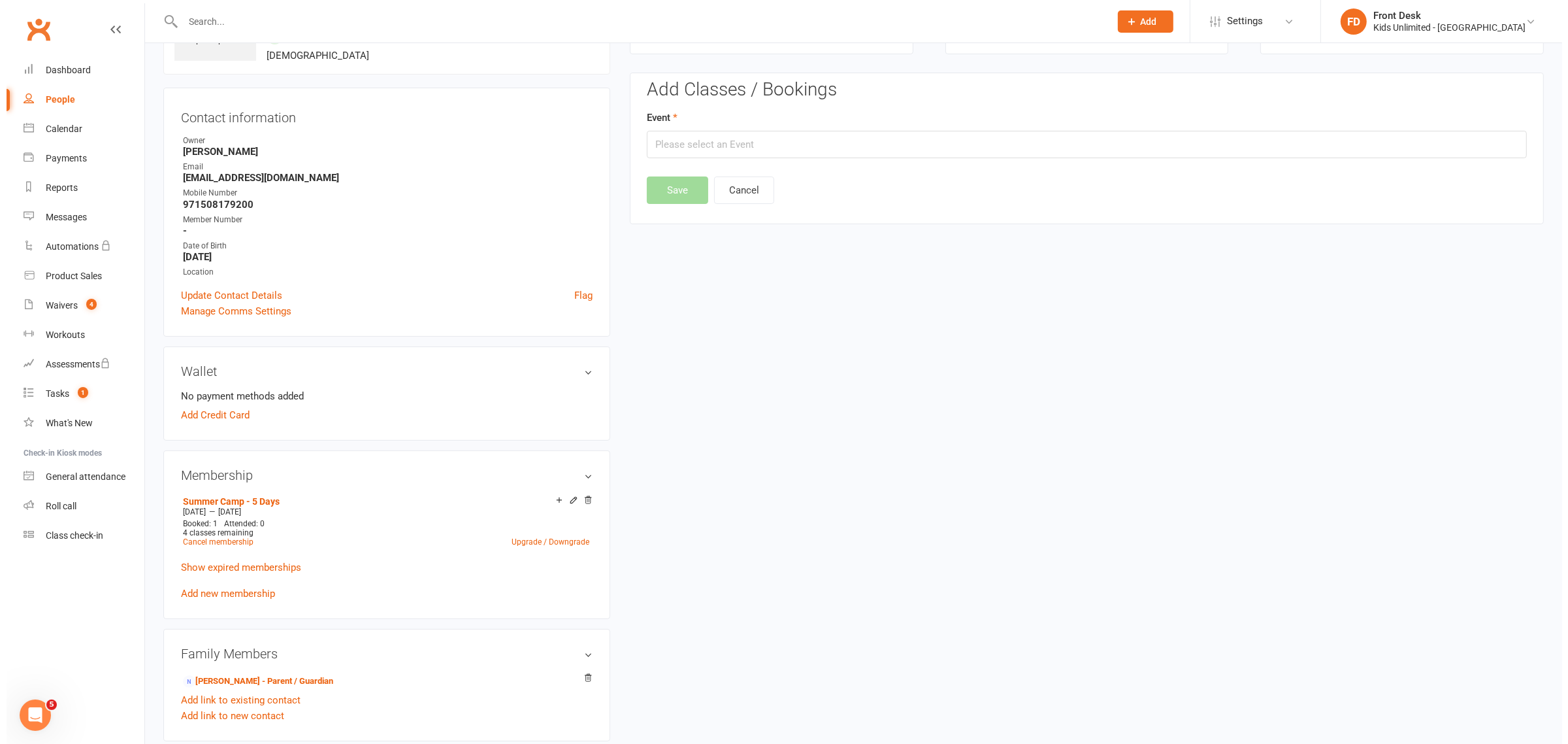
scroll to position [100, 0]
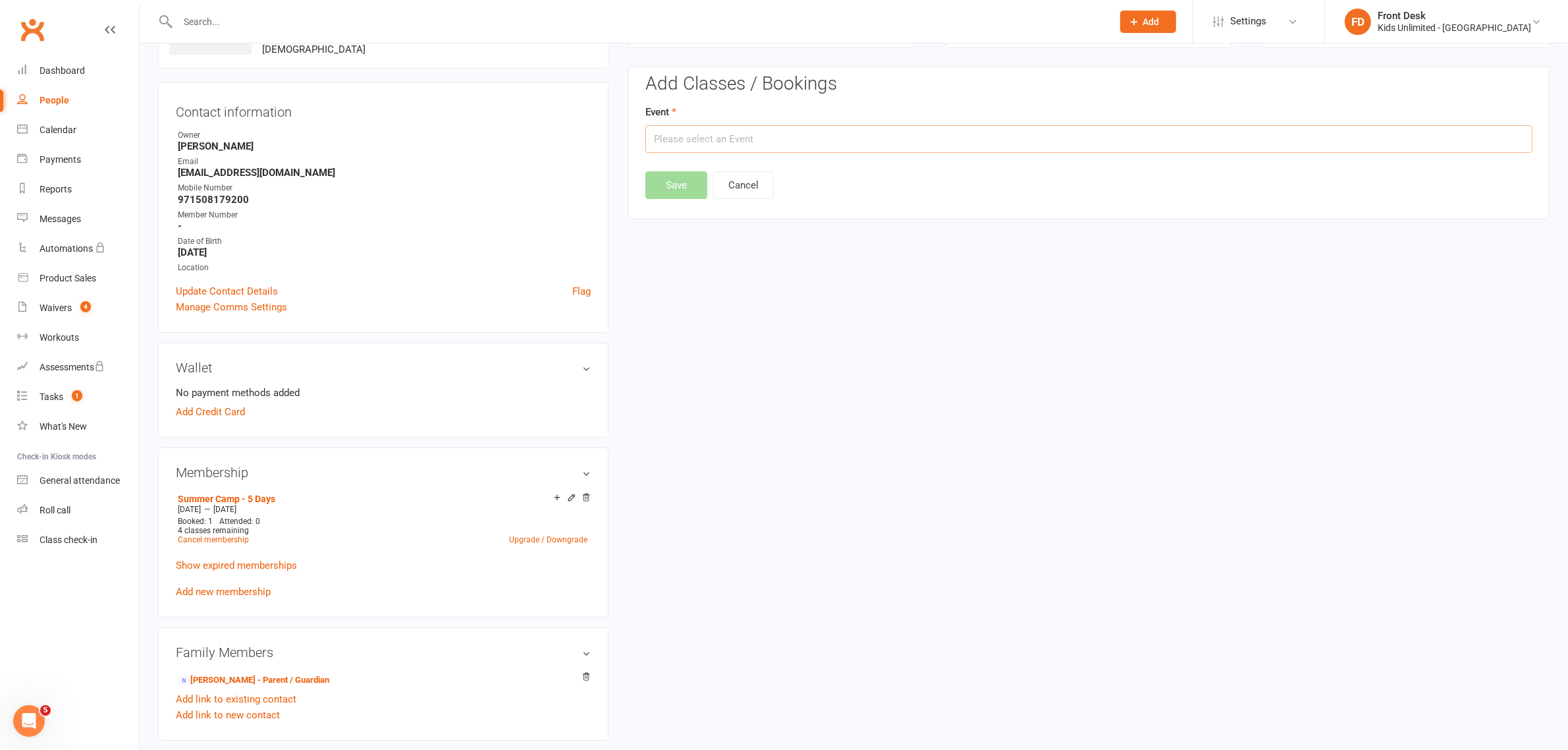
click at [985, 140] on input "text" at bounding box center [1089, 139] width 887 height 28
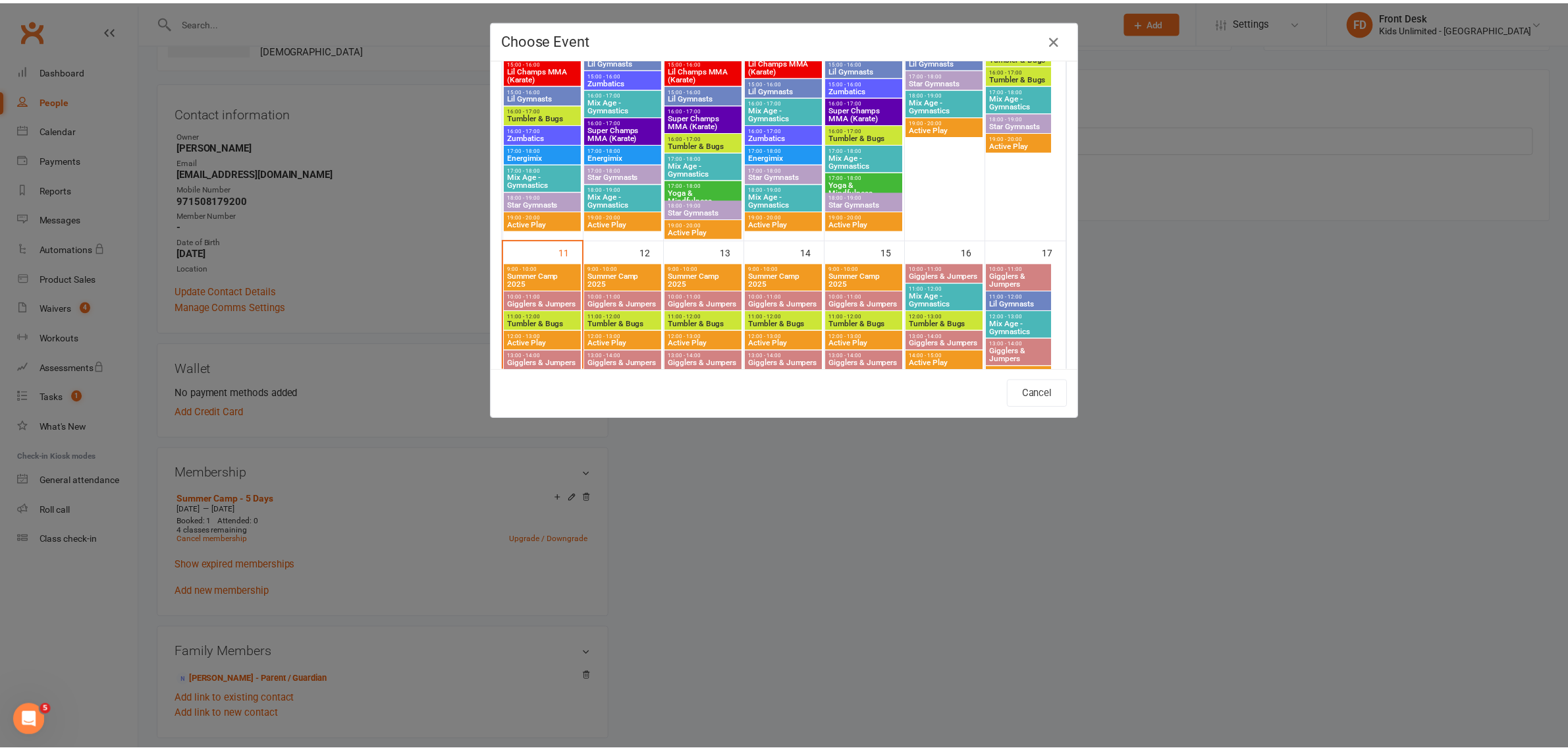
scroll to position [593, 0]
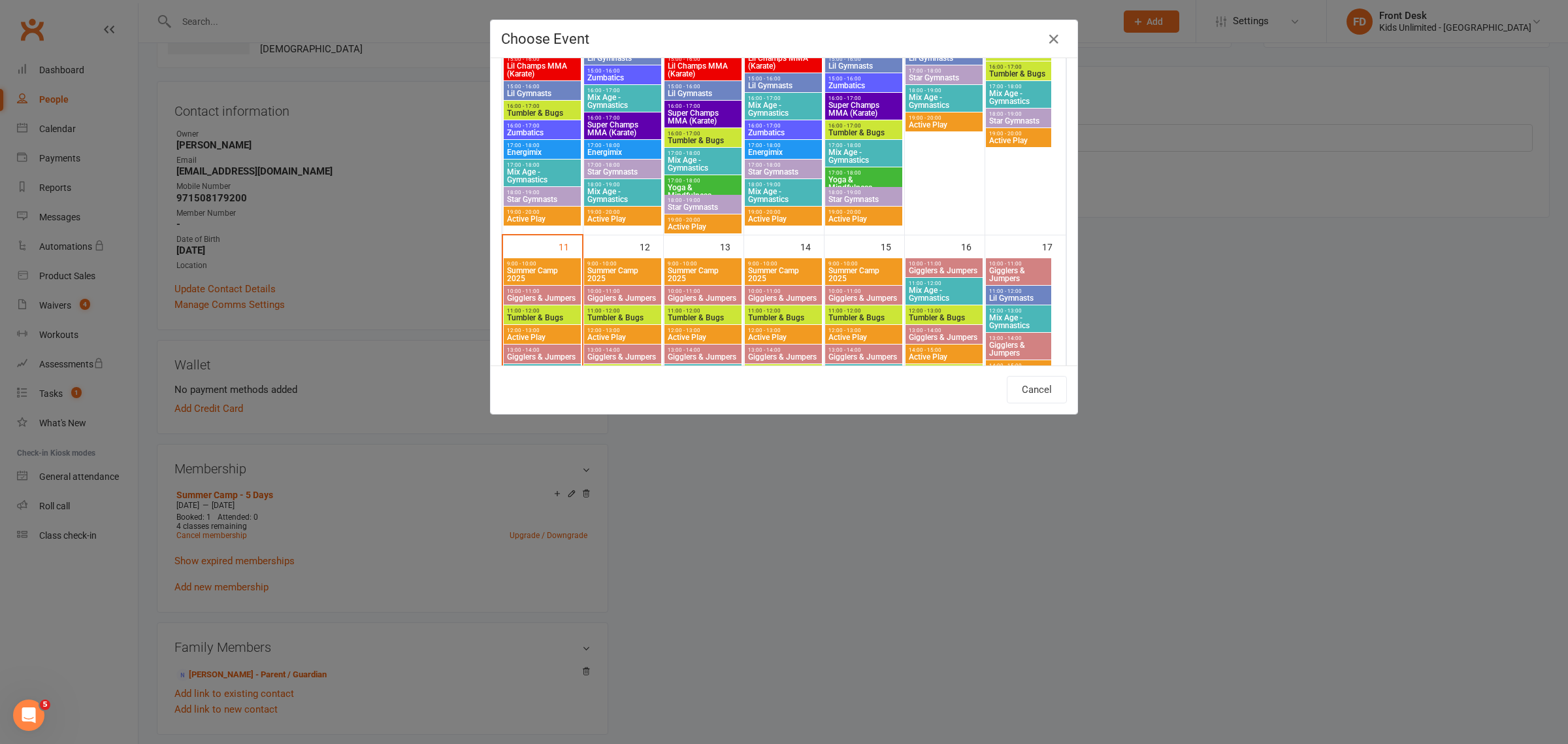
click at [524, 273] on span "Summer Camp 2025" at bounding box center [543, 275] width 71 height 16
type input "Summer Camp 2025 - [DATE] 9:00:00 AM"
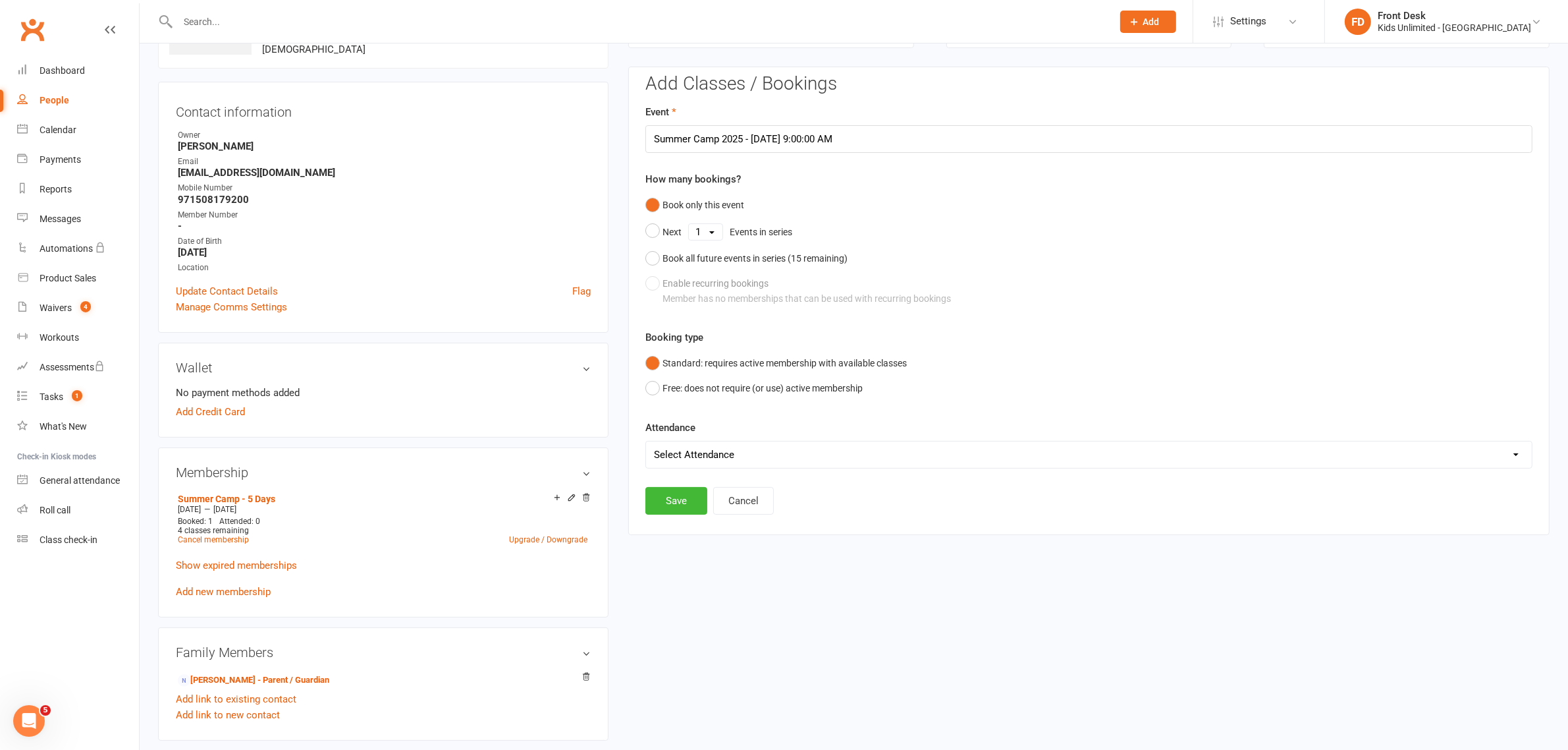
click at [696, 449] on select "Select Attendance Attended Absent" at bounding box center [1088, 454] width 885 height 26
select select "0"
click at [646, 441] on select "Select Attendance Attended Absent" at bounding box center [1088, 454] width 885 height 26
click at [683, 505] on button "Save" at bounding box center [677, 501] width 62 height 28
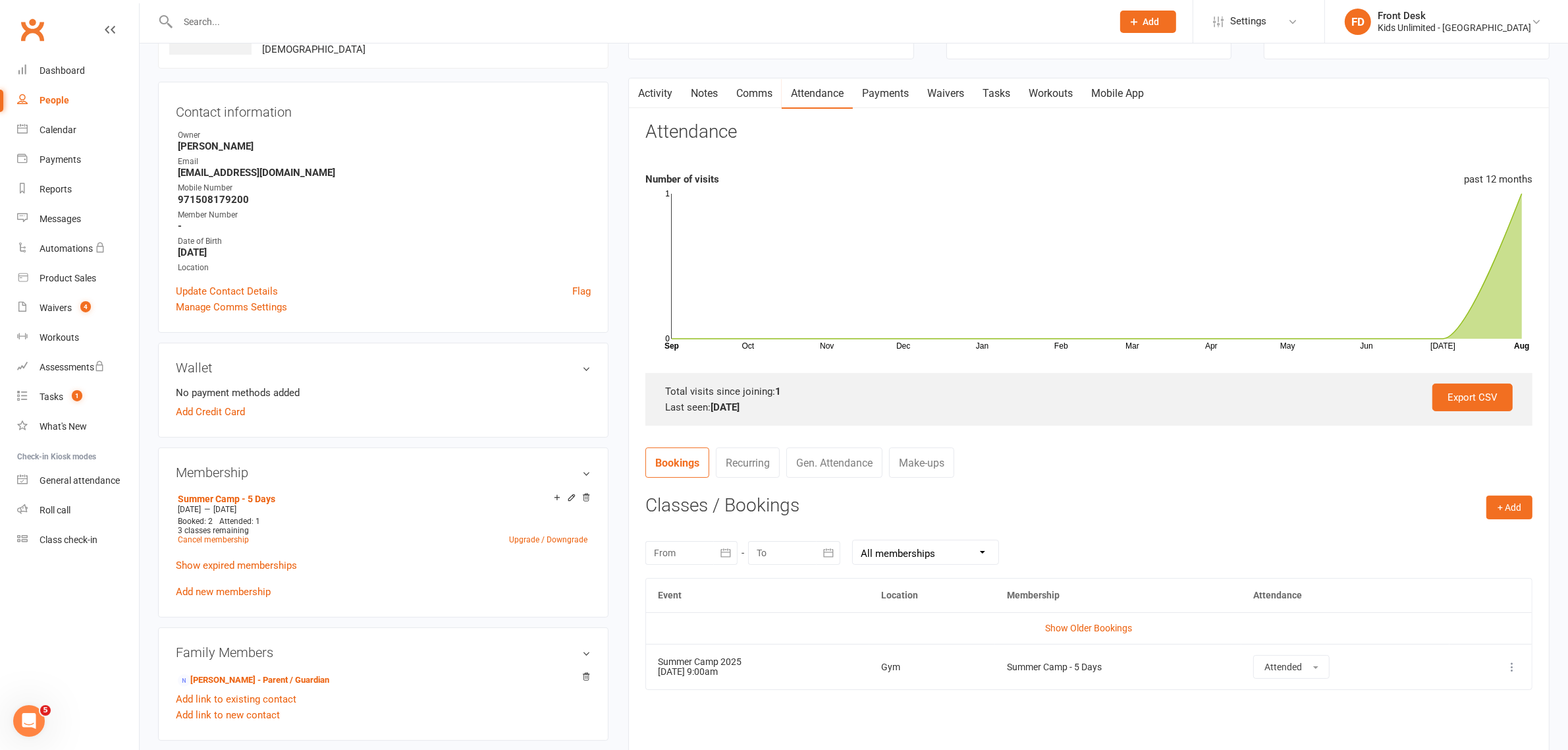
click at [420, 18] on input "text" at bounding box center [639, 22] width 929 height 18
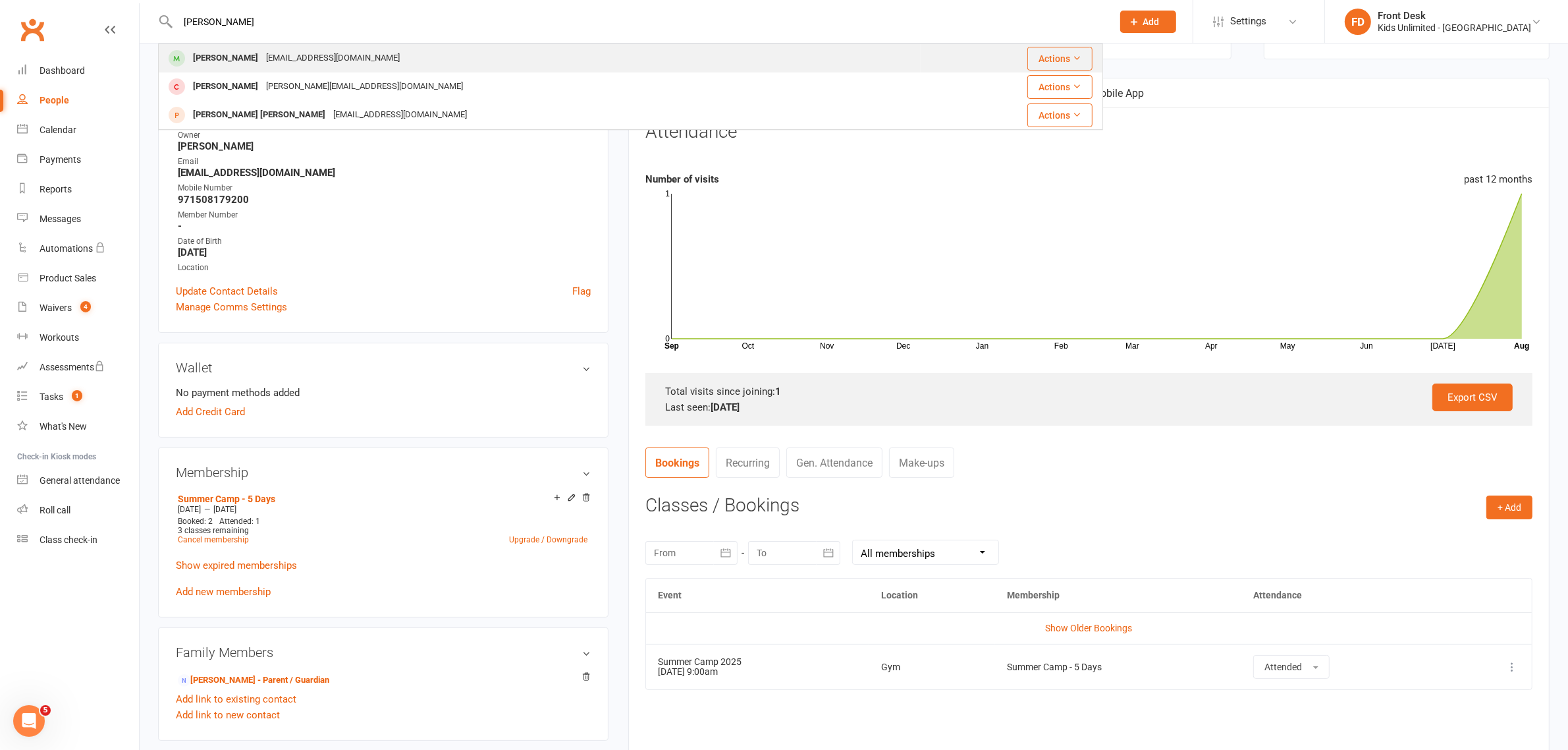
type input "[PERSON_NAME]"
click at [248, 53] on div "[PERSON_NAME]" at bounding box center [225, 58] width 73 height 19
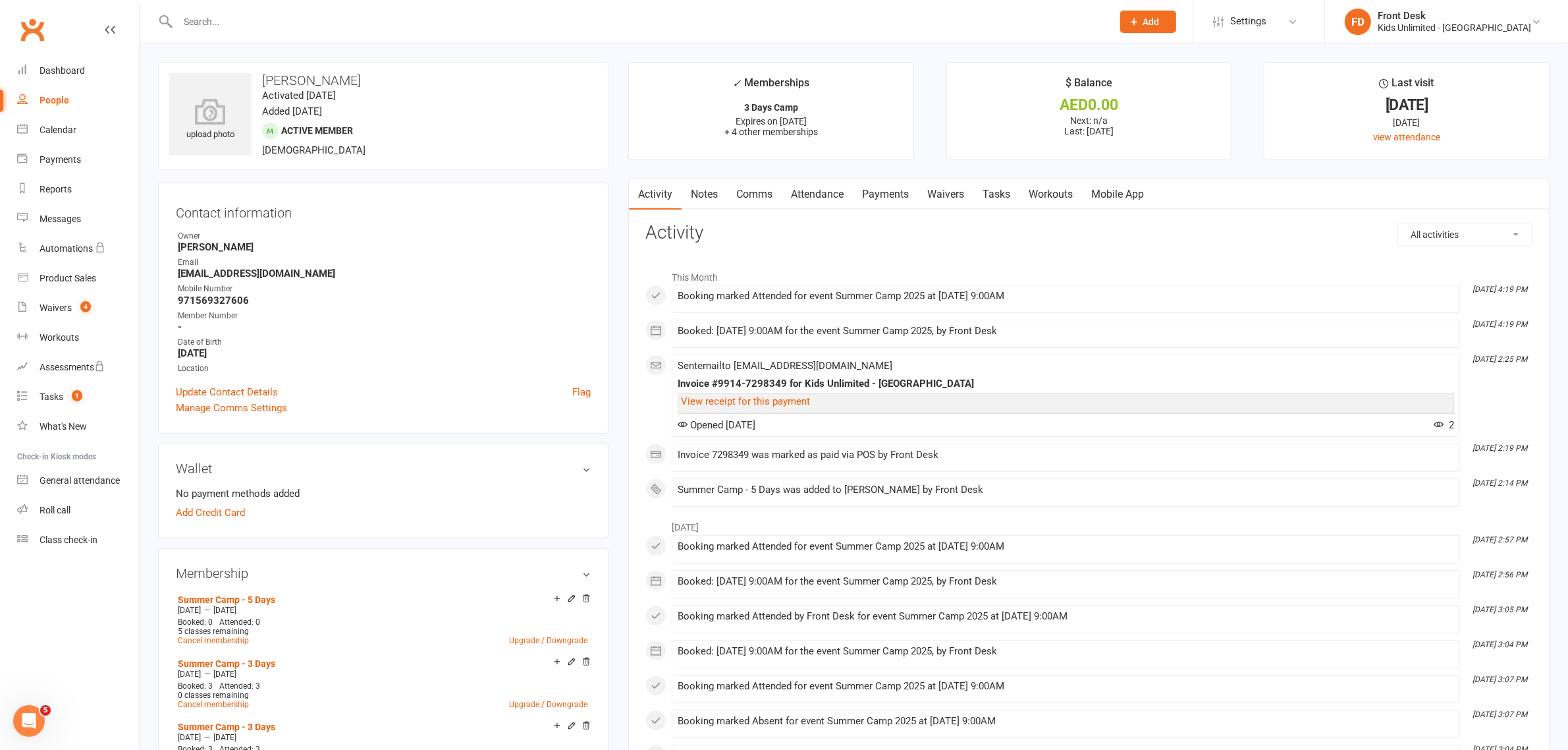
click at [807, 194] on link "Attendance" at bounding box center [816, 194] width 71 height 30
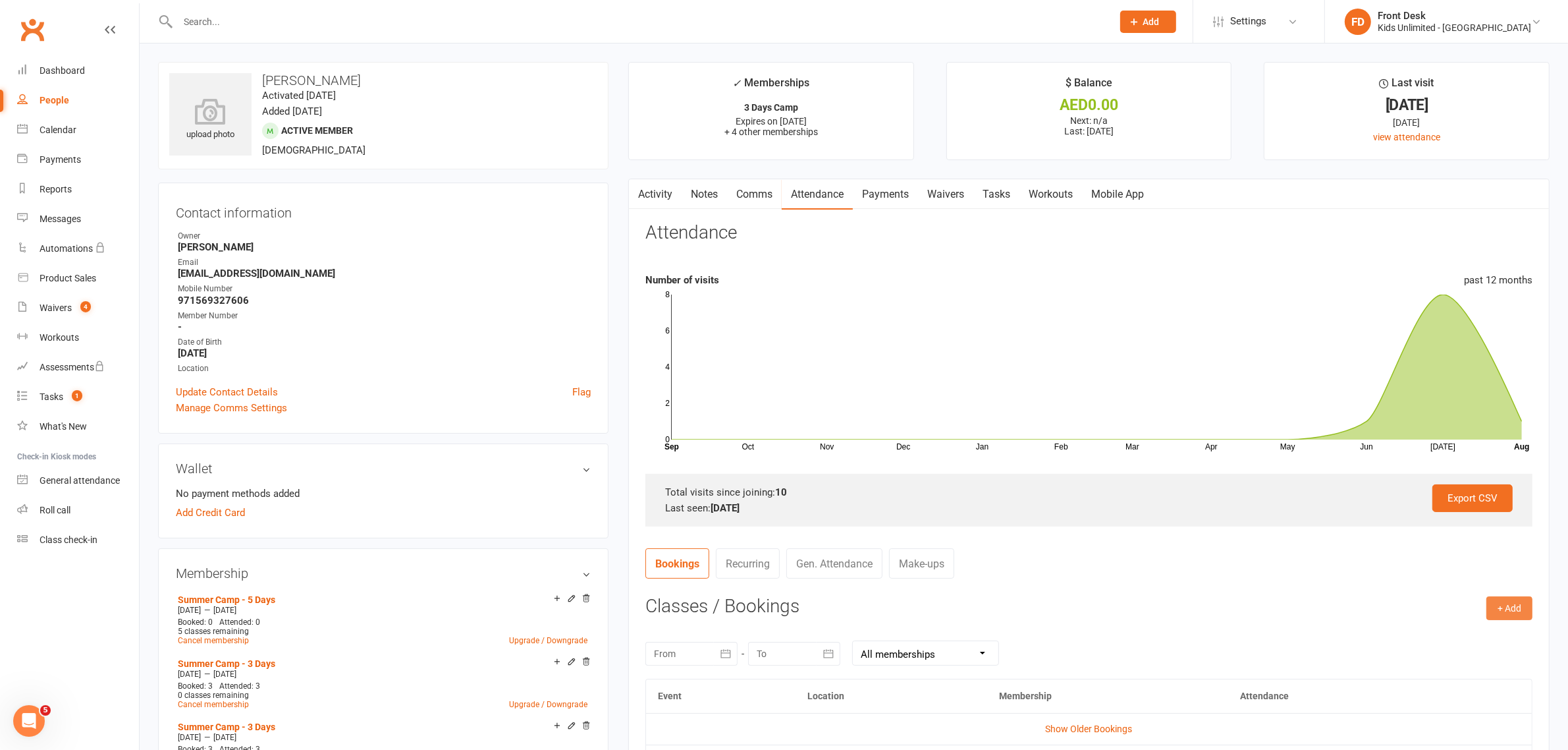
click at [1501, 606] on button "+ Add" at bounding box center [1509, 608] width 46 height 24
click at [1449, 636] on link "Book Event" at bounding box center [1466, 638] width 130 height 26
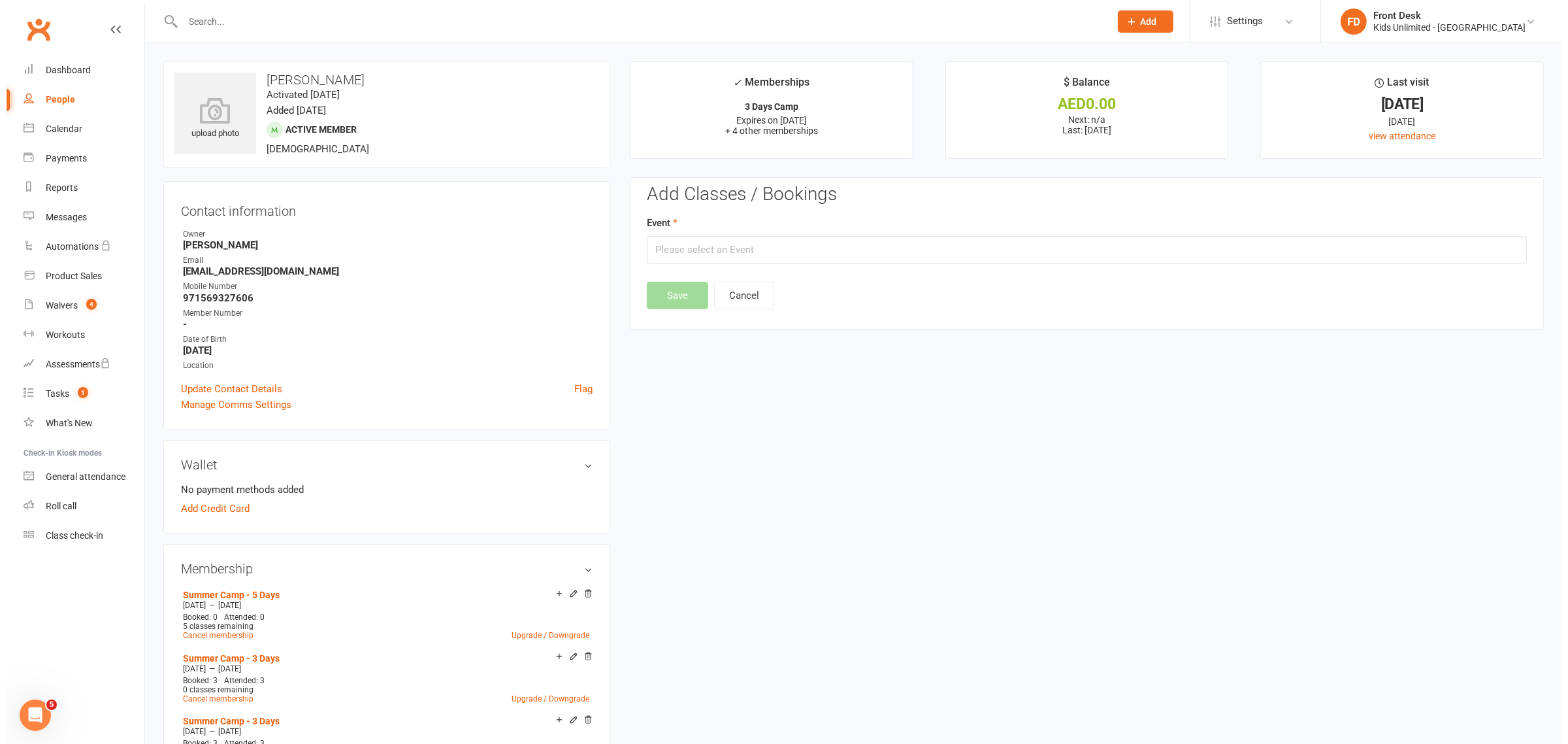
scroll to position [112, 0]
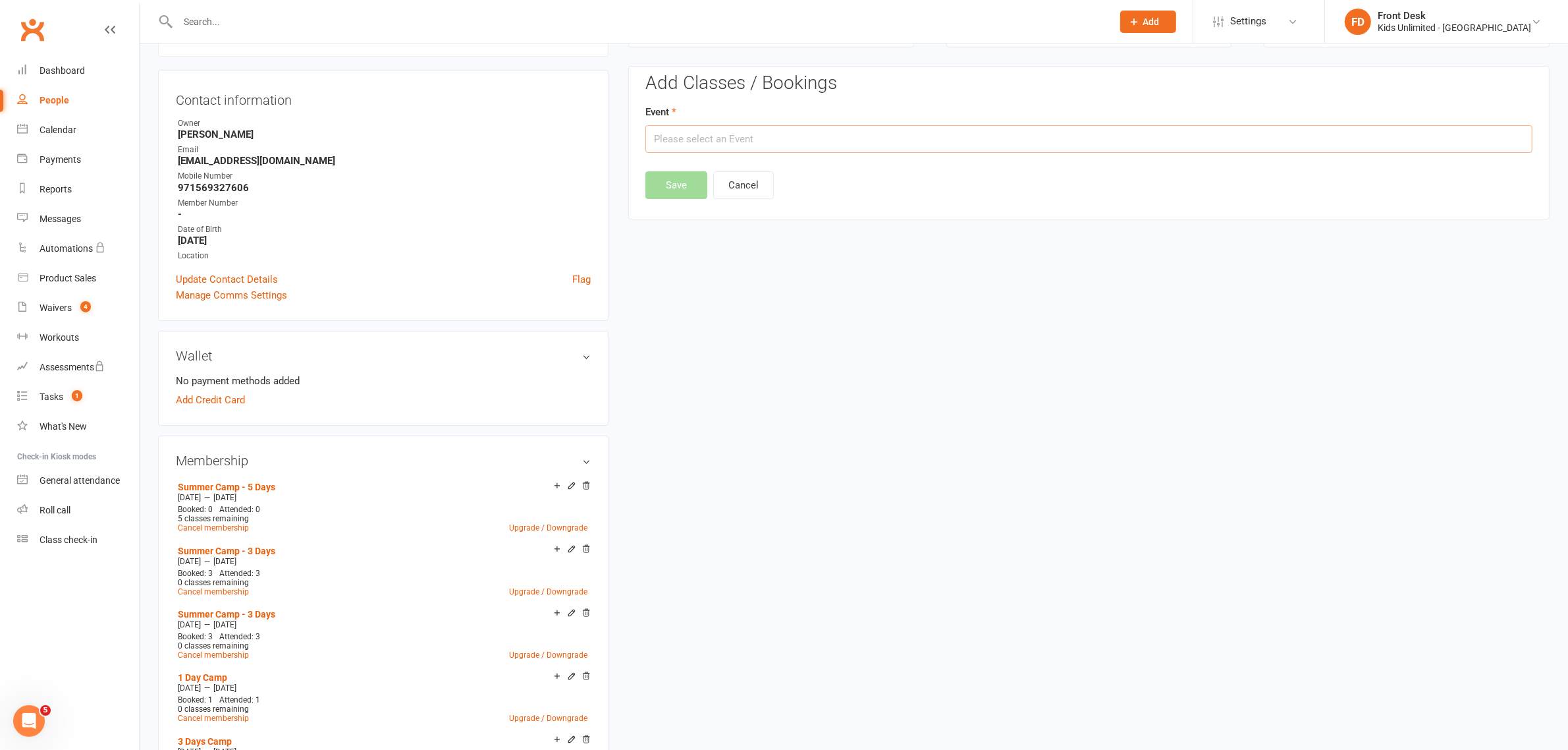
click at [761, 142] on input "text" at bounding box center [1089, 139] width 887 height 28
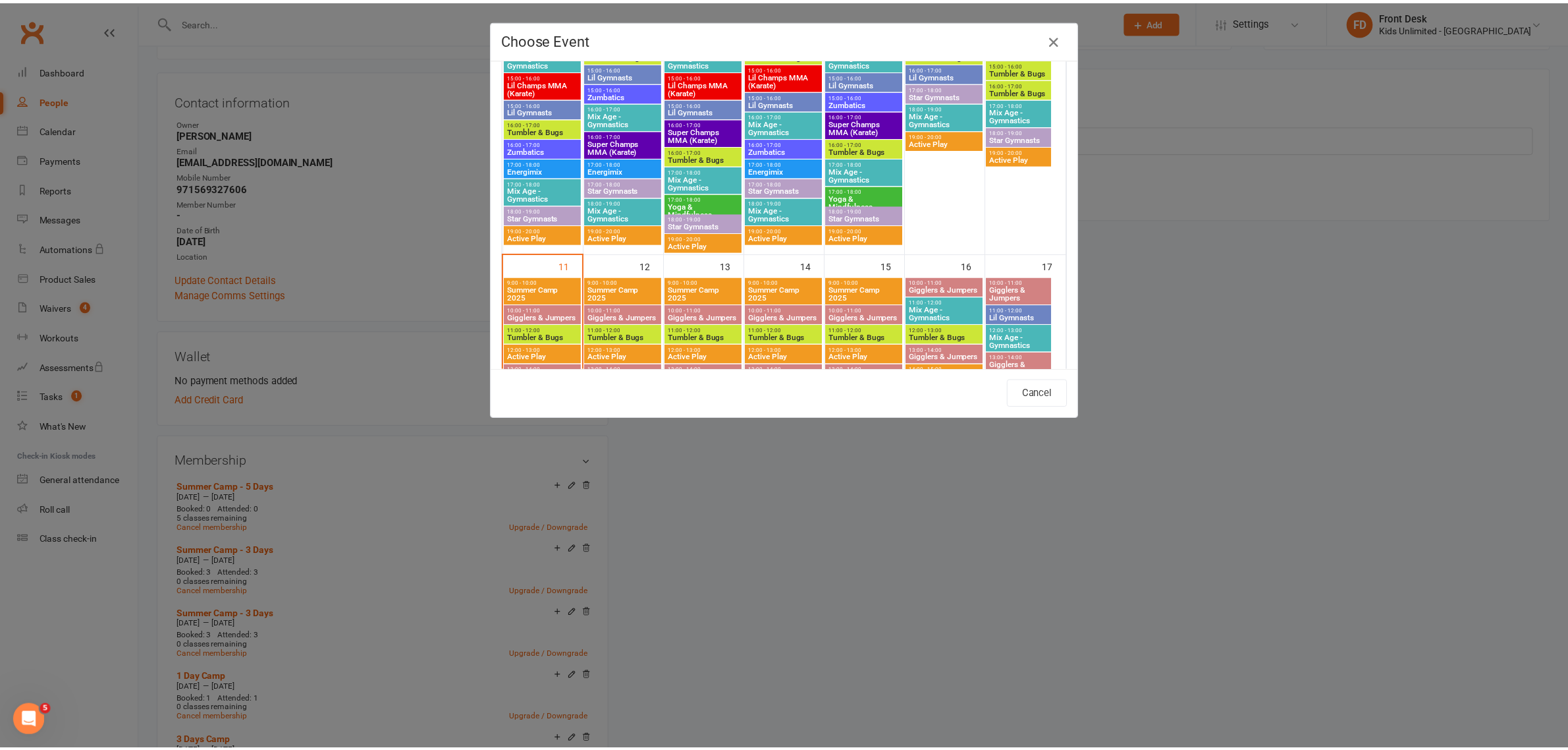
scroll to position [659, 0]
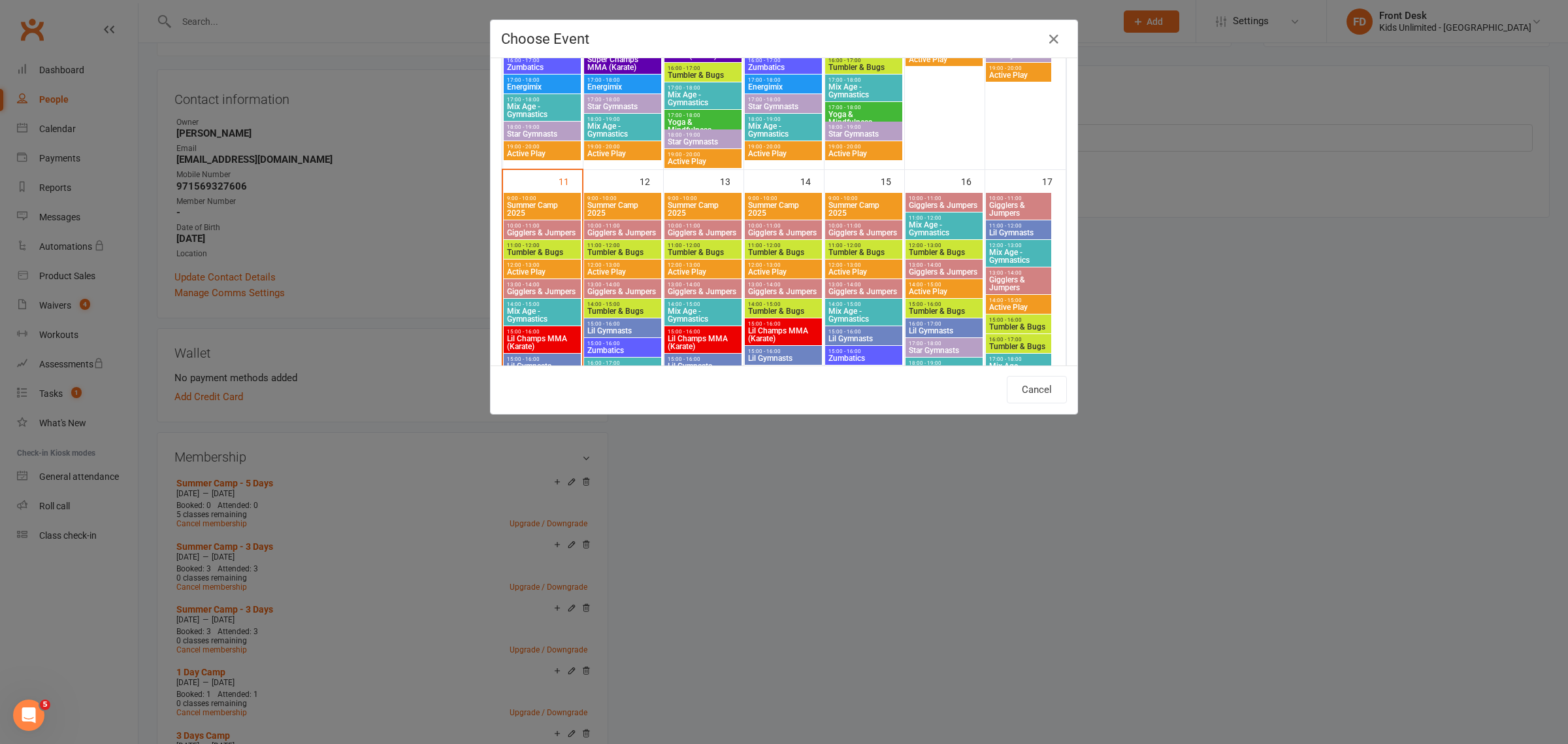
click at [527, 202] on span "Summer Camp 2025" at bounding box center [543, 209] width 71 height 16
type input "Summer Camp 2025 - [DATE] 9:00:00 AM"
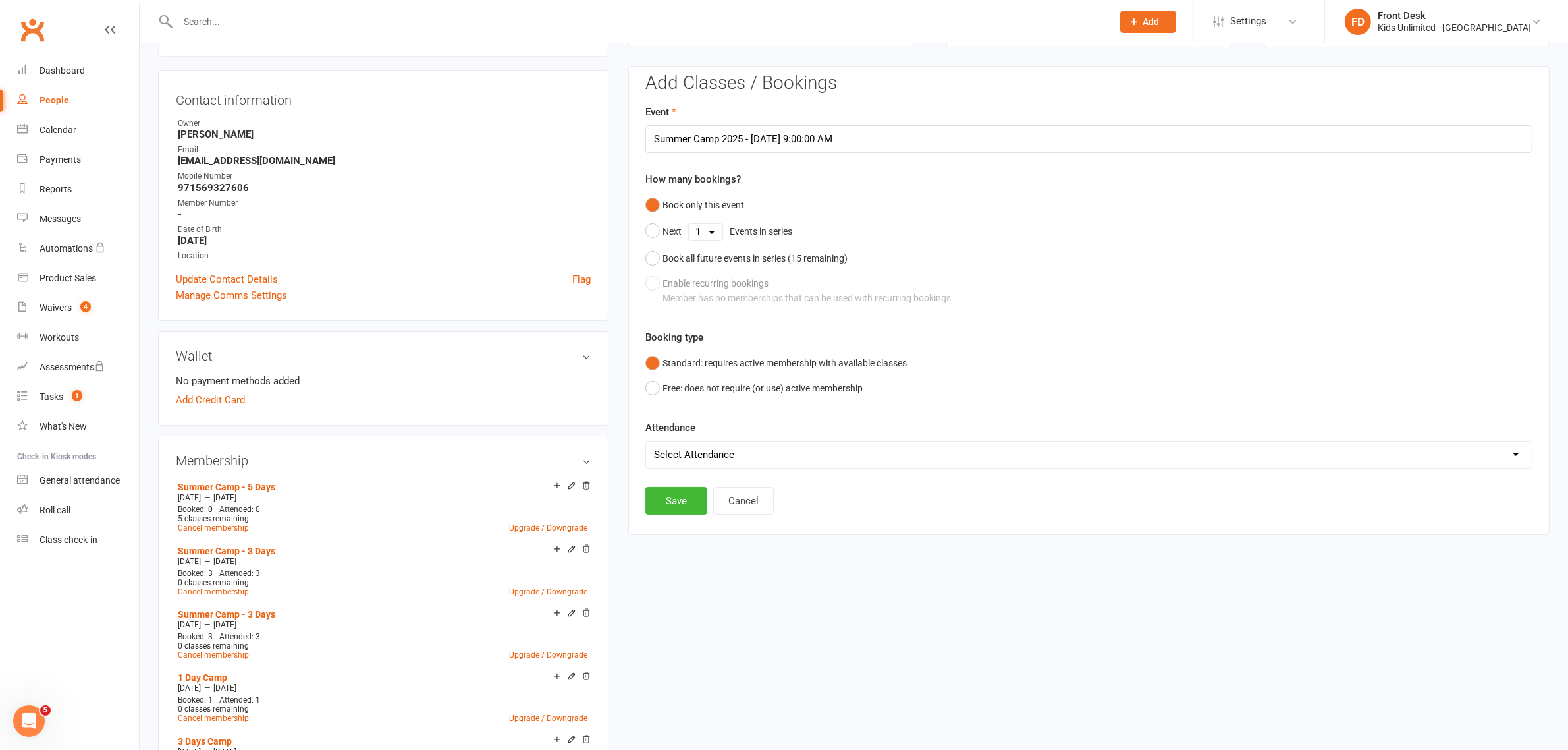
click at [723, 456] on select "Select Attendance Attended Absent" at bounding box center [1088, 454] width 885 height 26
select select "0"
click at [646, 441] on select "Select Attendance Attended Absent" at bounding box center [1088, 454] width 885 height 26
click at [675, 503] on button "Save" at bounding box center [677, 501] width 62 height 28
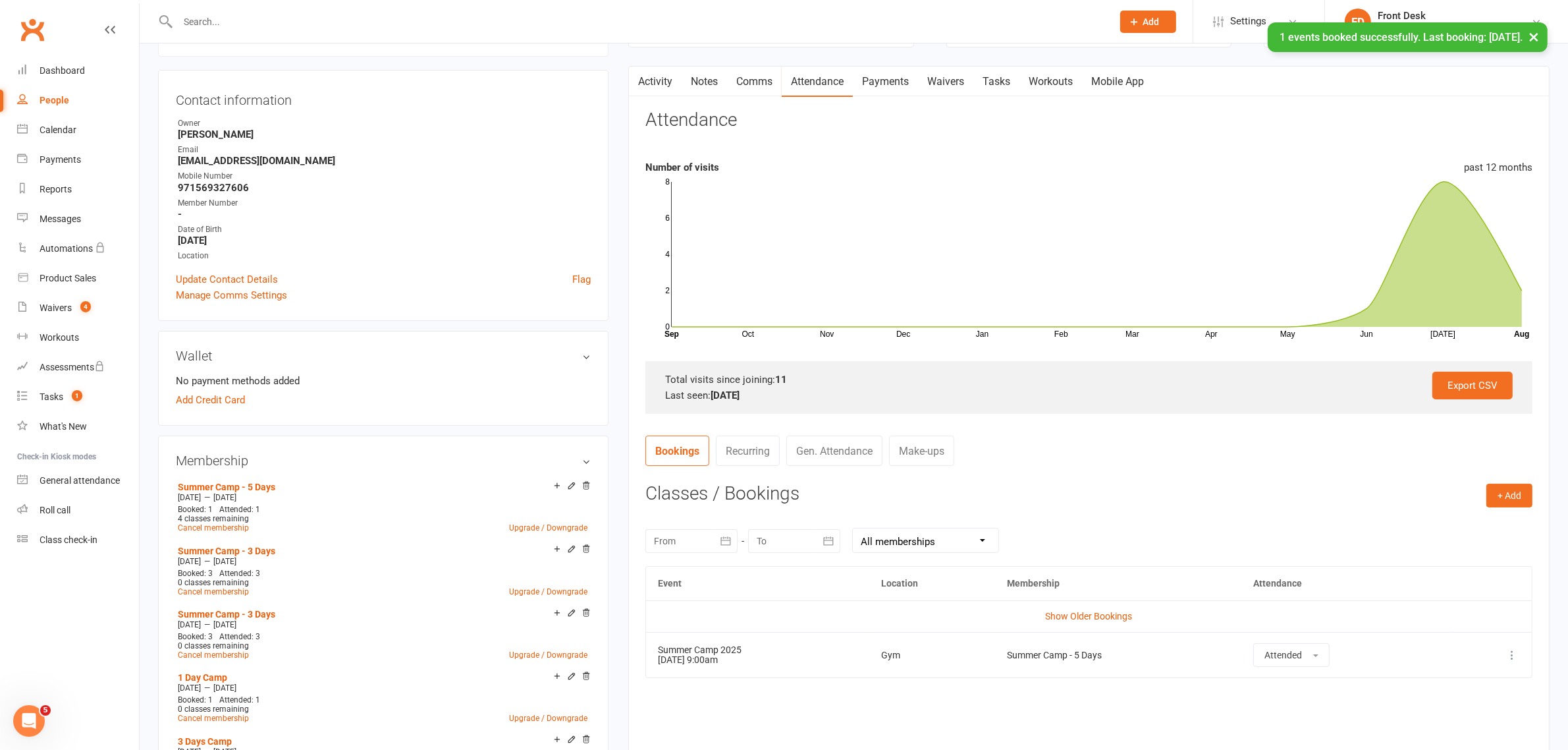
click at [306, 22] on div "× 1 events booked successfully. Last booking: [DATE]." at bounding box center [776, 22] width 1551 height 0
click at [374, 24] on input "text" at bounding box center [639, 22] width 929 height 18
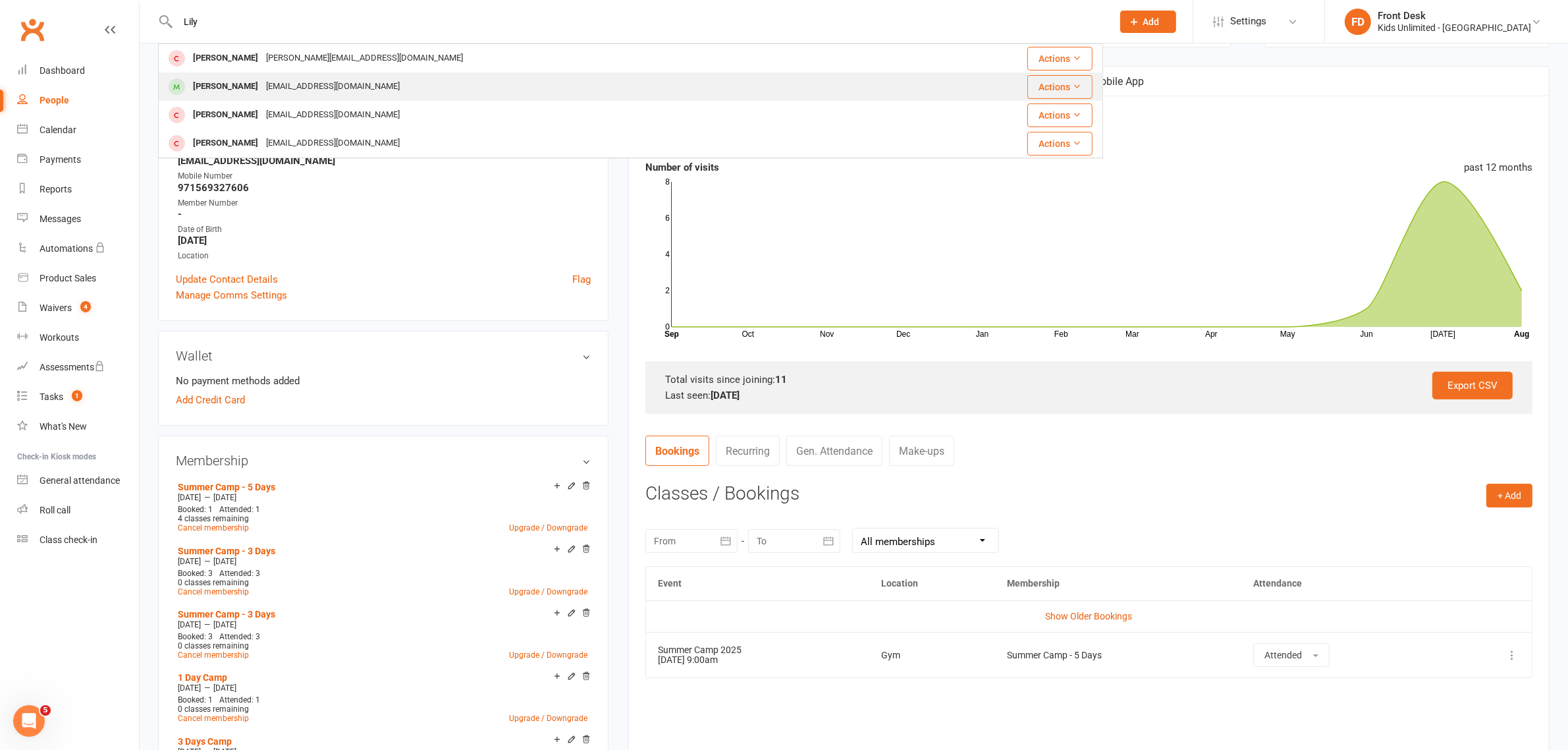
type input "Lily"
click at [222, 87] on div "[PERSON_NAME]" at bounding box center [225, 86] width 73 height 19
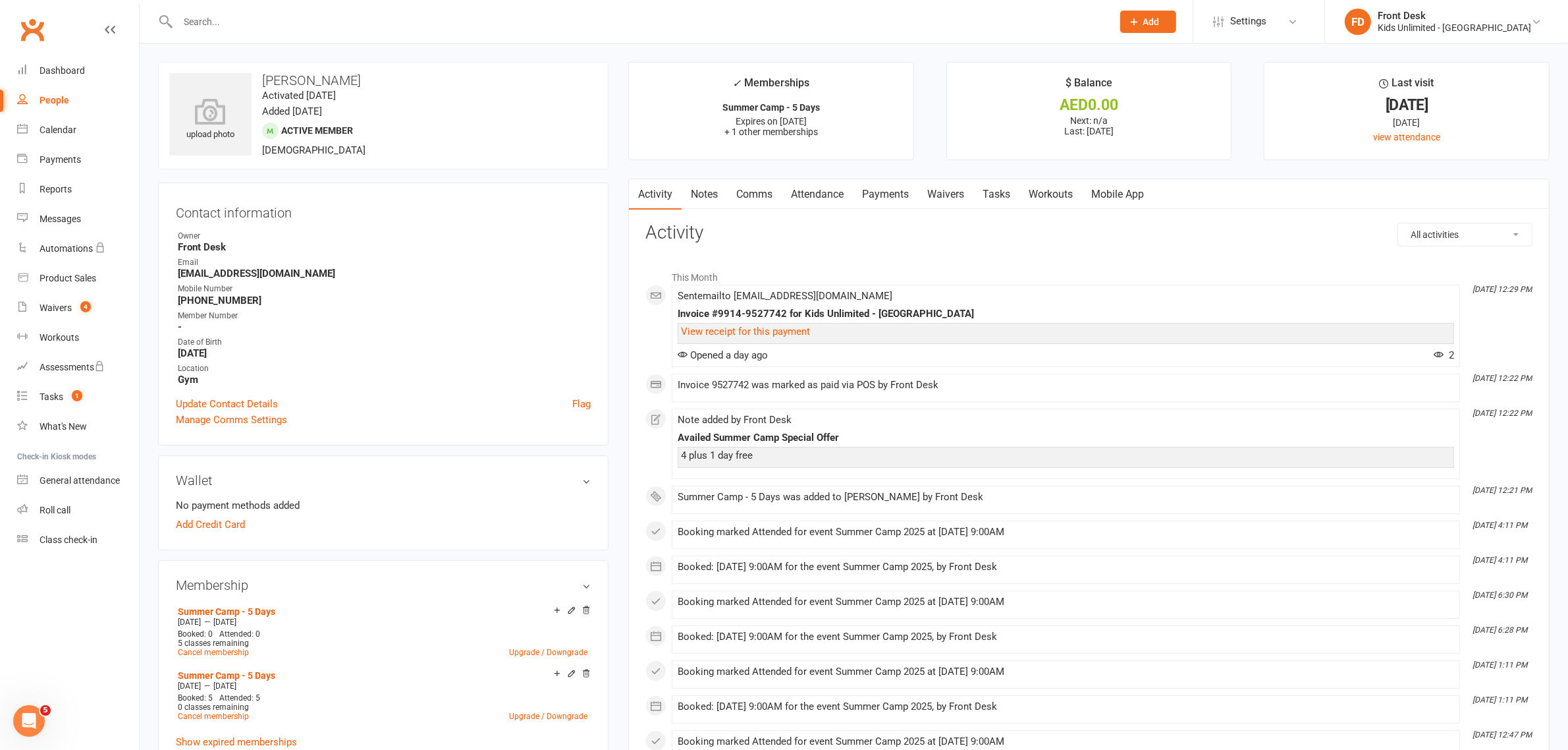
click at [817, 196] on link "Attendance" at bounding box center [816, 194] width 71 height 30
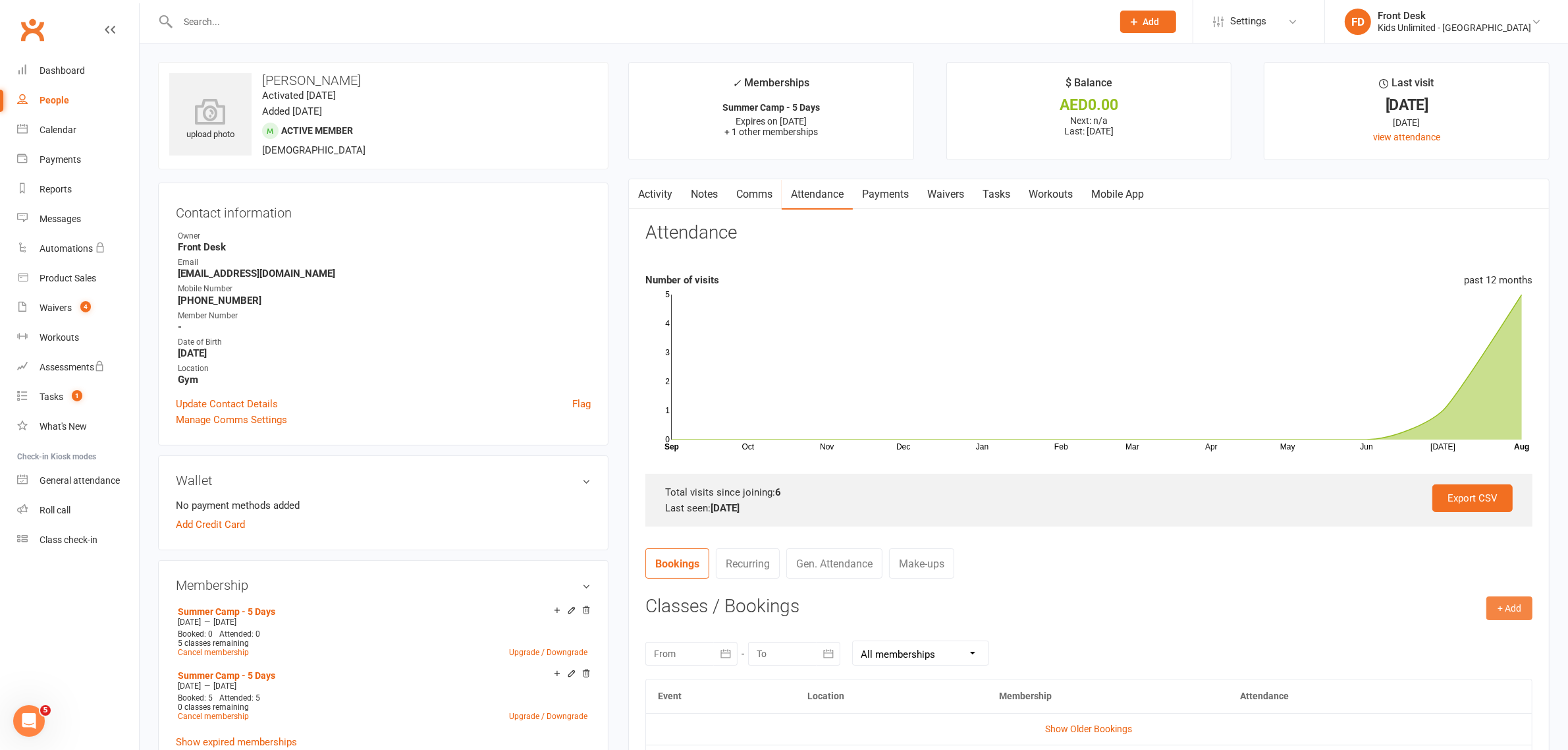
click at [1509, 609] on button "+ Add" at bounding box center [1509, 608] width 46 height 24
click at [1456, 640] on link "Book Event" at bounding box center [1466, 638] width 130 height 26
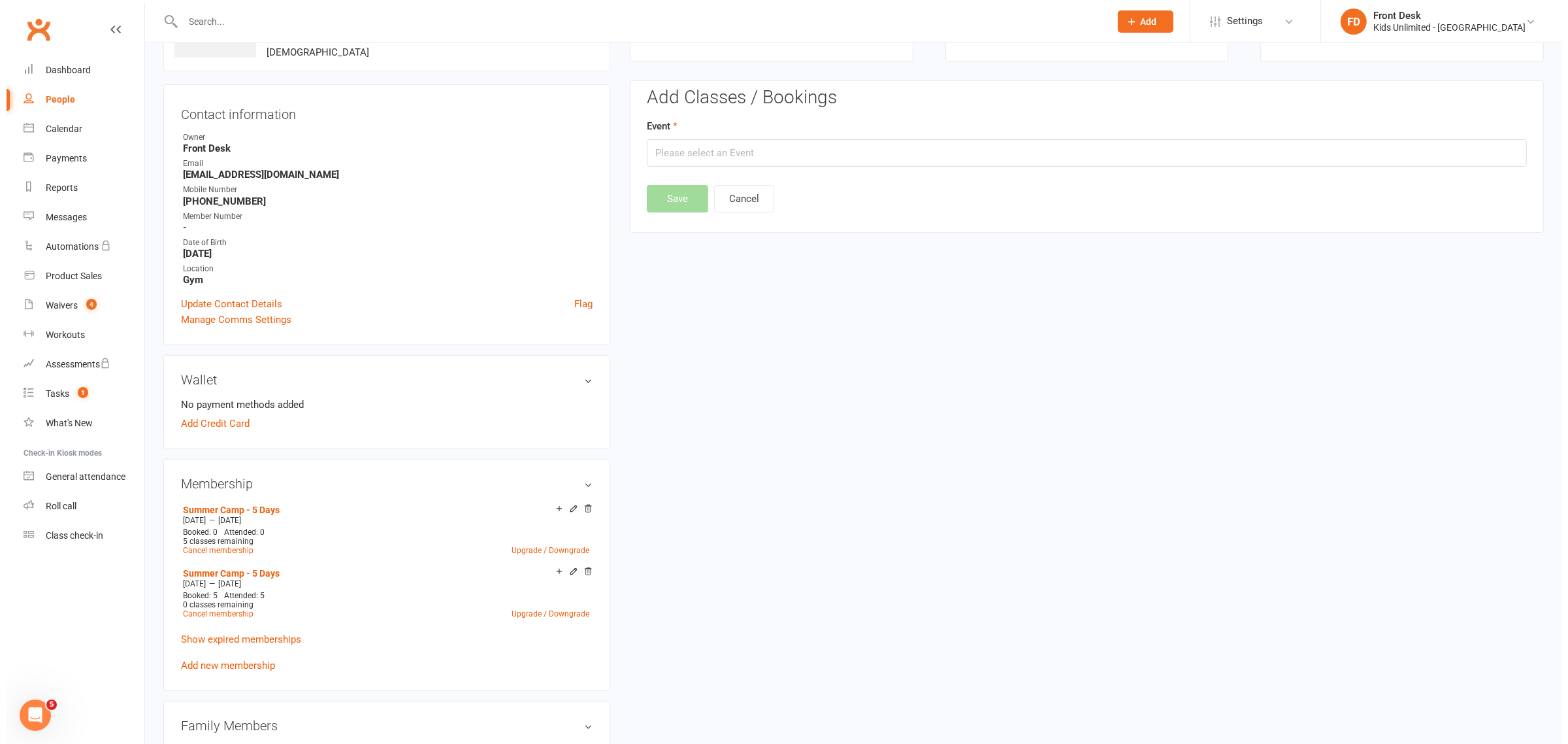
scroll to position [112, 0]
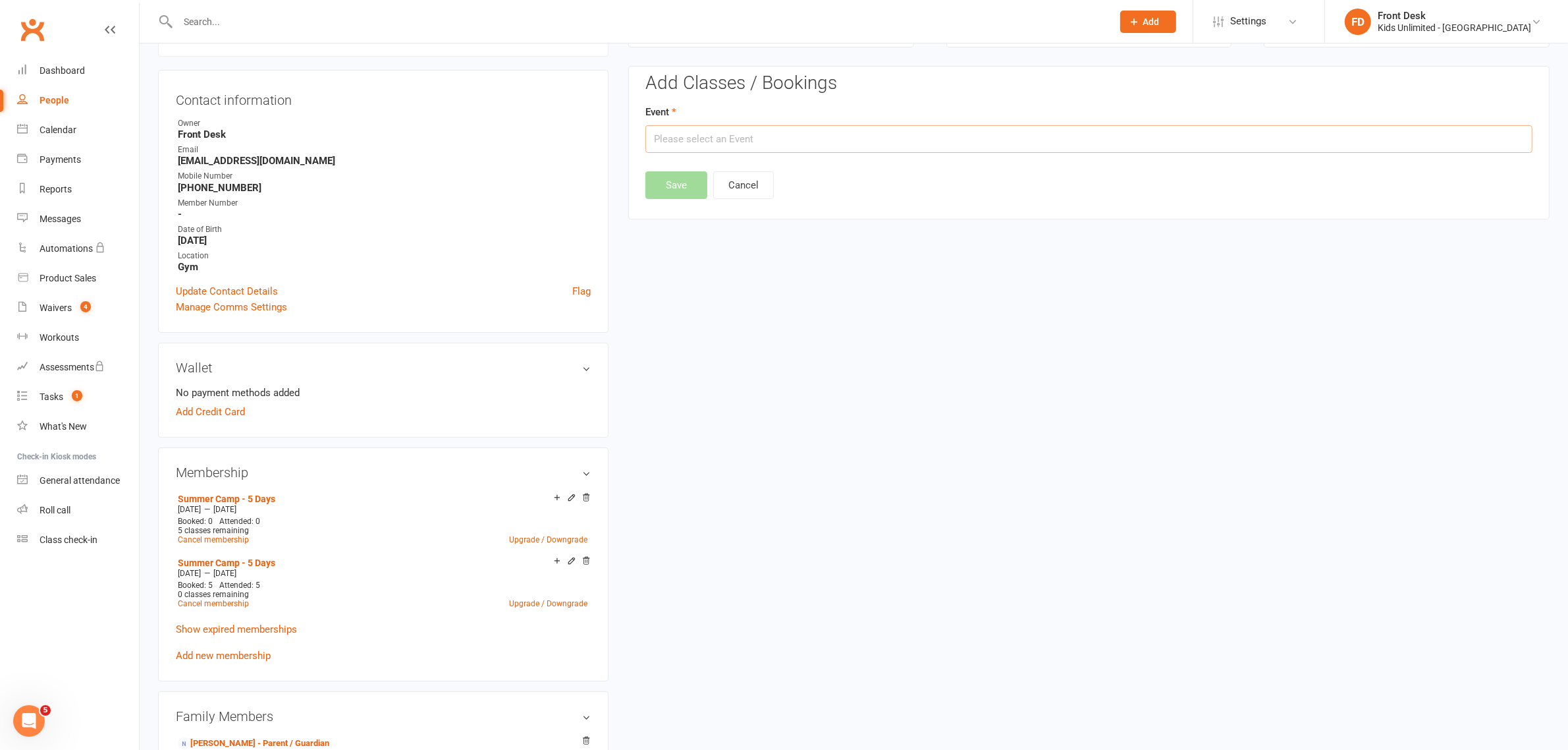
click at [875, 143] on input "text" at bounding box center [1089, 139] width 887 height 28
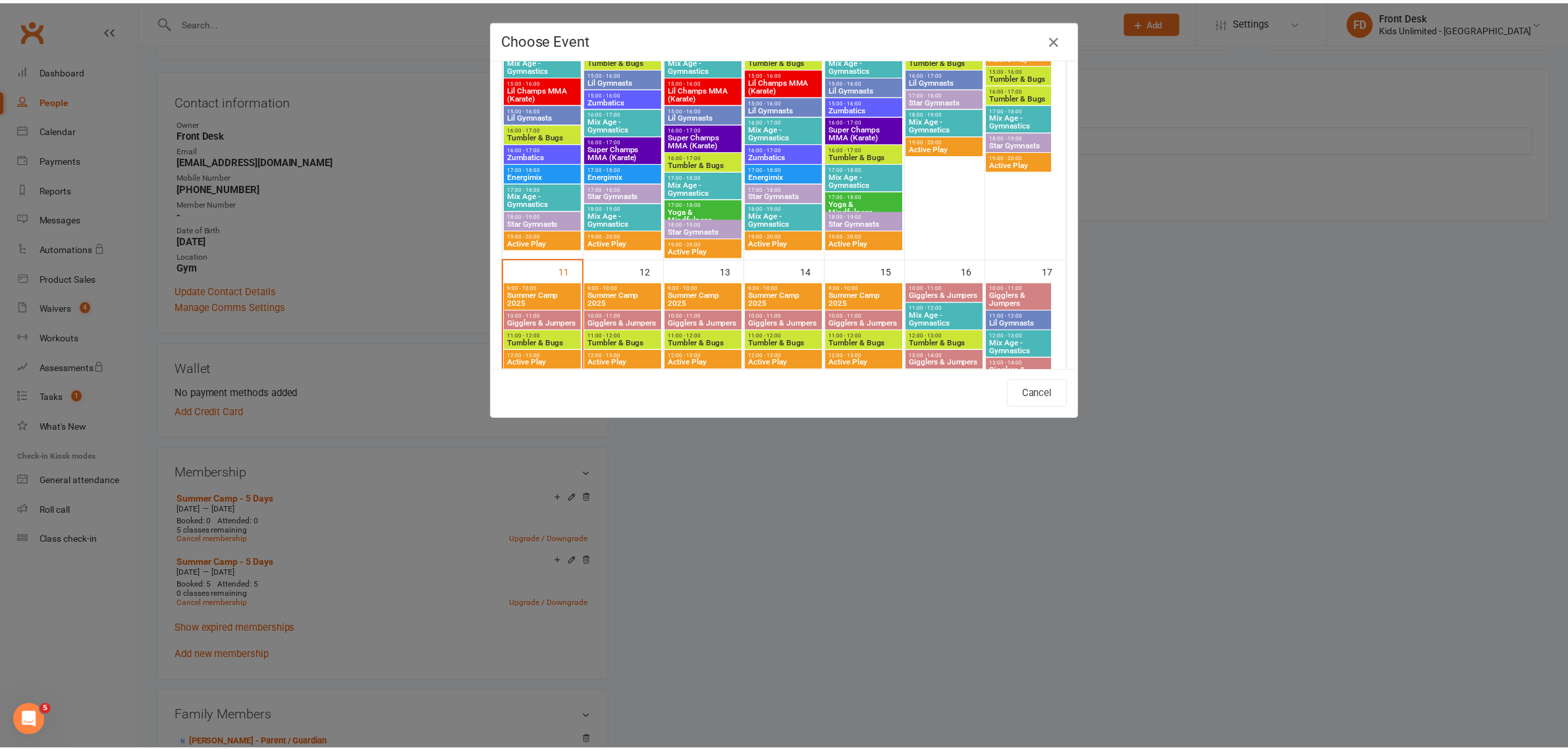
scroll to position [593, 0]
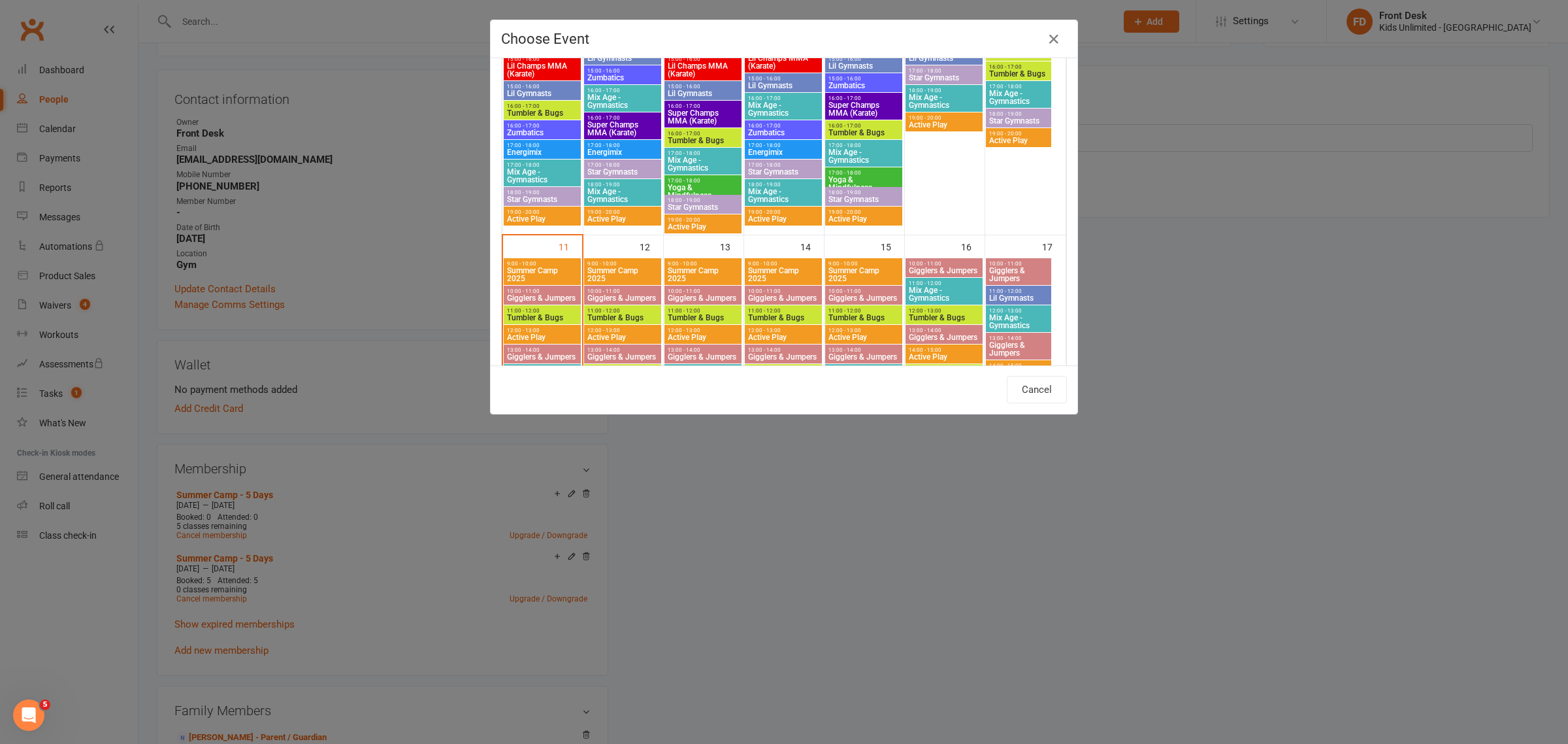
click at [544, 271] on span "Summer Camp 2025" at bounding box center [543, 275] width 71 height 16
type input "Summer Camp 2025 - [DATE] 9:00:00 AM"
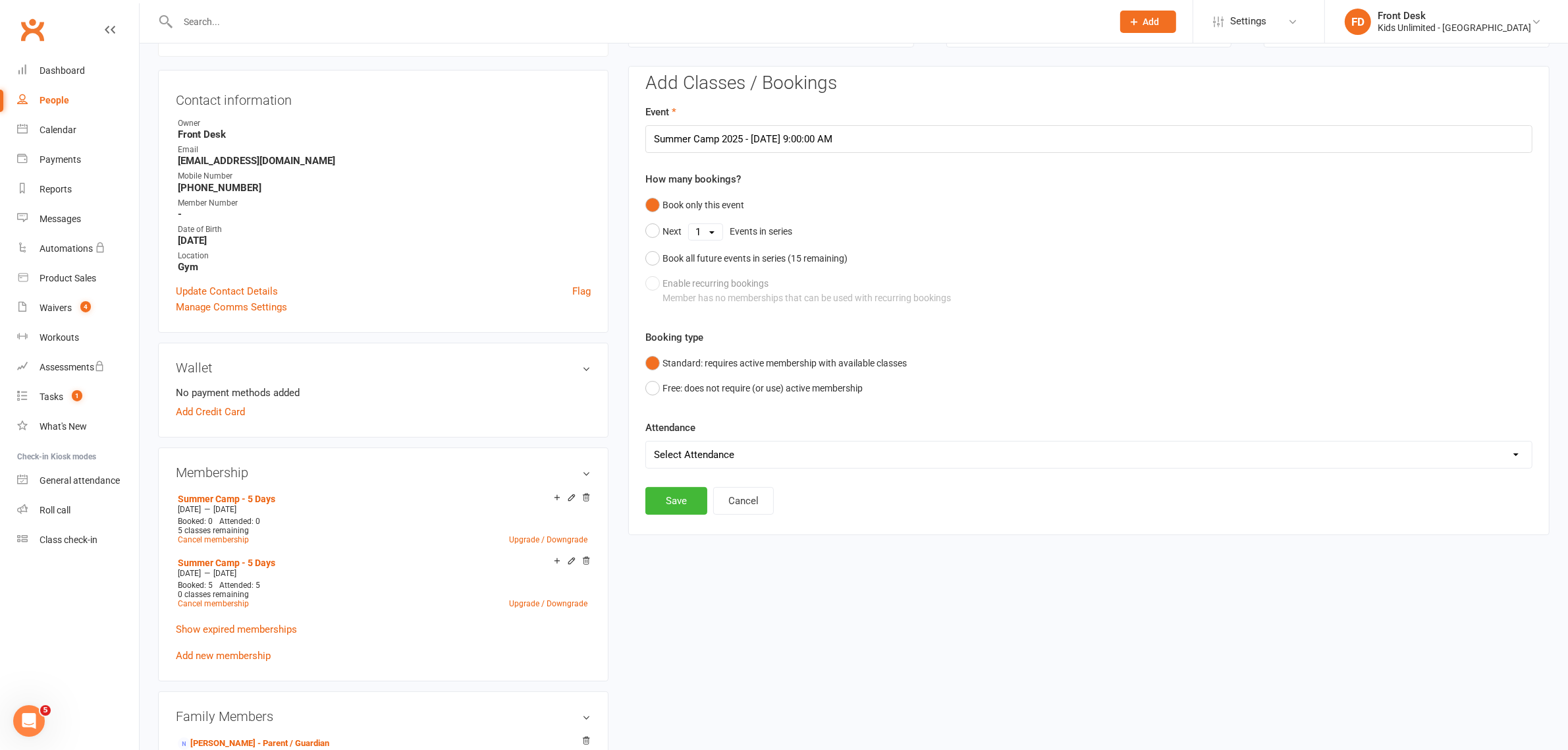
click at [727, 447] on select "Select Attendance Attended Absent" at bounding box center [1088, 454] width 885 height 26
select select "0"
click at [646, 441] on select "Select Attendance Attended Absent" at bounding box center [1088, 454] width 885 height 26
click at [675, 507] on button "Save" at bounding box center [677, 501] width 62 height 28
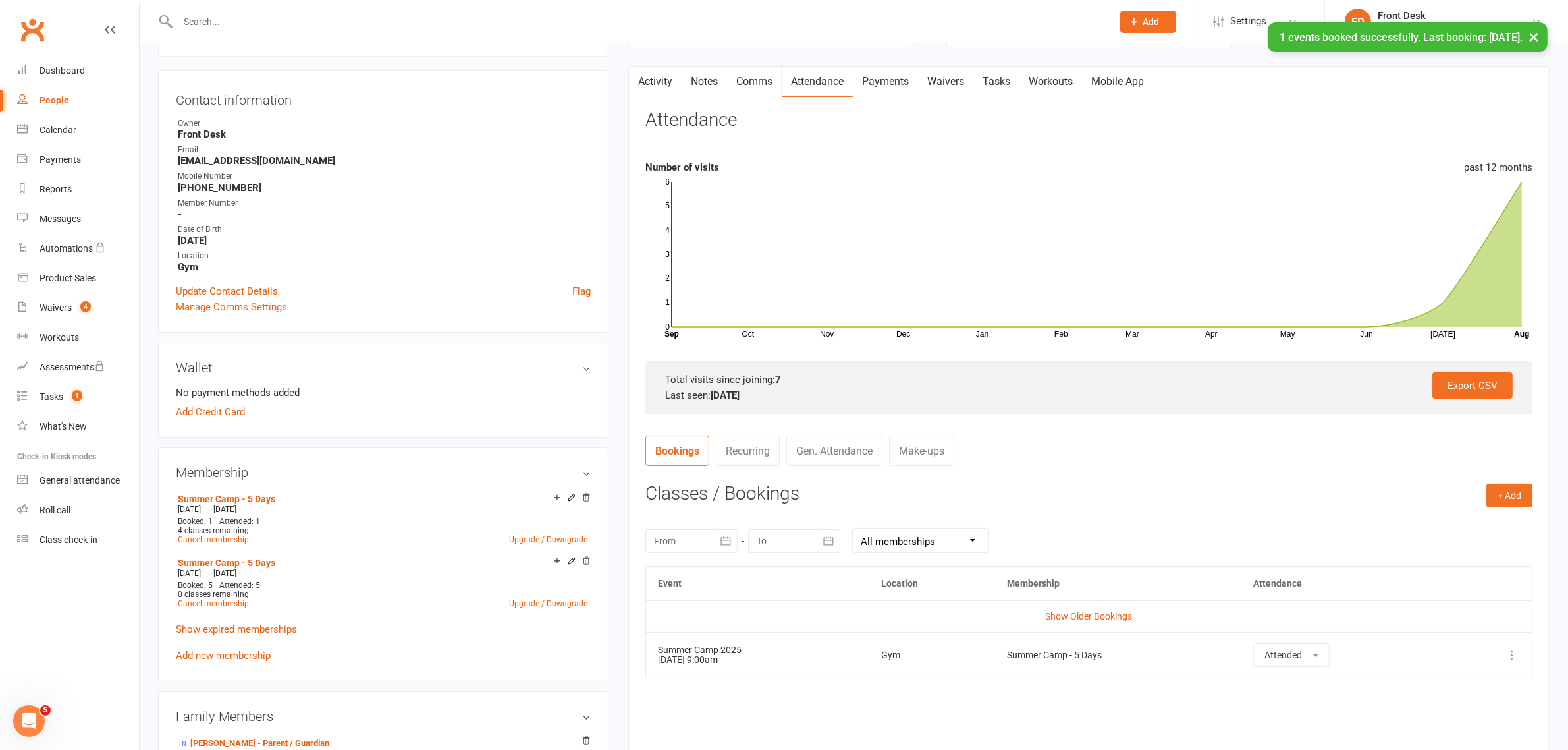
click at [327, 22] on div "× 1 events booked successfully. Last booking: [DATE]." at bounding box center [776, 22] width 1551 height 0
click at [410, 20] on input "text" at bounding box center [639, 22] width 929 height 18
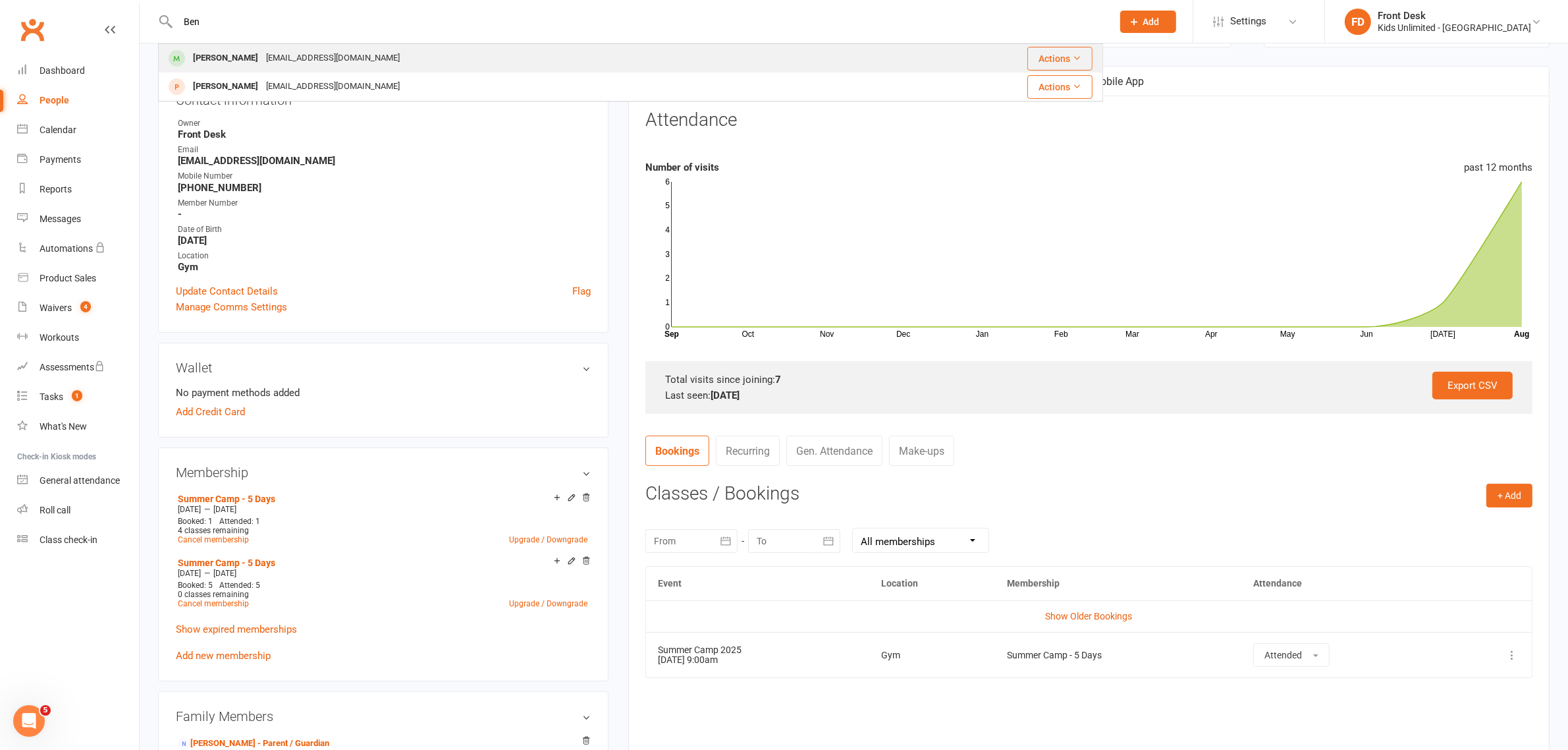
type input "Ben"
click at [219, 55] on div "[PERSON_NAME]" at bounding box center [225, 58] width 73 height 19
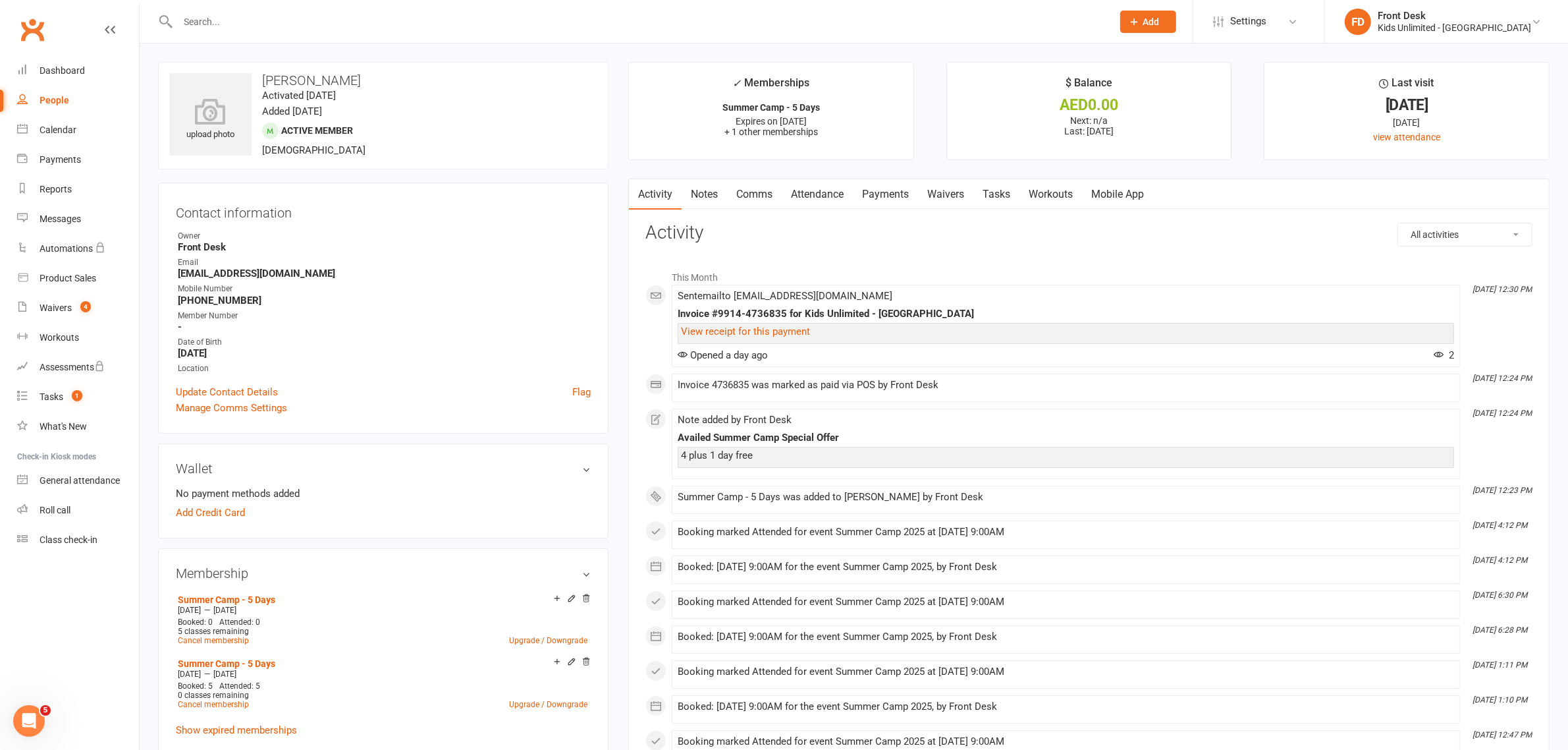
click at [811, 190] on link "Attendance" at bounding box center [816, 194] width 71 height 30
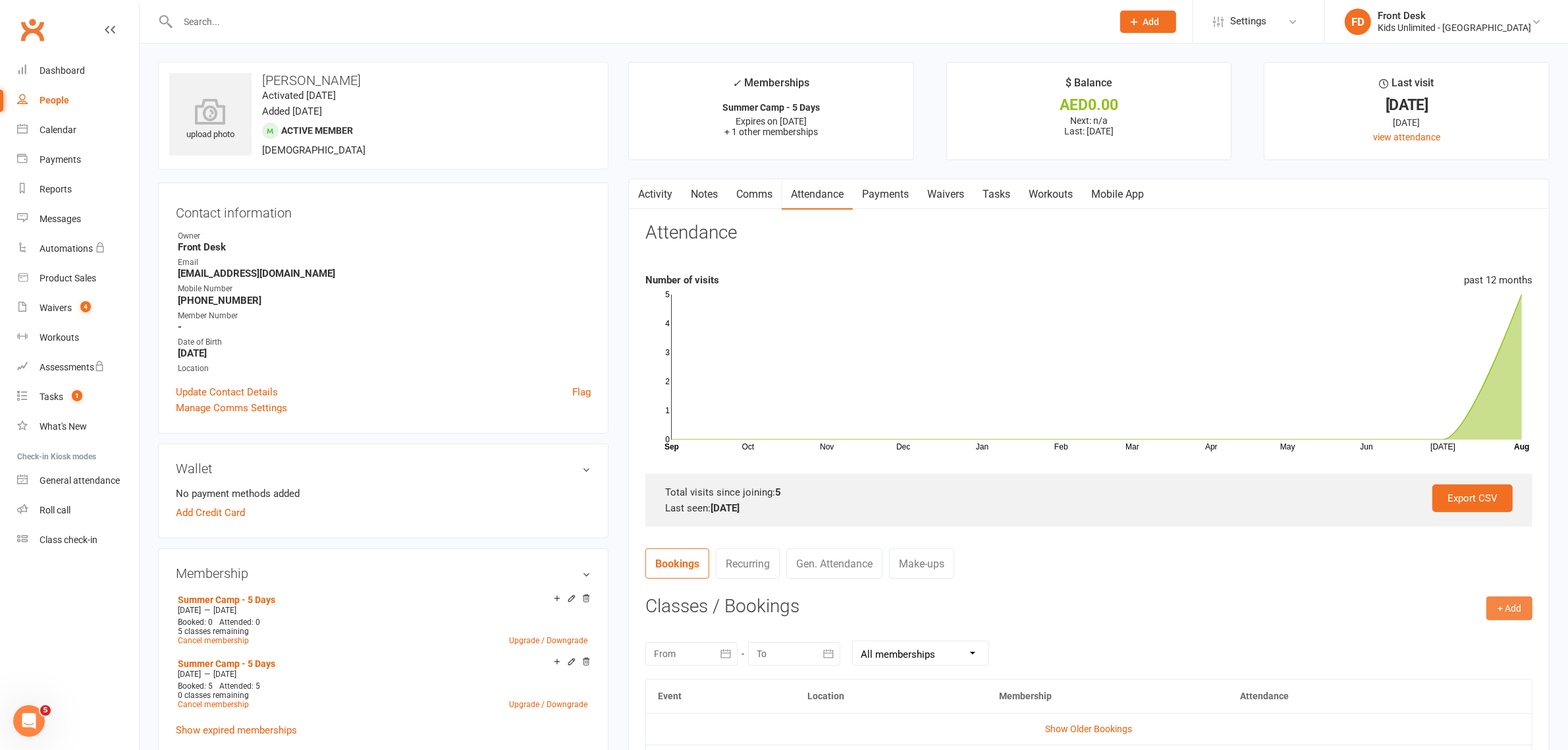
click at [1501, 606] on button "+ Add" at bounding box center [1509, 608] width 46 height 24
click at [1439, 637] on link "Book Event" at bounding box center [1466, 638] width 130 height 26
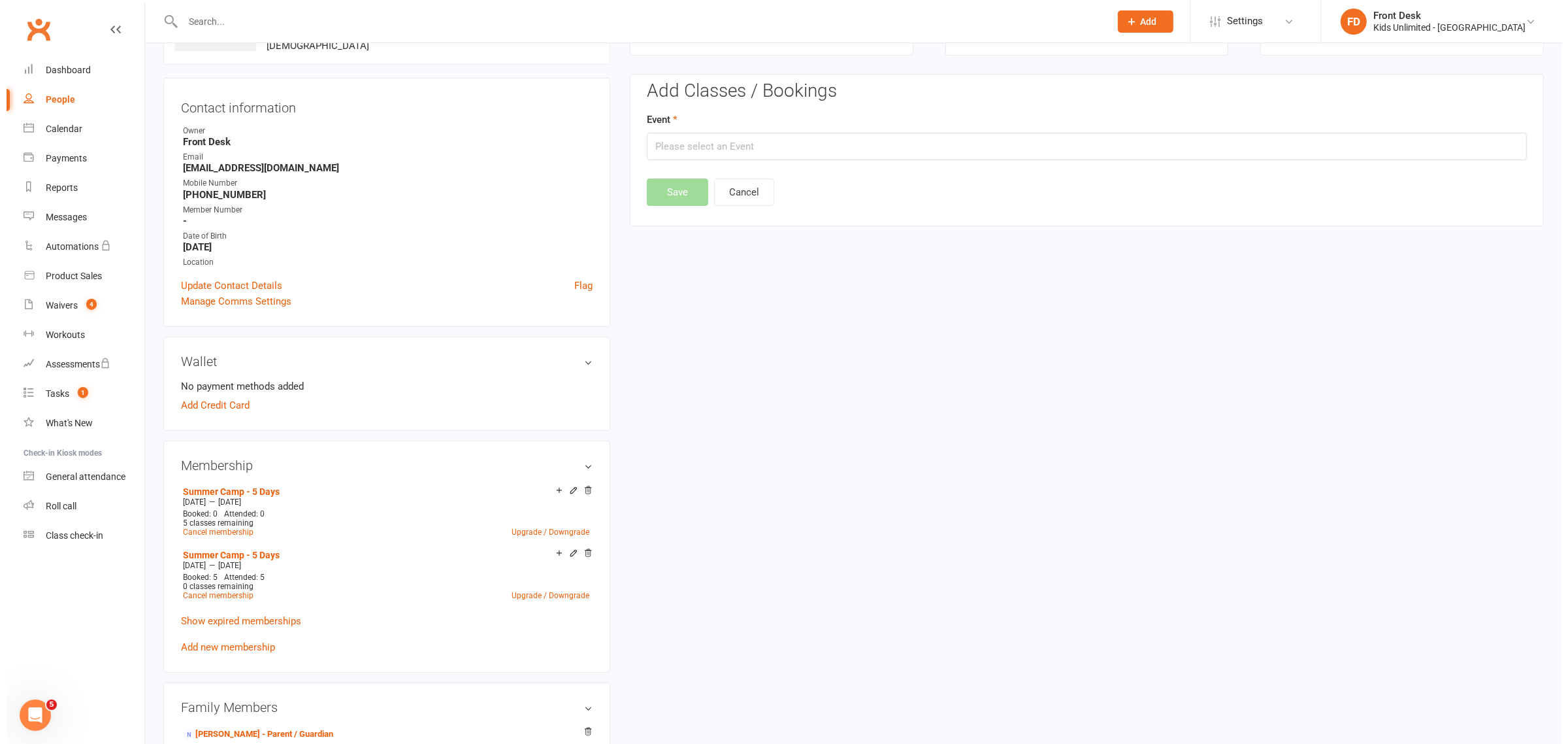
scroll to position [112, 0]
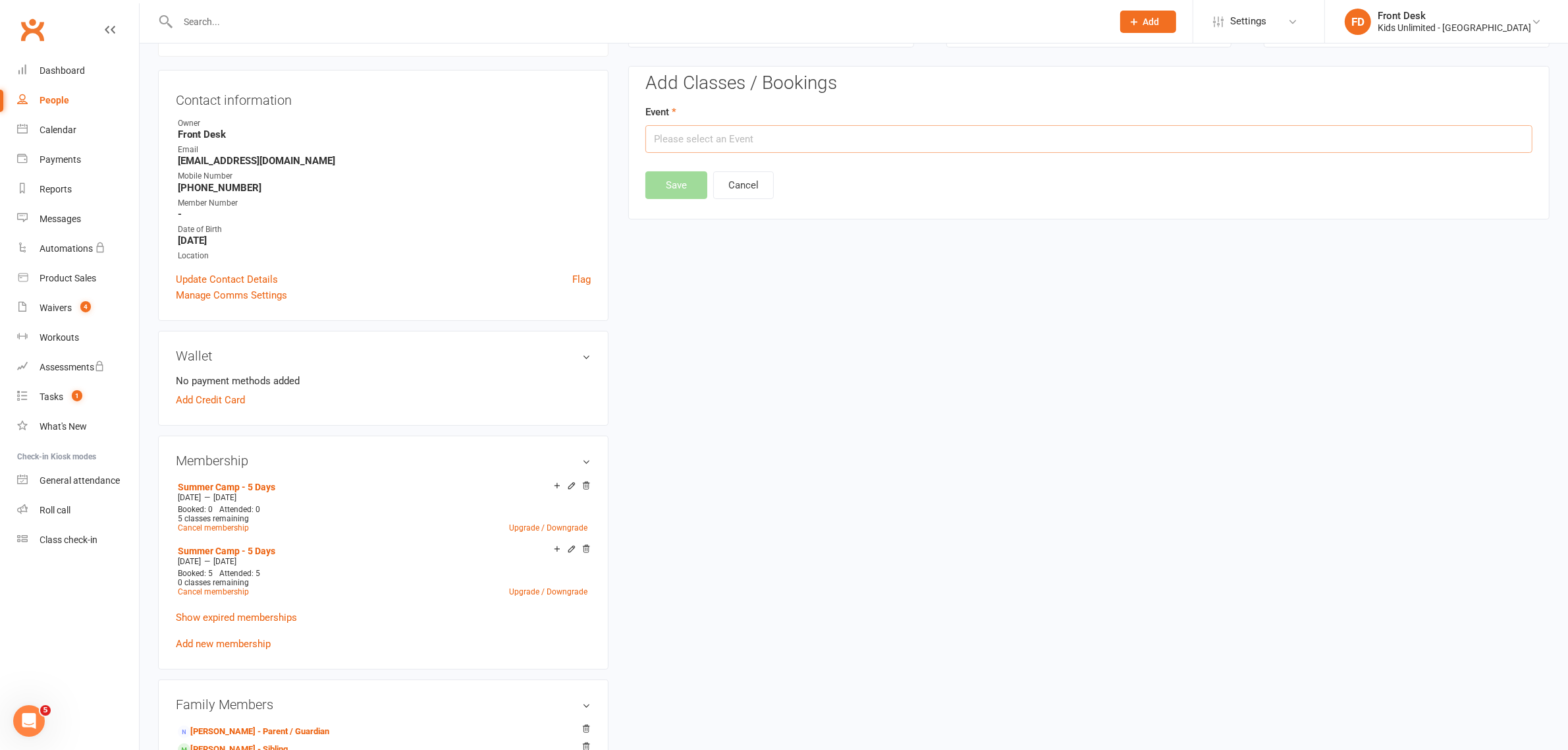
click at [848, 142] on input "text" at bounding box center [1089, 139] width 887 height 28
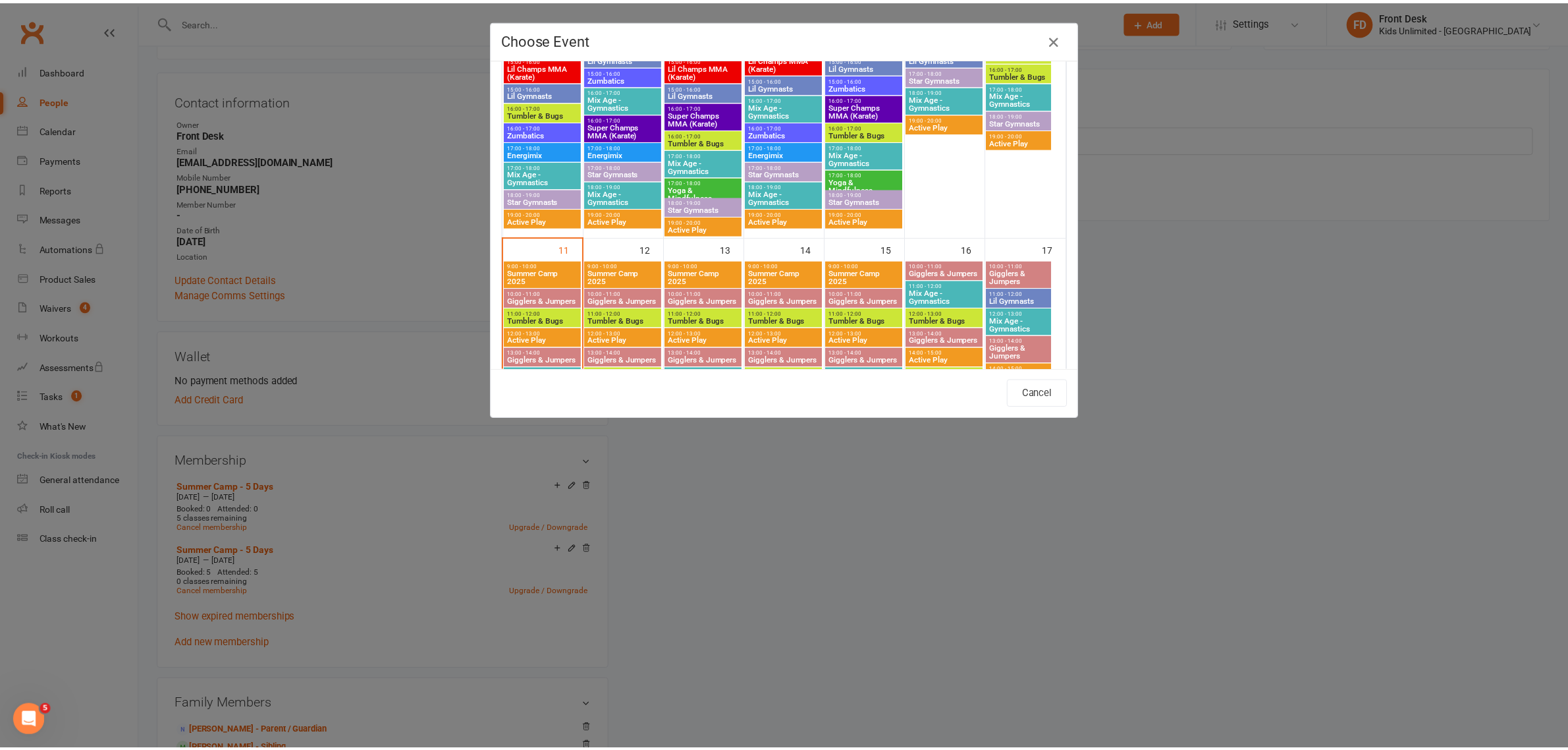
scroll to position [604, 0]
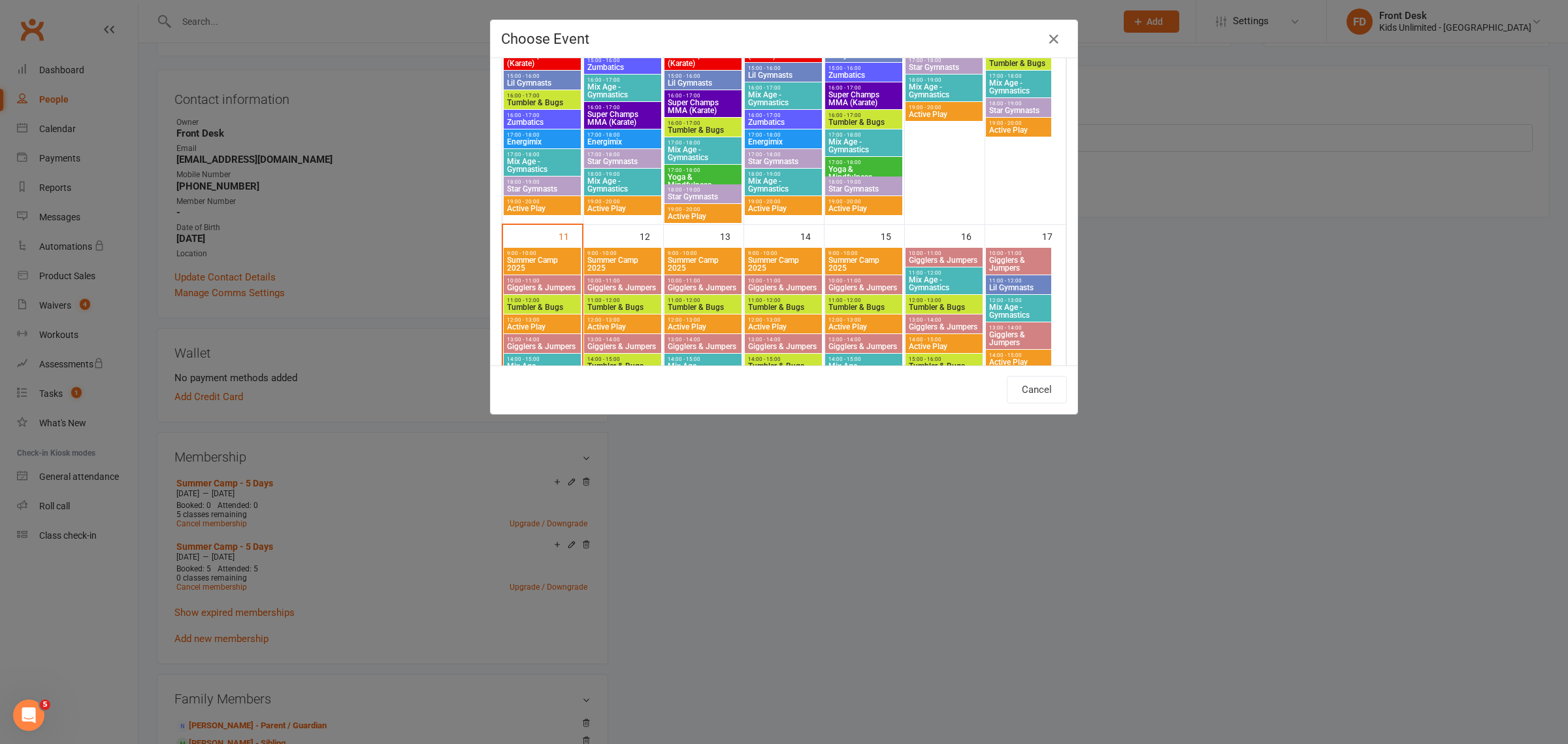
click at [524, 254] on span "9:00 - 10:00" at bounding box center [543, 253] width 71 height 6
type input "Summer Camp 2025 - [DATE] 9:00:00 AM"
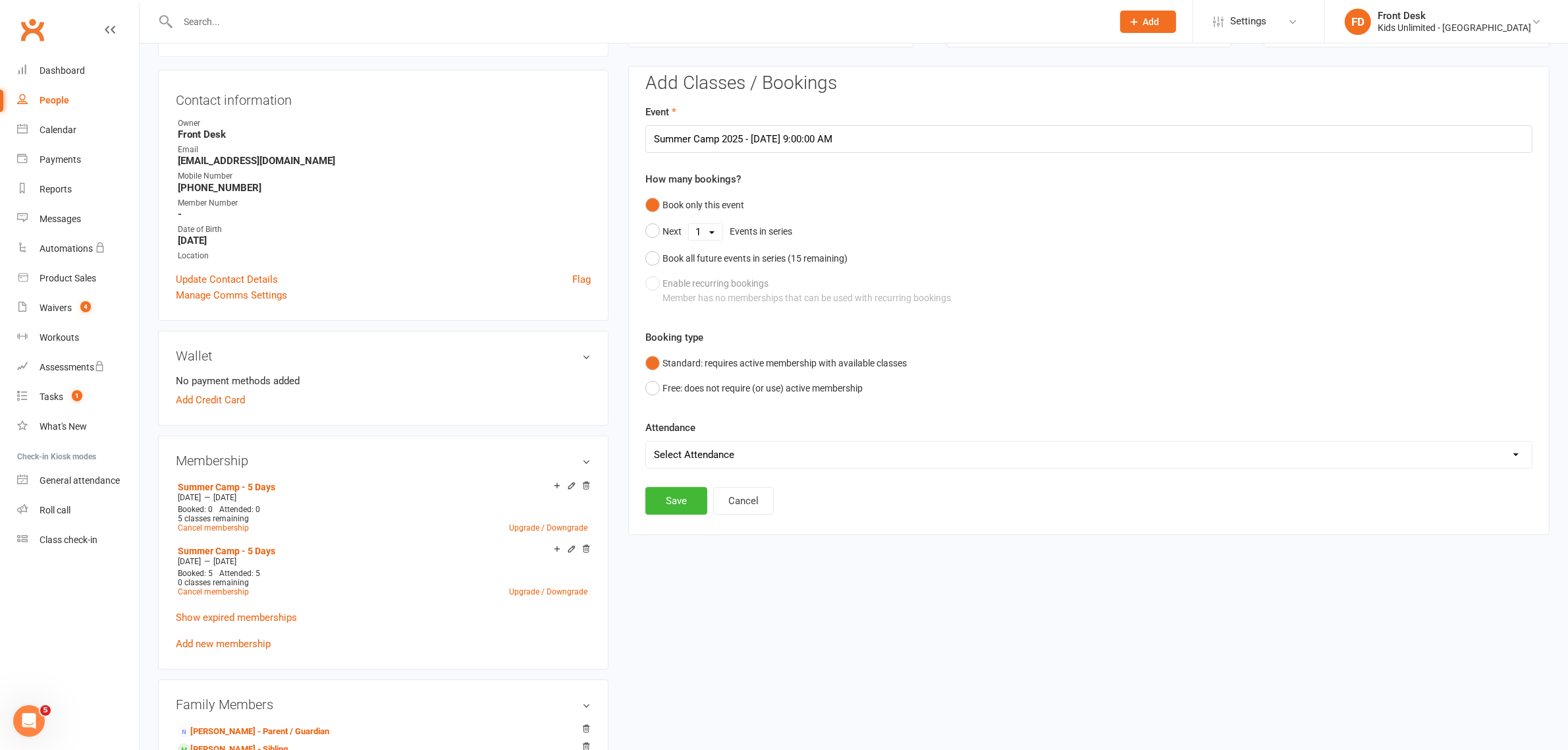
click at [759, 460] on select "Select Attendance Attended Absent" at bounding box center [1088, 454] width 885 height 26
select select "0"
click at [646, 441] on select "Select Attendance Attended Absent" at bounding box center [1088, 454] width 885 height 26
click at [680, 509] on button "Save" at bounding box center [677, 501] width 62 height 28
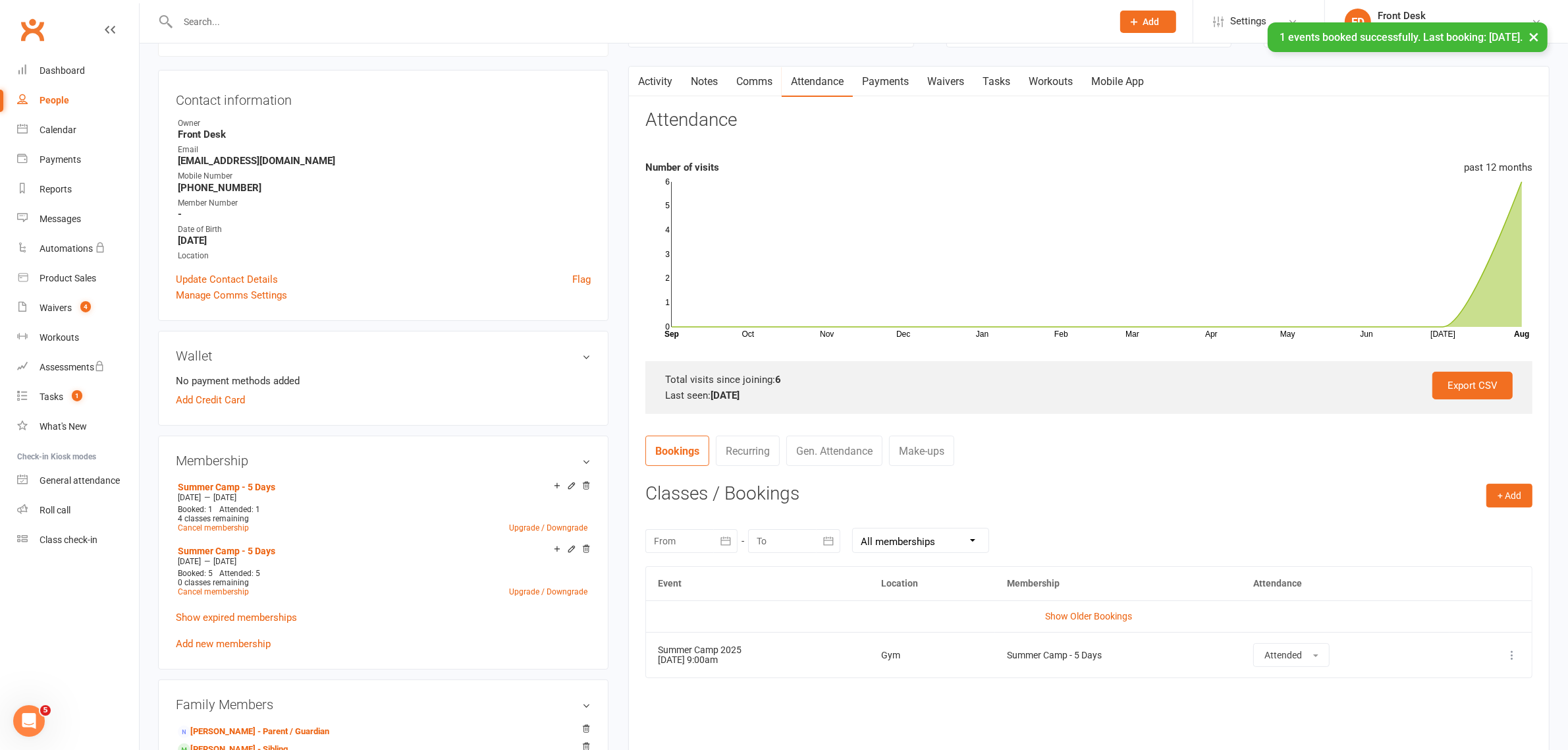
click at [550, 22] on div "× 1 events booked successfully. Last booking: [DATE]." at bounding box center [776, 22] width 1551 height 0
click at [229, 16] on input "text" at bounding box center [639, 22] width 929 height 18
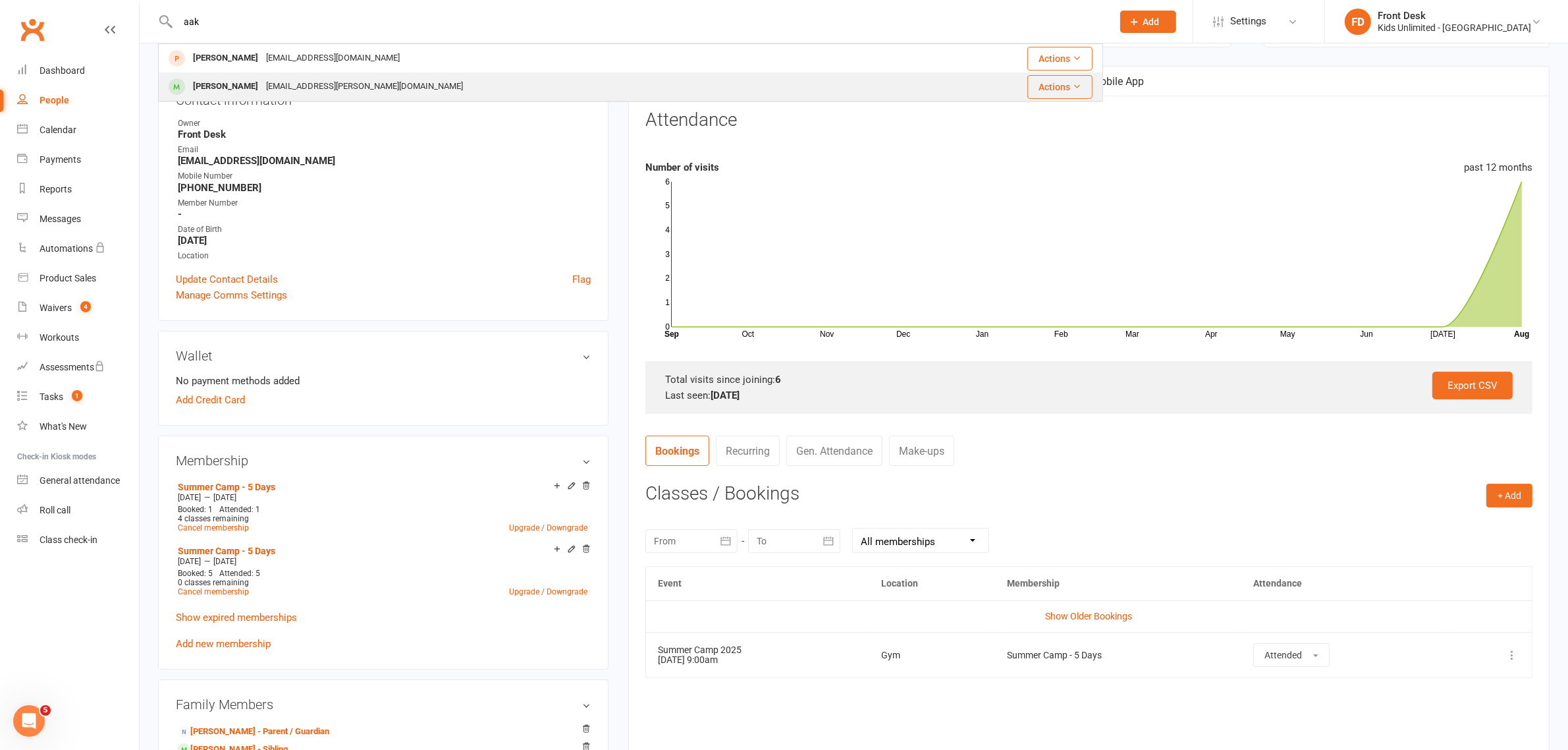
type input "aak"
click at [215, 86] on div "[PERSON_NAME]" at bounding box center [225, 86] width 73 height 19
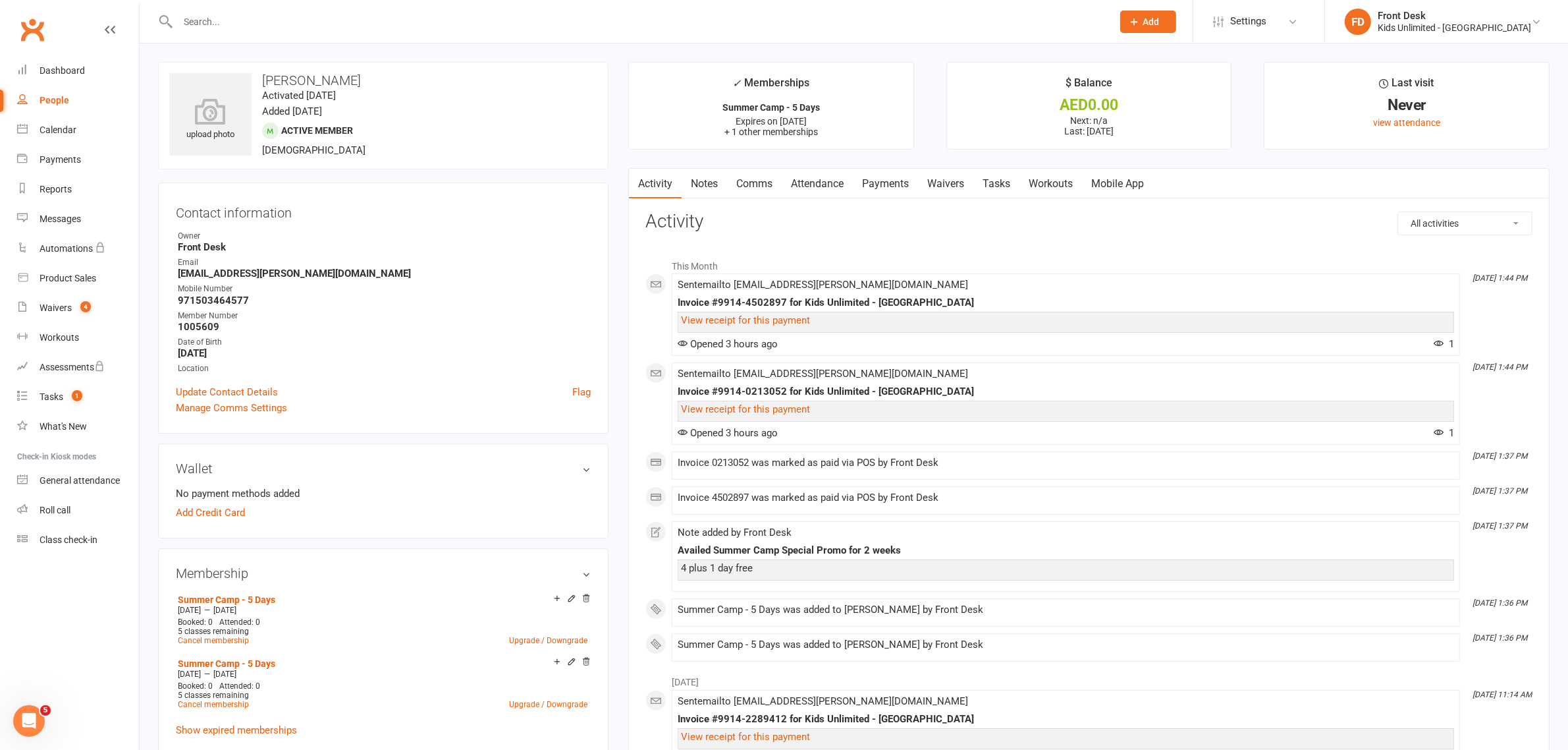
drag, startPoint x: 808, startPoint y: 179, endPoint x: 823, endPoint y: 193, distance: 20.5
click at [809, 179] on link "Attendance" at bounding box center [816, 184] width 71 height 30
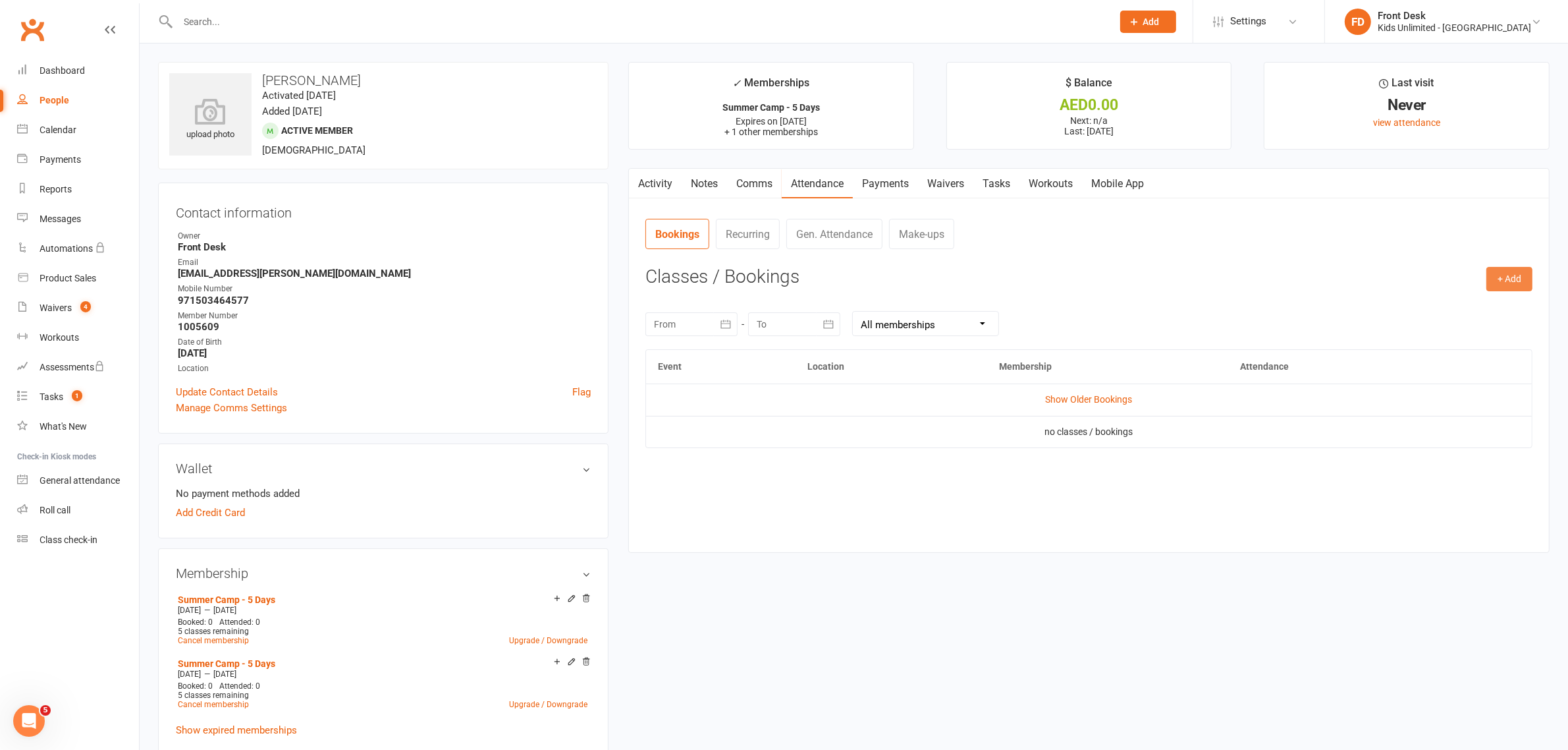
click at [1500, 277] on button "+ Add" at bounding box center [1509, 279] width 46 height 24
click at [1457, 307] on link "Book Event" at bounding box center [1466, 309] width 130 height 26
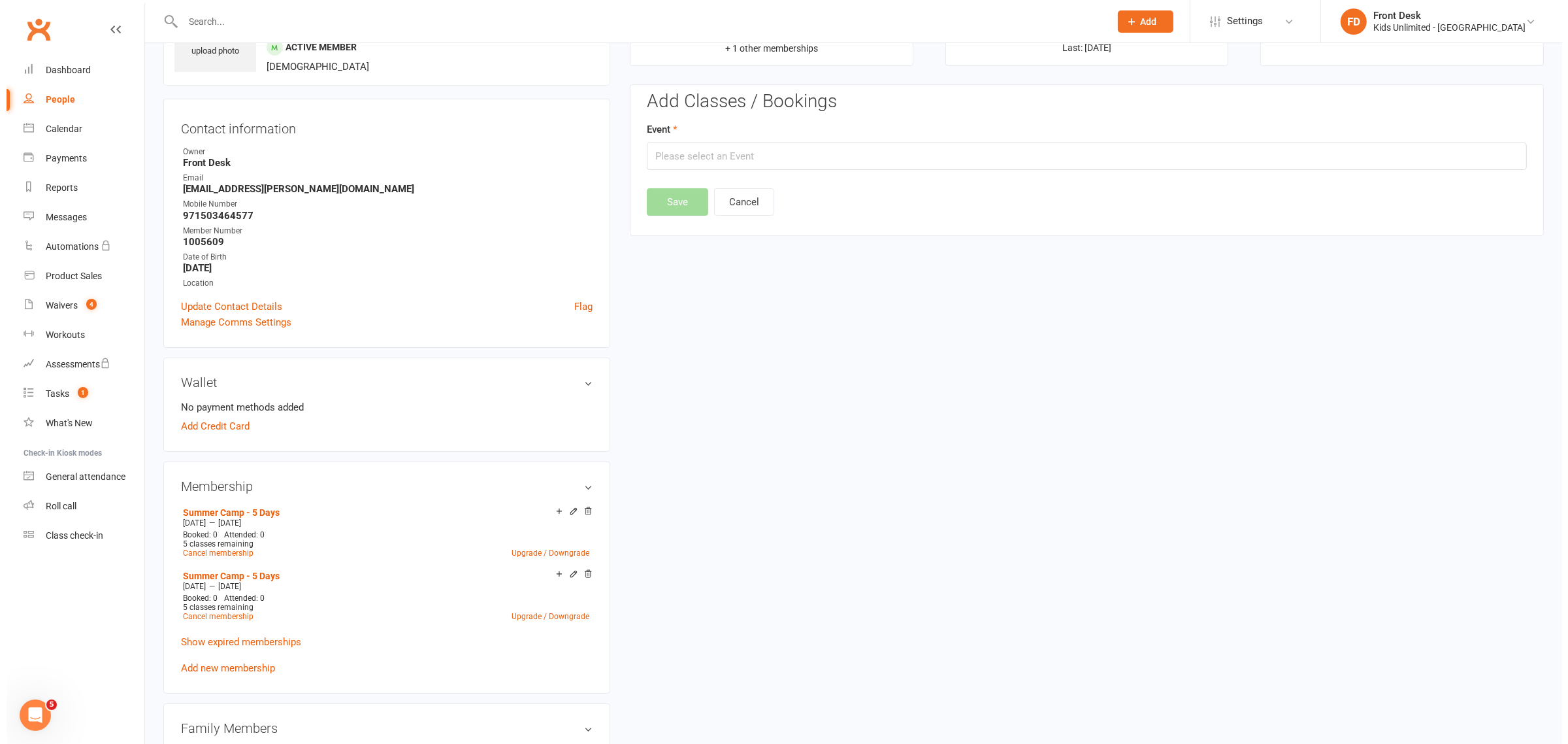
scroll to position [101, 0]
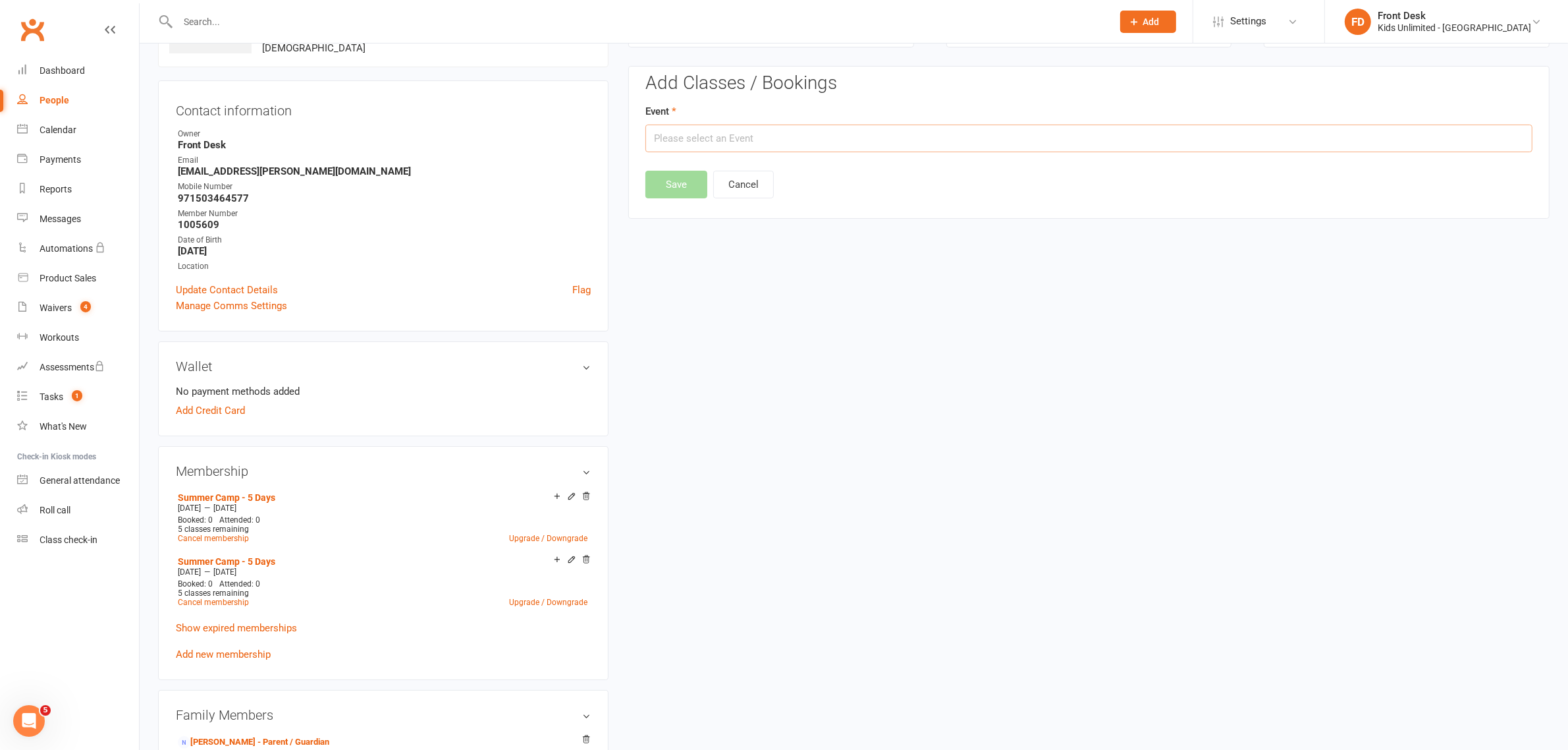
click at [831, 145] on input "text" at bounding box center [1089, 139] width 887 height 28
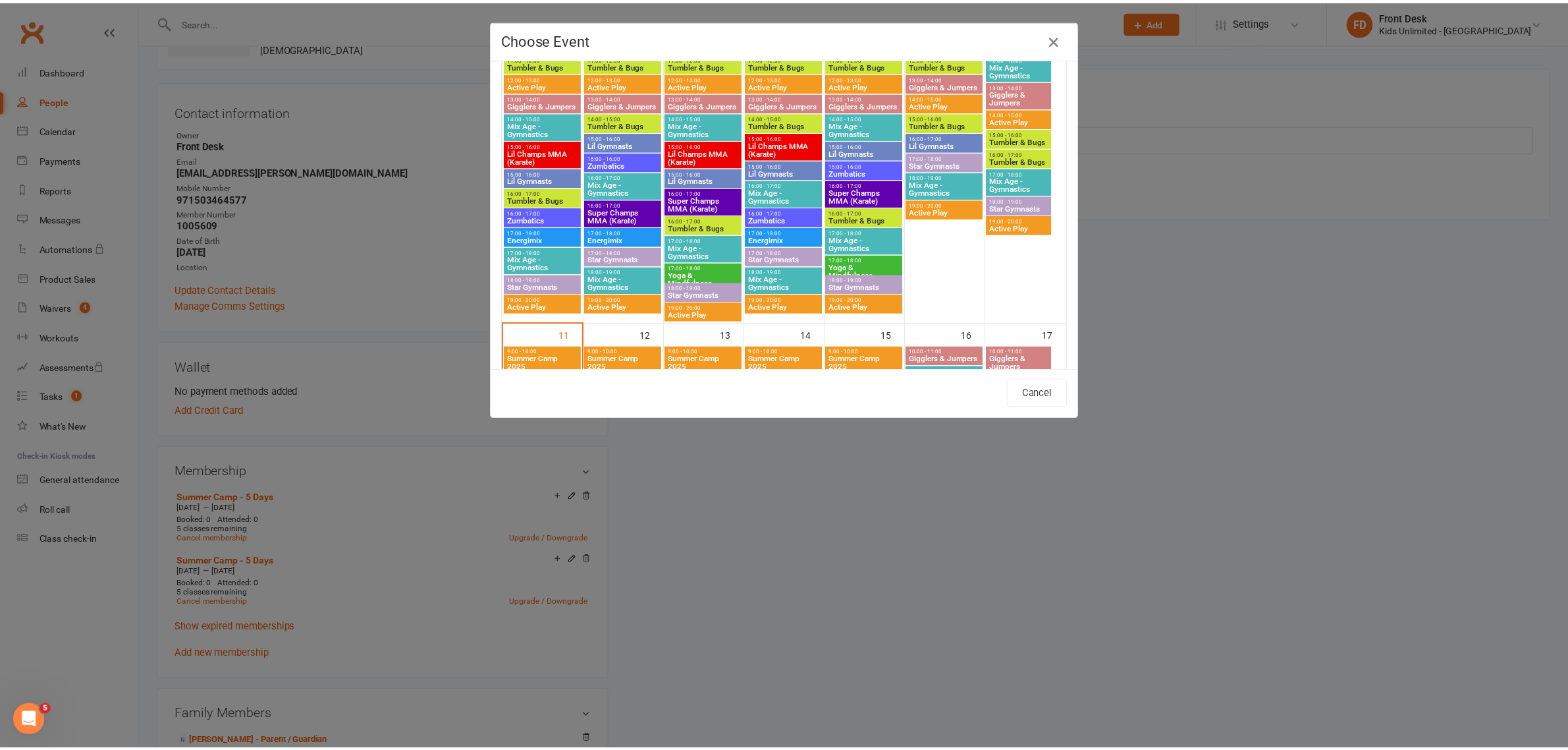
scroll to position [560, 0]
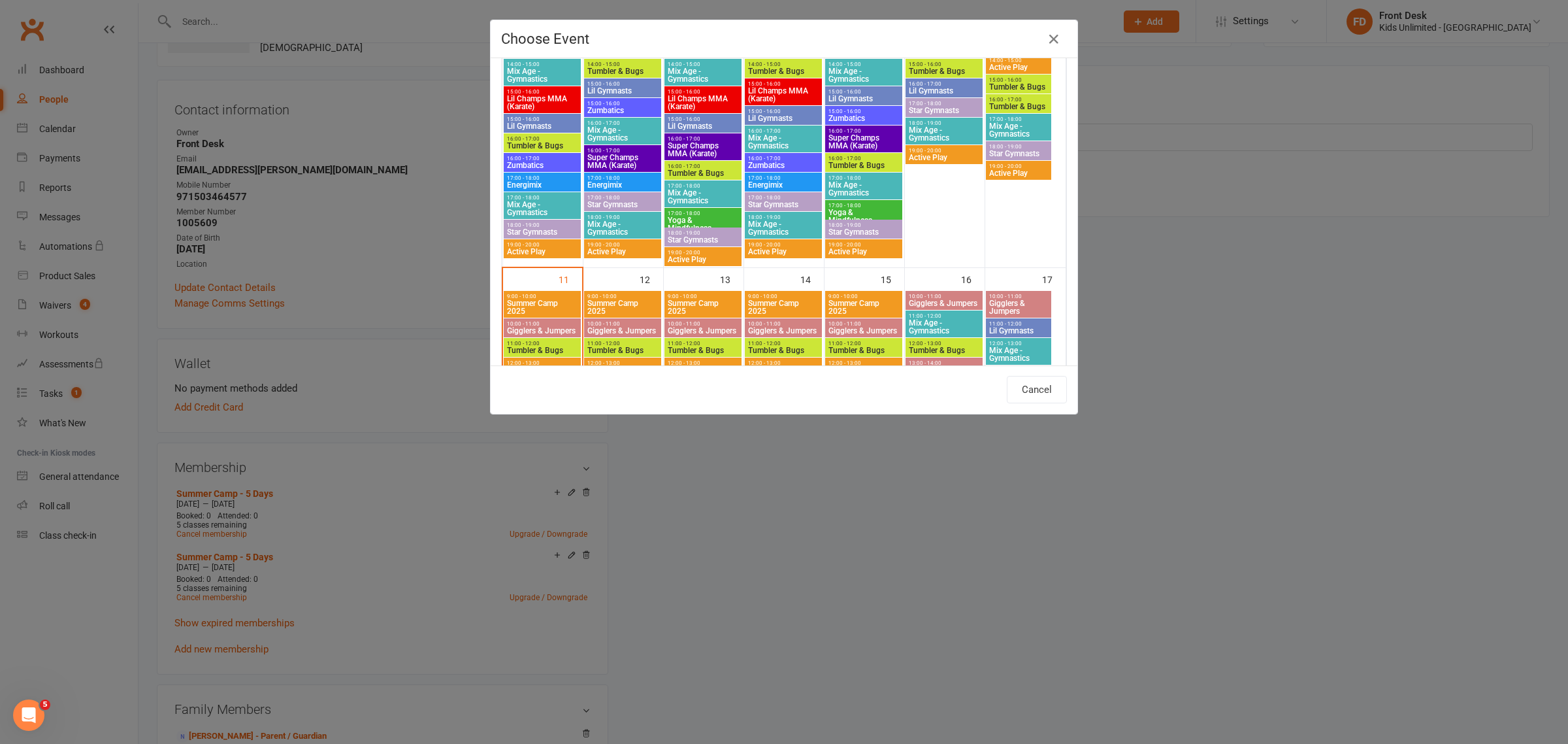
click at [513, 299] on span "9:00 - 10:00" at bounding box center [543, 297] width 71 height 6
type input "Summer Camp 2025 - [DATE] 9:00:00 AM"
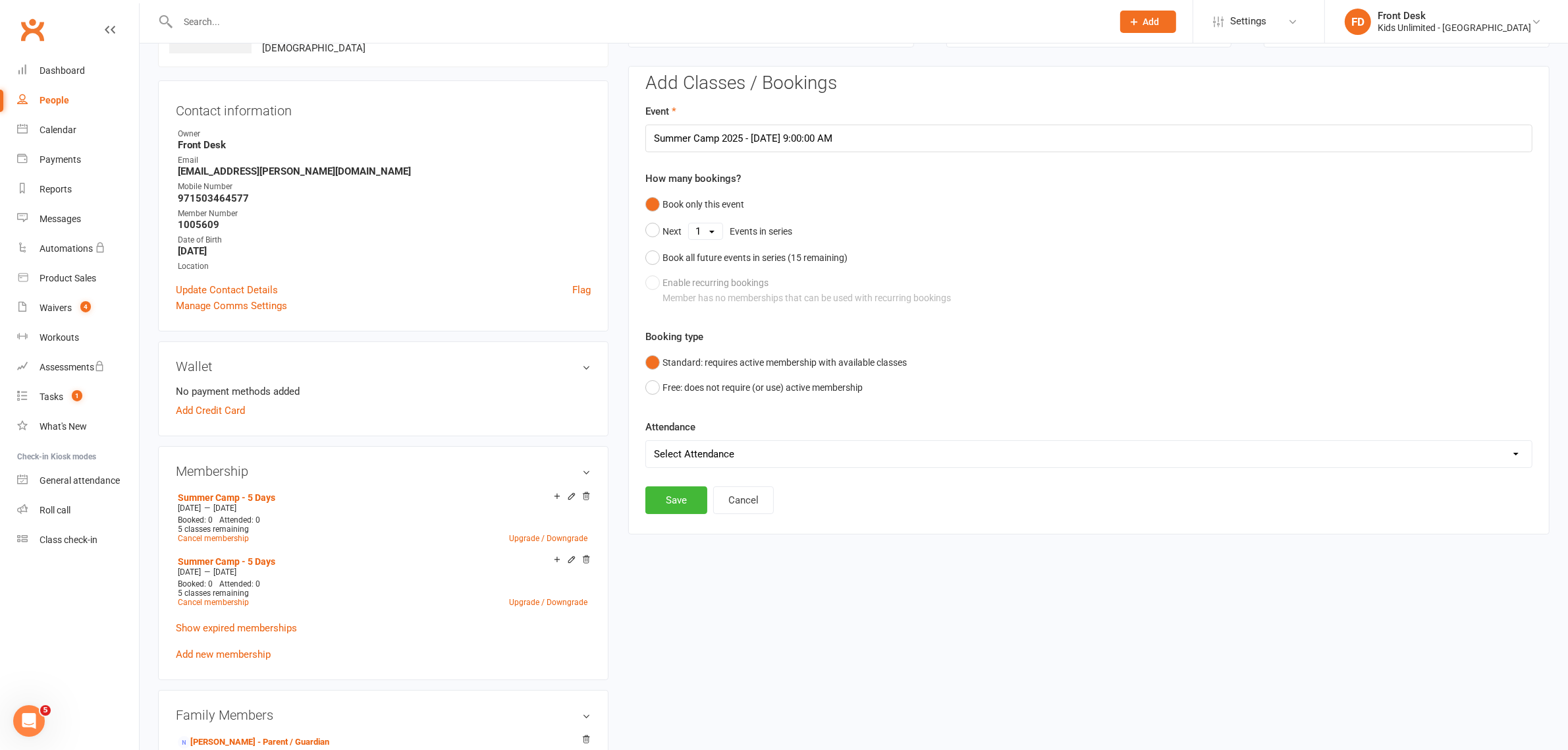
click at [687, 449] on select "Select Attendance Attended Absent" at bounding box center [1088, 454] width 885 height 26
select select "0"
click at [646, 441] on select "Select Attendance Attended Absent" at bounding box center [1088, 454] width 885 height 26
click at [679, 501] on button "Save" at bounding box center [677, 500] width 62 height 28
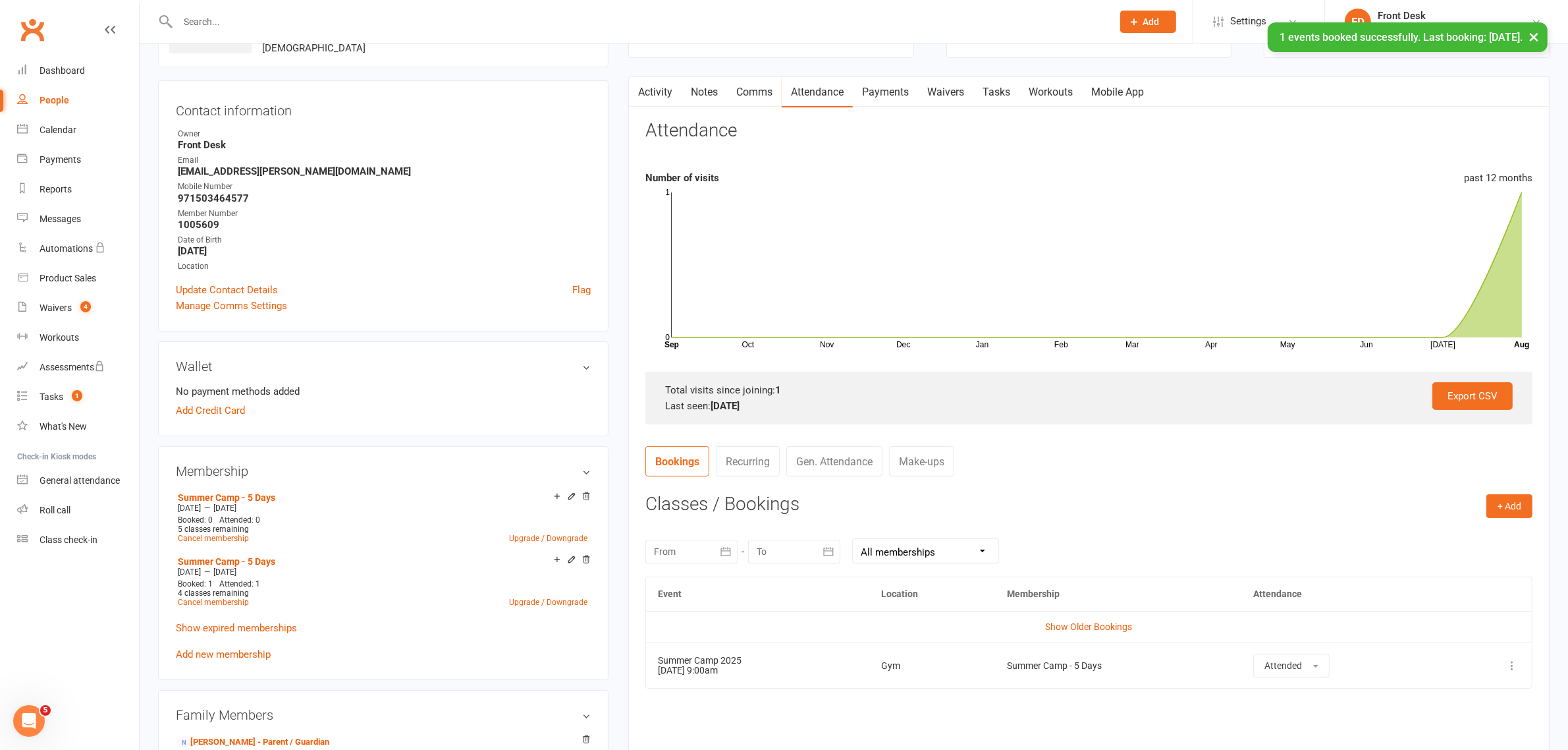
click at [251, 17] on input "text" at bounding box center [639, 22] width 929 height 18
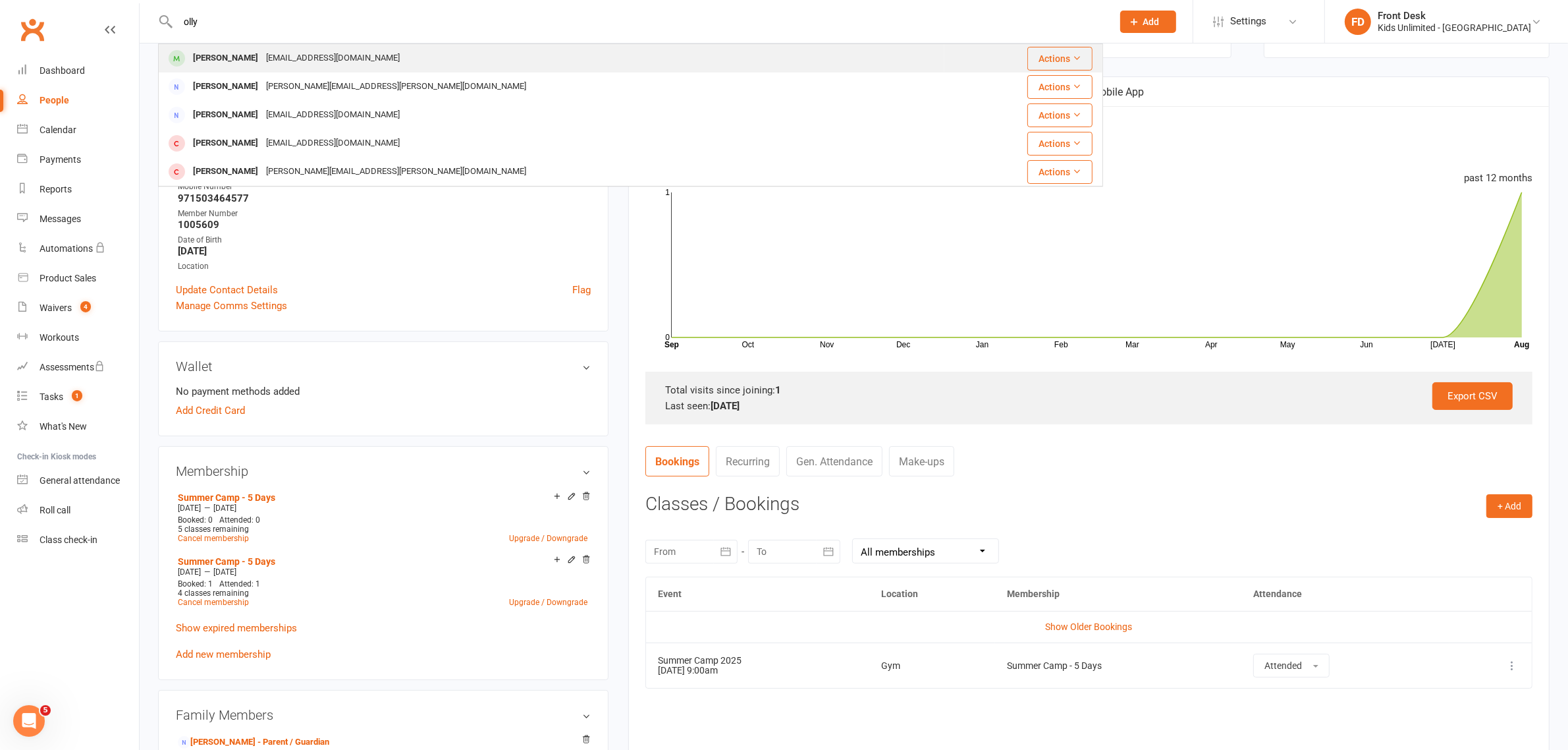
type input "olly"
click at [229, 63] on div "[PERSON_NAME]" at bounding box center [225, 58] width 73 height 19
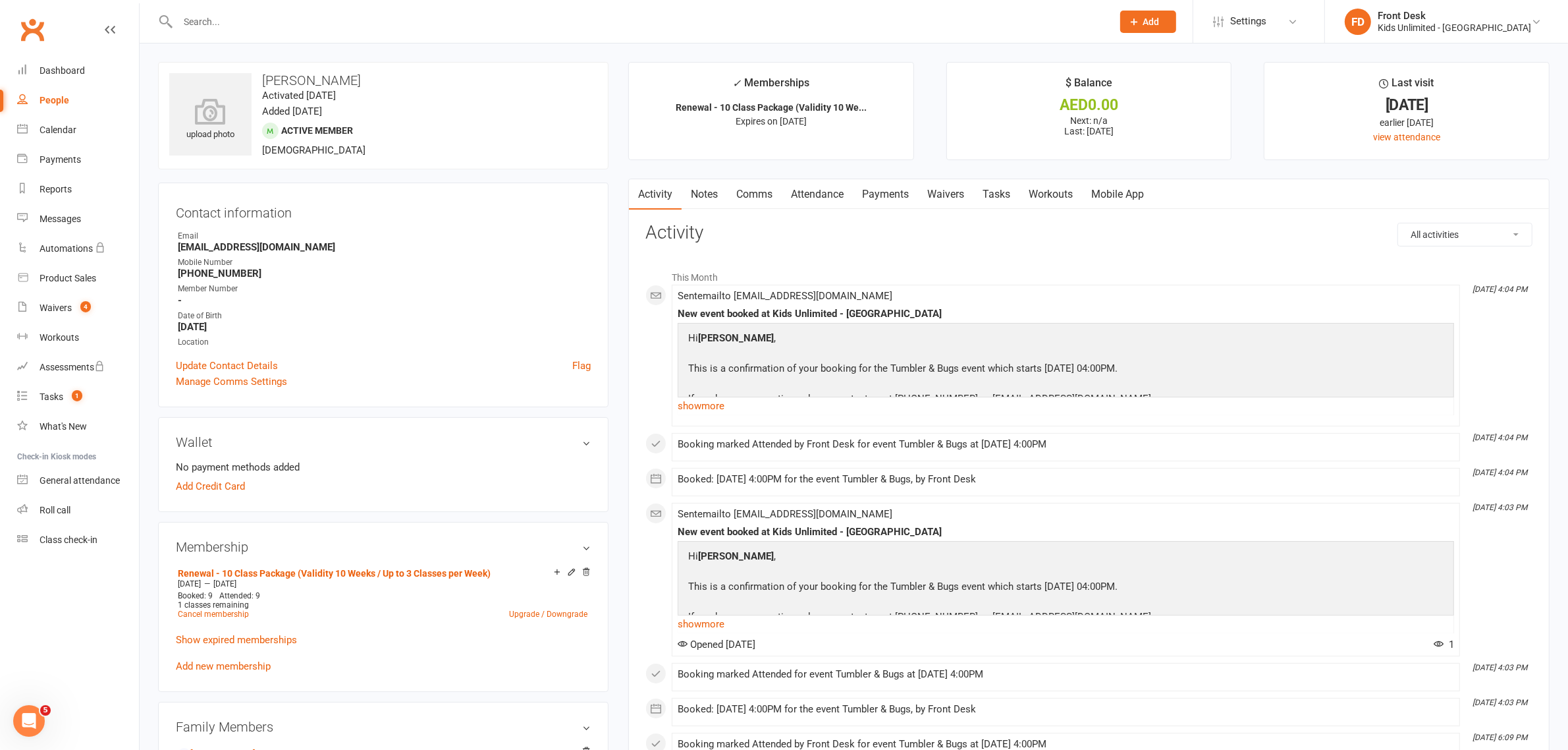
click at [824, 192] on link "Attendance" at bounding box center [816, 194] width 71 height 30
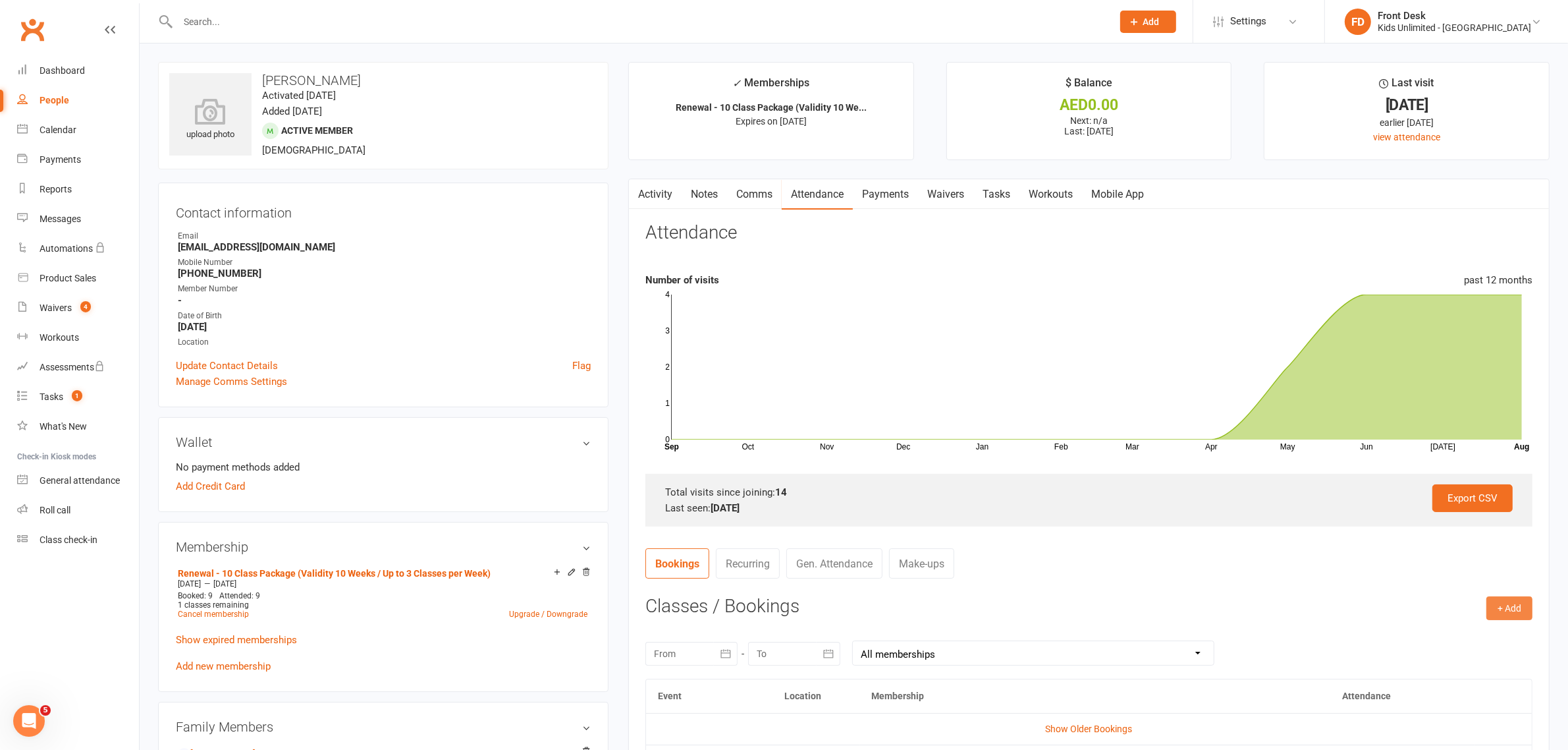
click at [1505, 606] on button "+ Add" at bounding box center [1509, 608] width 46 height 24
click at [1459, 634] on link "Book Event" at bounding box center [1466, 638] width 130 height 26
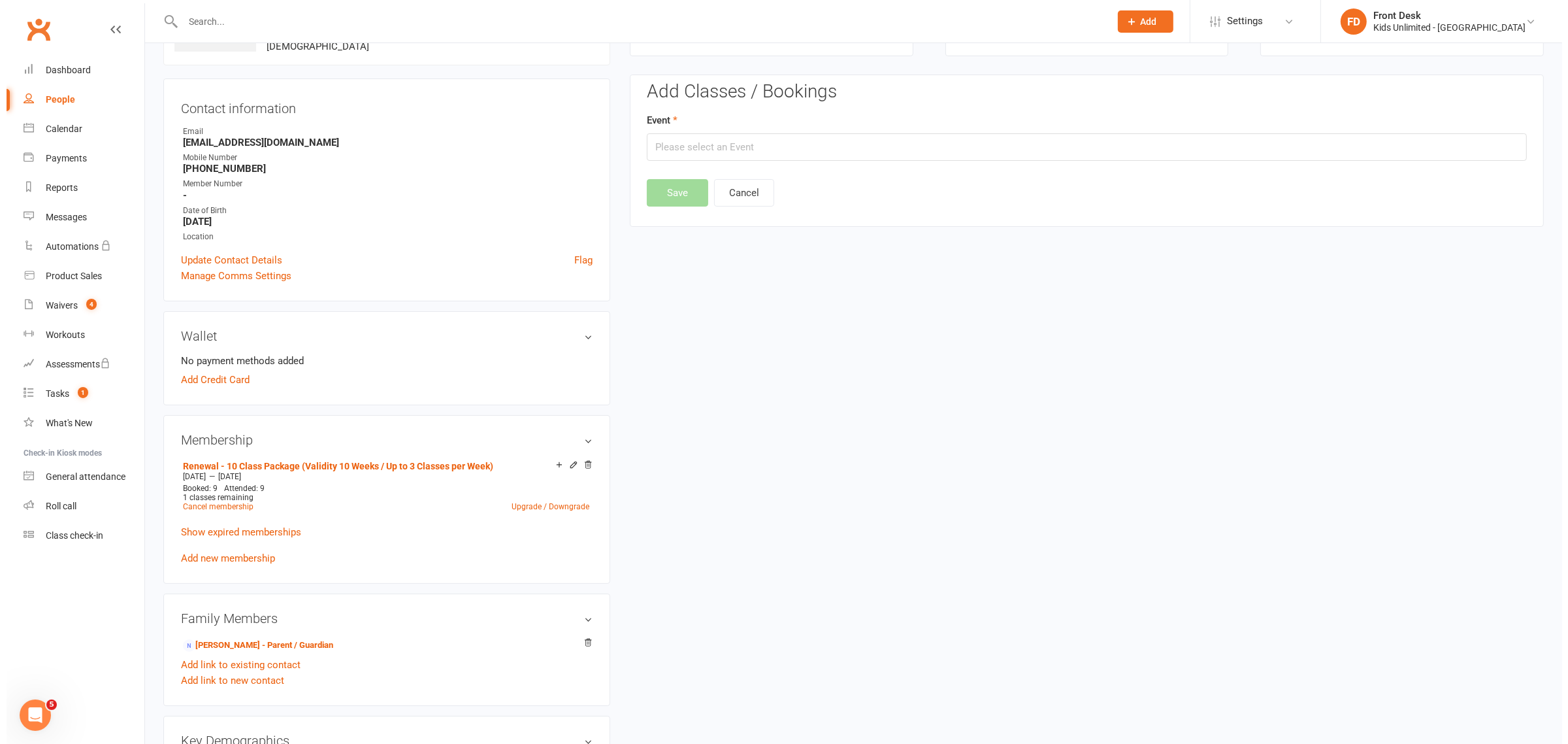
scroll to position [112, 0]
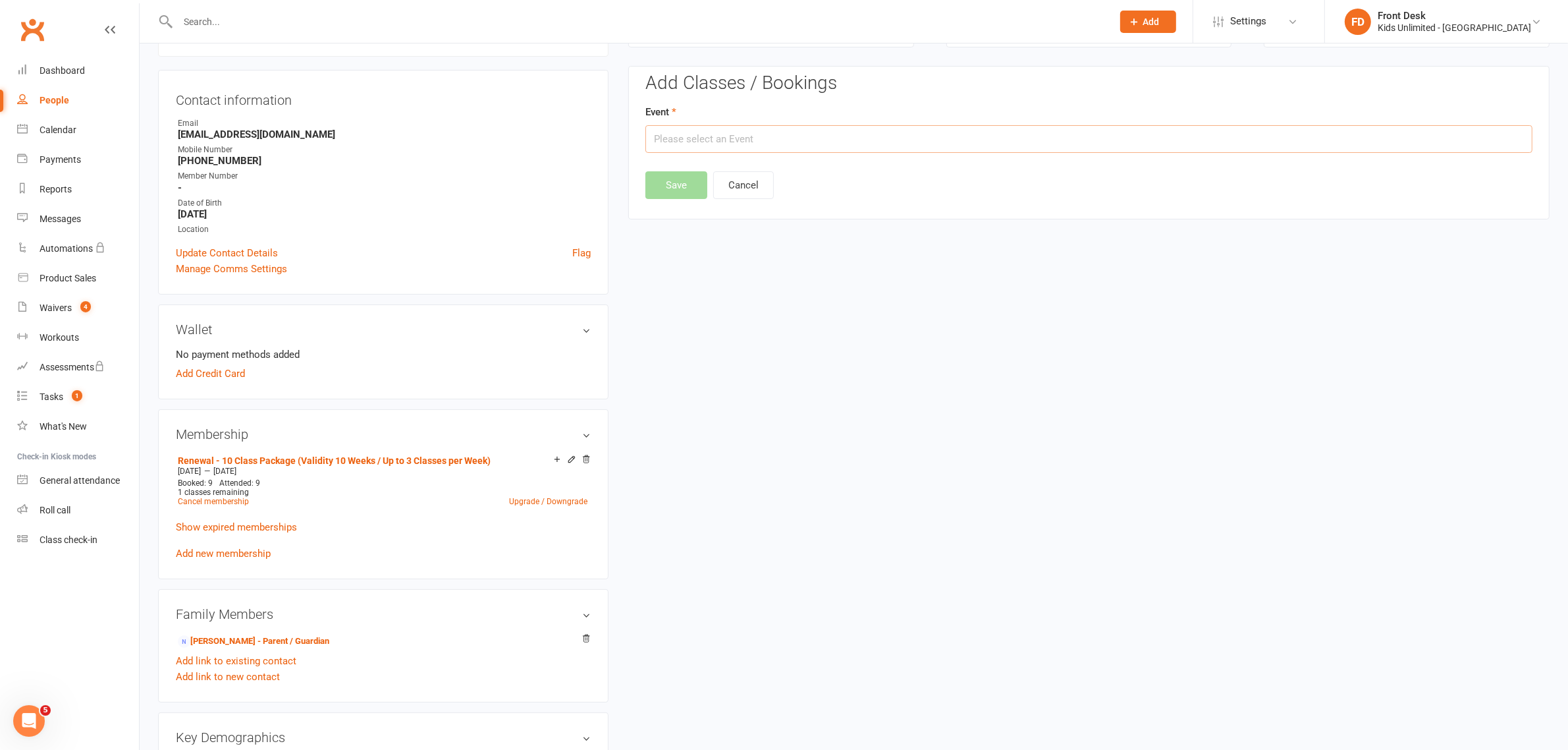
click at [882, 139] on input "text" at bounding box center [1089, 139] width 887 height 28
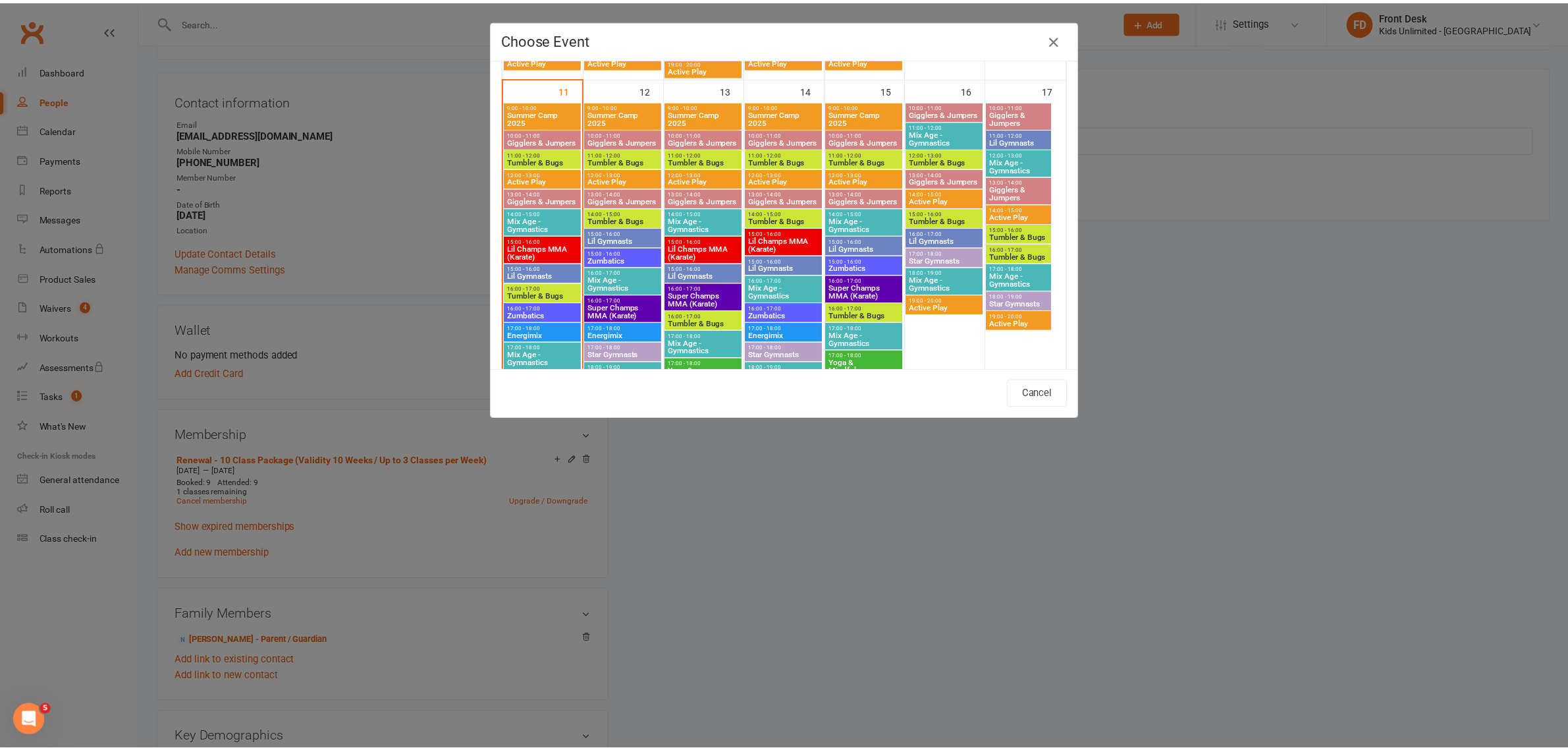
scroll to position [758, 0]
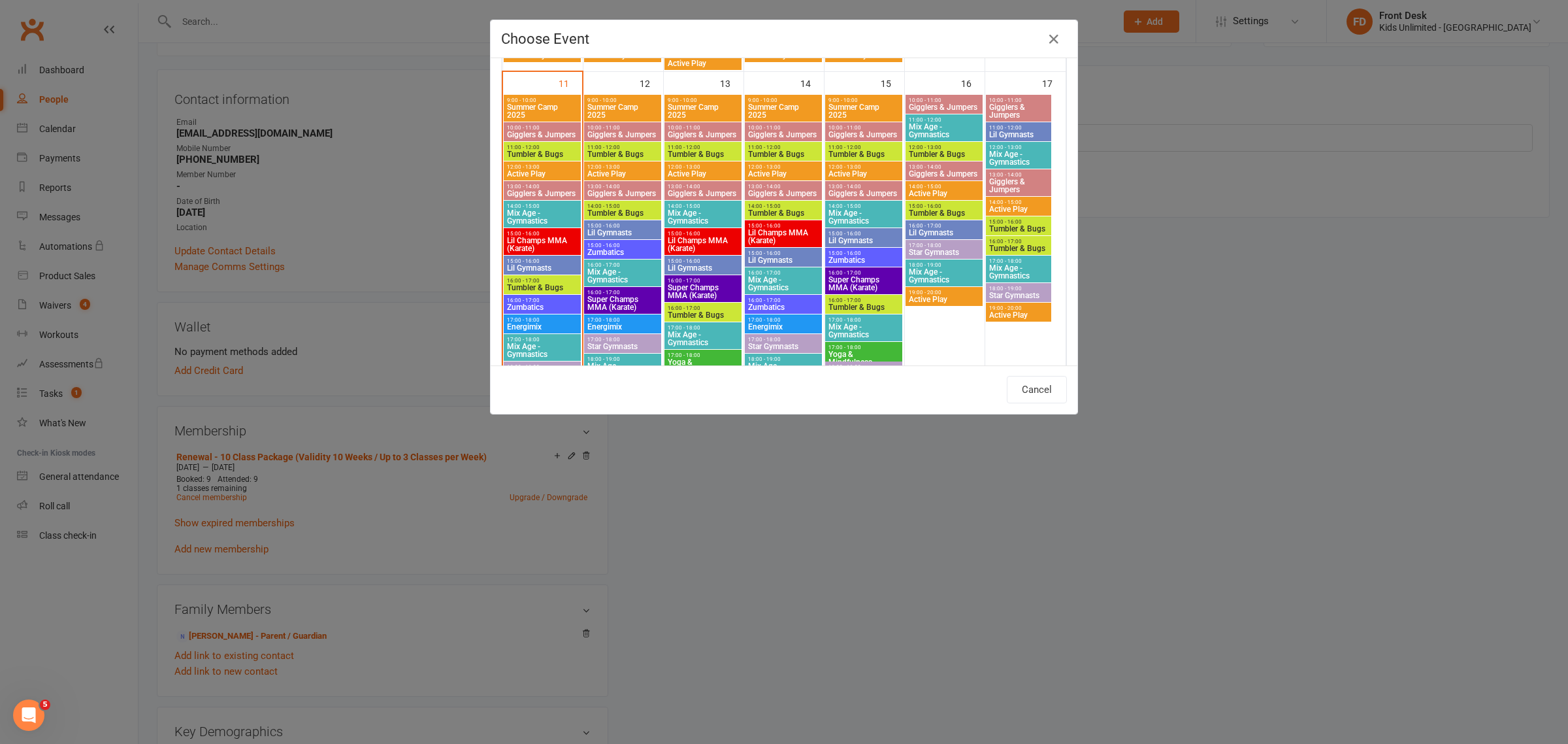
click at [520, 283] on span "16:00 - 17:00" at bounding box center [543, 281] width 71 height 6
type input "Tumbler & Bugs - [DATE] 4:00:00 PM"
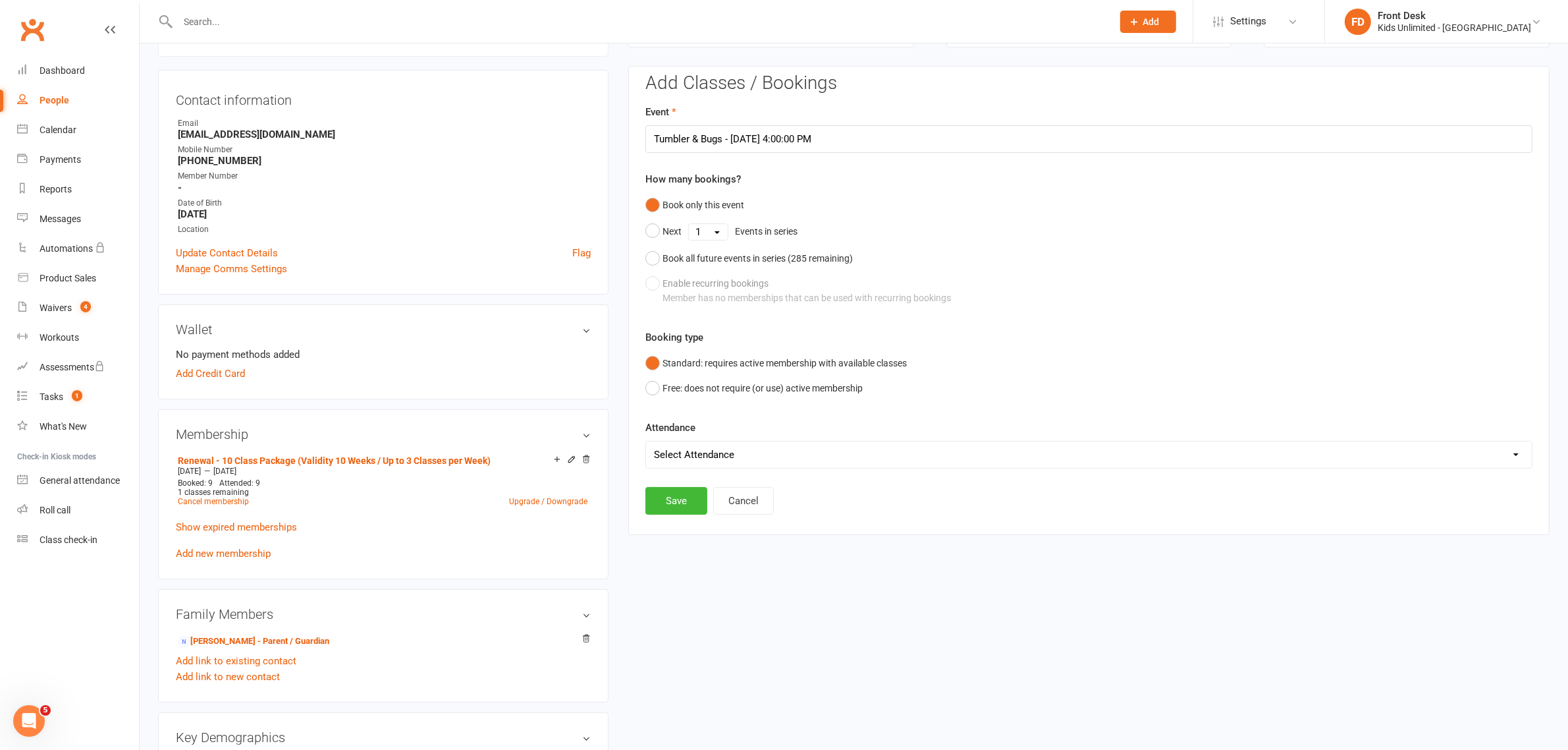
click at [689, 453] on select "Select Attendance Attended Absent" at bounding box center [1088, 454] width 885 height 26
select select "0"
click at [646, 441] on select "Select Attendance Attended Absent" at bounding box center [1088, 454] width 885 height 26
click at [680, 505] on button "Save" at bounding box center [677, 501] width 62 height 28
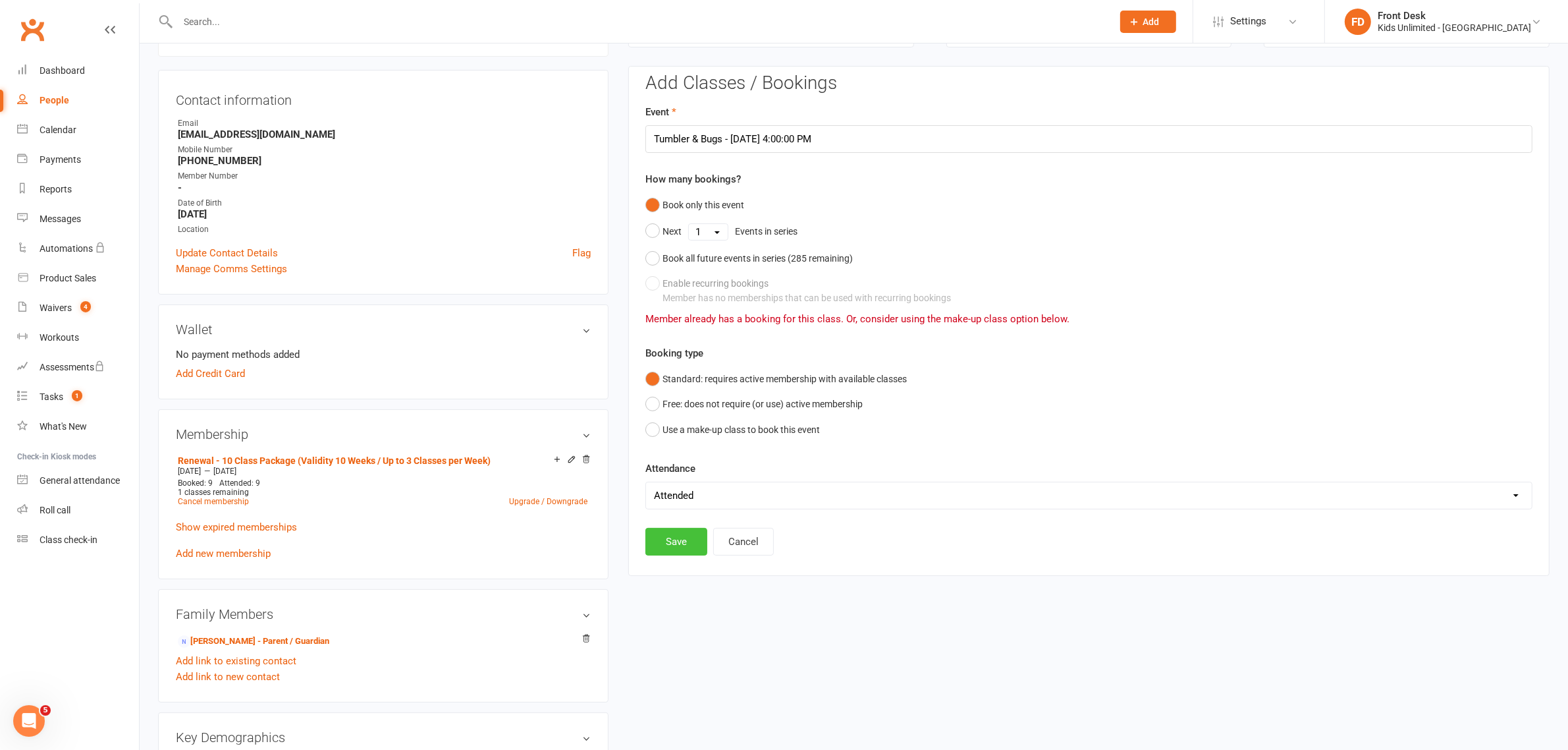
click at [676, 541] on button "Save" at bounding box center [677, 542] width 62 height 28
click at [659, 430] on button "Use a make-up class to book this event" at bounding box center [733, 429] width 175 height 25
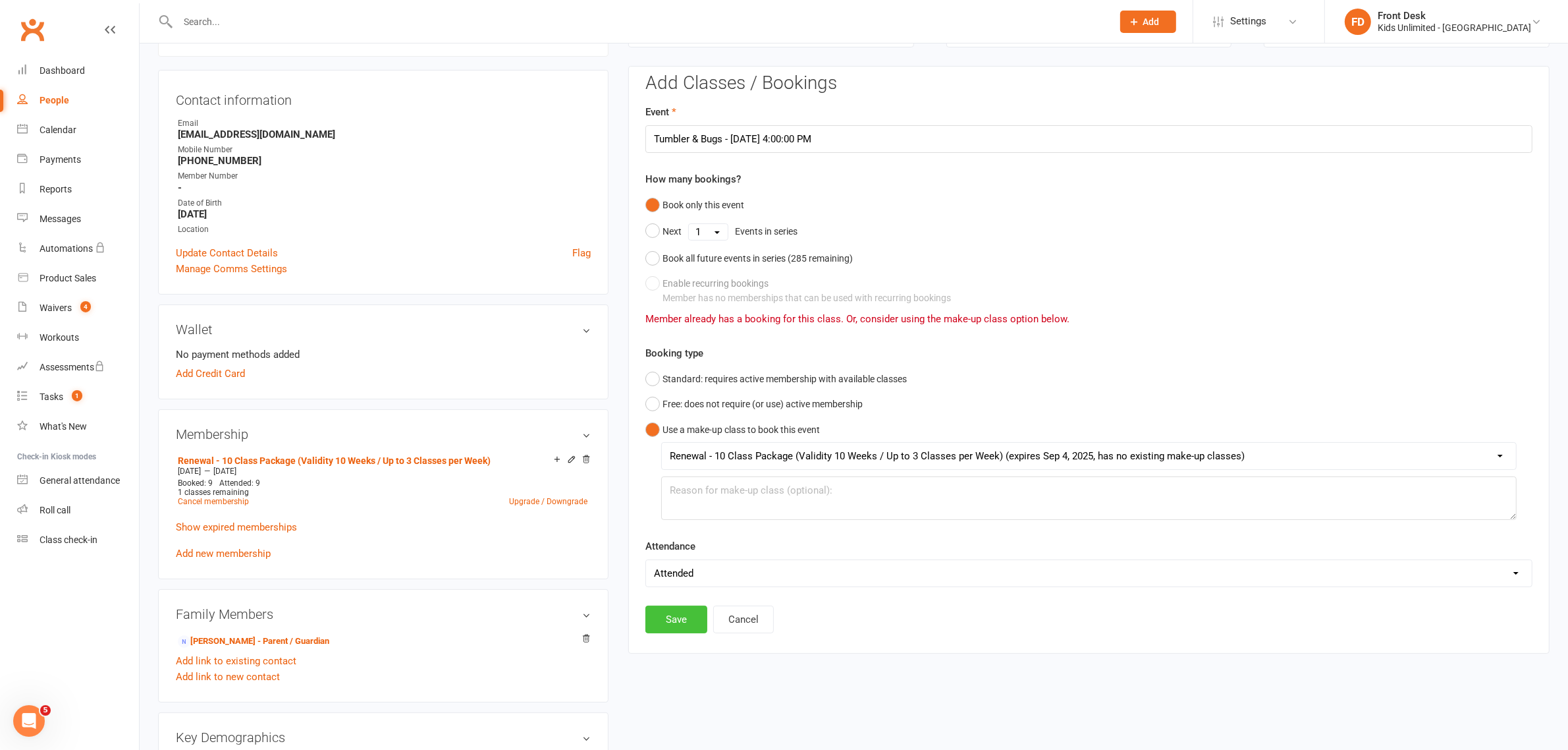
click at [677, 623] on button "Save" at bounding box center [677, 620] width 62 height 28
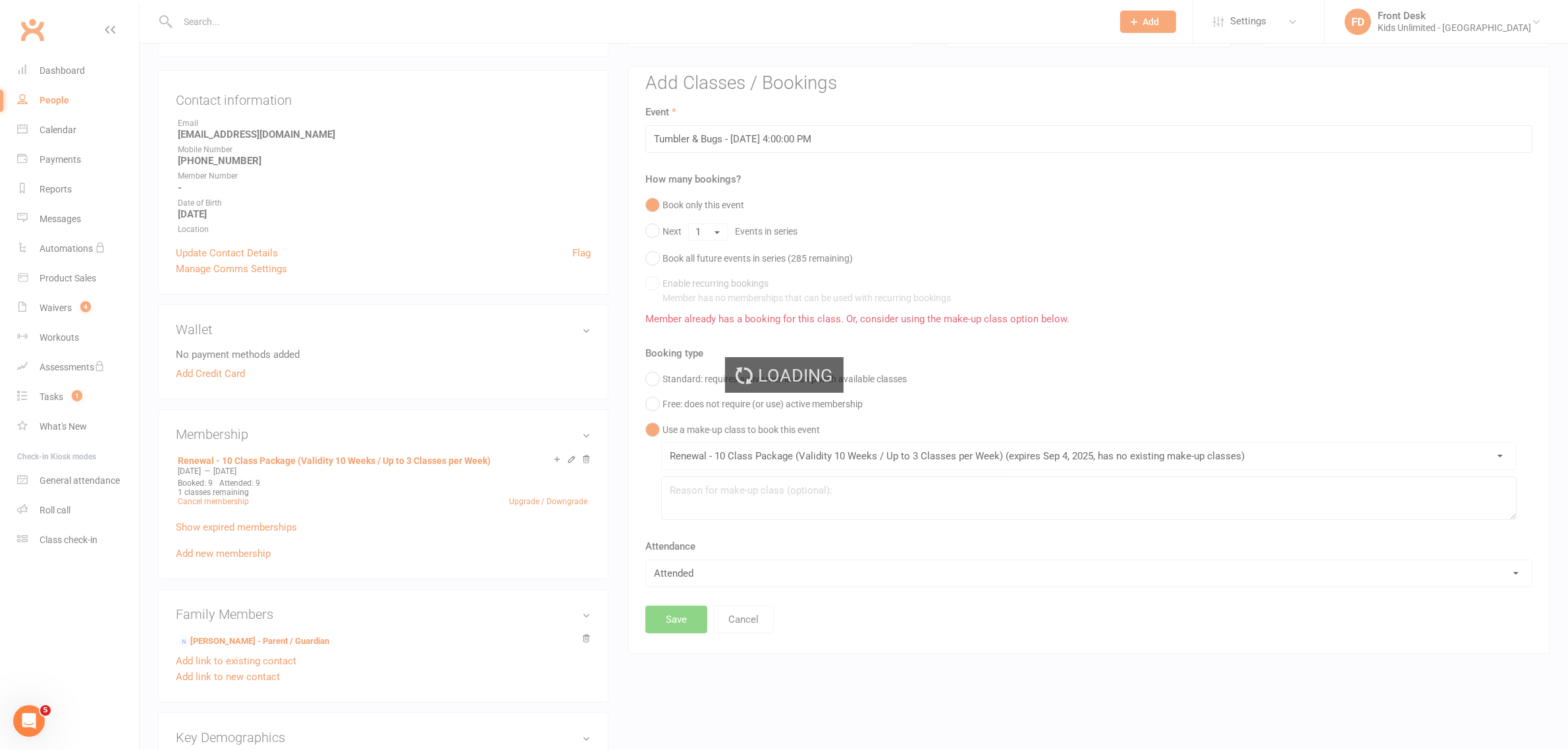
click at [1225, 168] on div "Loading" at bounding box center [784, 375] width 1568 height 750
click at [748, 618] on div "Loading" at bounding box center [784, 375] width 1568 height 750
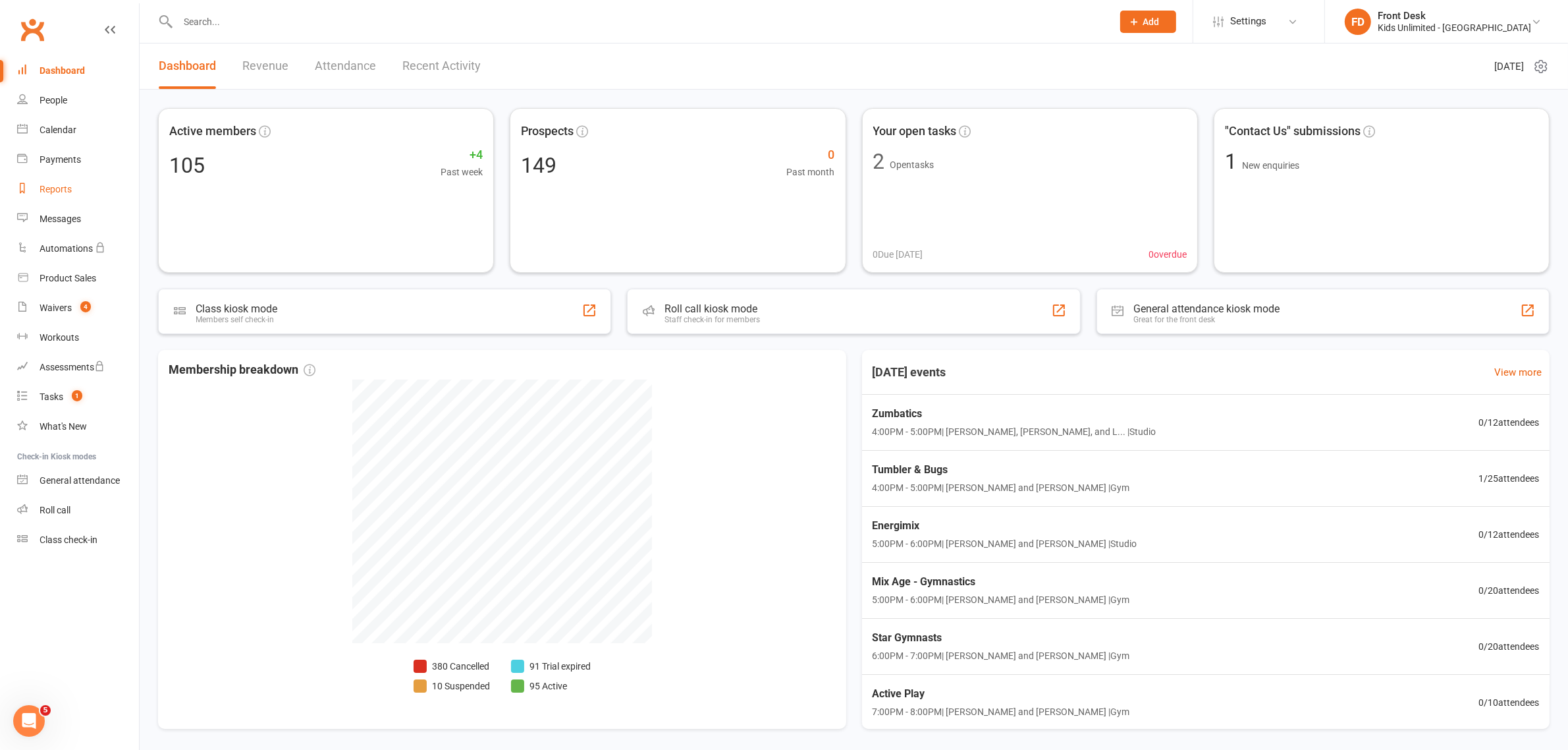
click at [63, 188] on div "Reports" at bounding box center [56, 189] width 32 height 11
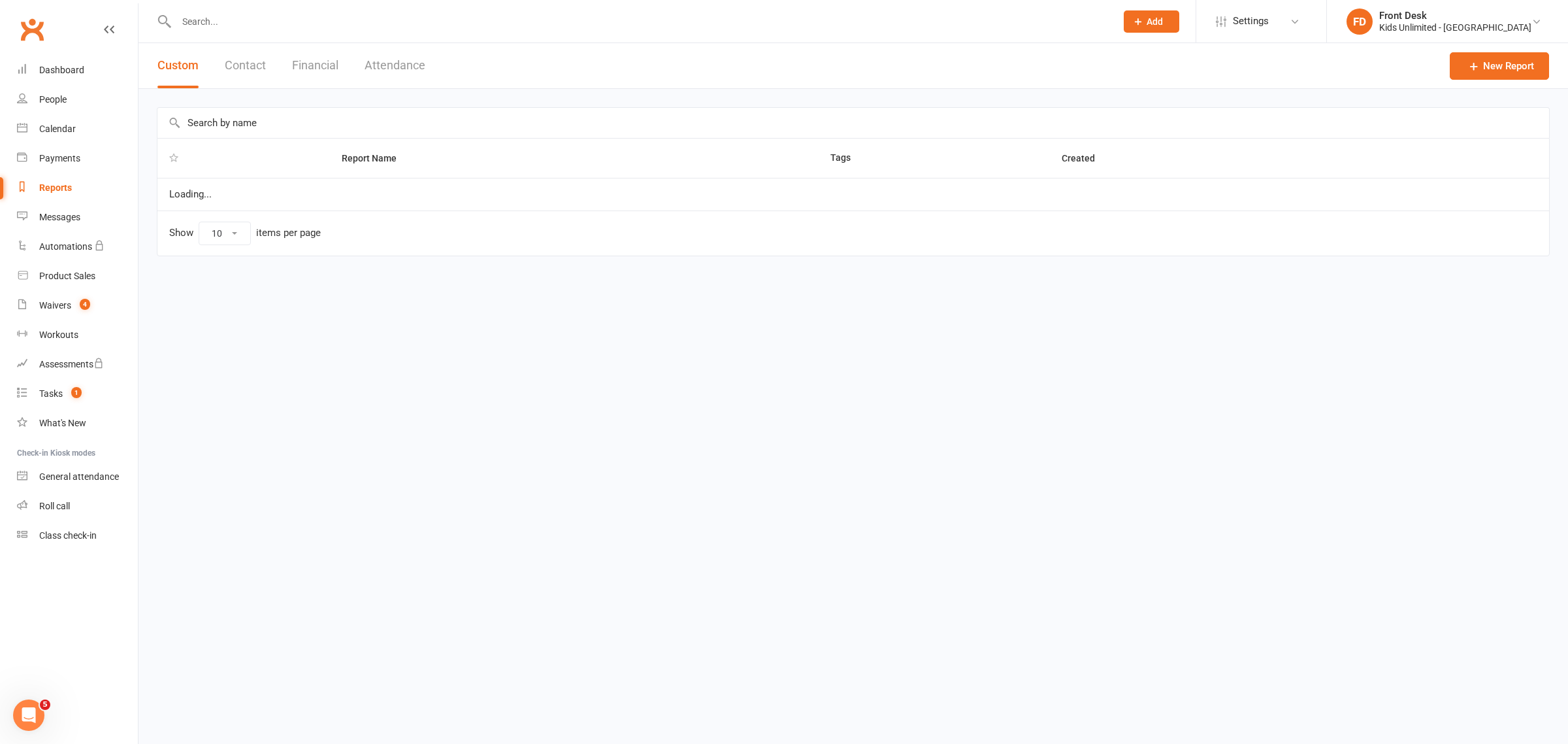
select select "100"
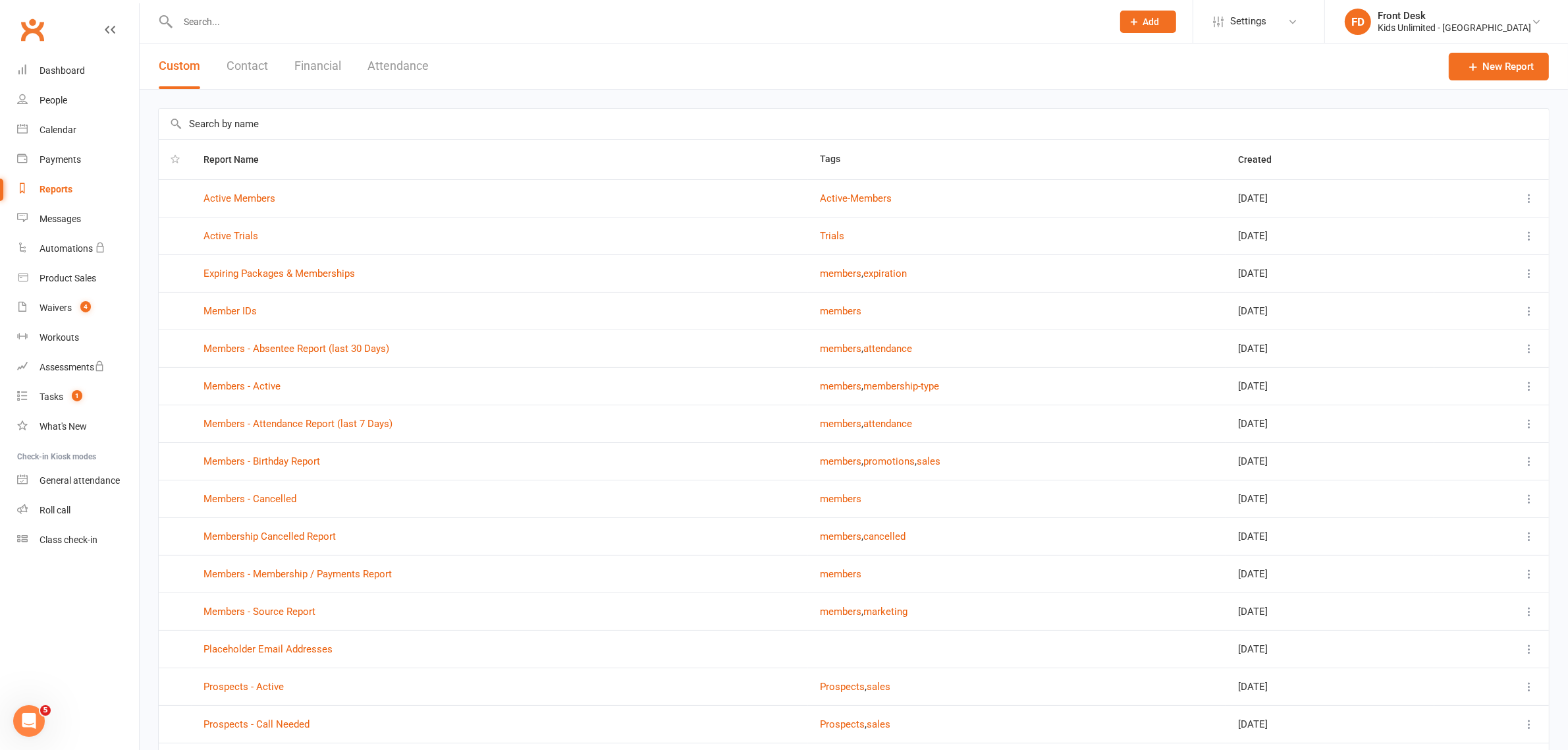
click at [324, 64] on button "Financial" at bounding box center [318, 65] width 47 height 45
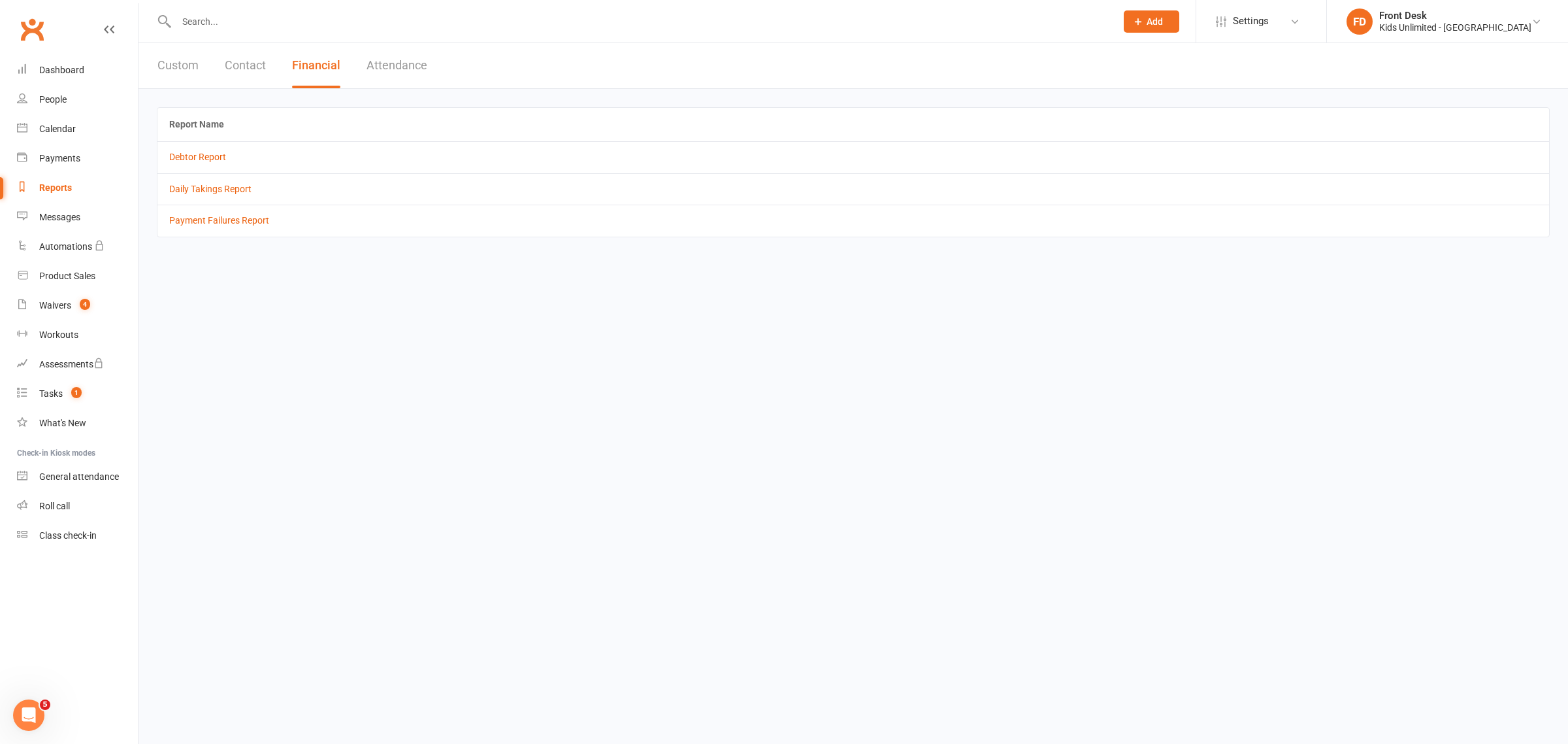
click at [216, 183] on td "Daily Takings Report" at bounding box center [853, 189] width 1391 height 32
click at [213, 190] on link "Daily Takings Report" at bounding box center [210, 188] width 82 height 11
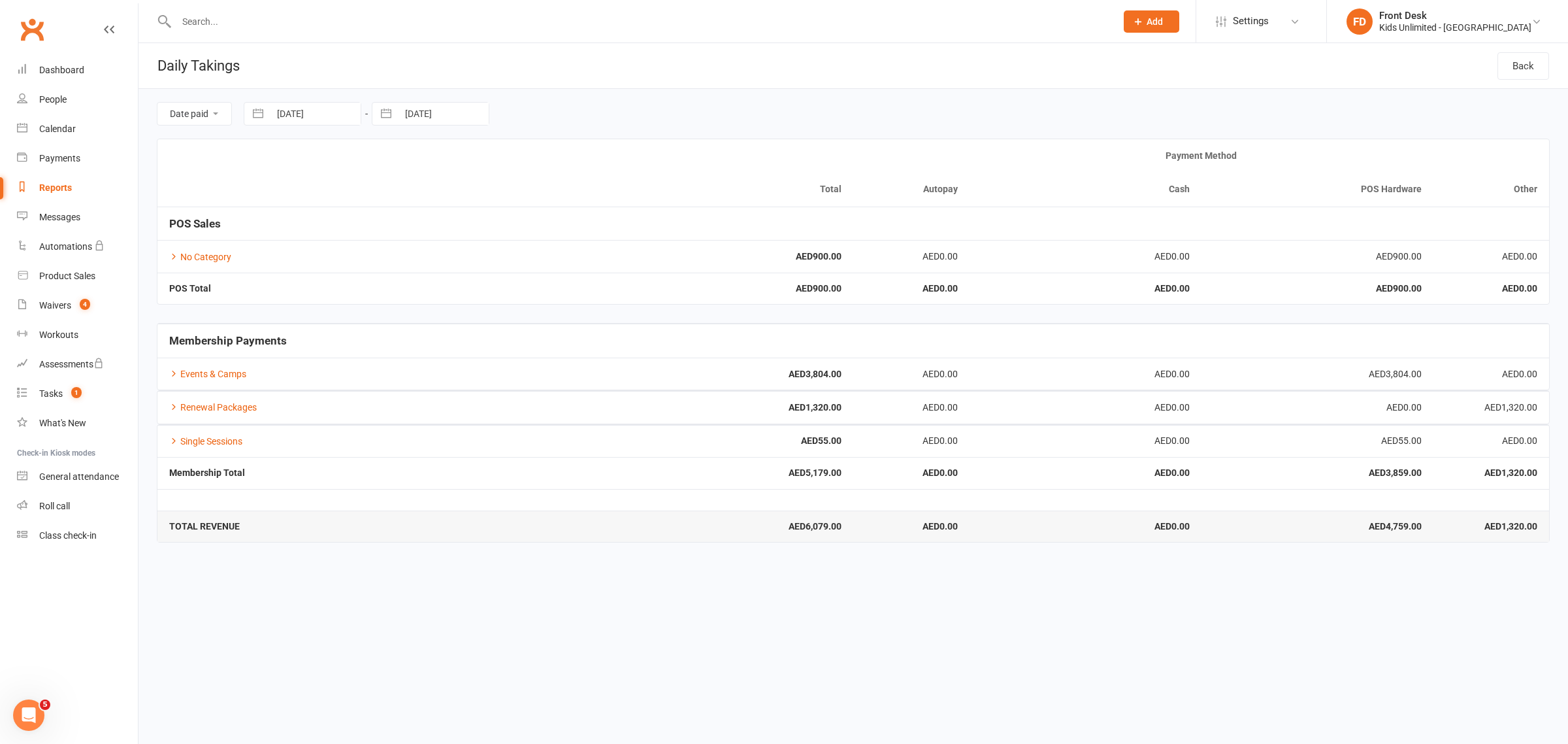
click at [50, 185] on div "Reports" at bounding box center [56, 187] width 33 height 11
select select "100"
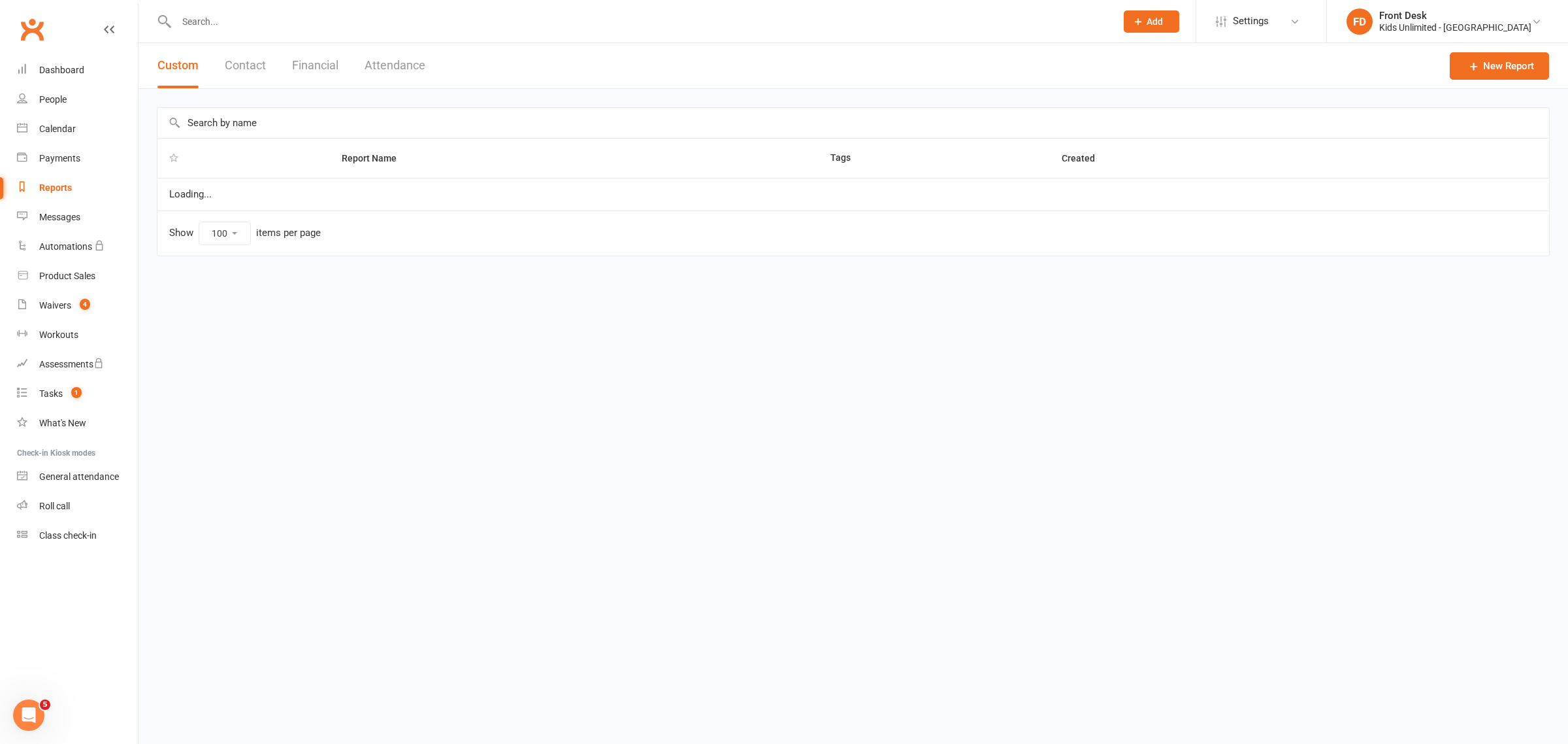
click at [387, 61] on button "Attendance" at bounding box center [395, 64] width 60 height 45
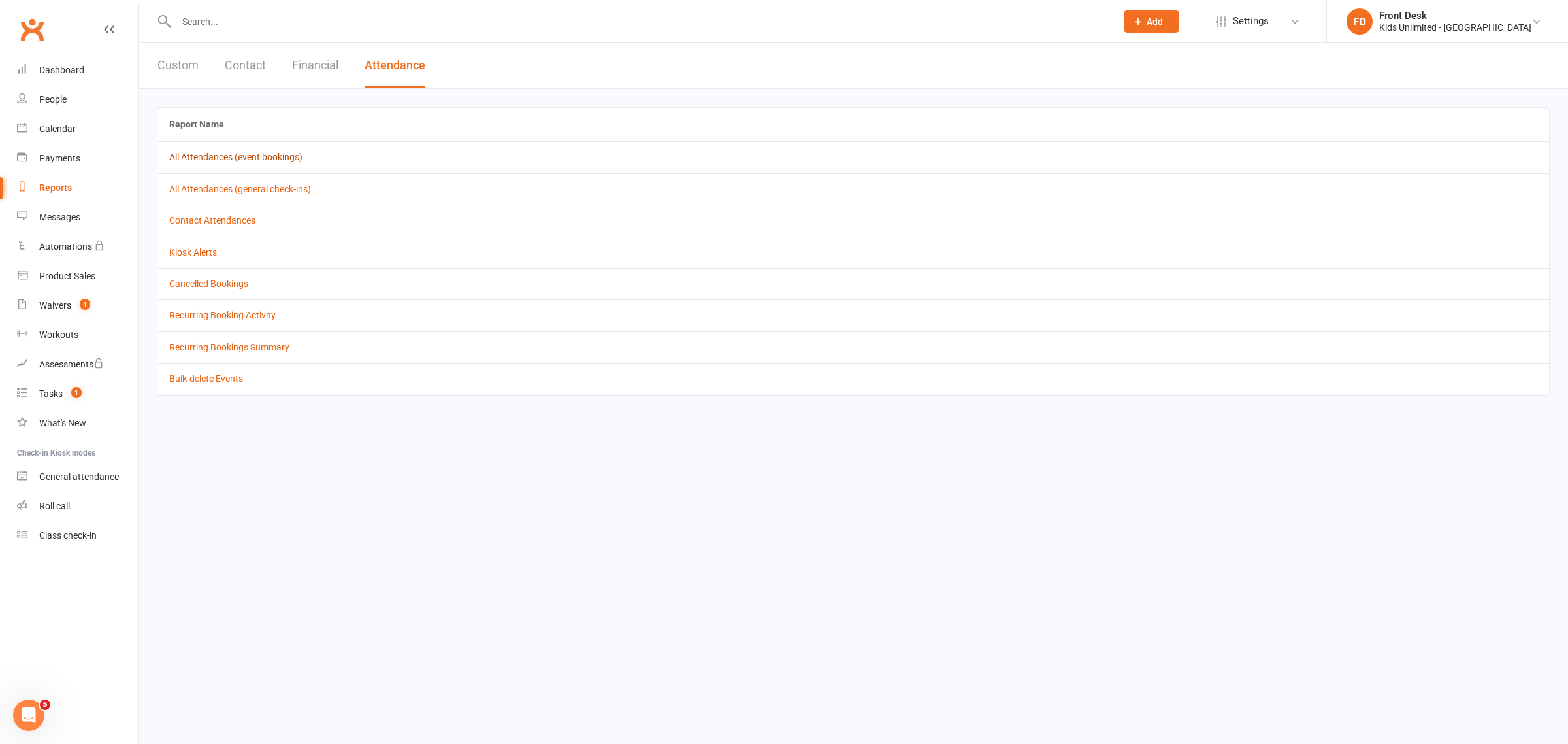
click at [237, 156] on link "All Attendances (event bookings)" at bounding box center [236, 157] width 133 height 11
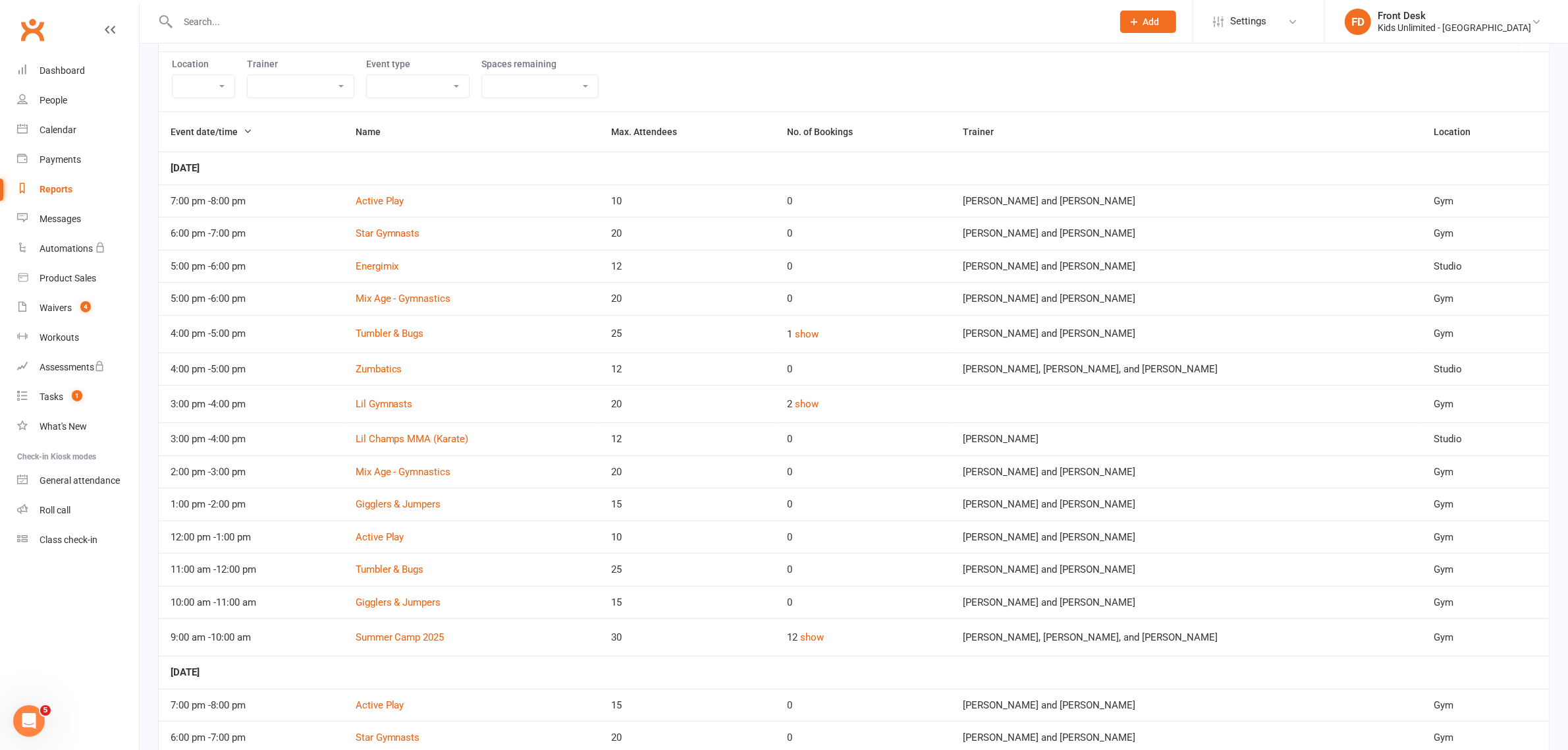
scroll to position [165, 0]
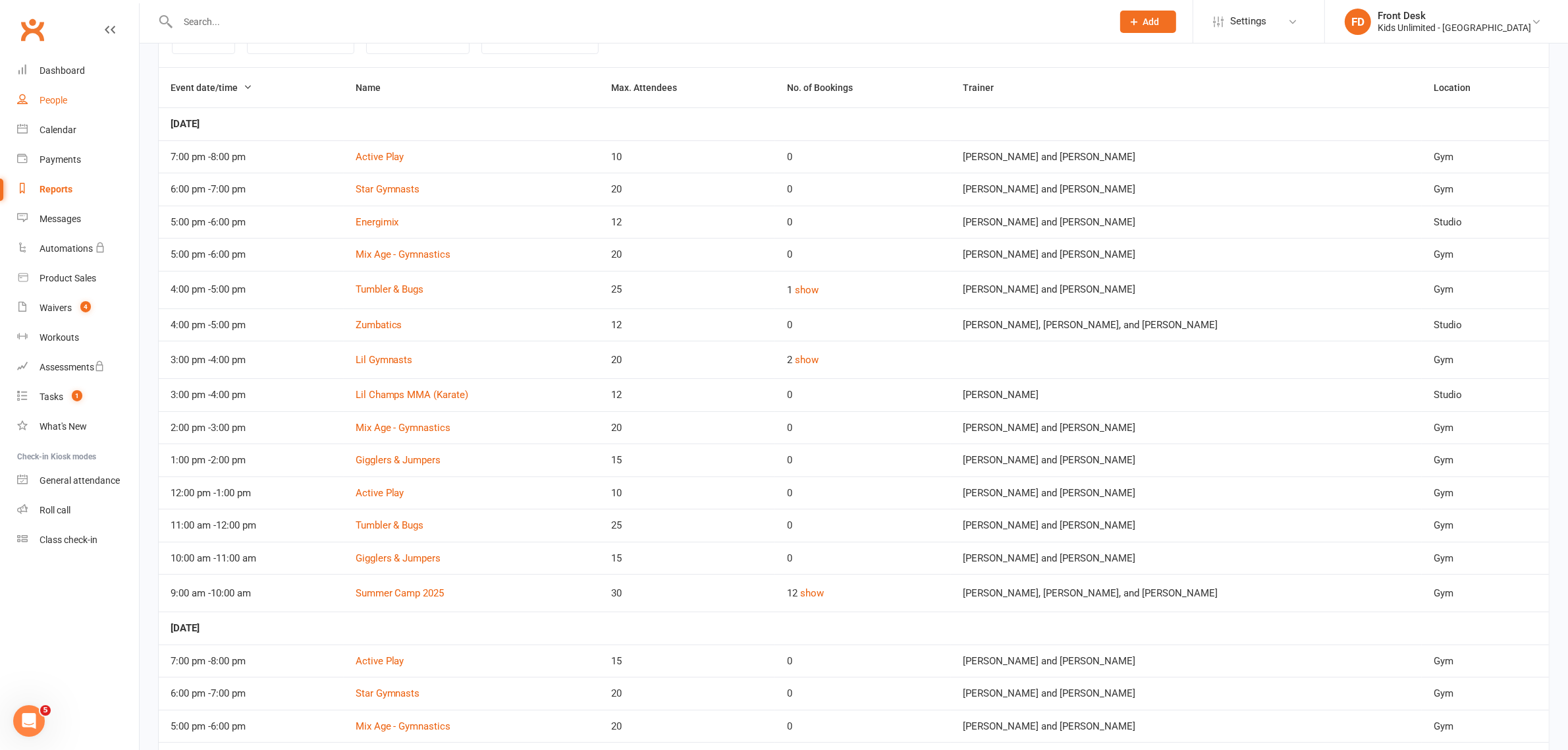
click at [56, 102] on div "People" at bounding box center [54, 100] width 28 height 11
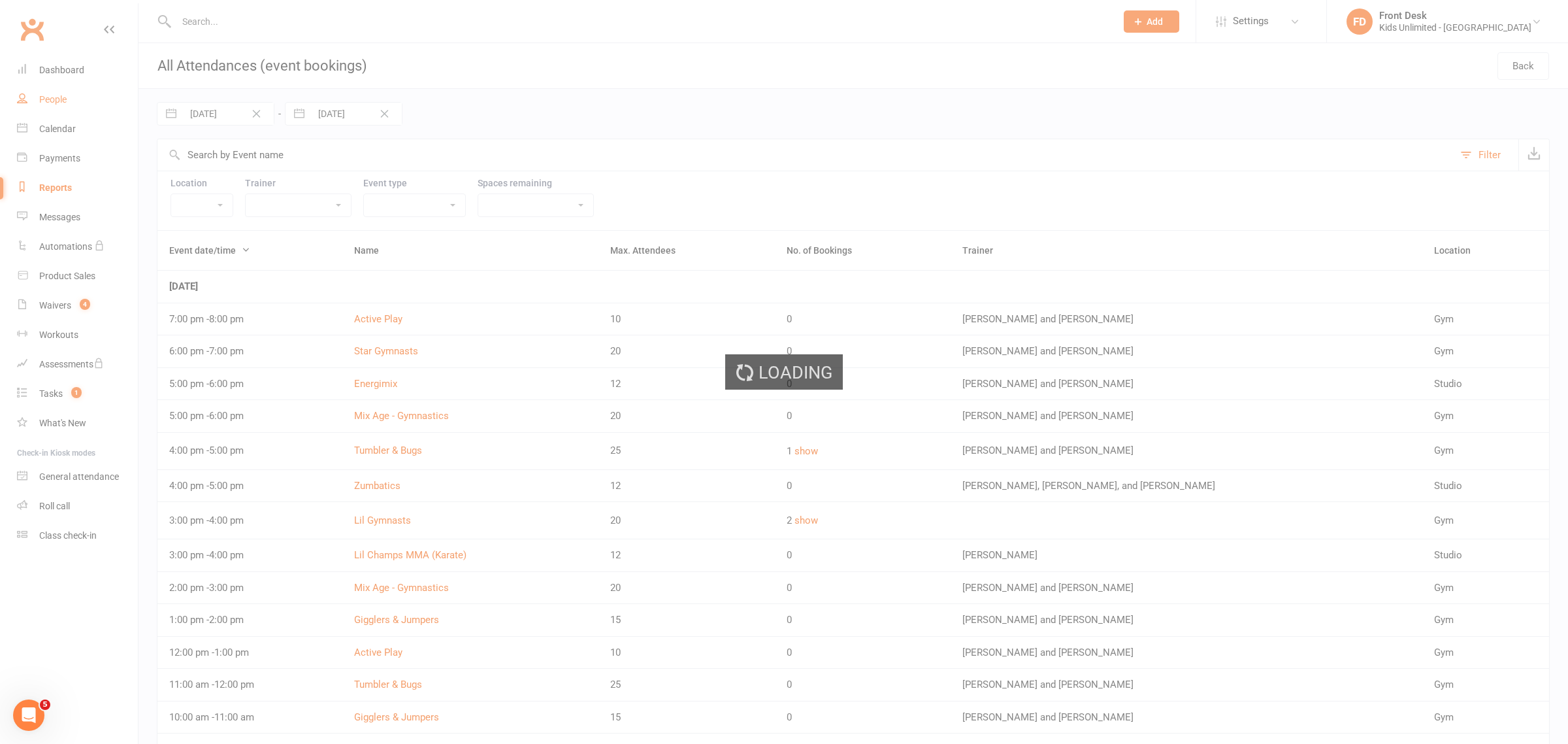
select select "100"
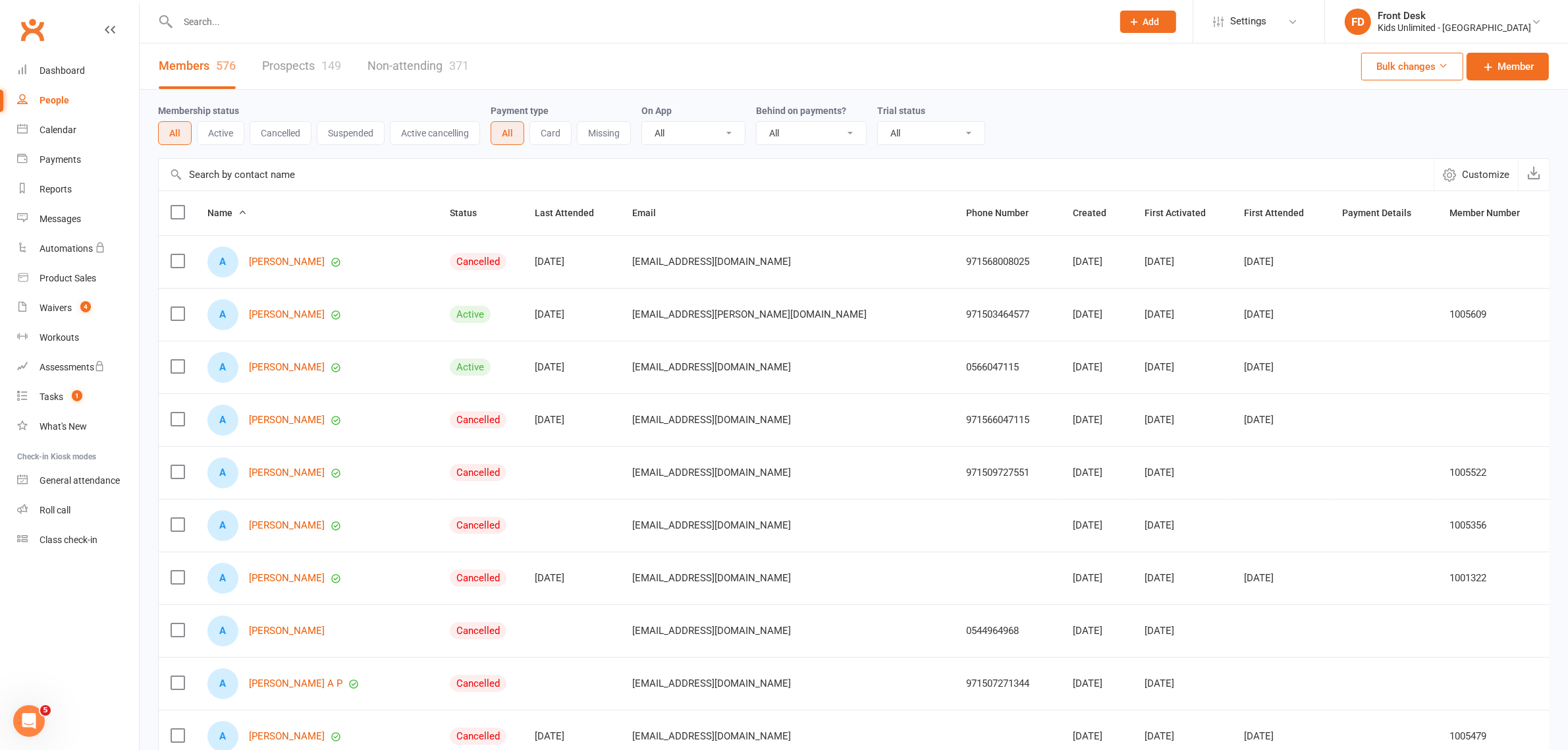
click at [301, 23] on input "text" at bounding box center [639, 22] width 929 height 18
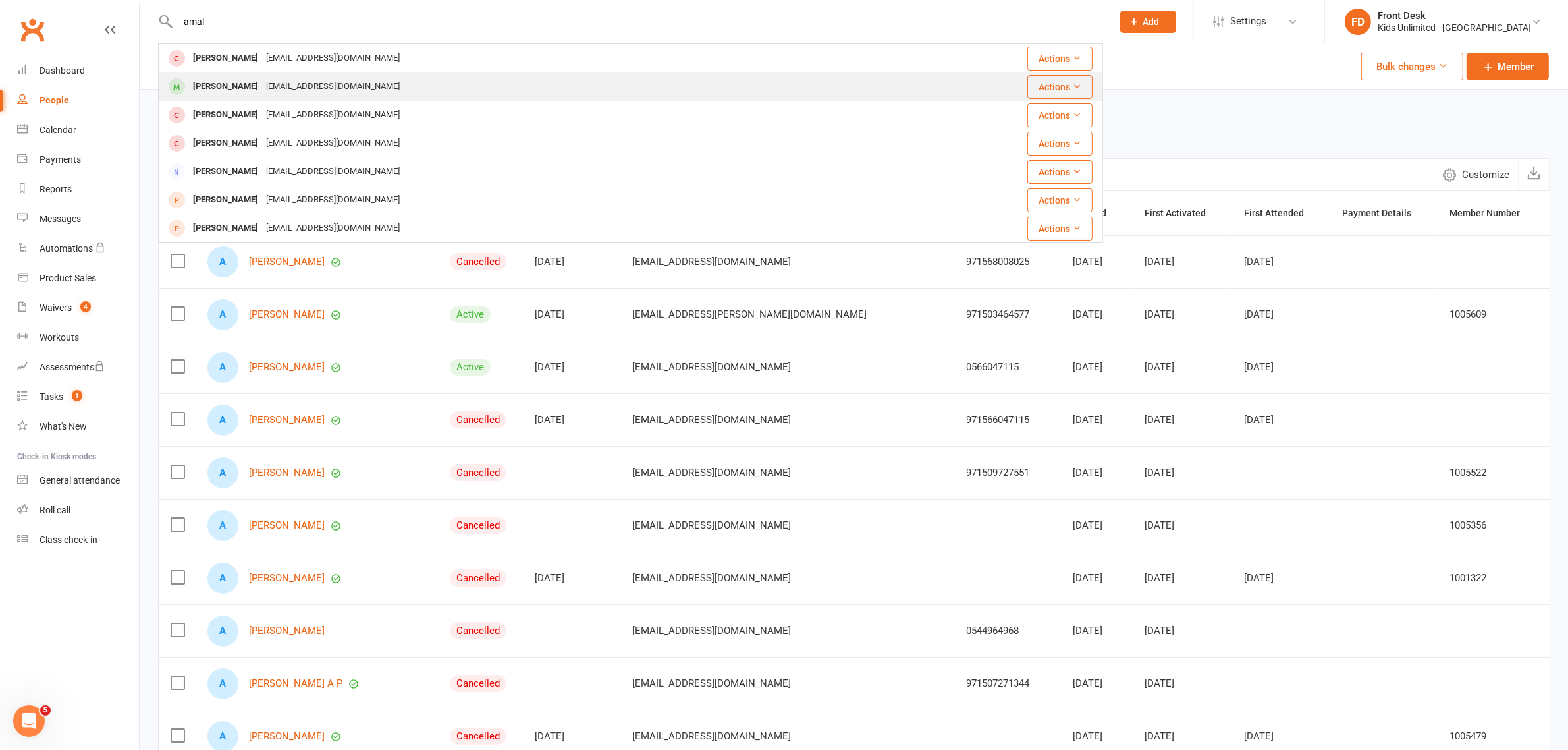
type input "amal"
click at [225, 86] on div "[PERSON_NAME]" at bounding box center [225, 86] width 73 height 19
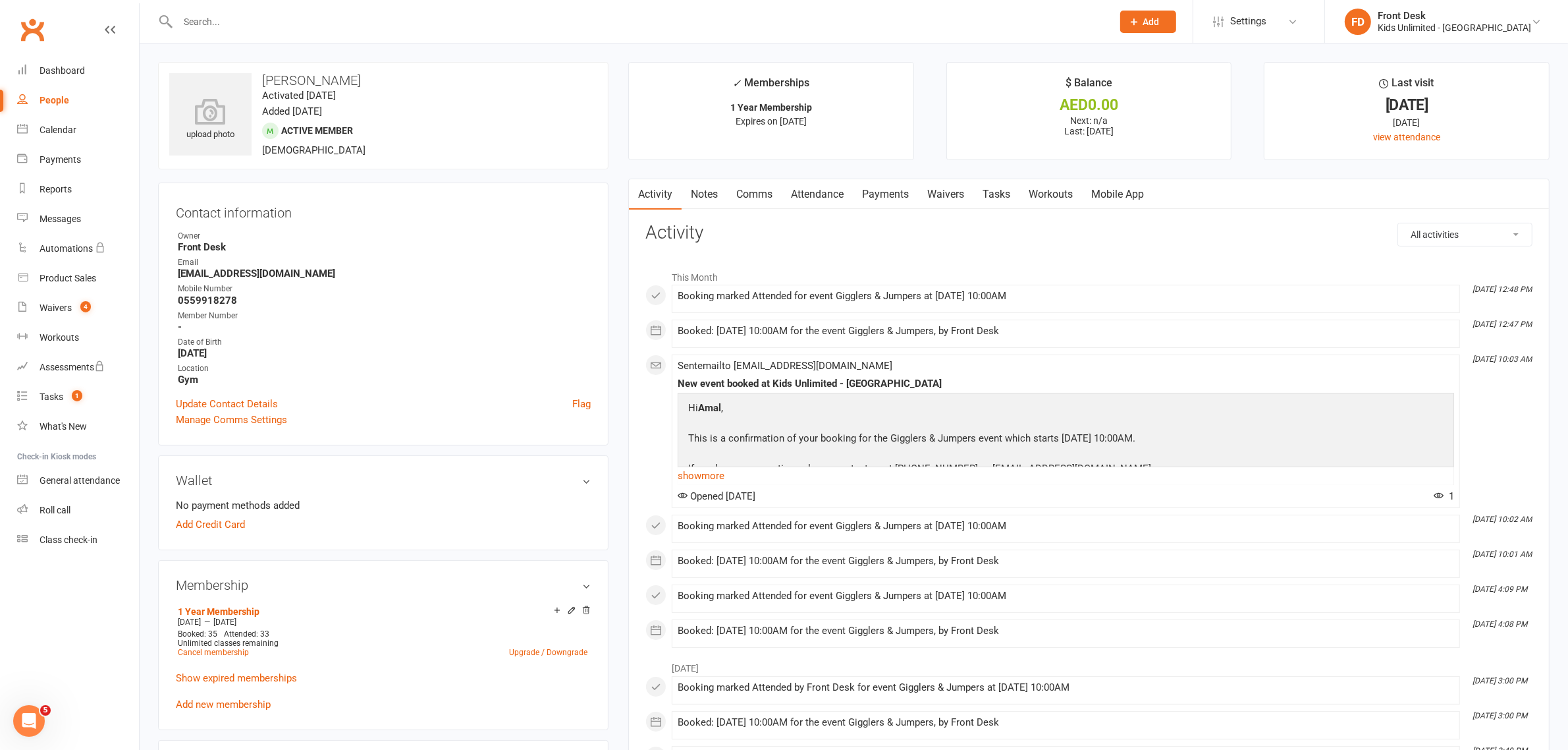
click at [821, 196] on link "Attendance" at bounding box center [816, 194] width 71 height 30
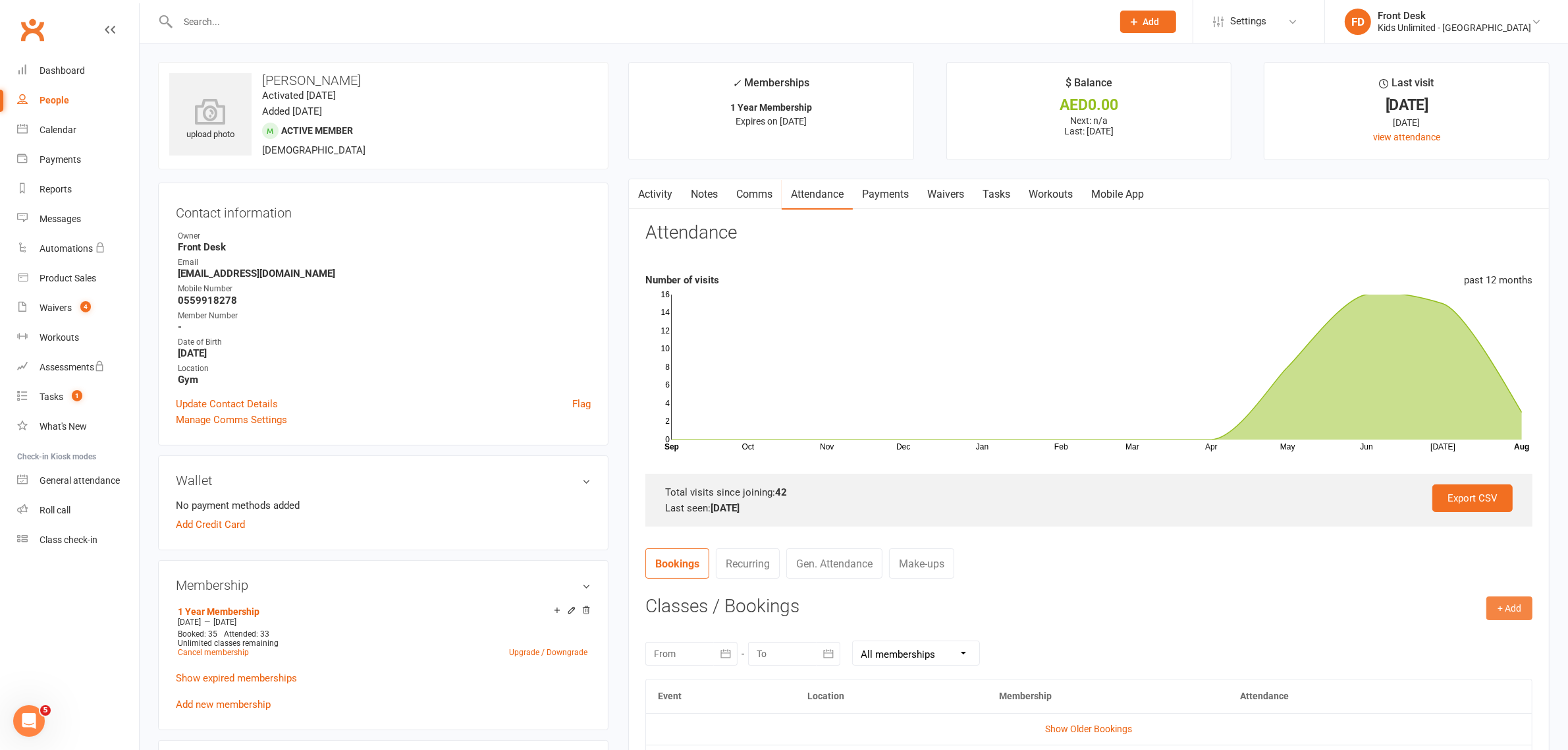
click at [1500, 607] on button "+ Add" at bounding box center [1509, 608] width 46 height 24
click at [1445, 636] on link "Book Event" at bounding box center [1466, 638] width 130 height 26
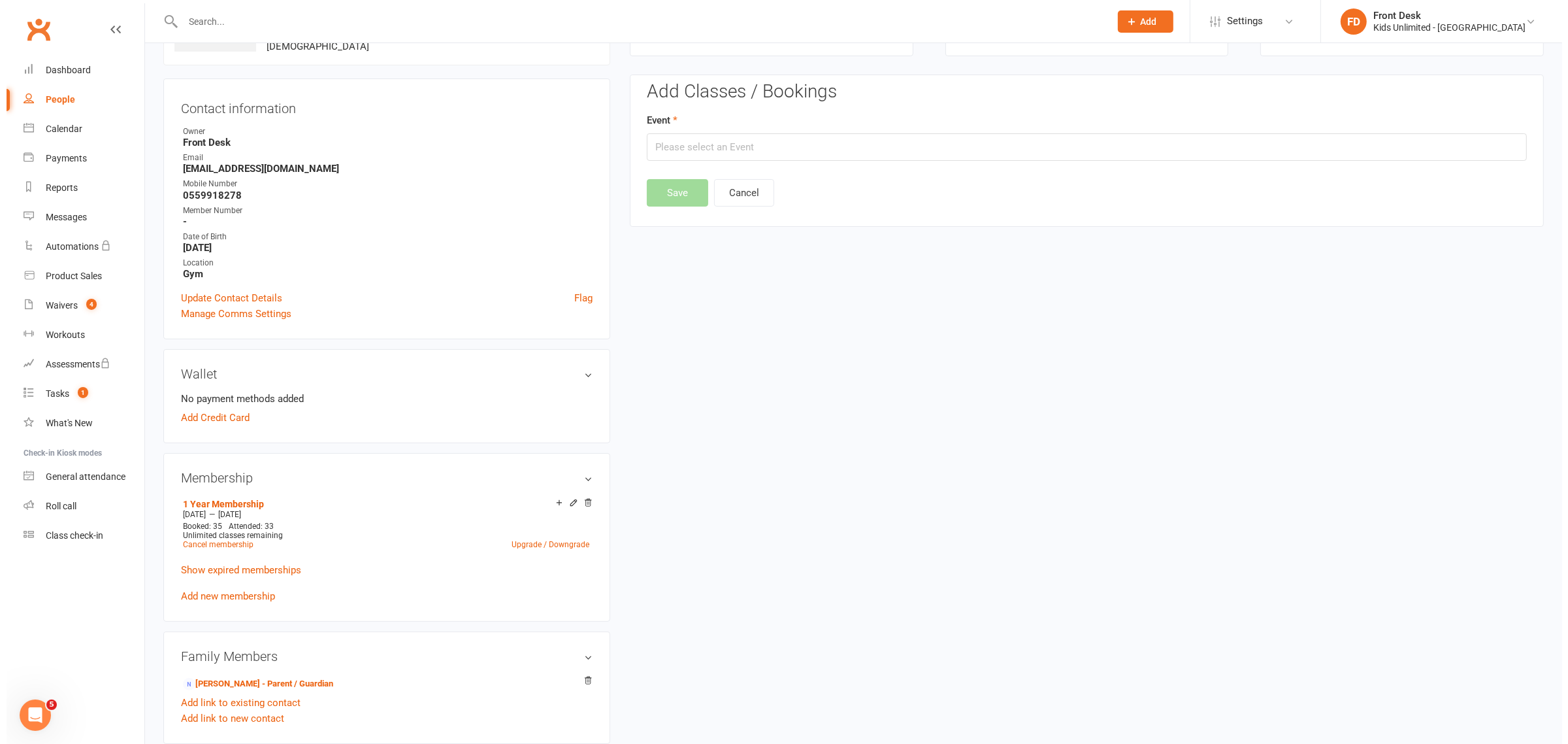
scroll to position [112, 0]
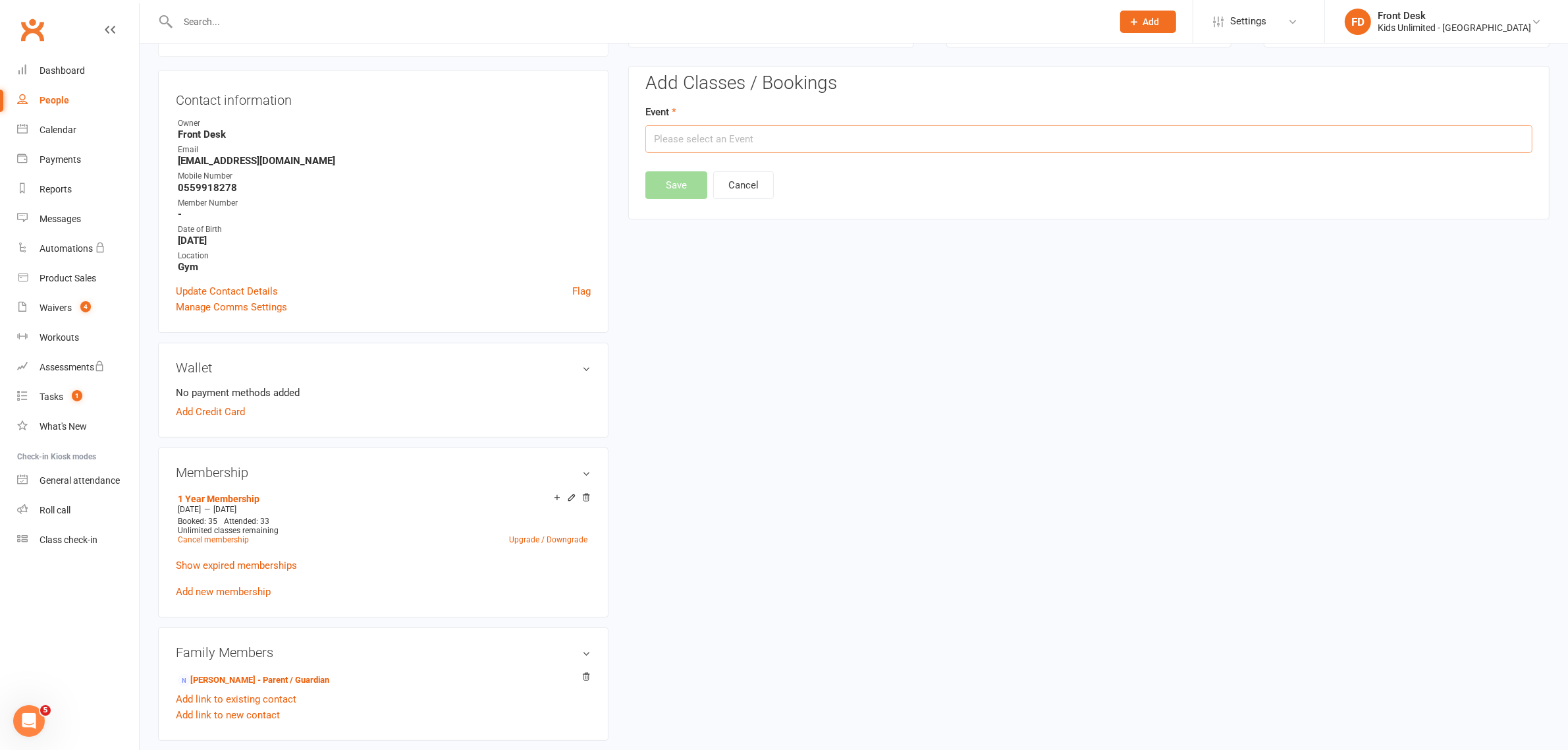
click at [979, 140] on input "text" at bounding box center [1089, 139] width 887 height 28
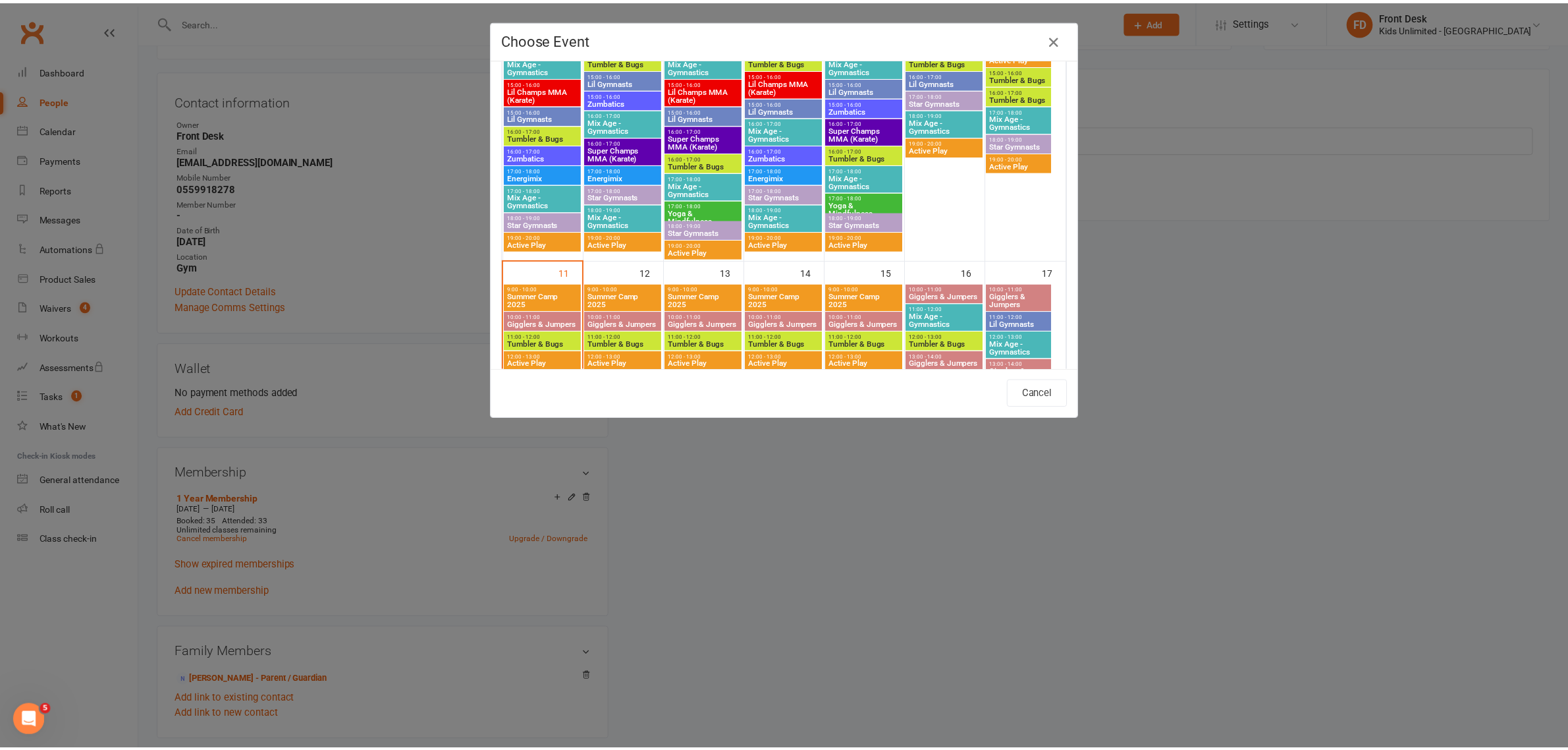
scroll to position [593, 0]
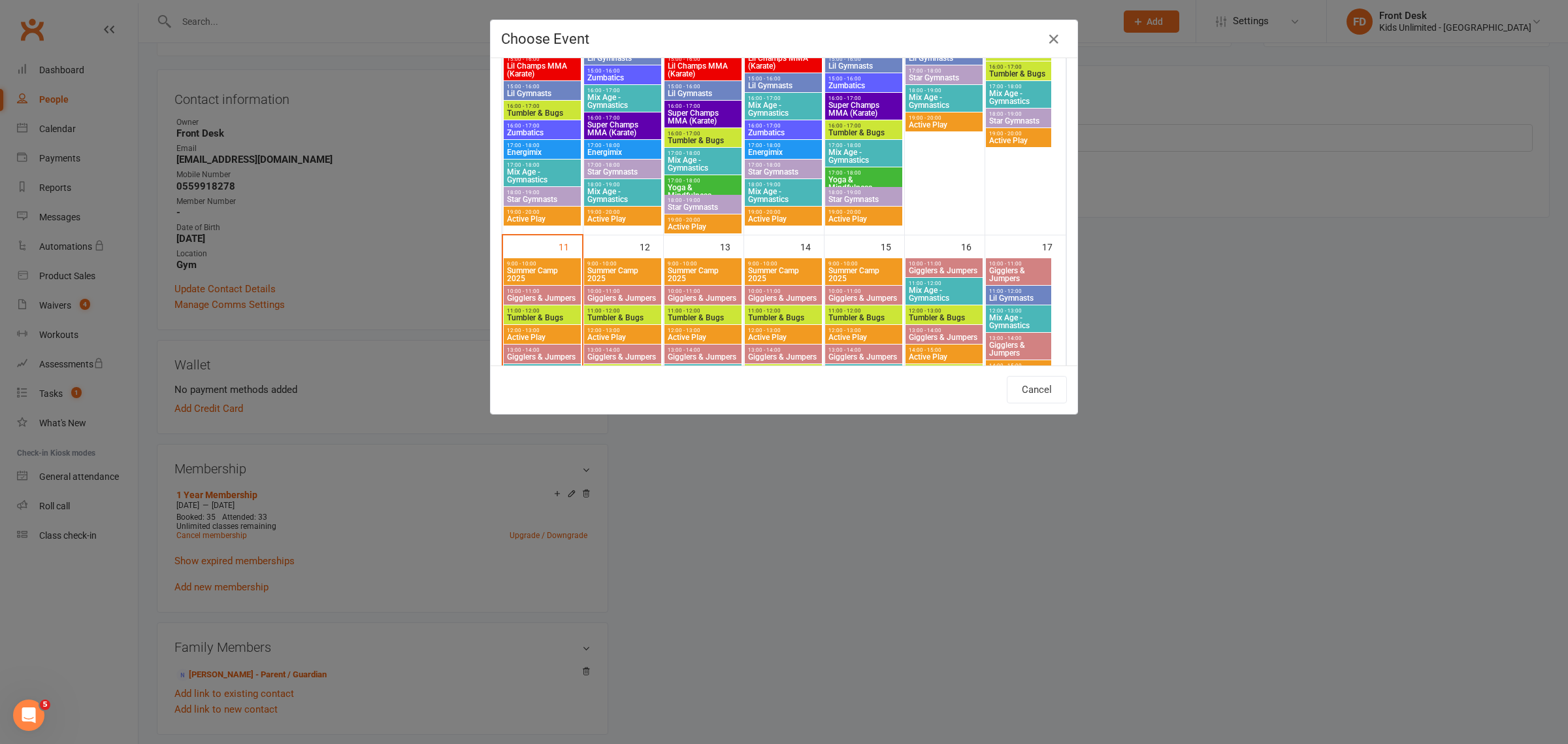
click at [560, 298] on span "Gigglers & Jumpers" at bounding box center [543, 298] width 71 height 8
type input "Gigglers & Jumpers - Aug 11, 2025 10:00:00 AM"
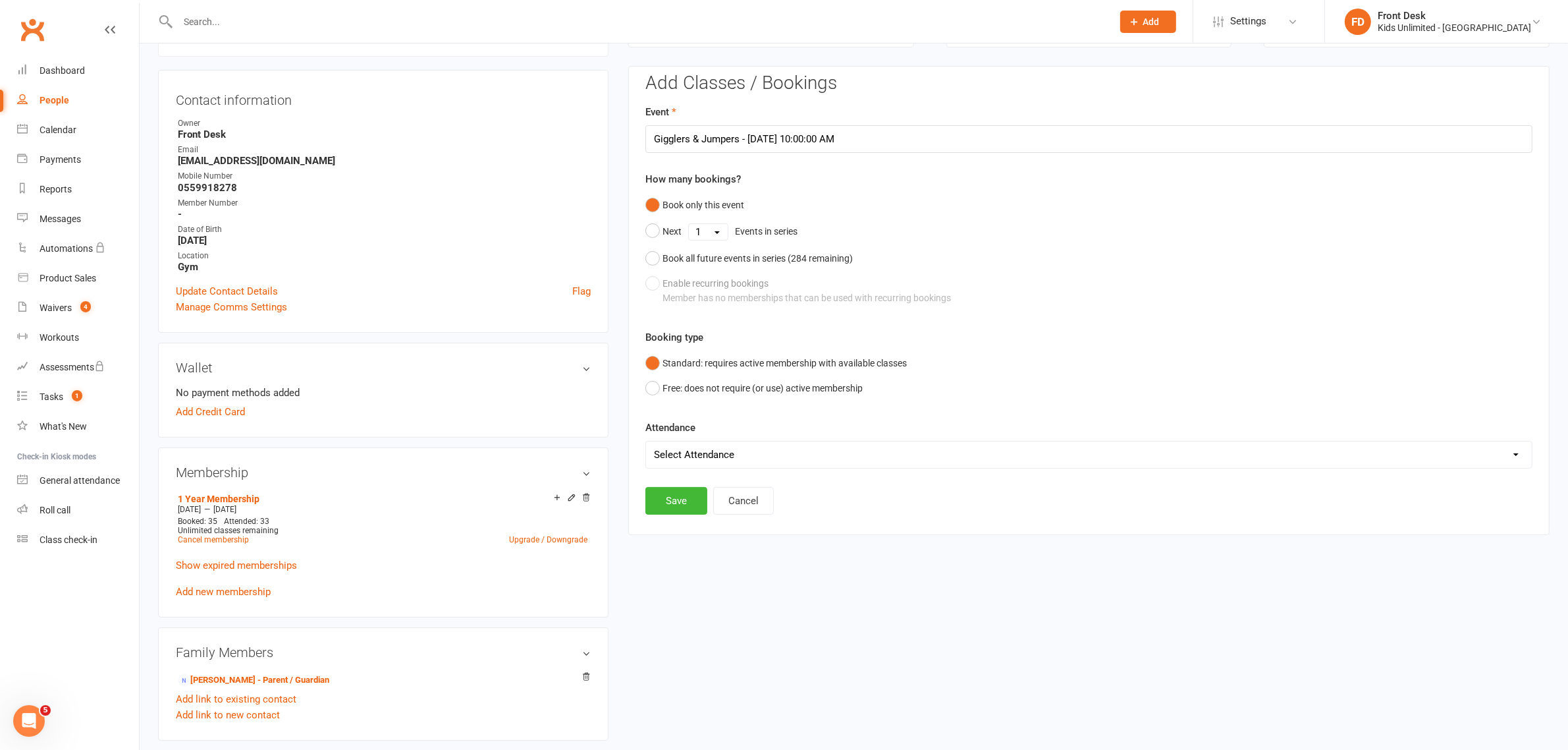
click at [736, 456] on select "Select Attendance Attended Absent" at bounding box center [1088, 454] width 885 height 26
select select "0"
click at [646, 441] on select "Select Attendance Attended Absent" at bounding box center [1088, 454] width 885 height 26
click at [674, 501] on button "Save" at bounding box center [677, 501] width 62 height 28
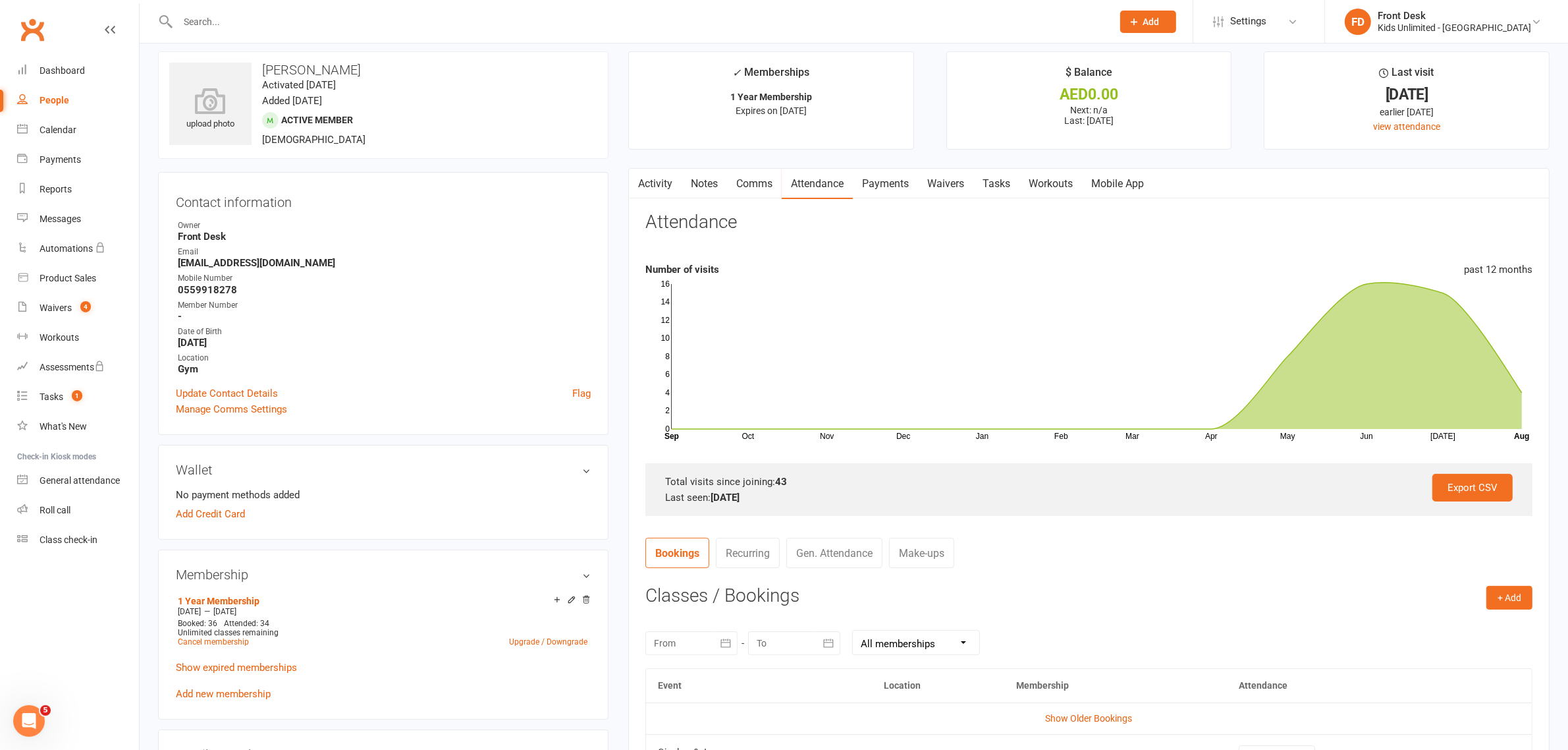
scroll to position [0, 0]
